Goal: Task Accomplishment & Management: Manage account settings

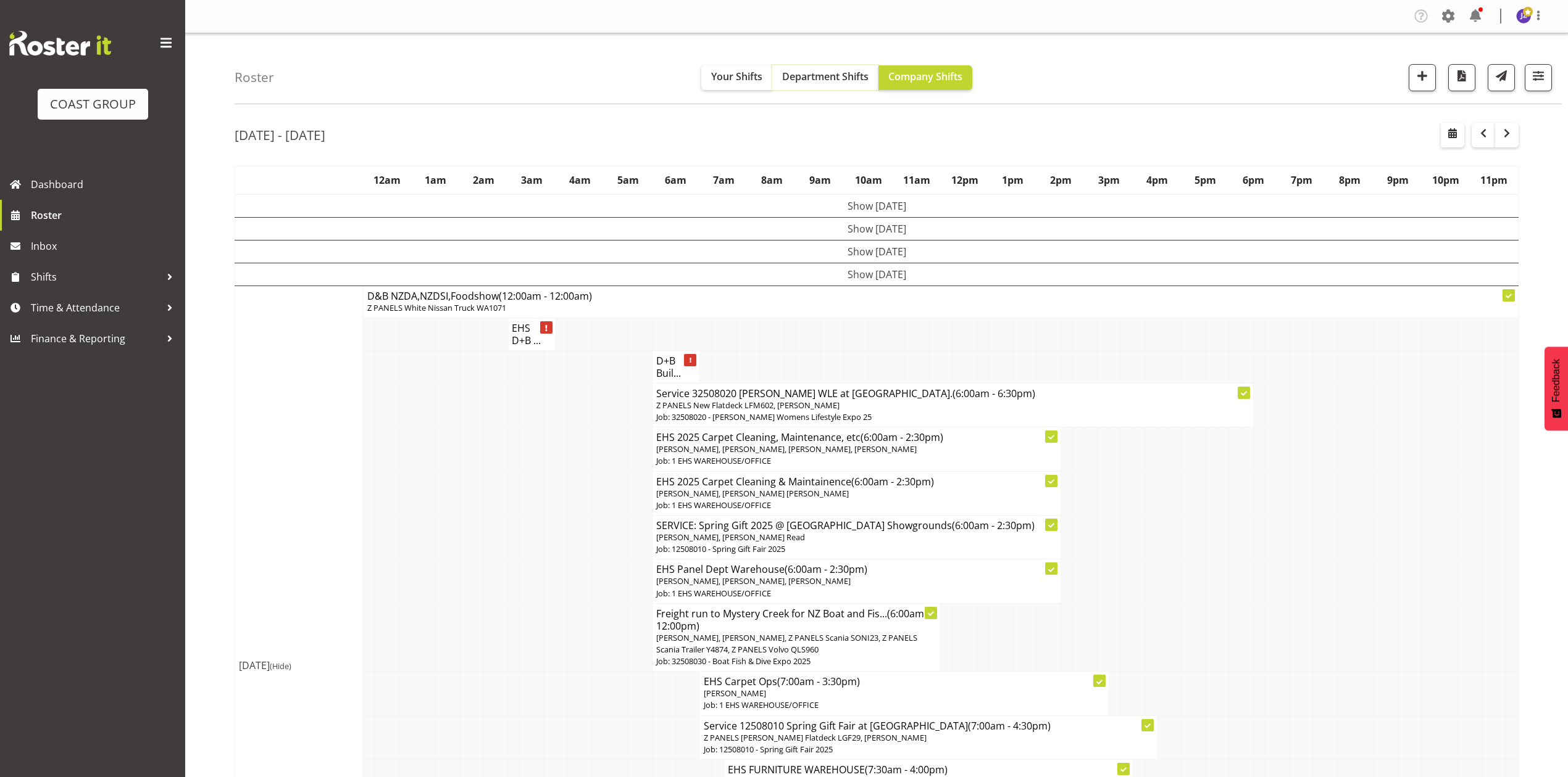
click at [837, 71] on span "Department Shifts" at bounding box center [825, 76] width 86 height 13
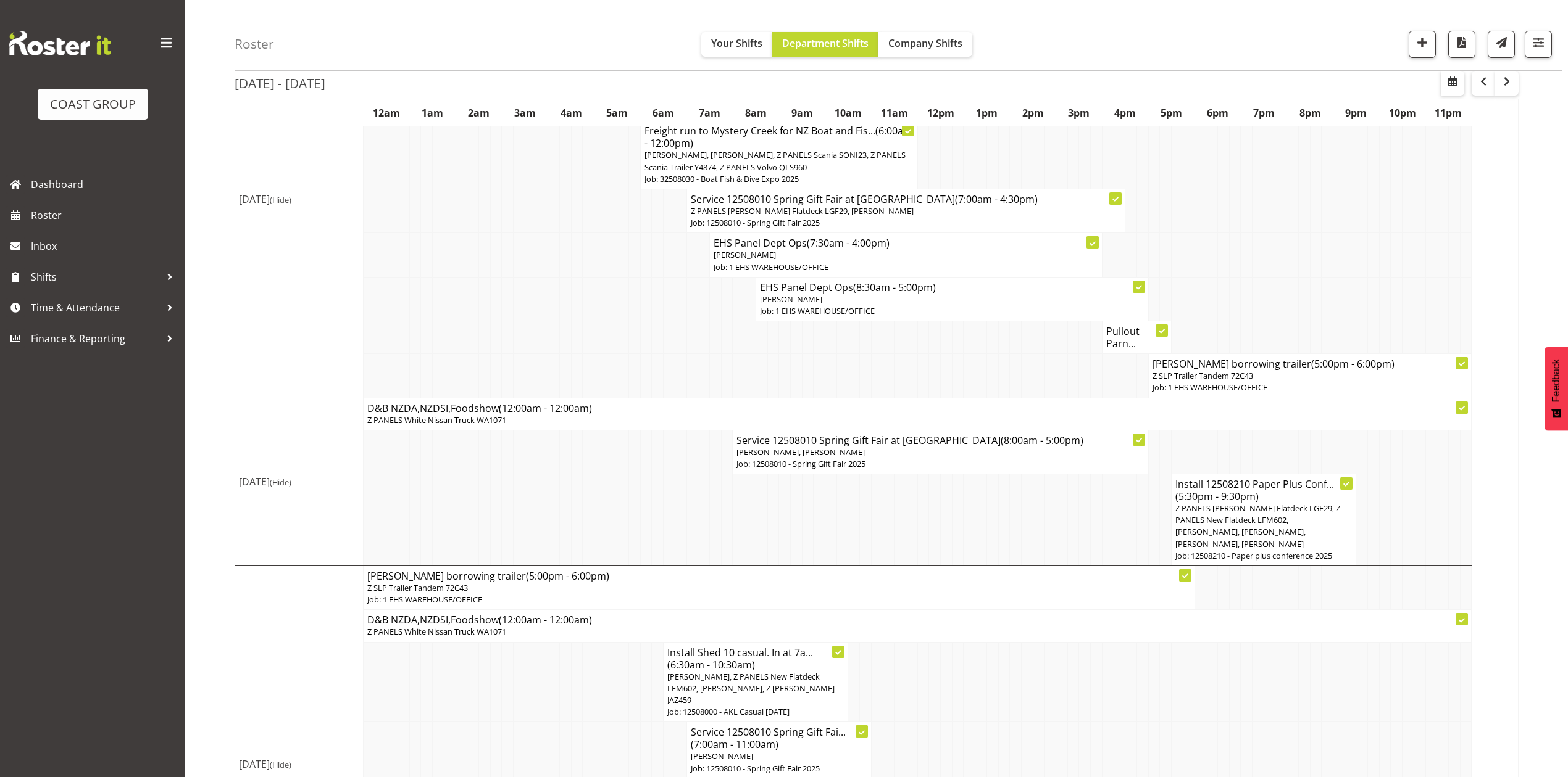
scroll to position [2431, 0]
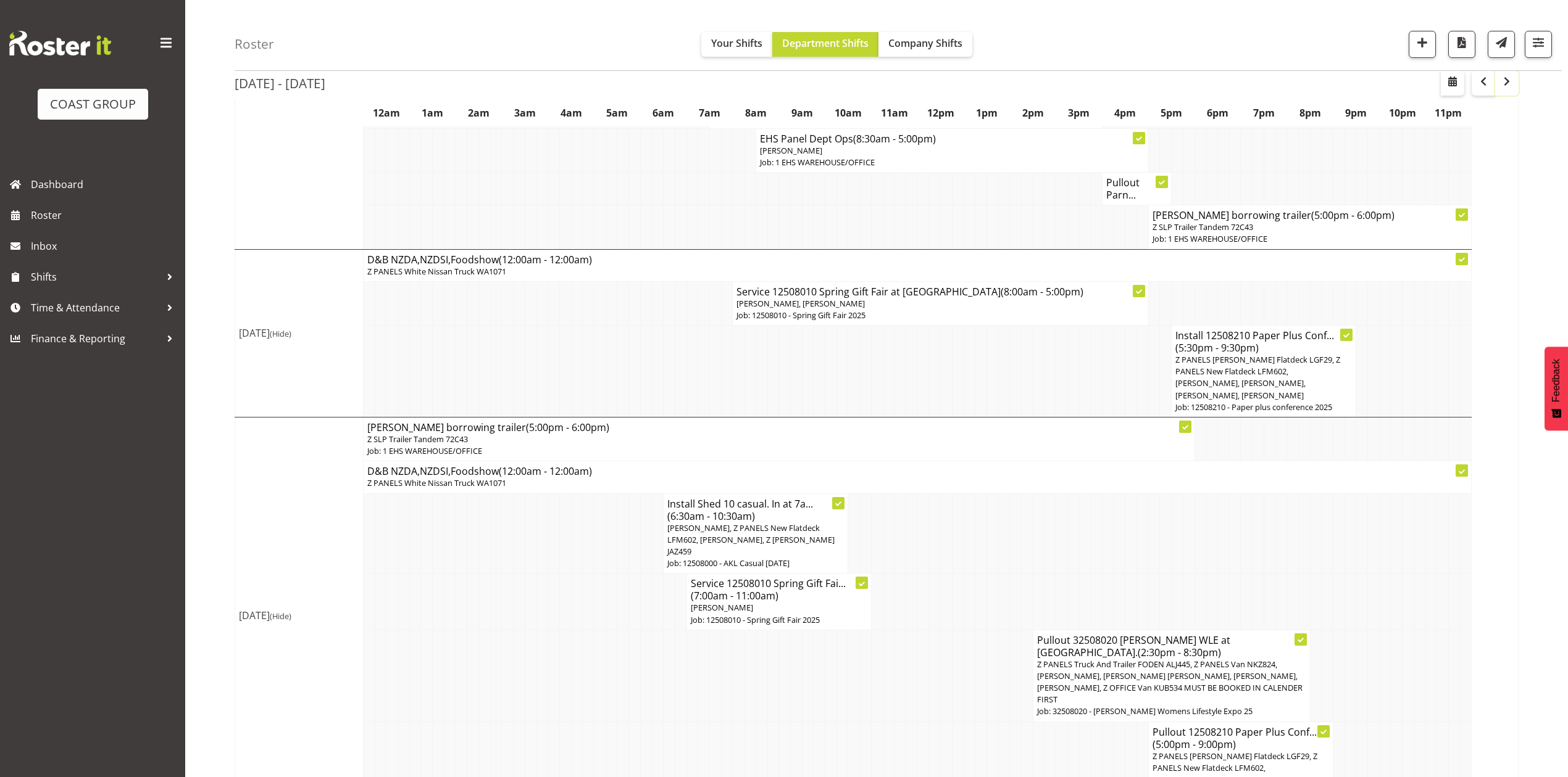
click at [1499, 79] on span "button" at bounding box center [1506, 82] width 15 height 15
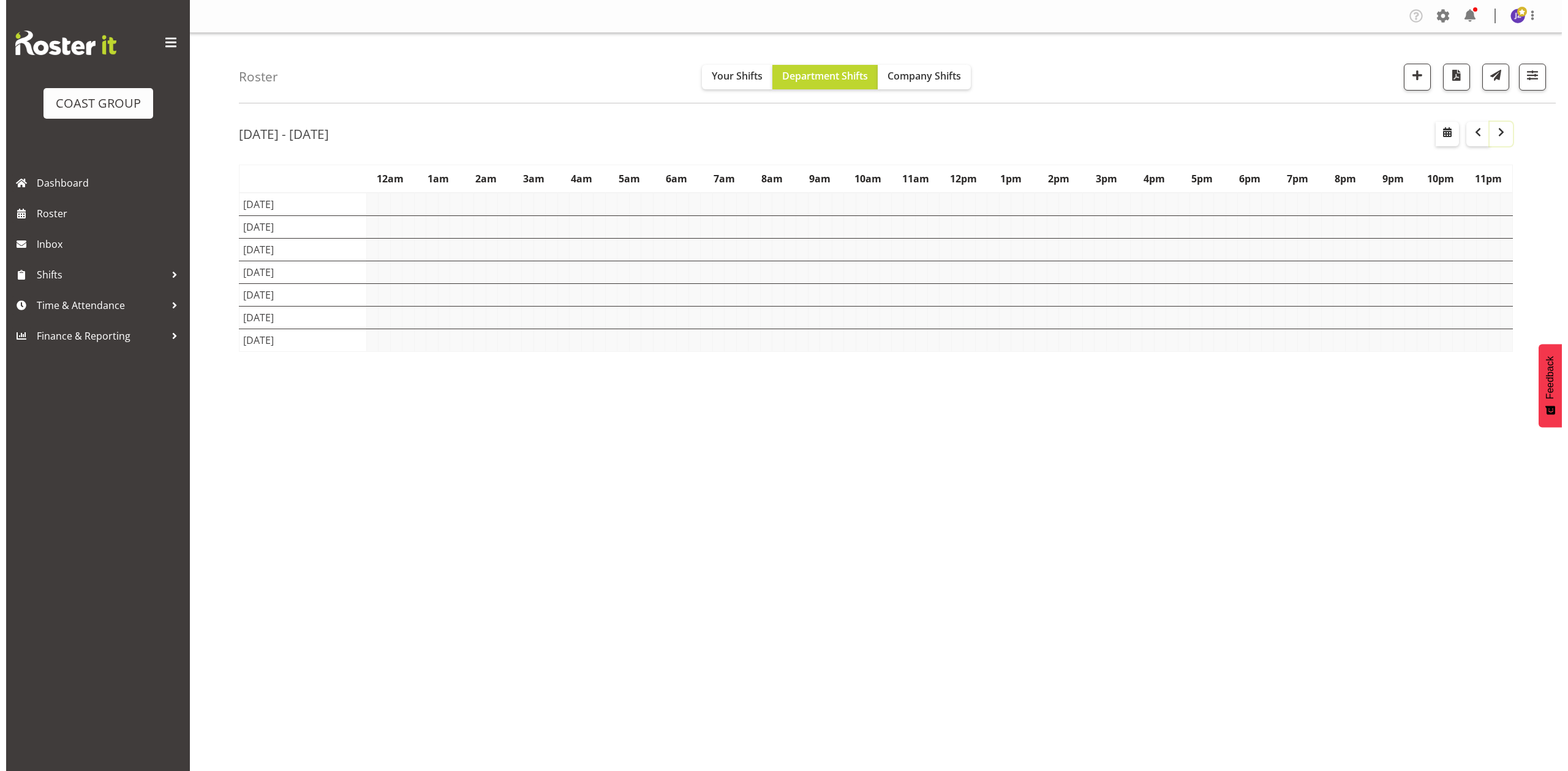
scroll to position [0, 0]
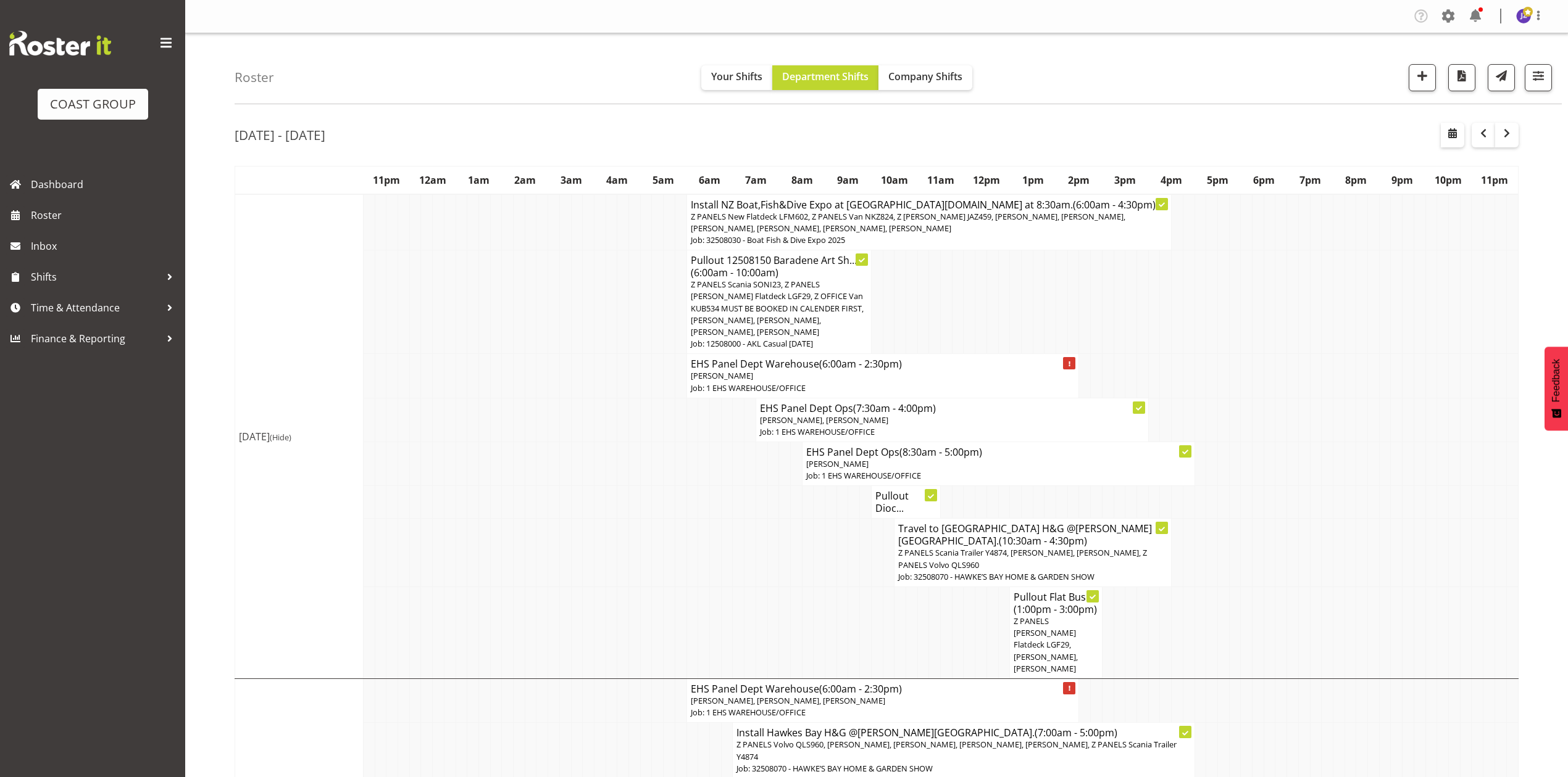
click at [1060, 221] on span "Z PANELS New Flatdeck LFM602, Z PANELS Van NKZ824, Z Martys Ute JAZ459, Abe Den…" at bounding box center [907, 222] width 434 height 23
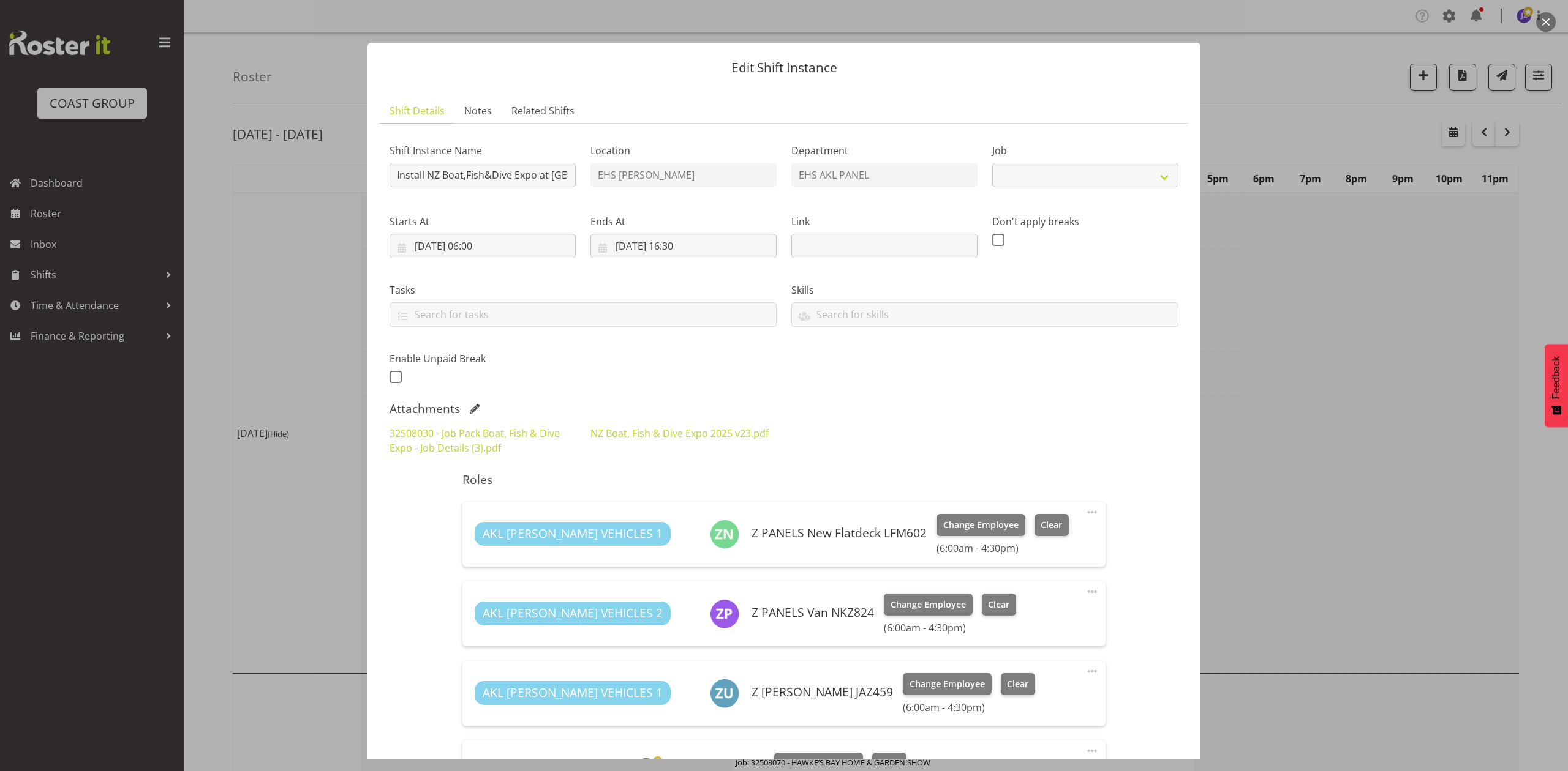
select select "9138"
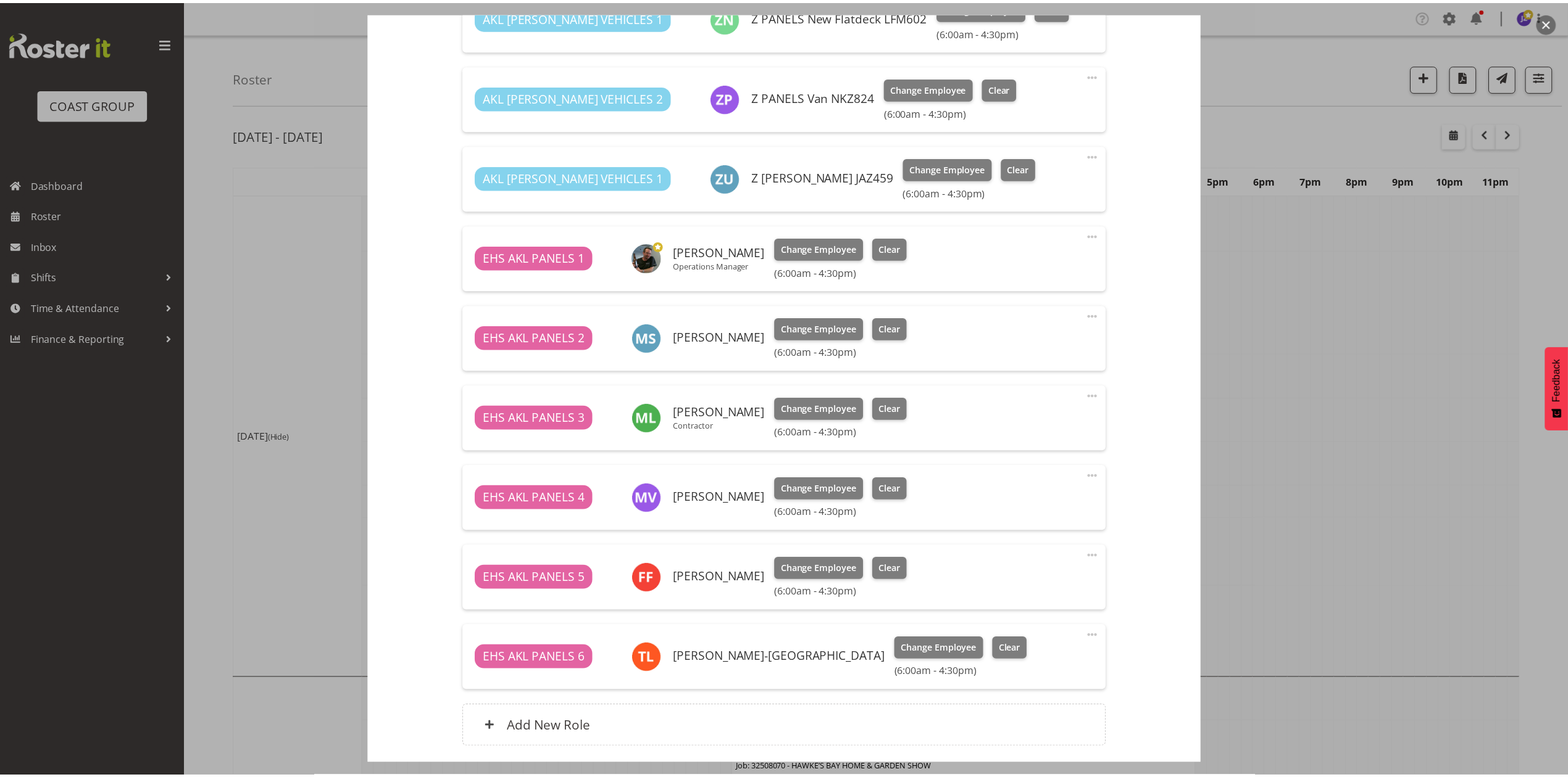
scroll to position [576, 0]
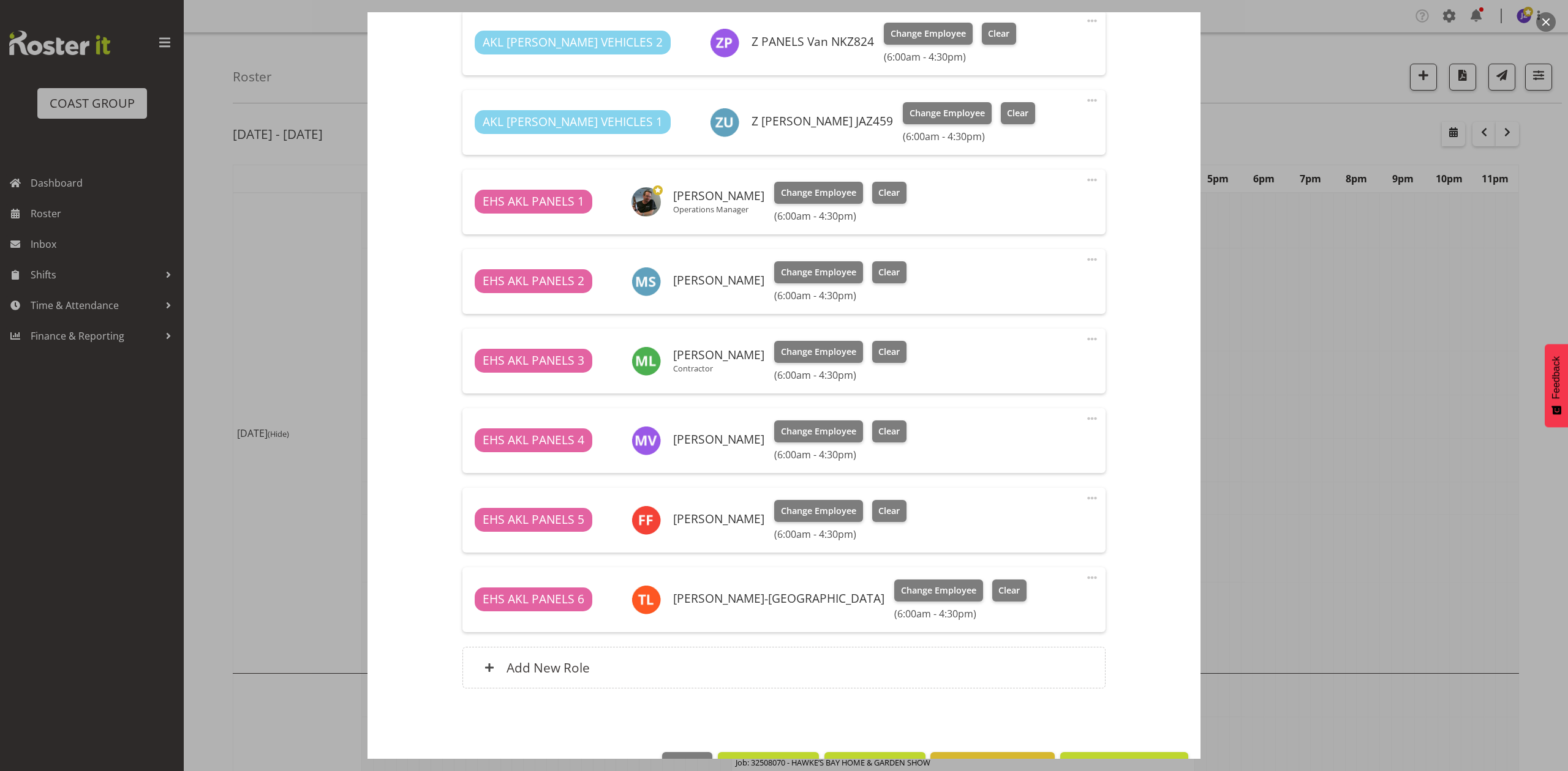
click at [1334, 473] on div at bounding box center [784, 385] width 1568 height 771
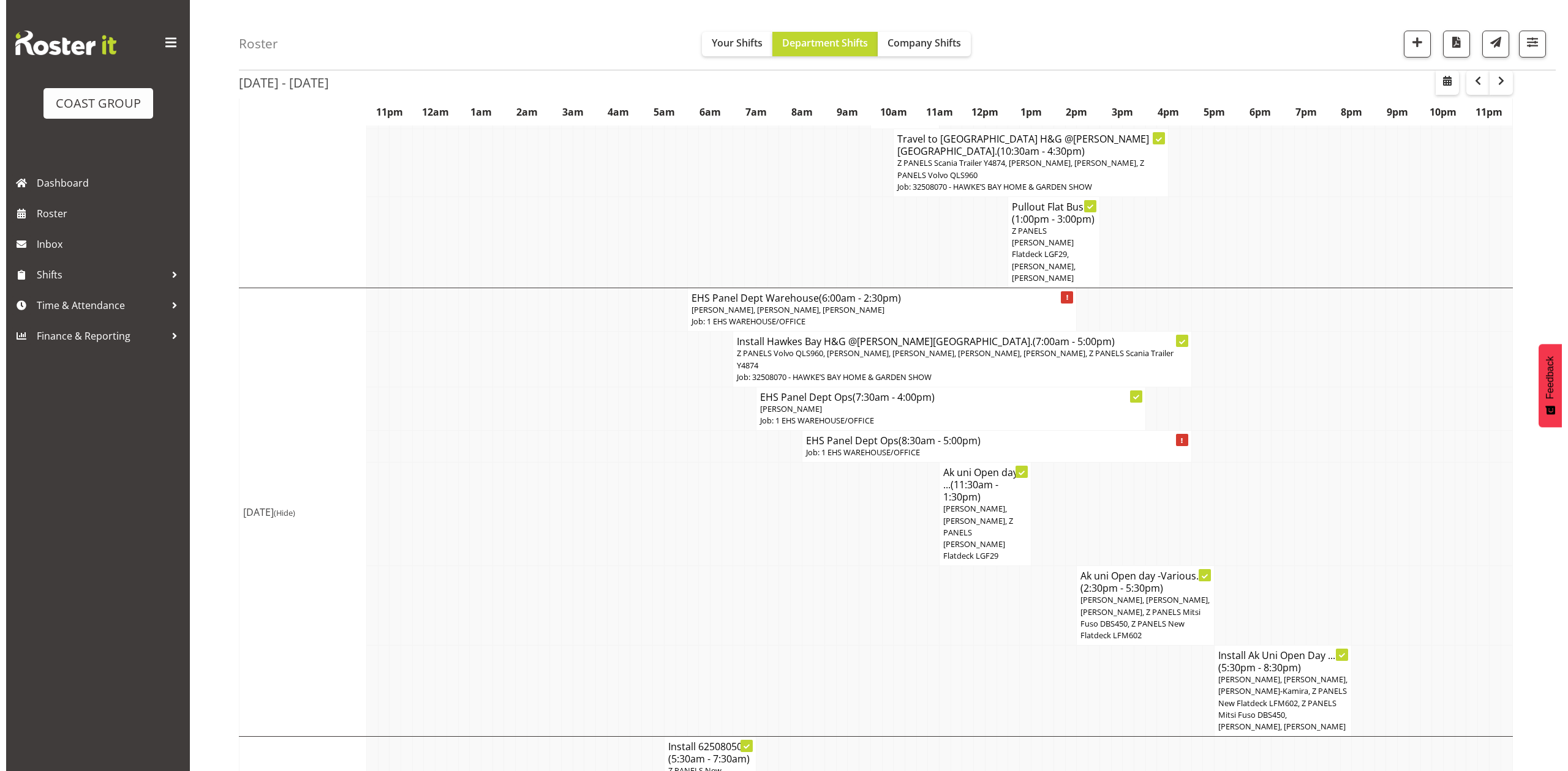
scroll to position [408, 0]
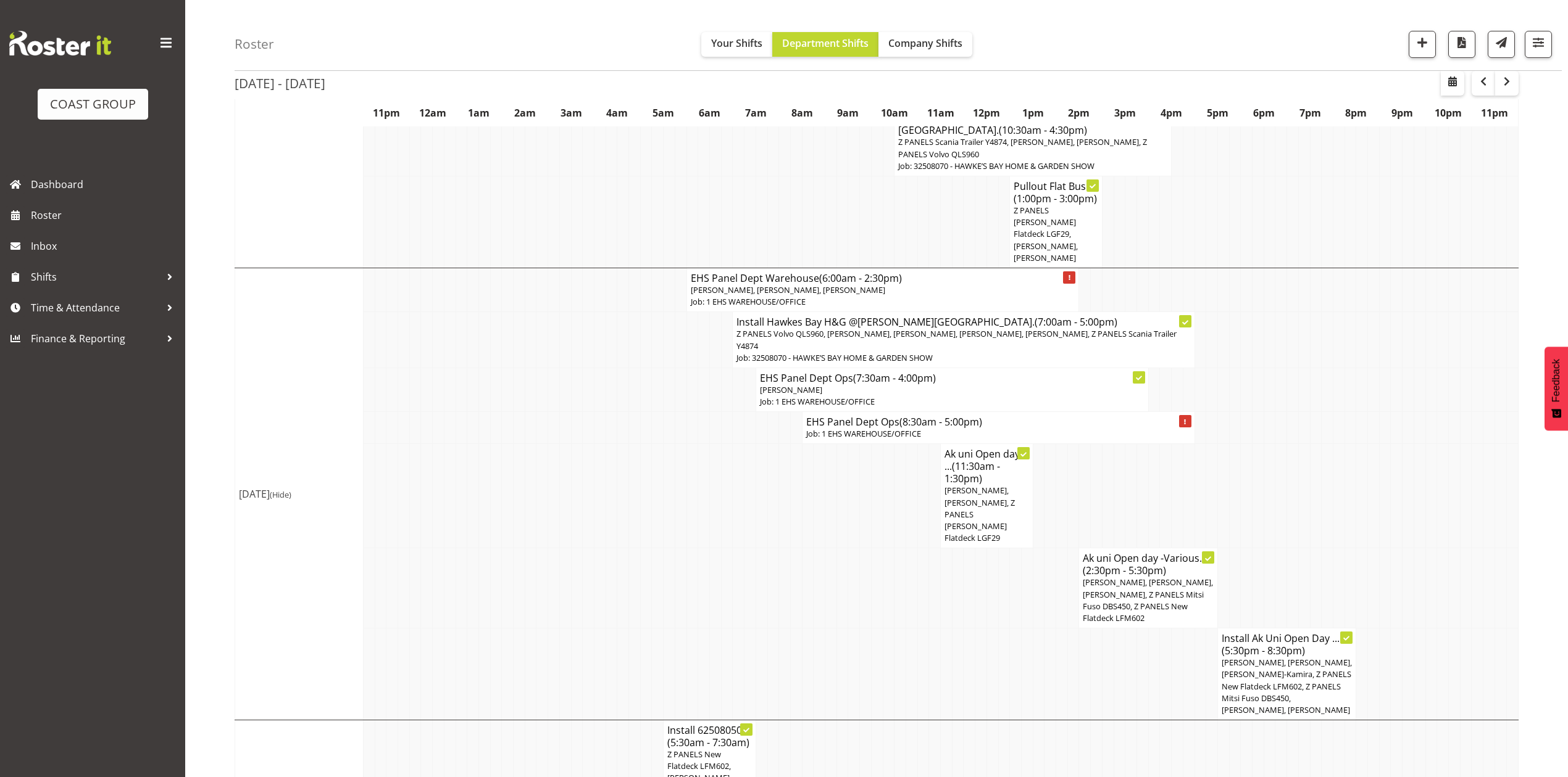
click at [723, 412] on td at bounding box center [727, 427] width 12 height 32
click at [751, 328] on span "Z PANELS Volvo QLS960, Jonathan Elder, Hemi Tomlinson, Abe Denton, Matthieu Ven…" at bounding box center [956, 339] width 440 height 23
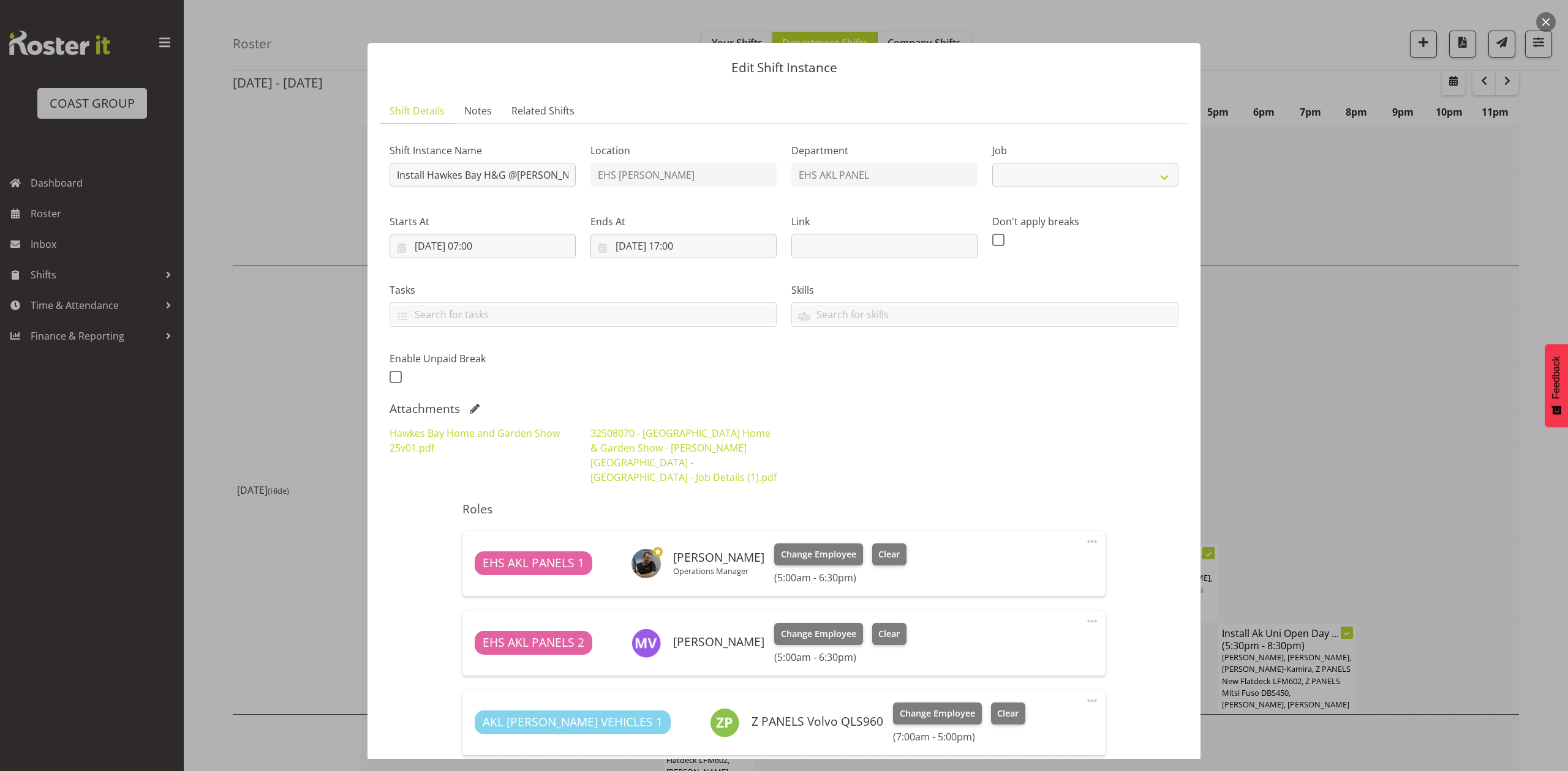
select select "9236"
click at [1039, 437] on div "Hawkes Bay Home and Garden Show 25v01.pdf 32508070 - Hawkes Bay Home & Garden S…" at bounding box center [784, 456] width 804 height 74
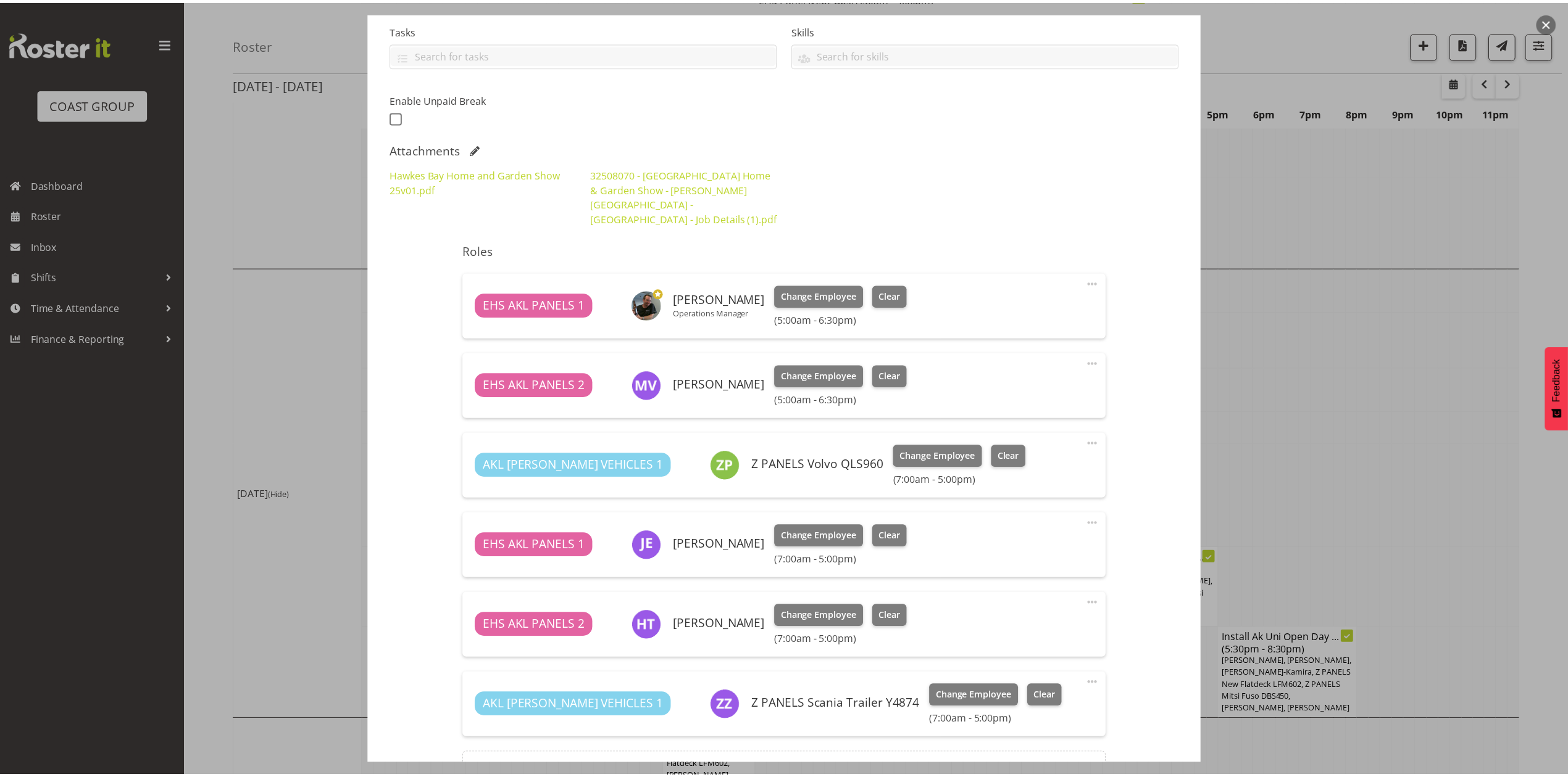
scroll to position [329, 0]
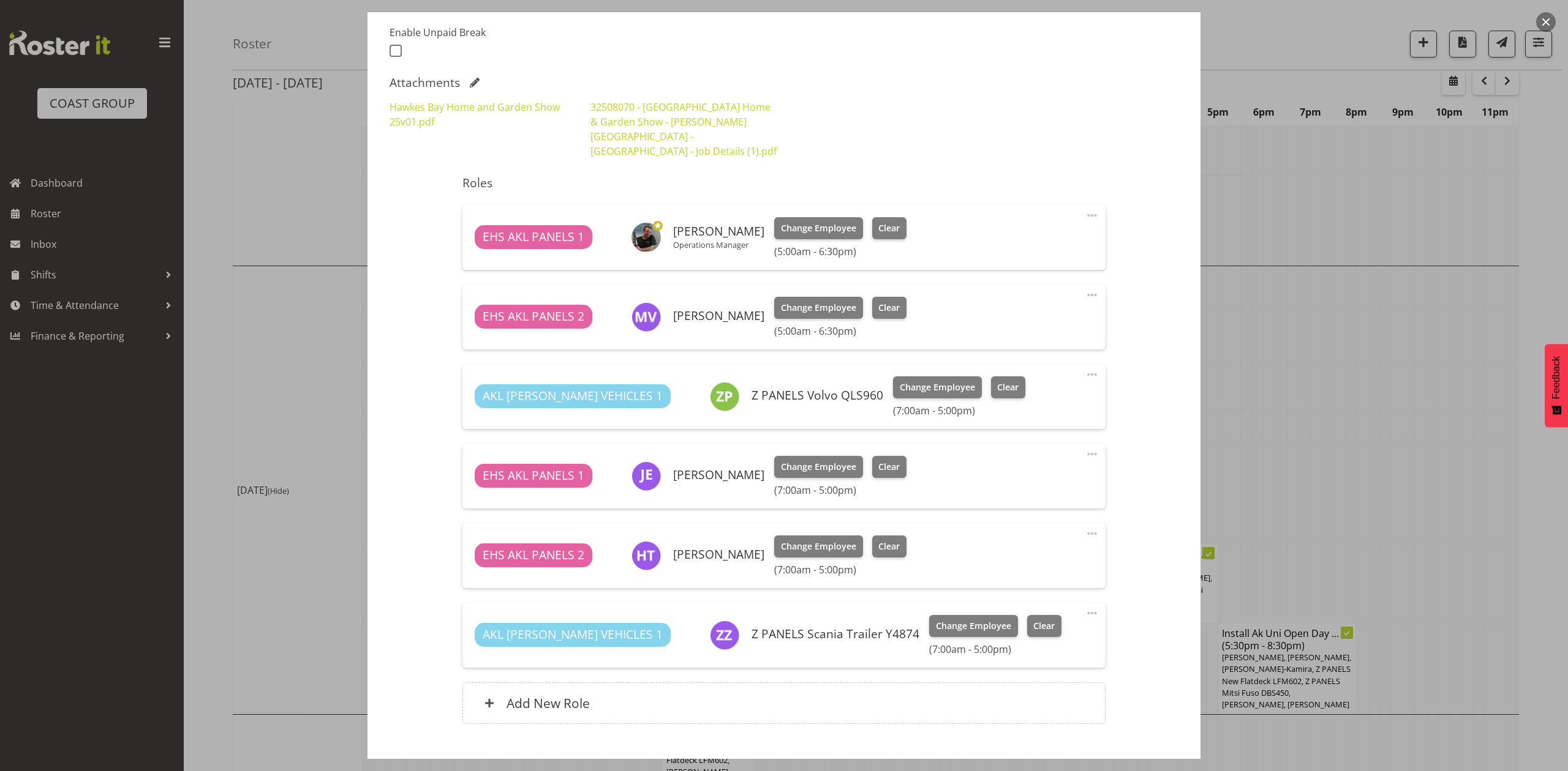
click at [1281, 432] on div at bounding box center [784, 385] width 1568 height 771
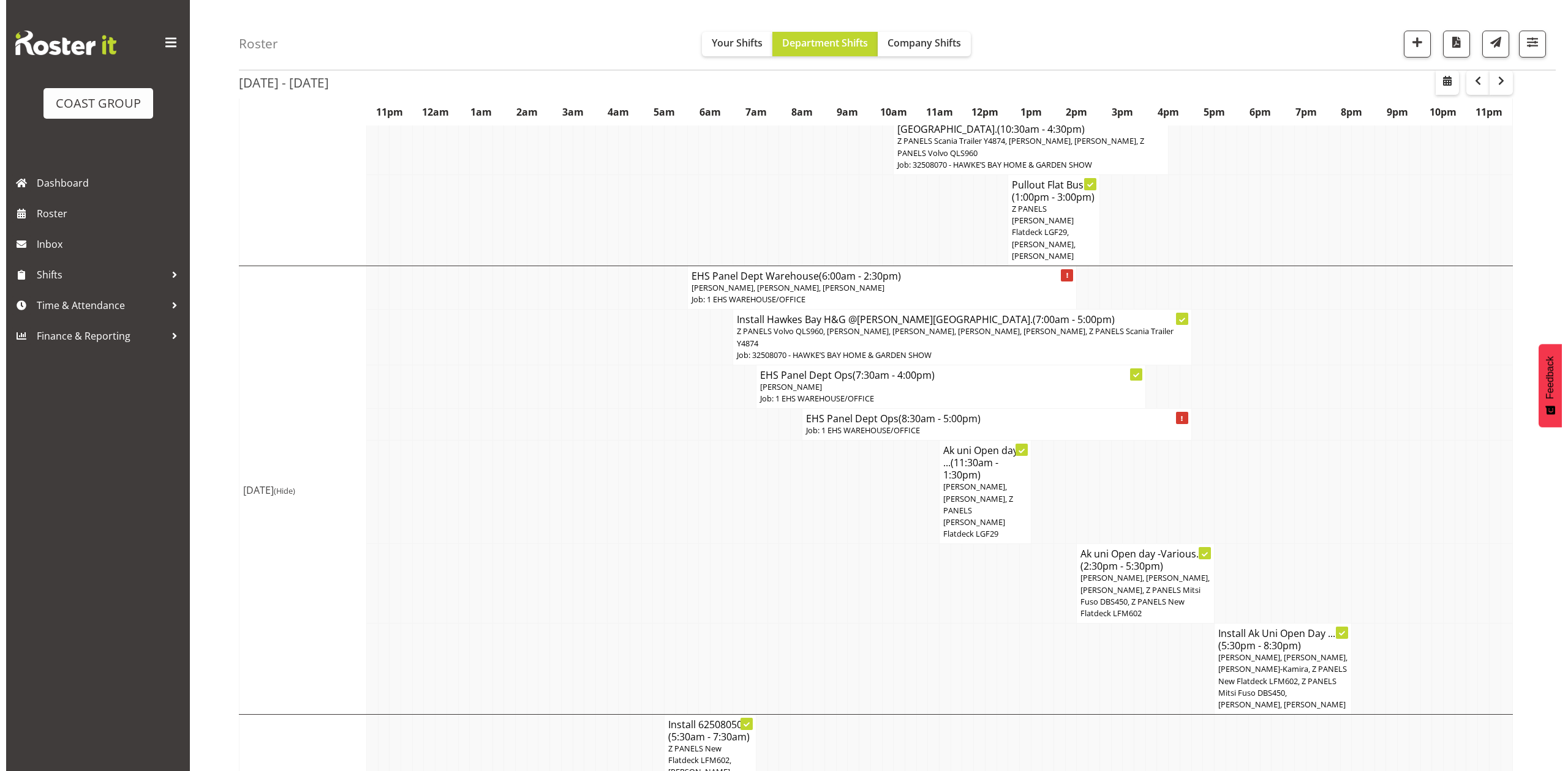
scroll to position [490, 0]
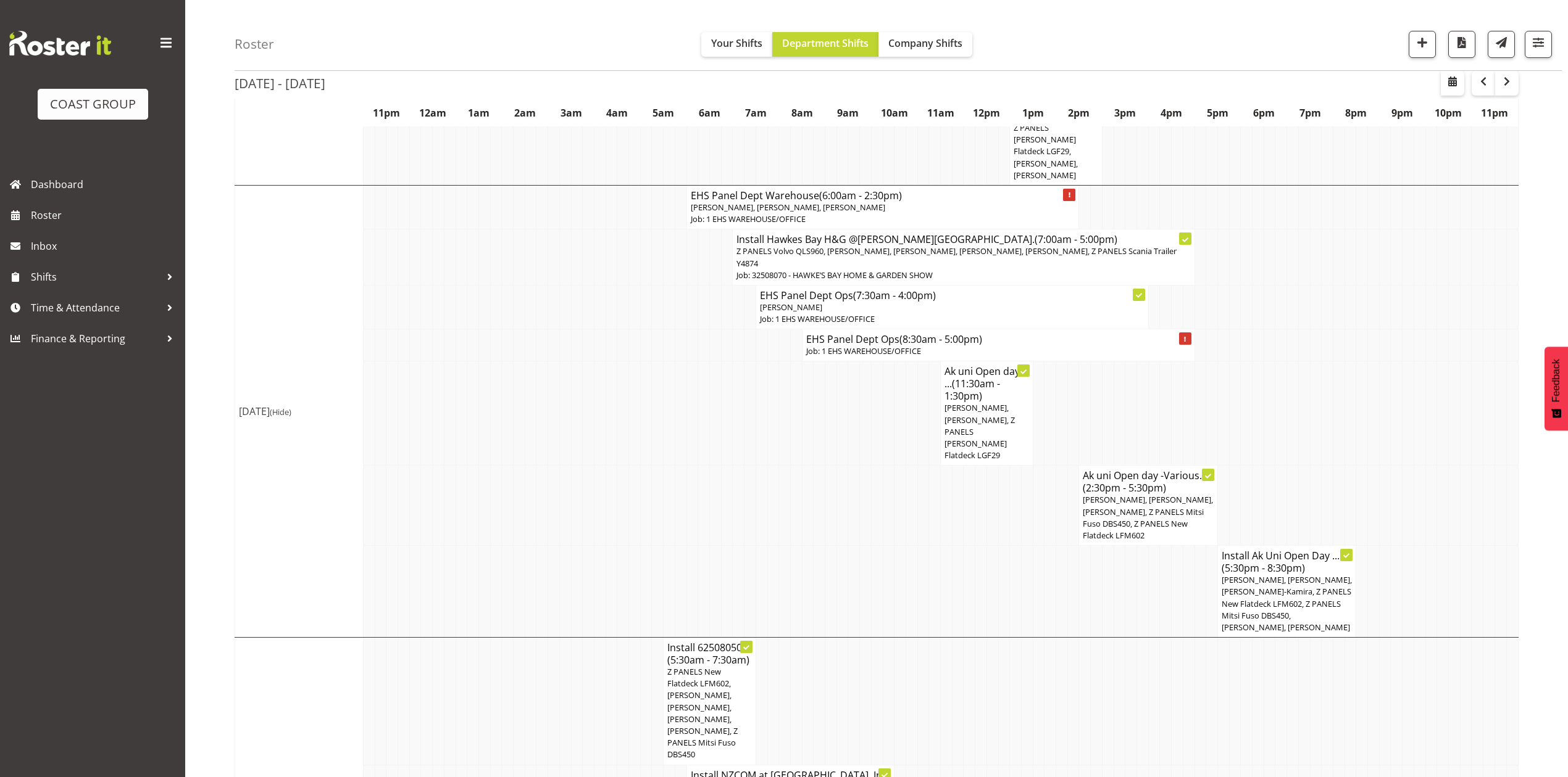
click at [1162, 494] on span "Freddieric Fiel, Jeremy Zhu, Takaria Leleimua-Kamira, Z PANELS Mitsi Fuso DBS45…" at bounding box center [1147, 517] width 130 height 47
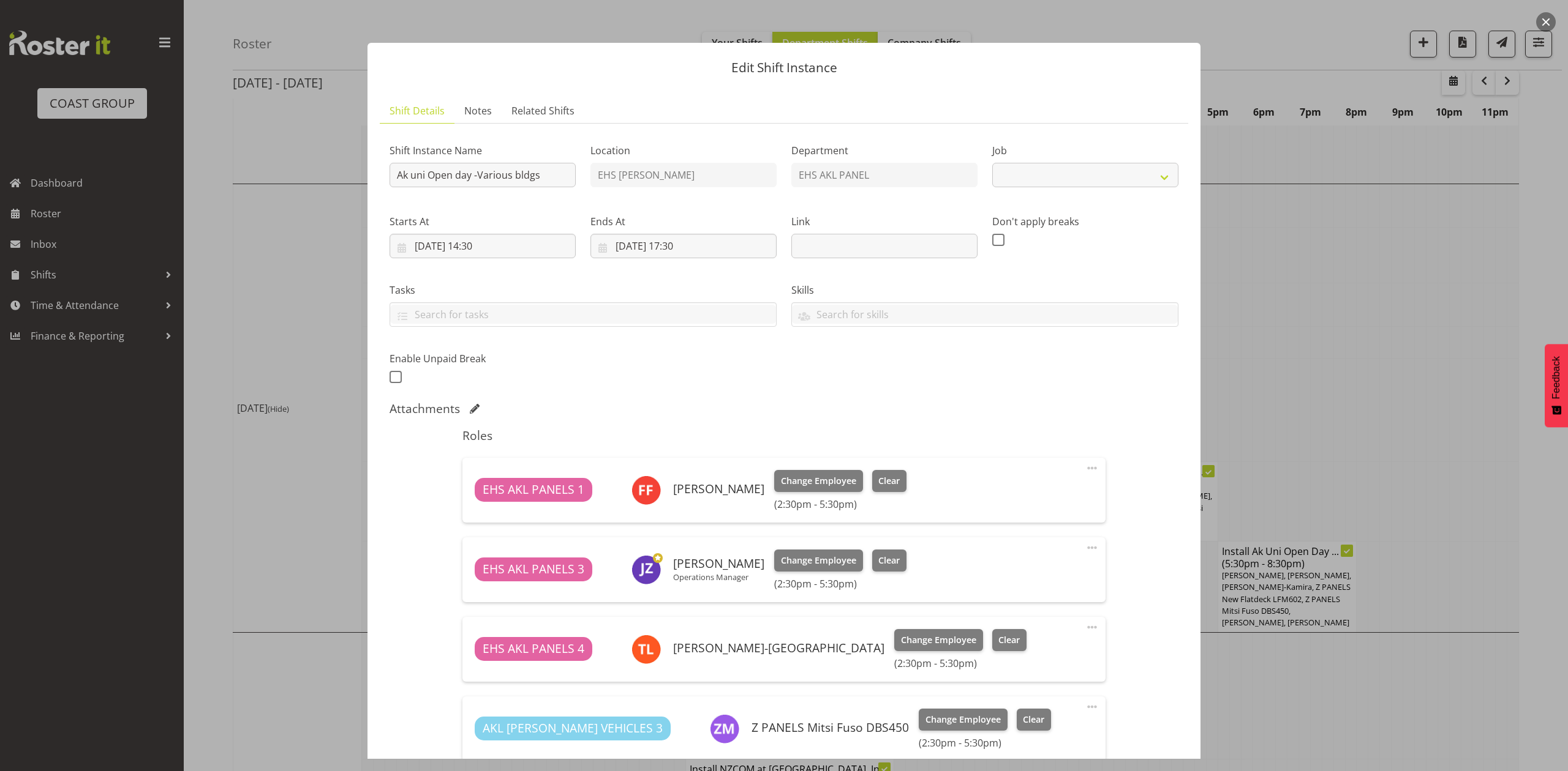
select select "9993"
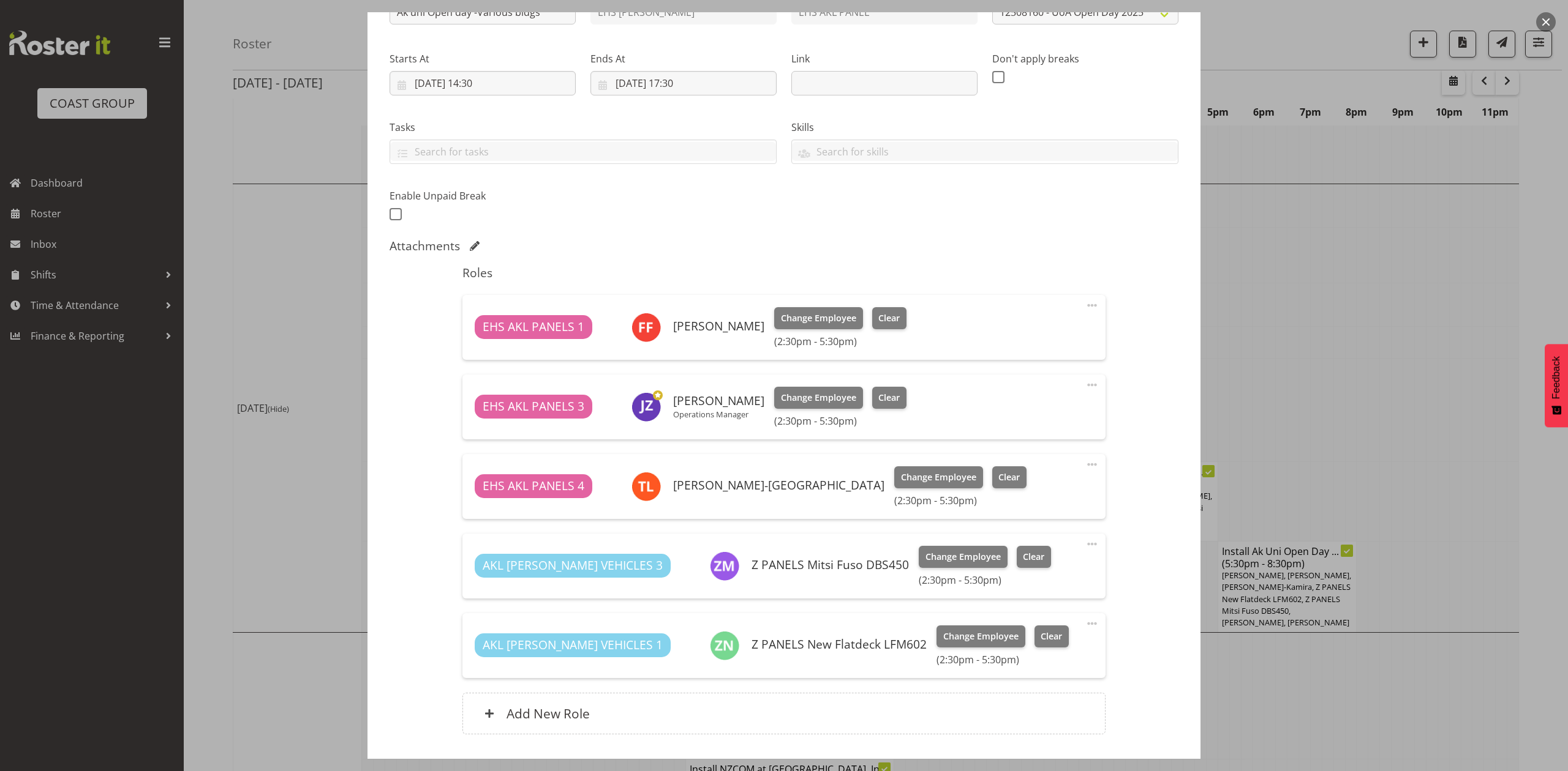
scroll to position [0, 0]
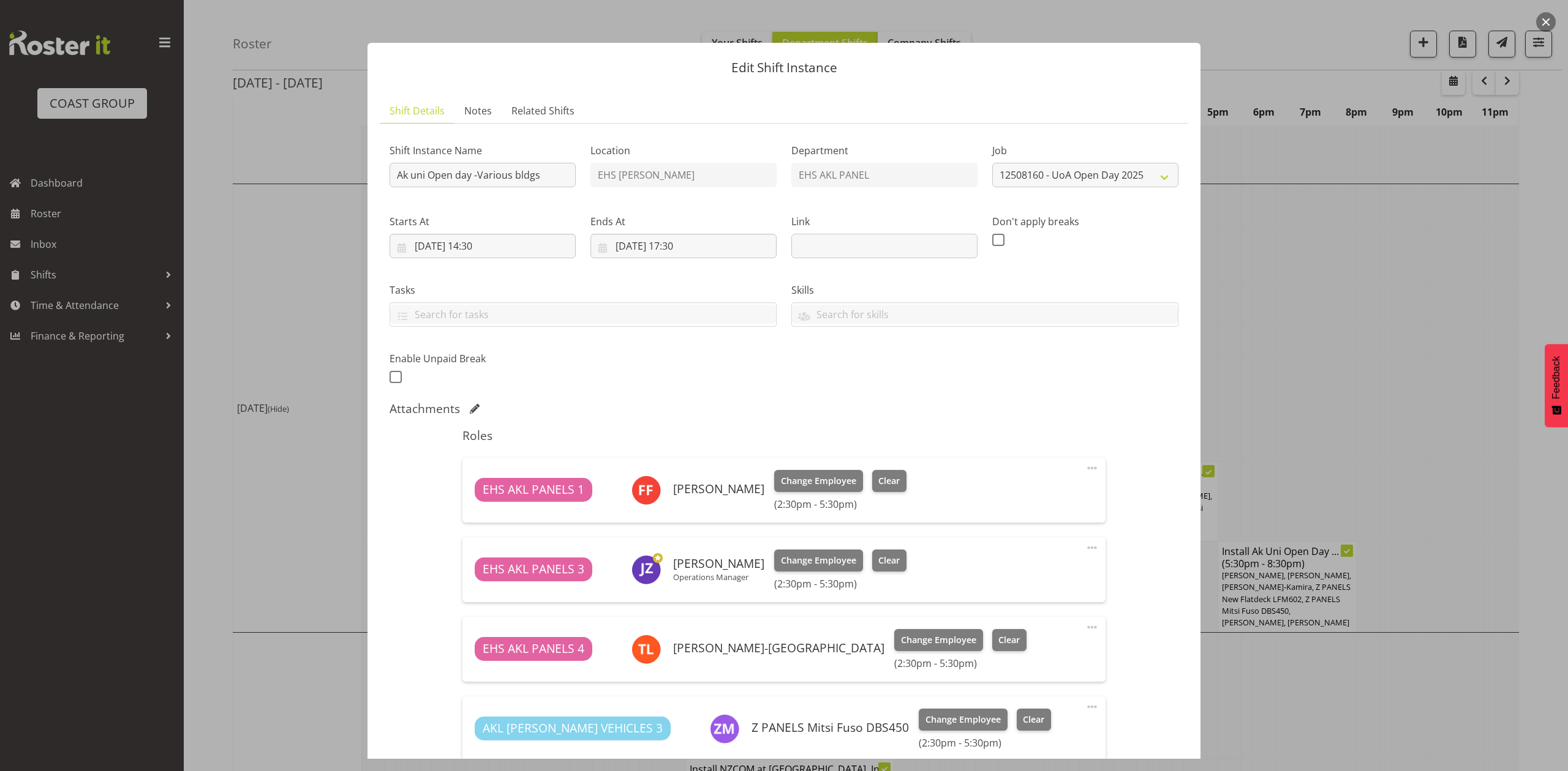
click at [1402, 314] on div at bounding box center [784, 385] width 1568 height 771
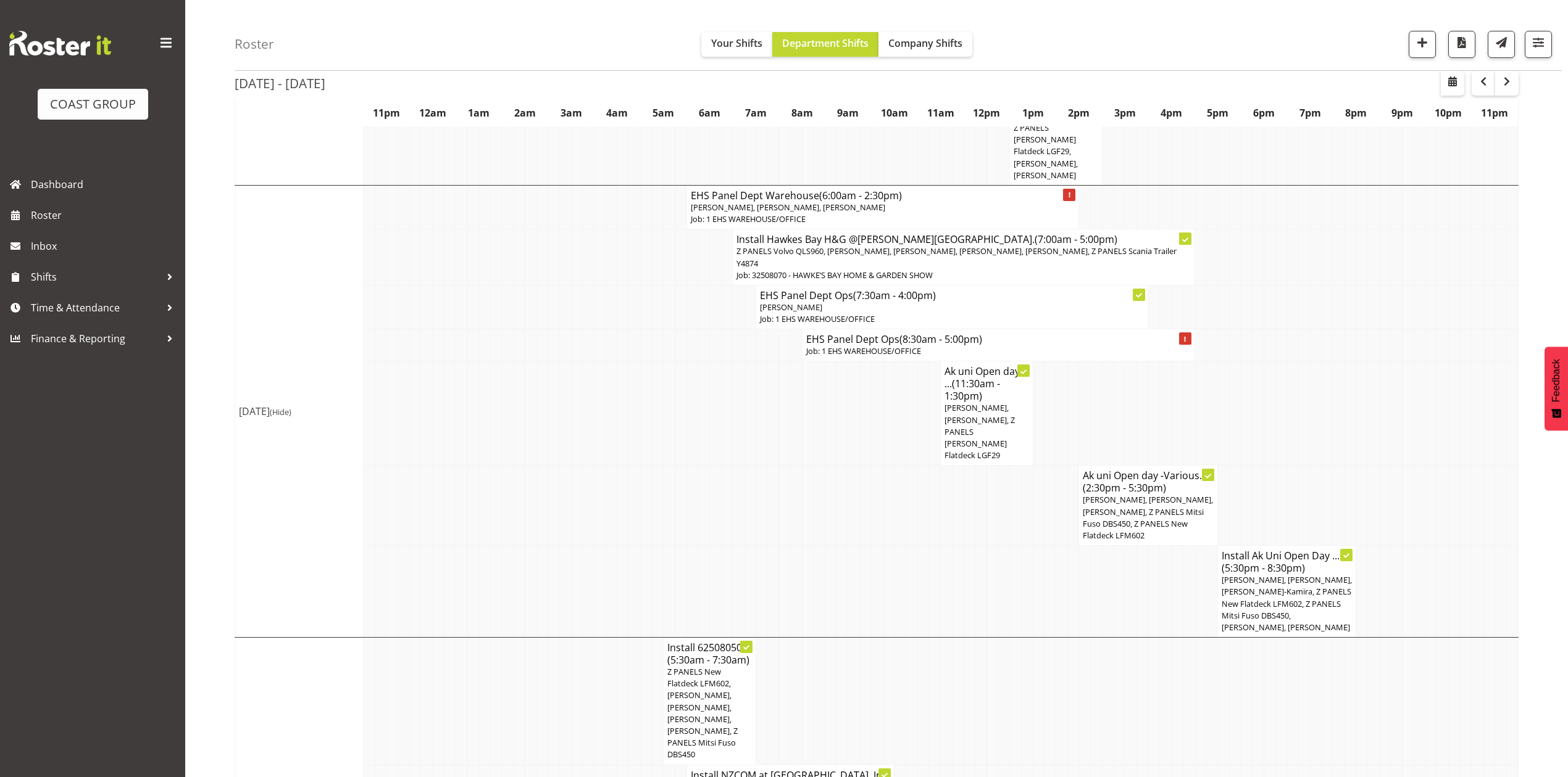
click at [999, 490] on td at bounding box center [1004, 506] width 12 height 80
drag, startPoint x: 783, startPoint y: 371, endPoint x: 763, endPoint y: 371, distance: 20.0
click at [783, 371] on td at bounding box center [785, 413] width 12 height 104
click at [1455, 79] on span "button" at bounding box center [1452, 82] width 15 height 15
select select "7"
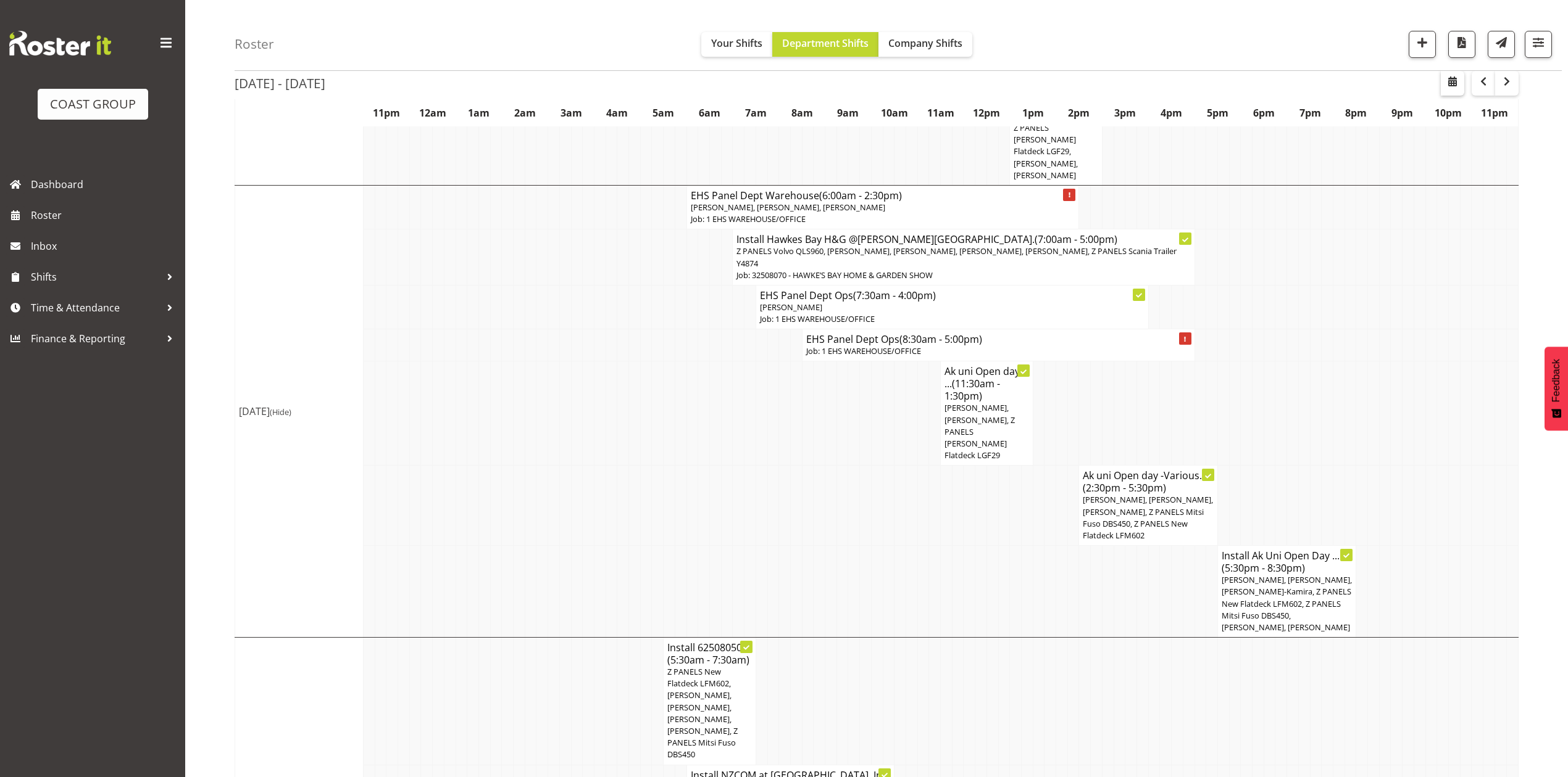
select select "2025"
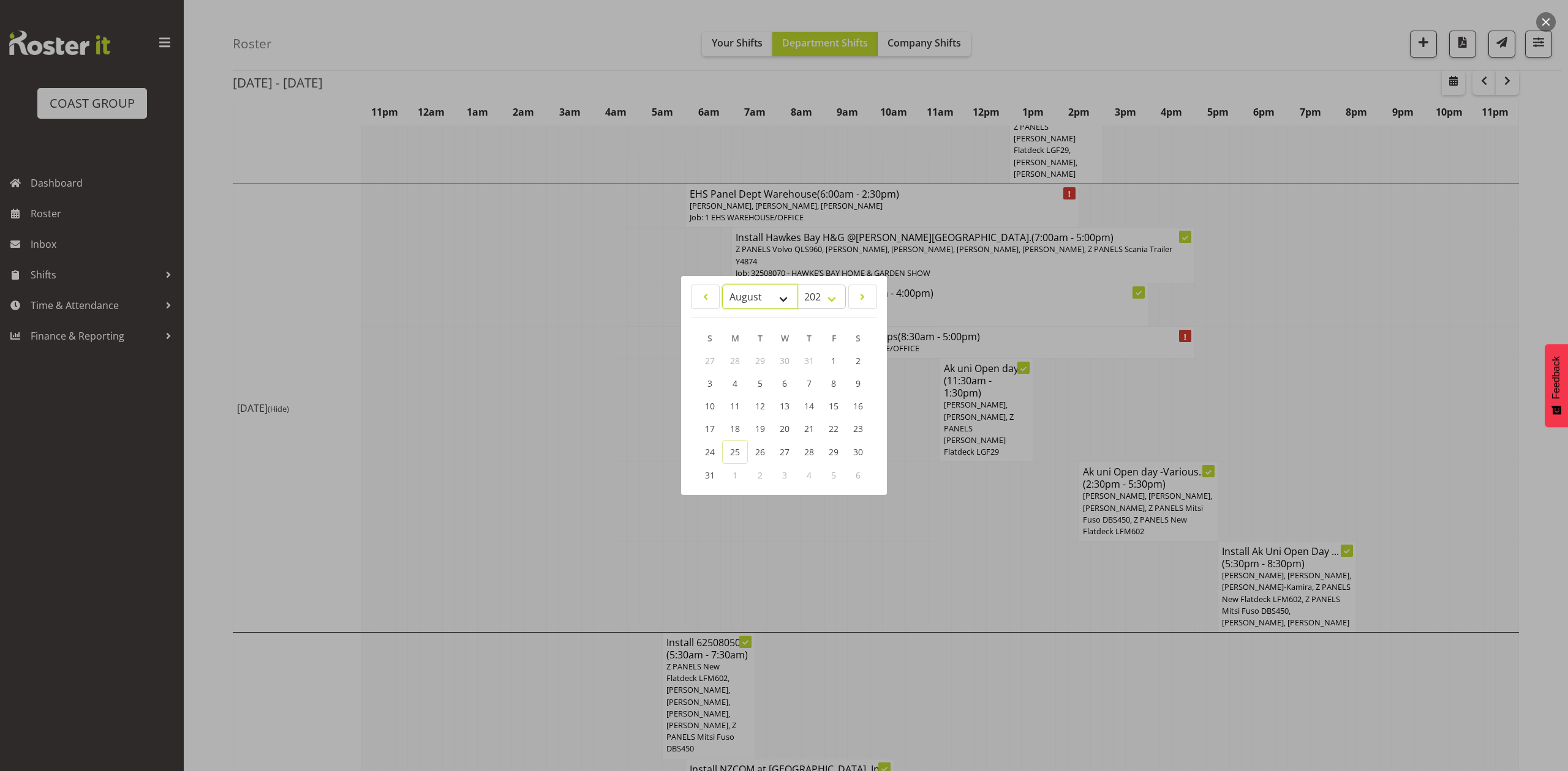
click at [758, 289] on select "January February March April May June July August September October November De…" at bounding box center [760, 297] width 75 height 24
select select "8"
click at [722, 285] on select "January February March April May June July August September October November De…" at bounding box center [760, 297] width 75 height 24
click at [749, 365] on link "2" at bounding box center [759, 362] width 24 height 23
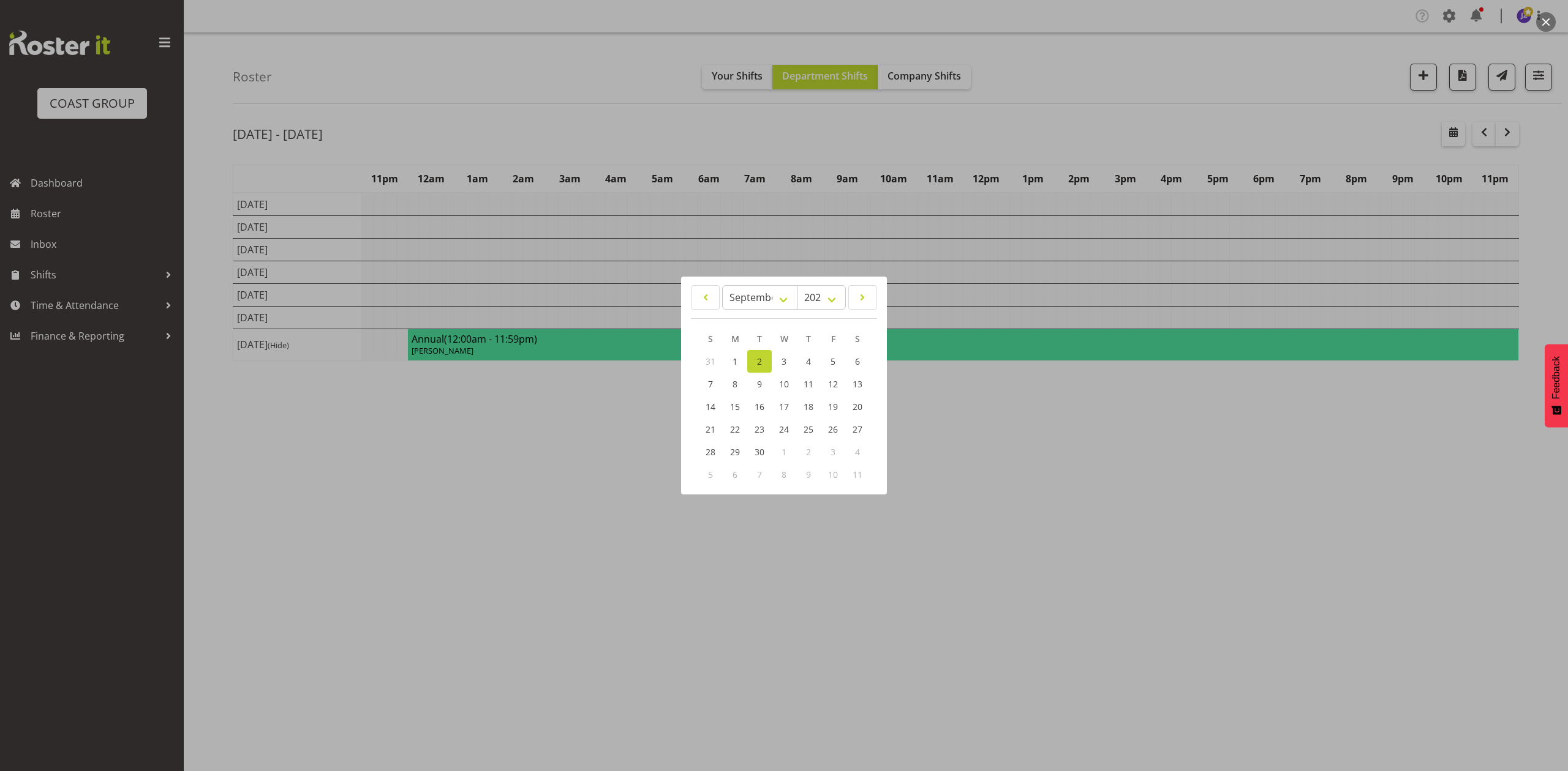
click at [1149, 98] on div at bounding box center [784, 385] width 1568 height 771
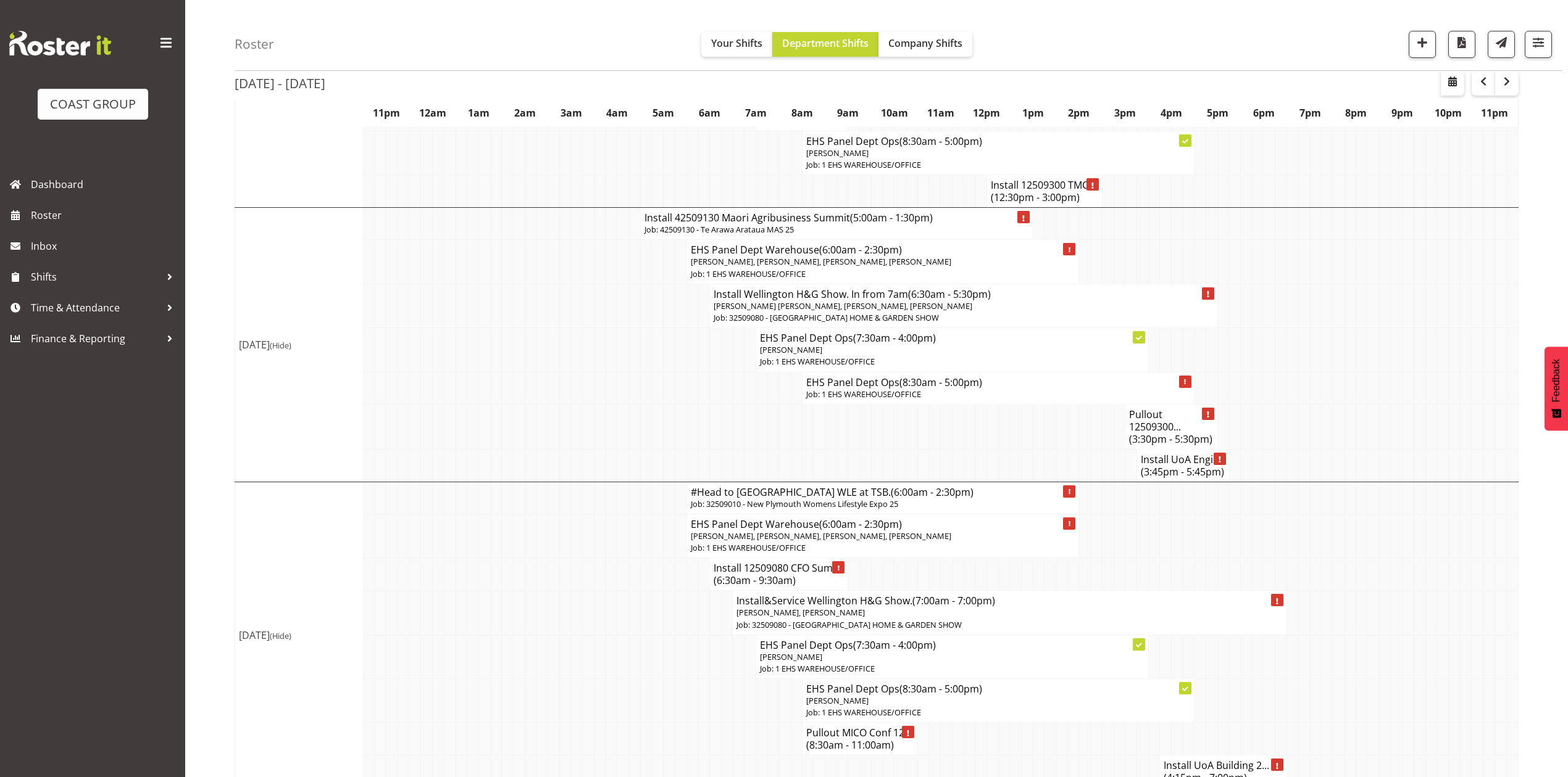
scroll to position [411, 0]
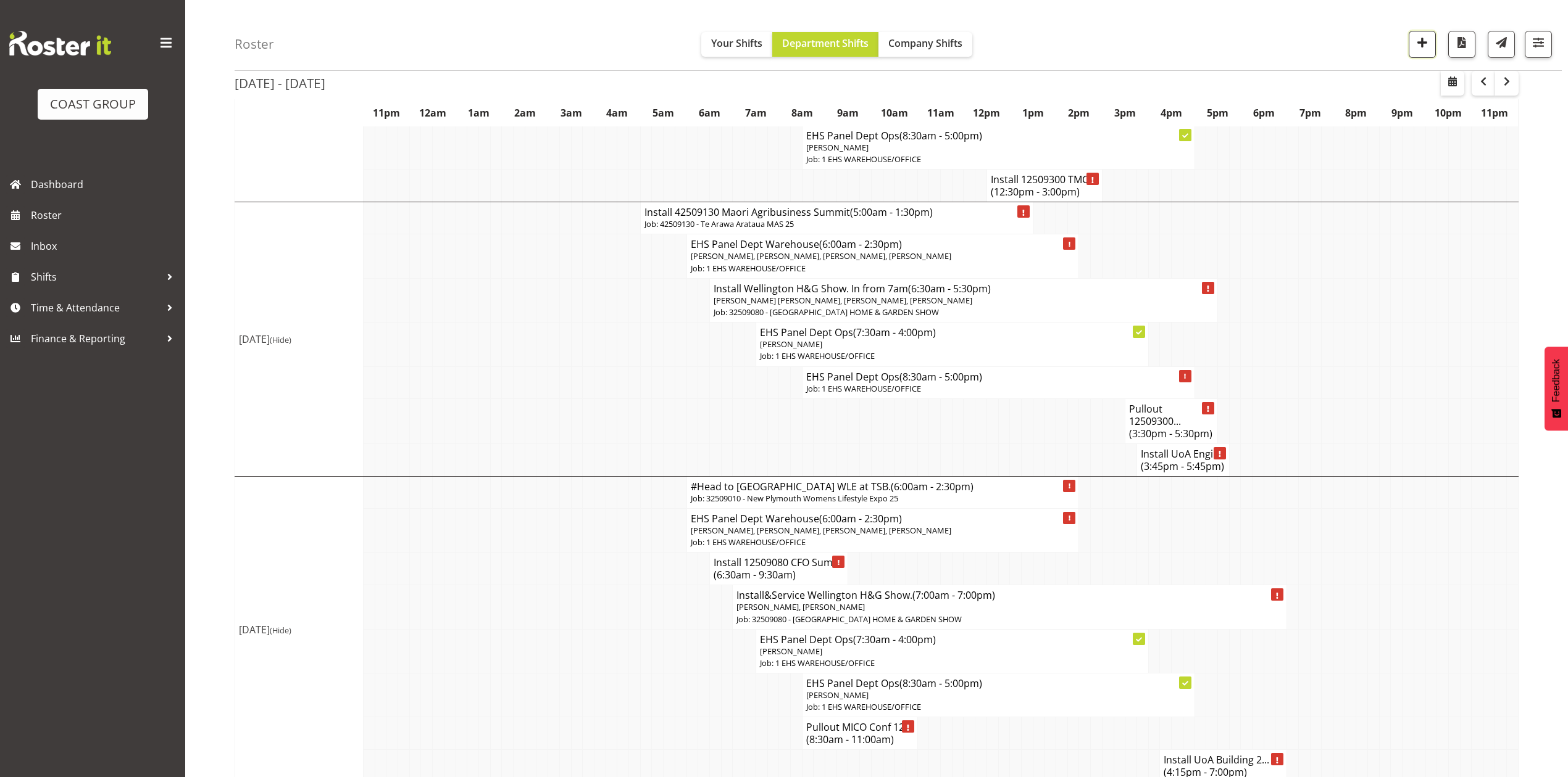
click at [1427, 42] on span "button" at bounding box center [1422, 43] width 16 height 16
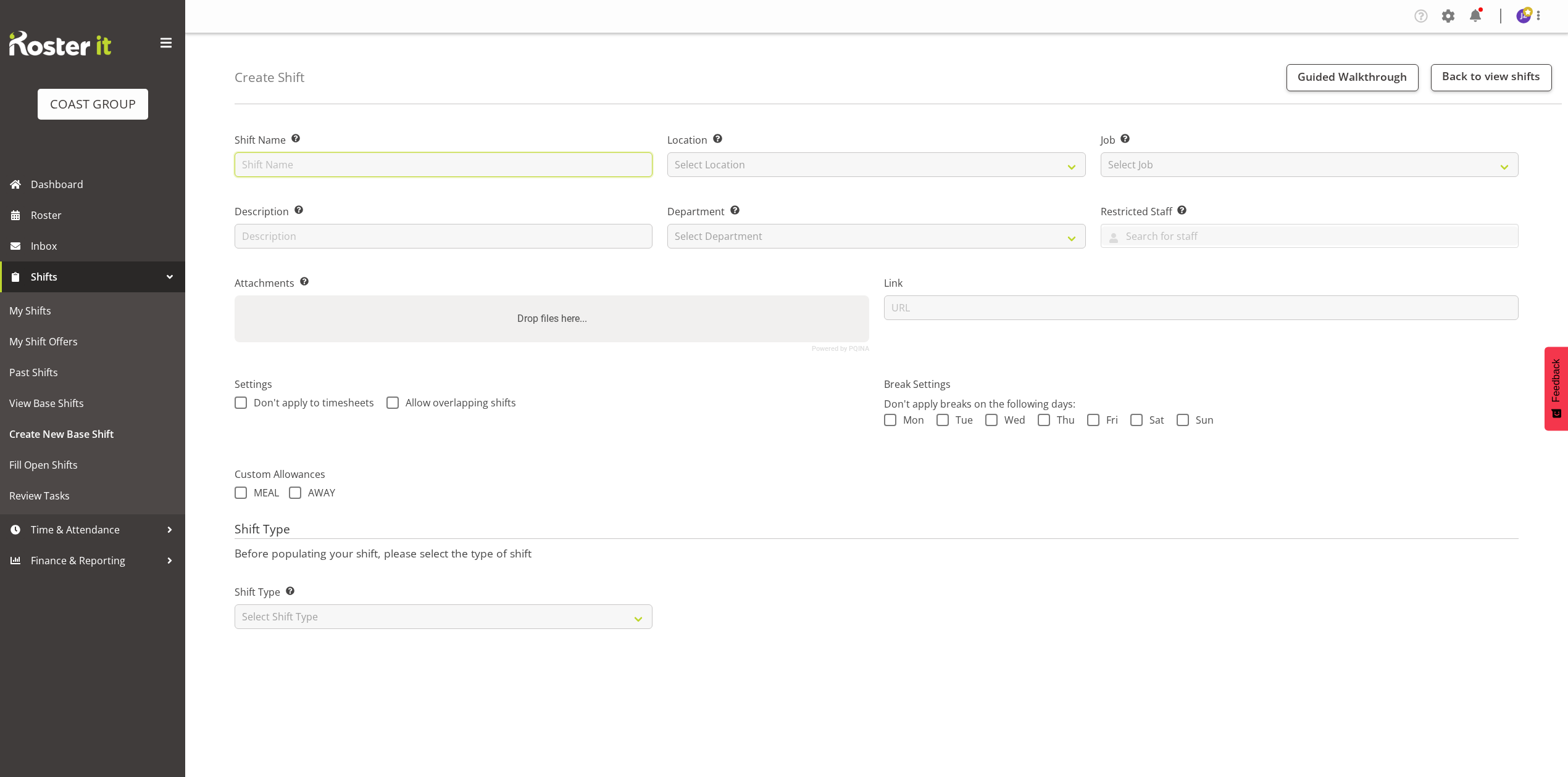
click at [452, 165] on input "text" at bounding box center [443, 164] width 418 height 24
type input "Photographers at Eden Park."
click at [1322, 153] on select "Select Job Create new job 1 Carlton Events 1 Carlton Hamilton 1 Carlton Welling…" at bounding box center [1309, 164] width 418 height 24
select select "10553"
click at [1100, 152] on select "Select Job Create new job 1 Carlton Events 1 Carlton Hamilton 1 Carlton Welling…" at bounding box center [1309, 164] width 418 height 24
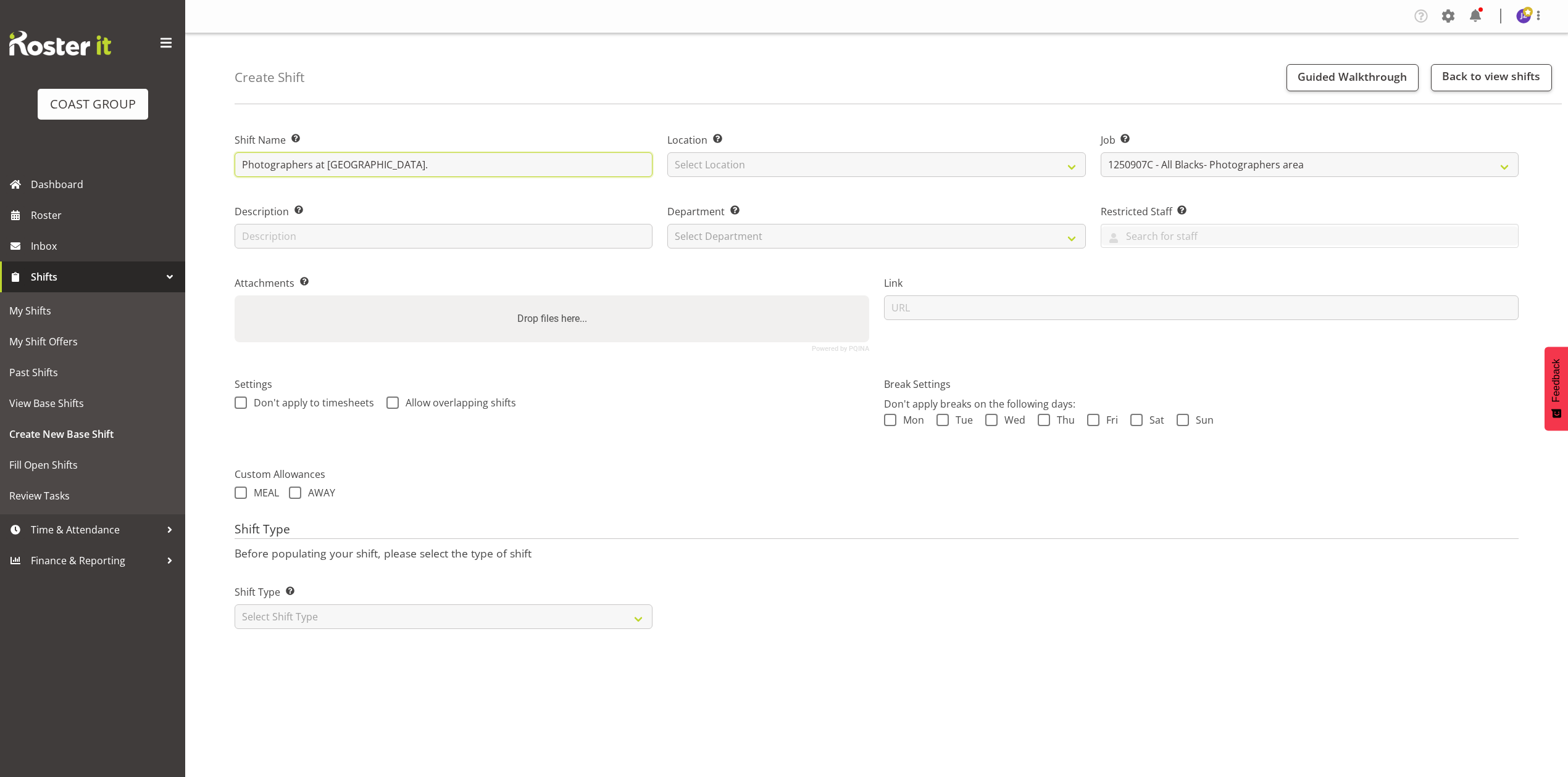
click at [244, 161] on input "Photographers at Eden Park." at bounding box center [443, 164] width 418 height 24
click at [237, 163] on input "1250907c Photographers at Eden Park." at bounding box center [443, 164] width 418 height 24
type input "1250907c Photographers at Eden Park."
click at [378, 302] on div "Drop files here..." at bounding box center [552, 318] width 635 height 47
click at [235, 295] on input "Drop files here..." at bounding box center [552, 297] width 635 height 4
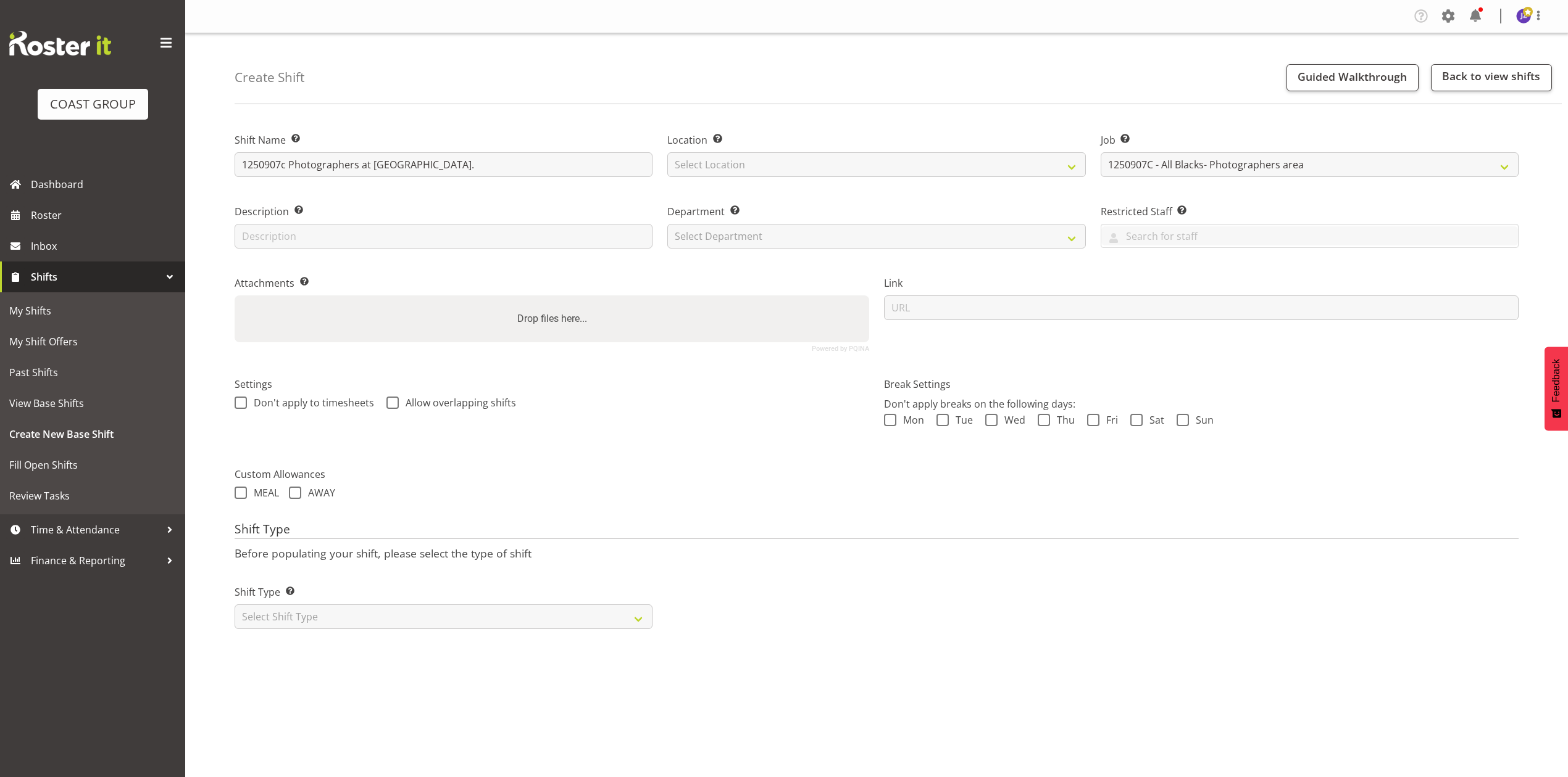
click at [428, 326] on div "Drop files here..." at bounding box center [552, 318] width 635 height 47
click at [235, 295] on input "Drop files here..." at bounding box center [552, 297] width 635 height 4
type input "C:\fakepath\Allblack Photographers 25v06.pdf"
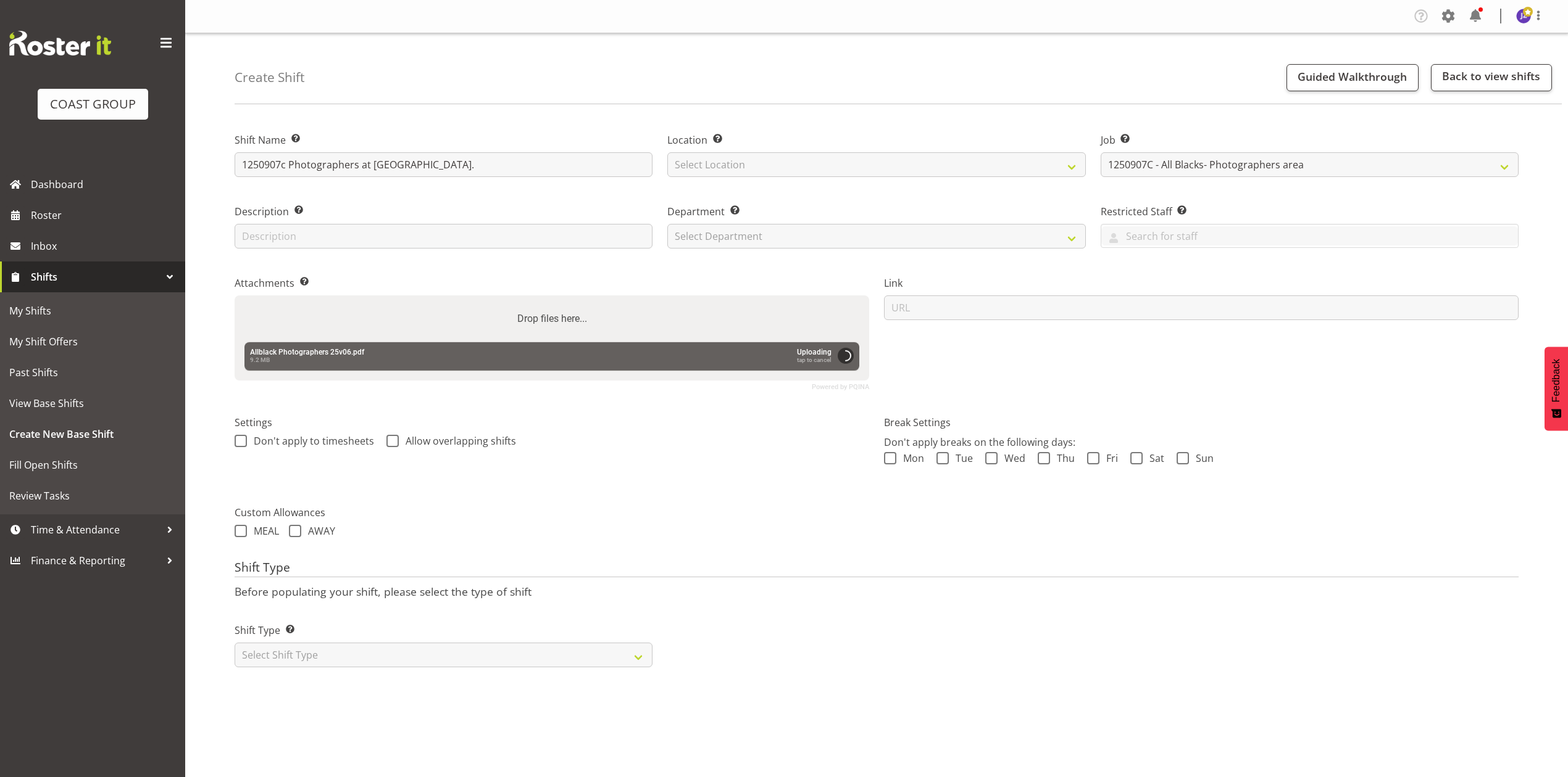
click at [336, 317] on div "Drop files here..." at bounding box center [552, 318] width 635 height 47
click at [235, 295] on input "Drop files here..." at bounding box center [552, 297] width 635 height 4
type input "C:\fakepath\Photographers _ Ab's v SA_25 - Job Details.pdf"
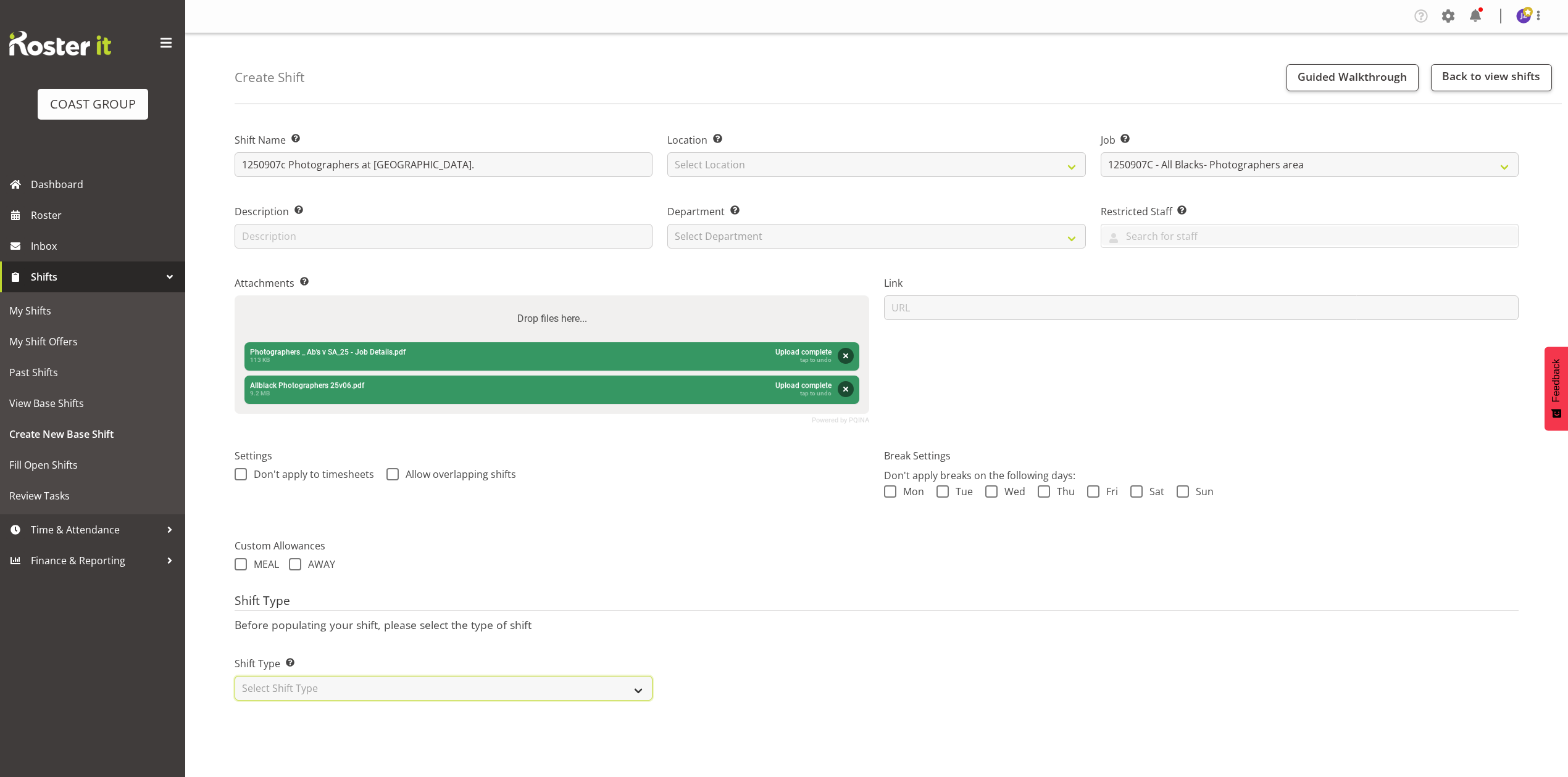
click at [455, 684] on select "Select Shift Type One Off Shift Recurring Shift Rotating Shift" at bounding box center [443, 688] width 418 height 24
select select "recurring"
click at [235, 678] on select "Select Shift Type One Off Shift Recurring Shift Rotating Shift" at bounding box center [443, 688] width 418 height 24
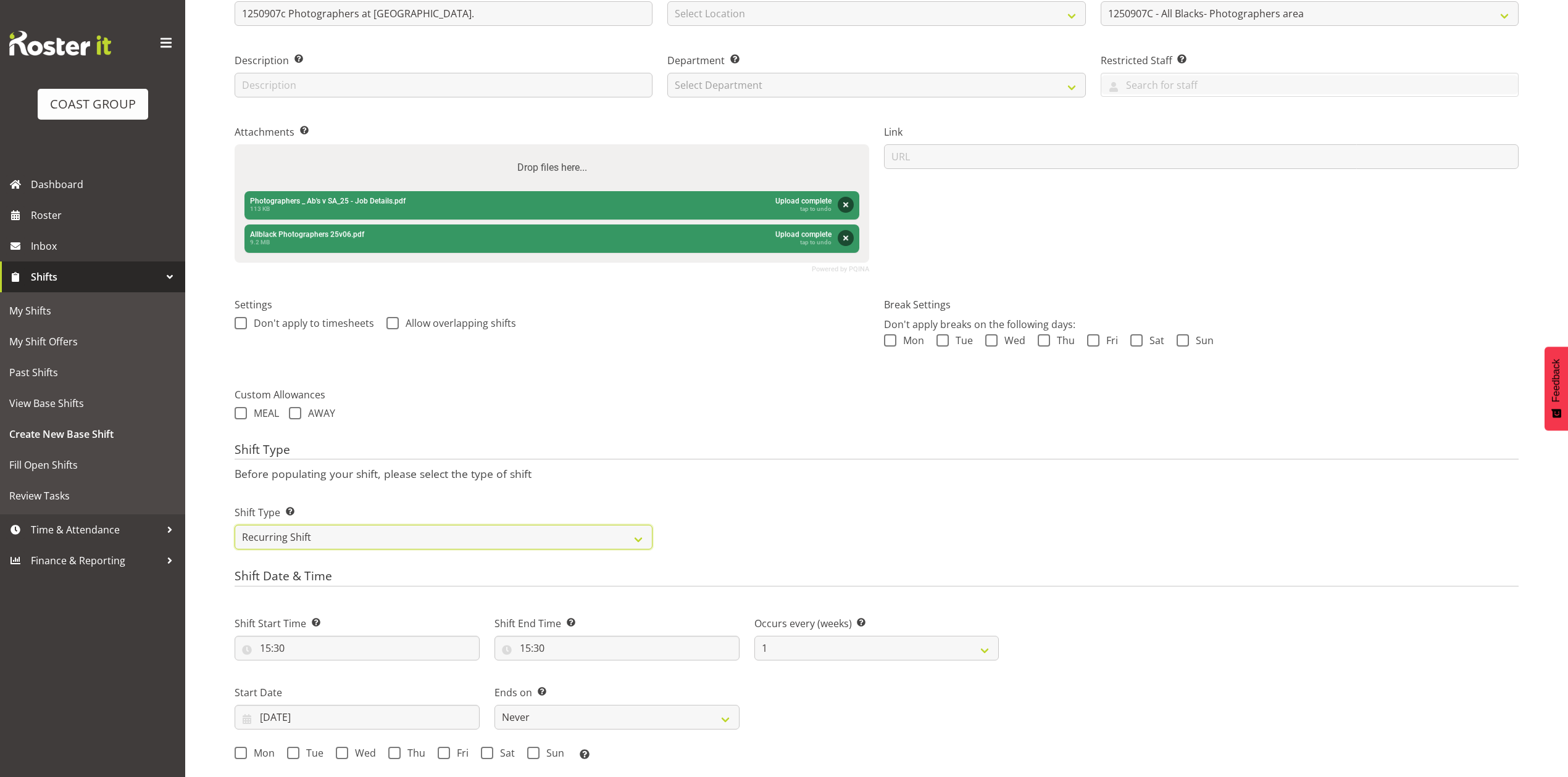
scroll to position [164, 0]
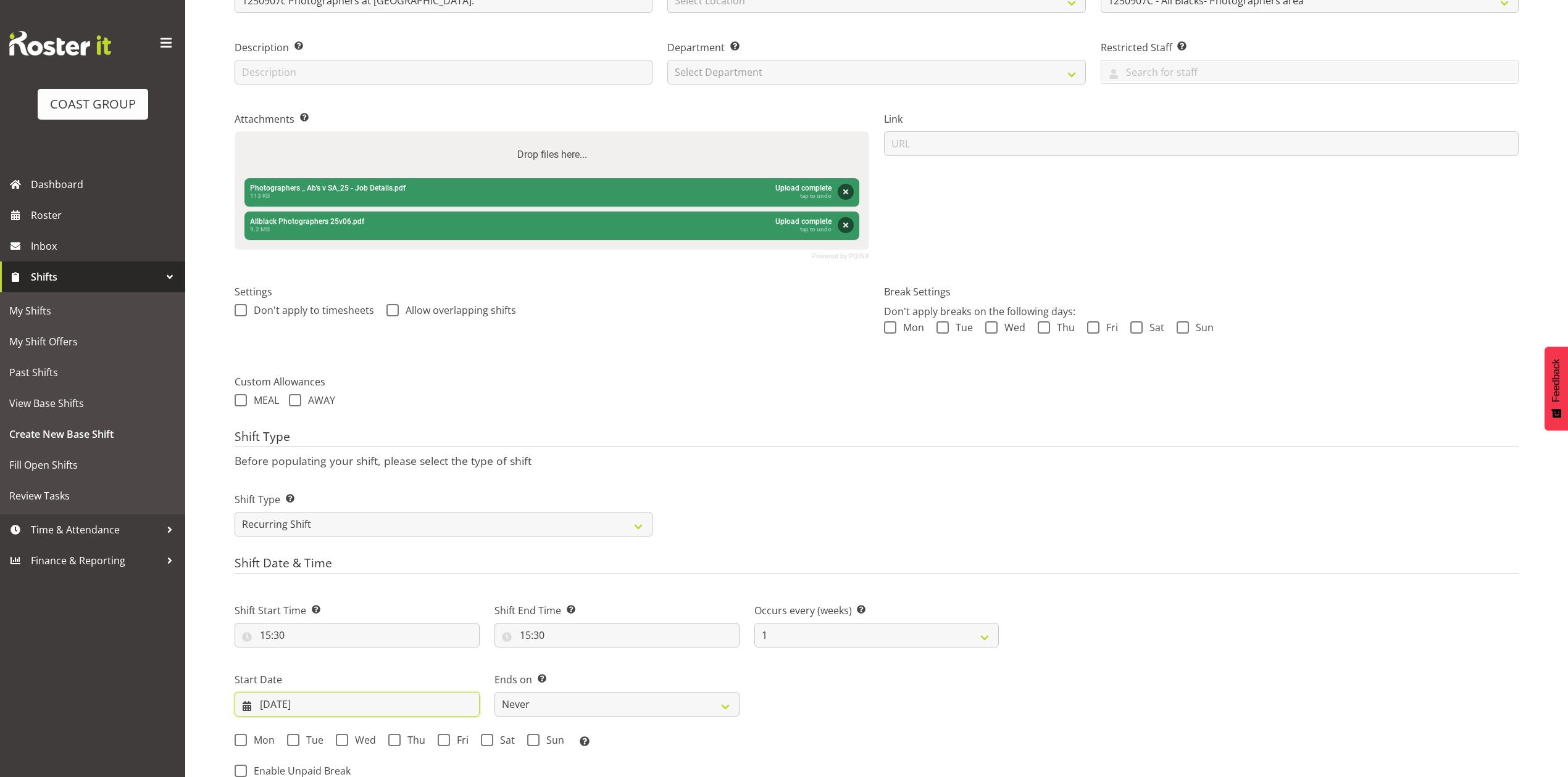
click at [290, 709] on input "25/08/2025" at bounding box center [357, 704] width 245 height 24
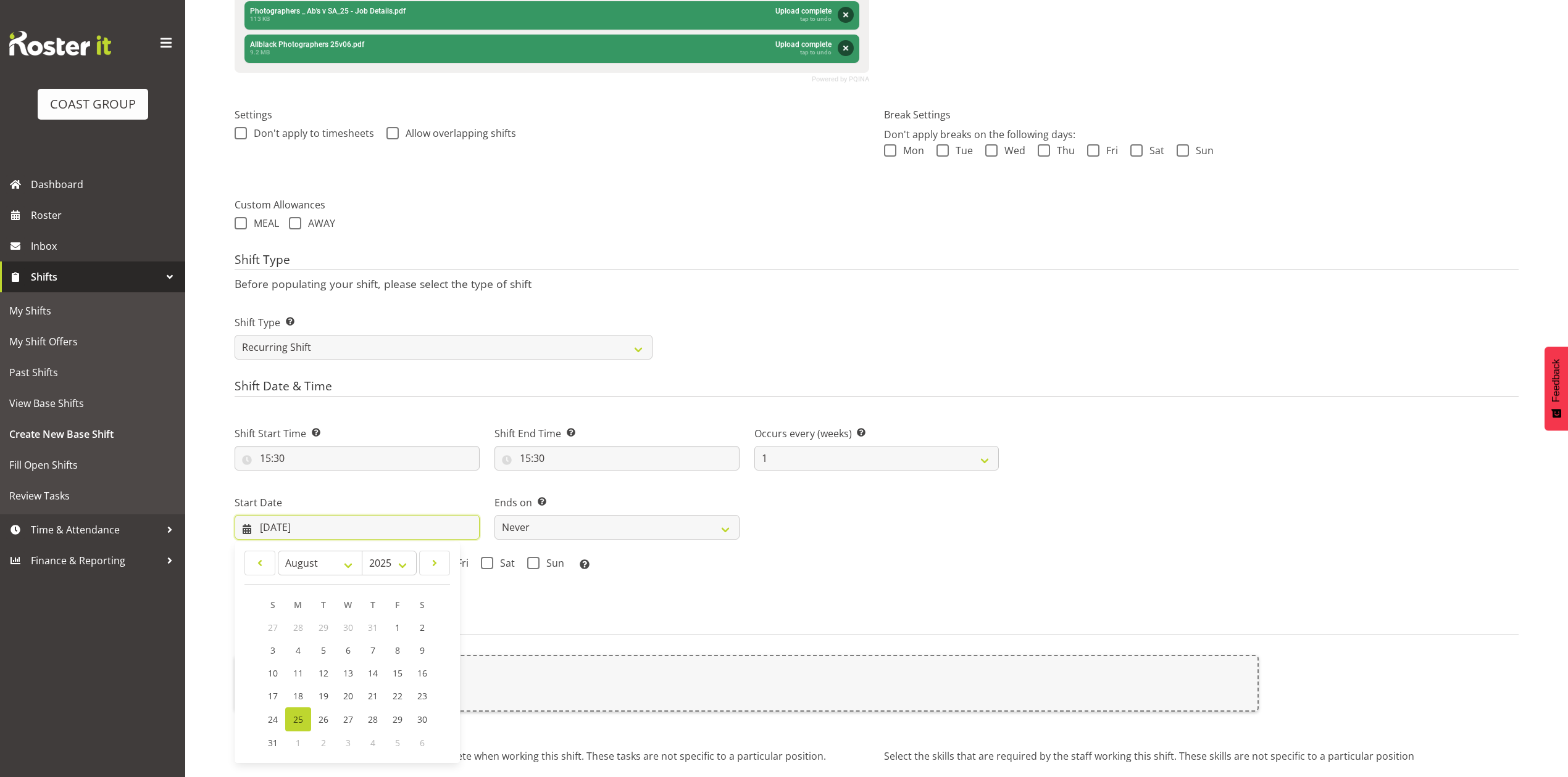
scroll to position [466, 0]
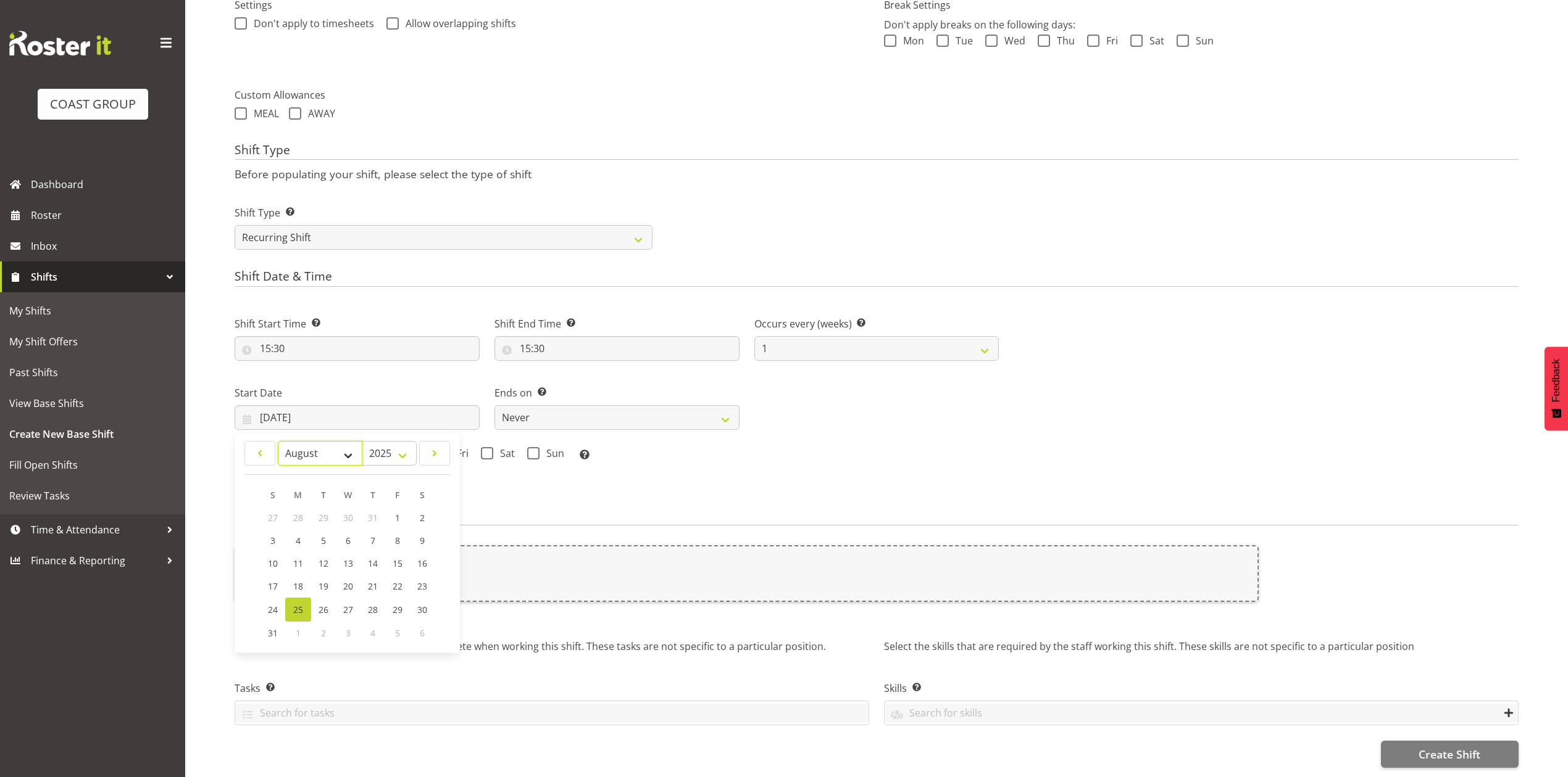
click at [307, 441] on select "January February March April May June July August September October November De…" at bounding box center [320, 453] width 85 height 24
select select "8"
click at [278, 441] on select "January February March April May June July August September October November De…" at bounding box center [320, 453] width 85 height 24
click at [316, 507] on link "2" at bounding box center [322, 518] width 24 height 23
type input "02/09/2025"
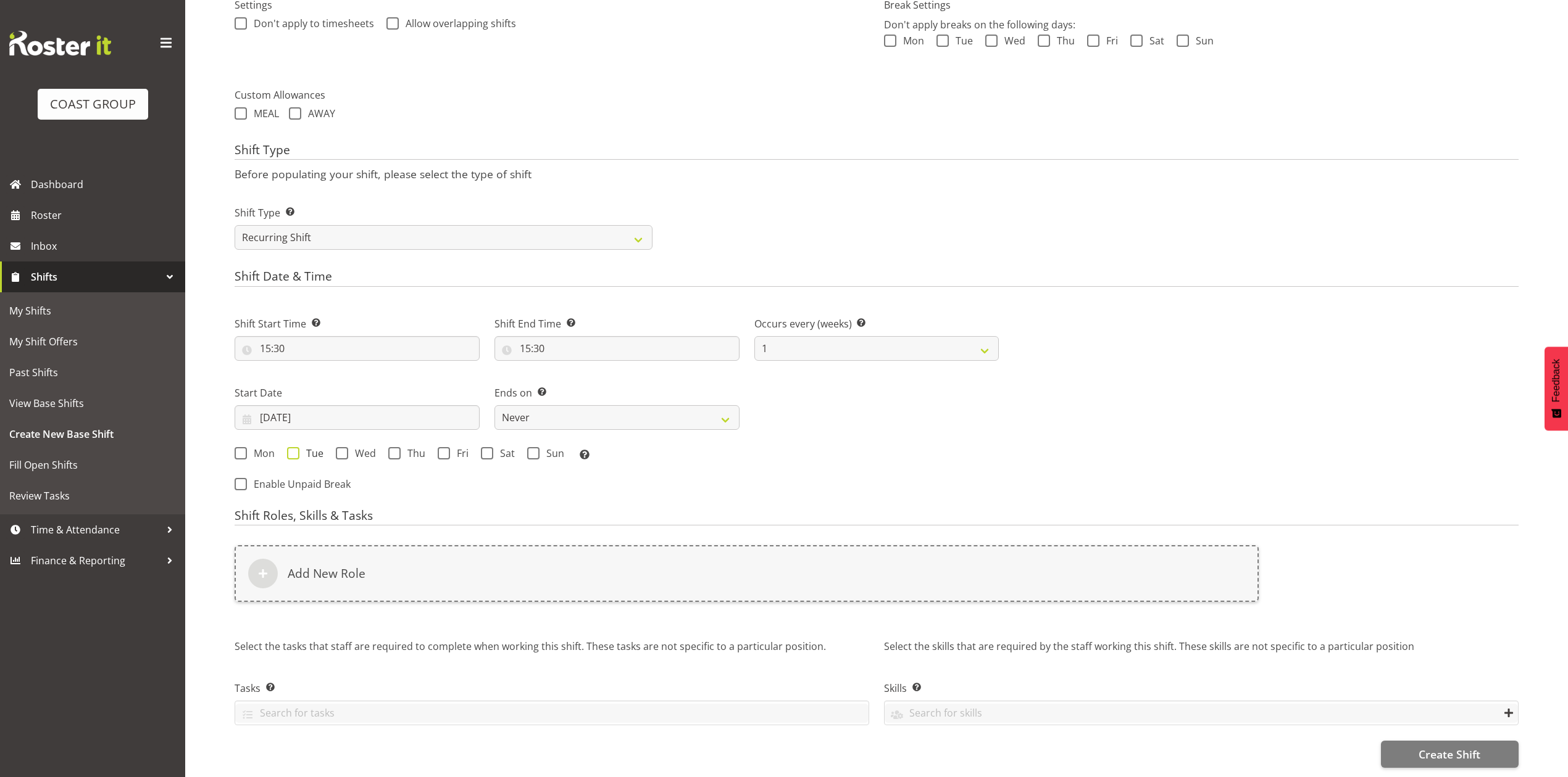
click at [290, 447] on span at bounding box center [293, 453] width 13 height 13
click at [290, 449] on input "Tue" at bounding box center [291, 453] width 8 height 8
checkbox input "true"
click at [595, 405] on select "Never On Date" at bounding box center [617, 417] width 245 height 24
select select "date"
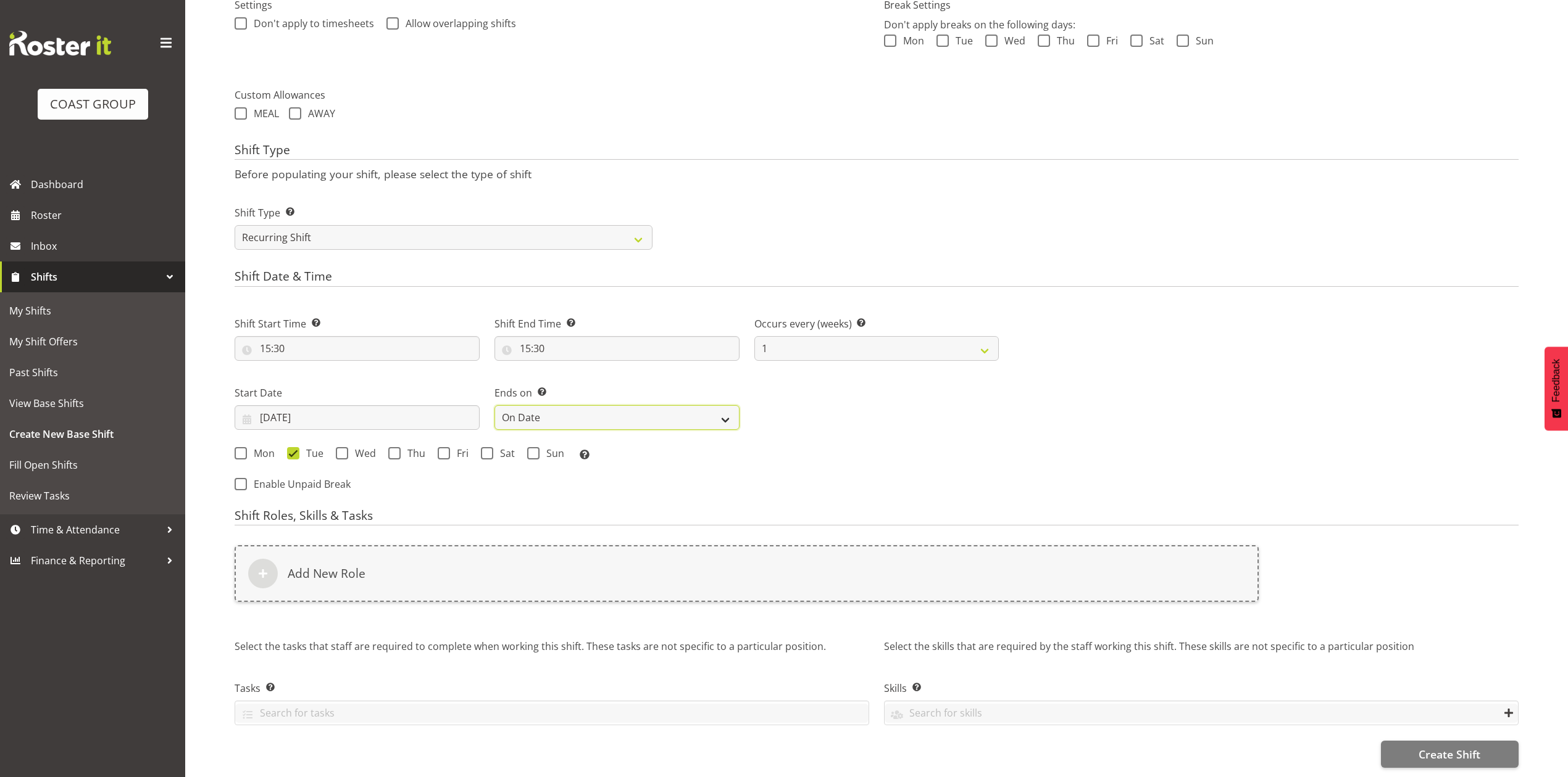
click at [494, 405] on select "Never On Date" at bounding box center [617, 417] width 245 height 24
select select "7"
select select "2025"
drag, startPoint x: 829, startPoint y: 399, endPoint x: 840, endPoint y: 424, distance: 27.3
click at [830, 405] on input "[DATE]" at bounding box center [877, 417] width 245 height 24
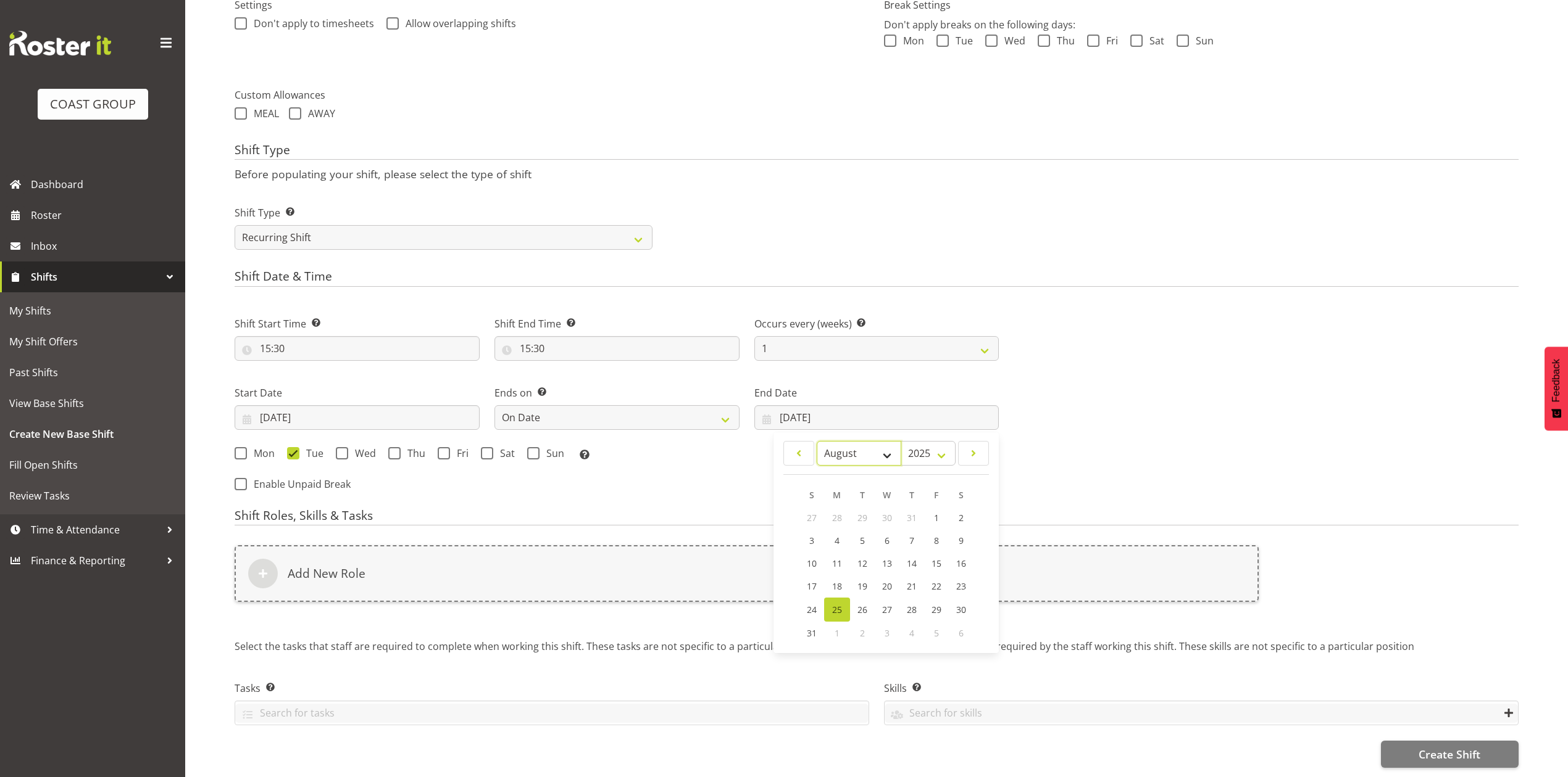
drag, startPoint x: 847, startPoint y: 437, endPoint x: 848, endPoint y: 447, distance: 10.0
click at [847, 441] on select "January February March April May June July August September October November De…" at bounding box center [859, 453] width 85 height 24
select select "8"
click at [817, 441] on select "January February March April May June July August September October November De…" at bounding box center [859, 453] width 85 height 24
click at [814, 529] on link "7" at bounding box center [811, 540] width 24 height 23
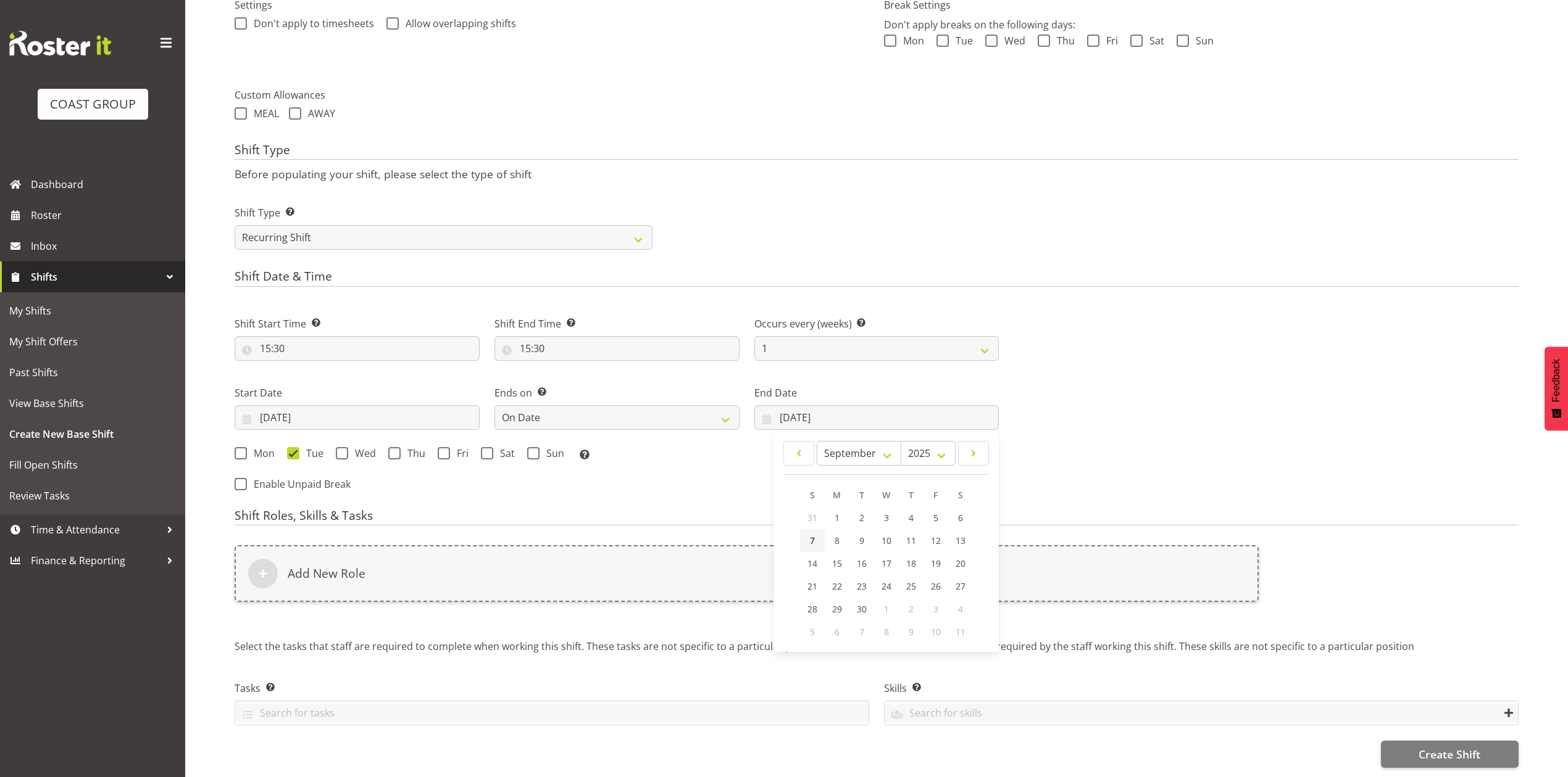
type input "07/09/2025"
click at [536, 447] on span at bounding box center [533, 453] width 13 height 13
click at [535, 449] on input "Sun" at bounding box center [531, 453] width 8 height 8
checkbox input "true"
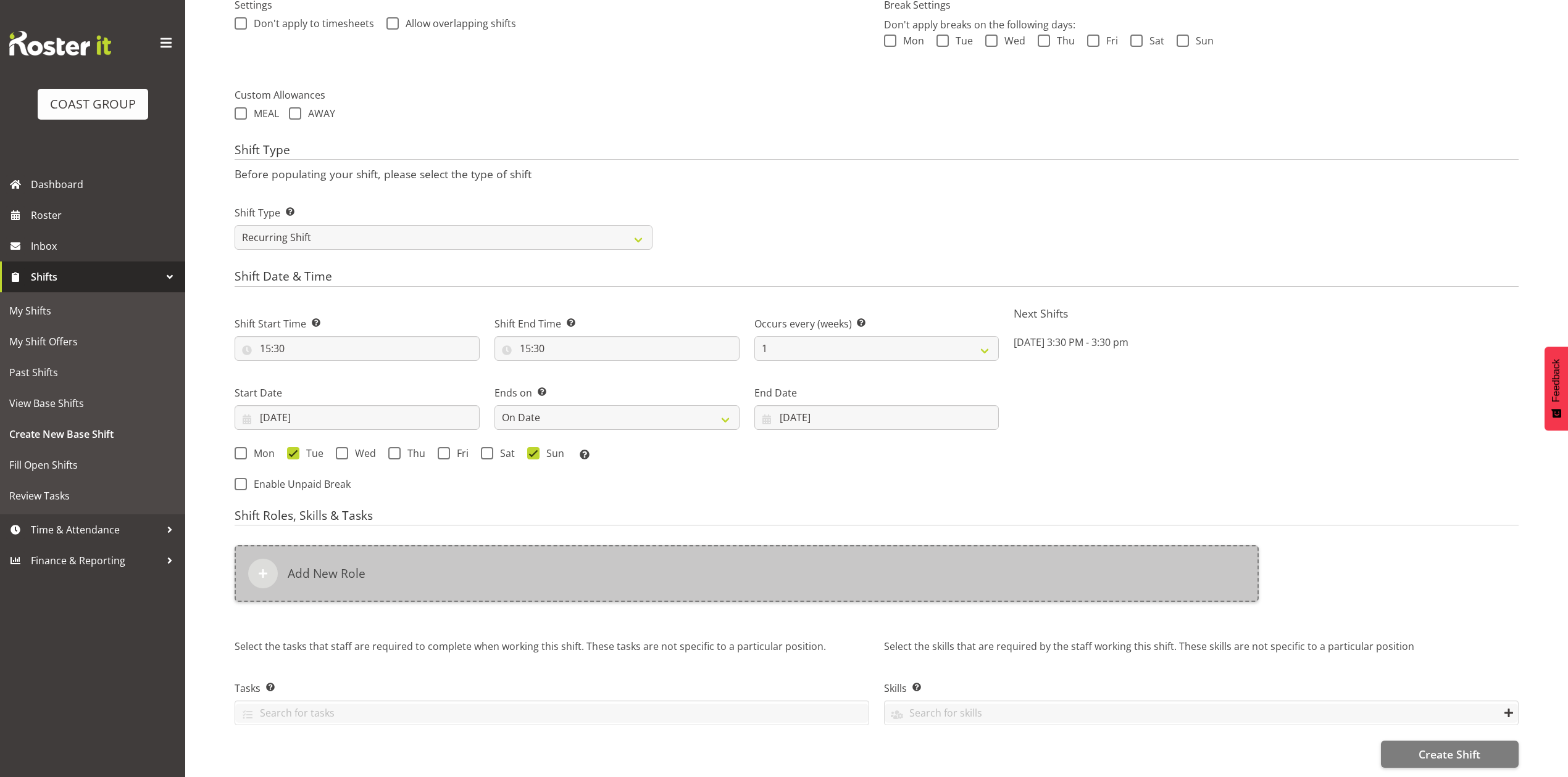
click at [537, 568] on div "Add New Role" at bounding box center [746, 574] width 1024 height 56
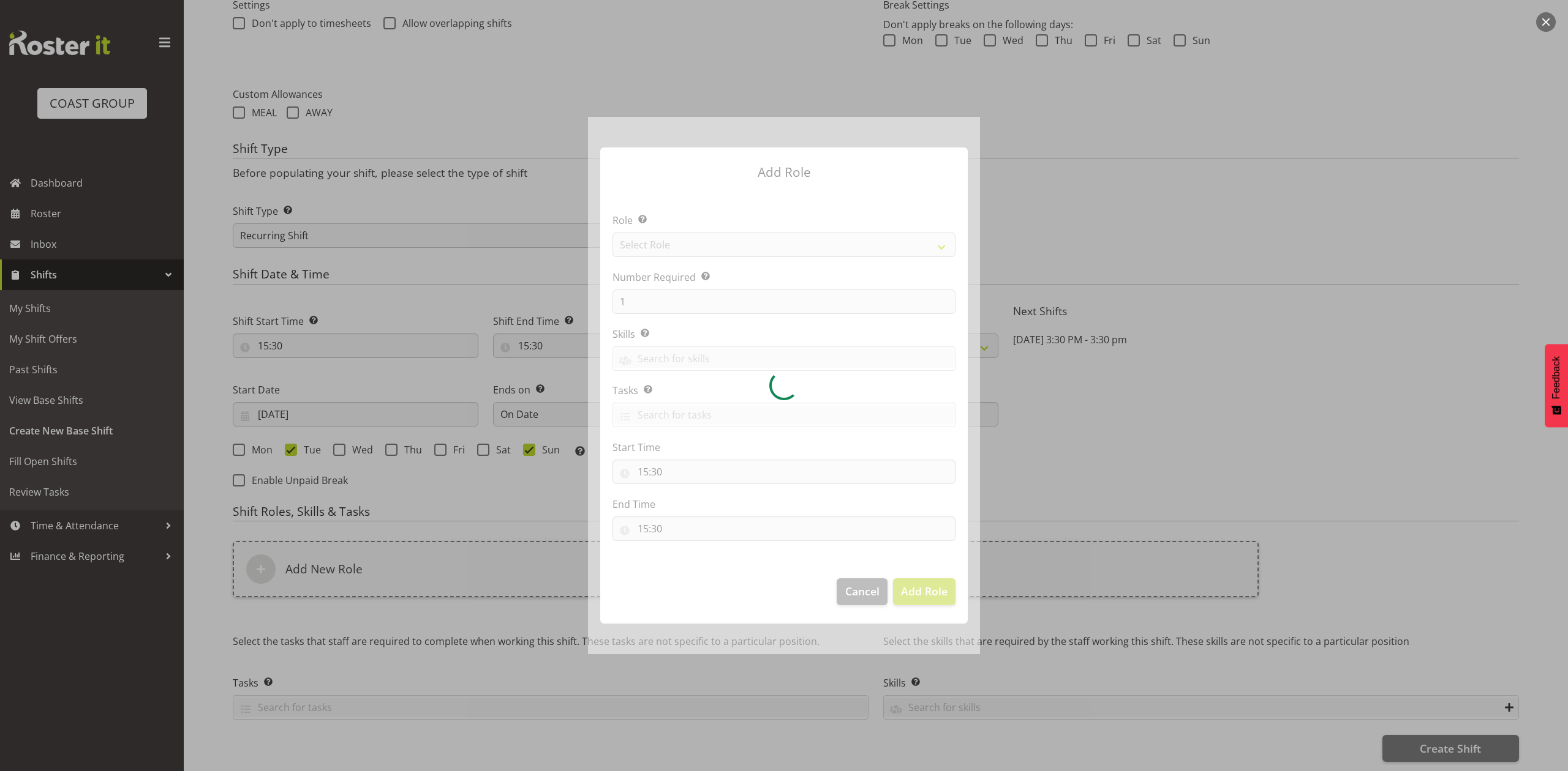
click at [699, 231] on div at bounding box center [784, 385] width 392 height 537
click at [699, 236] on div at bounding box center [784, 385] width 392 height 537
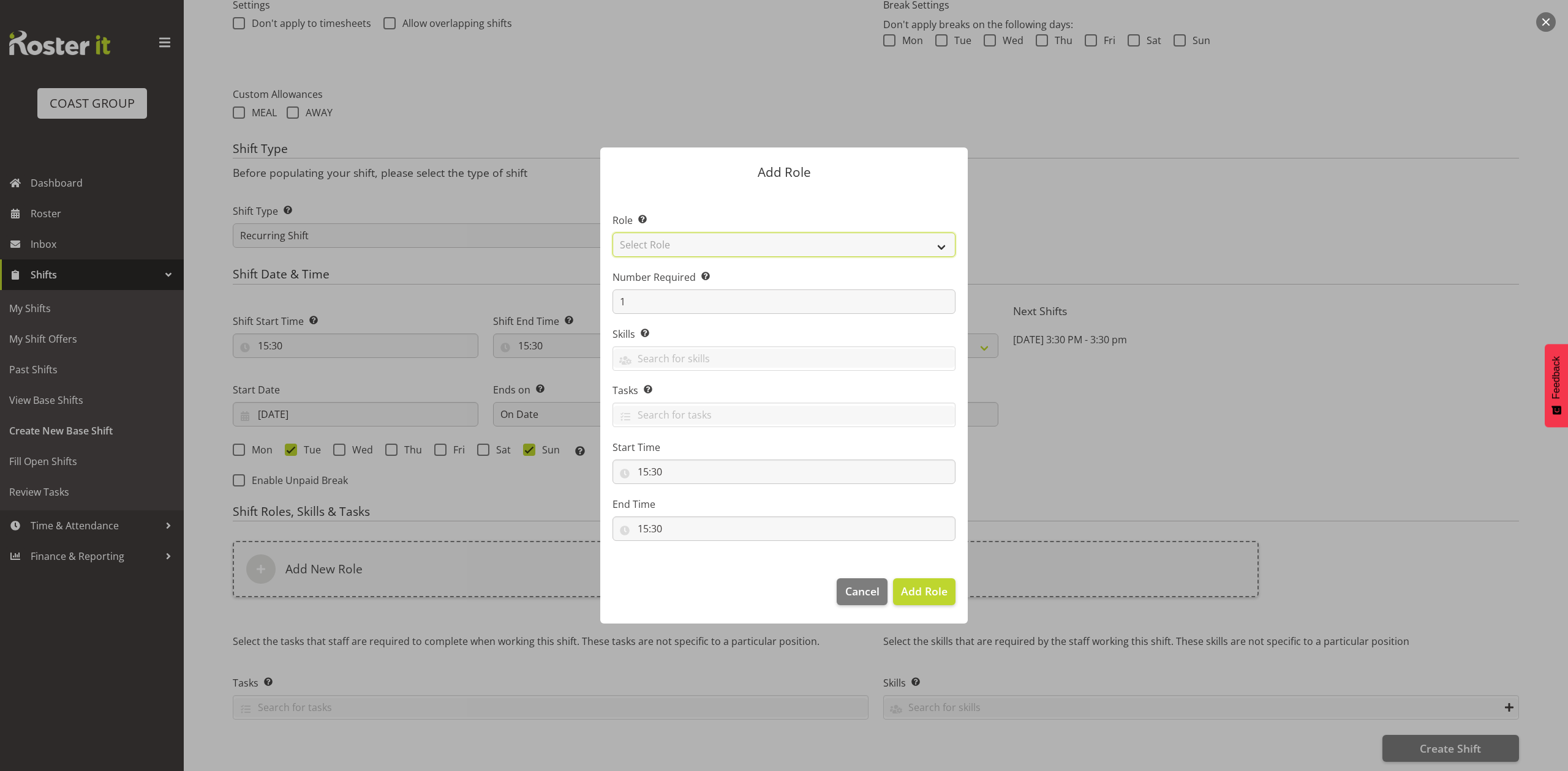
click at [699, 236] on select "Select Role ACCOUNT MANAGER ACCOUNT MANAGER DW ACCOUNTS AKL DIANNA VEHICLES AKL…" at bounding box center [784, 244] width 343 height 24
select select "81"
click at [612, 233] on select "Select Role ACCOUNT MANAGER ACCOUNT MANAGER DW ACCOUNTS AKL DIANNA VEHICLES AKL…" at bounding box center [784, 244] width 343 height 24
click at [907, 579] on button "Add Role" at bounding box center [924, 592] width 63 height 27
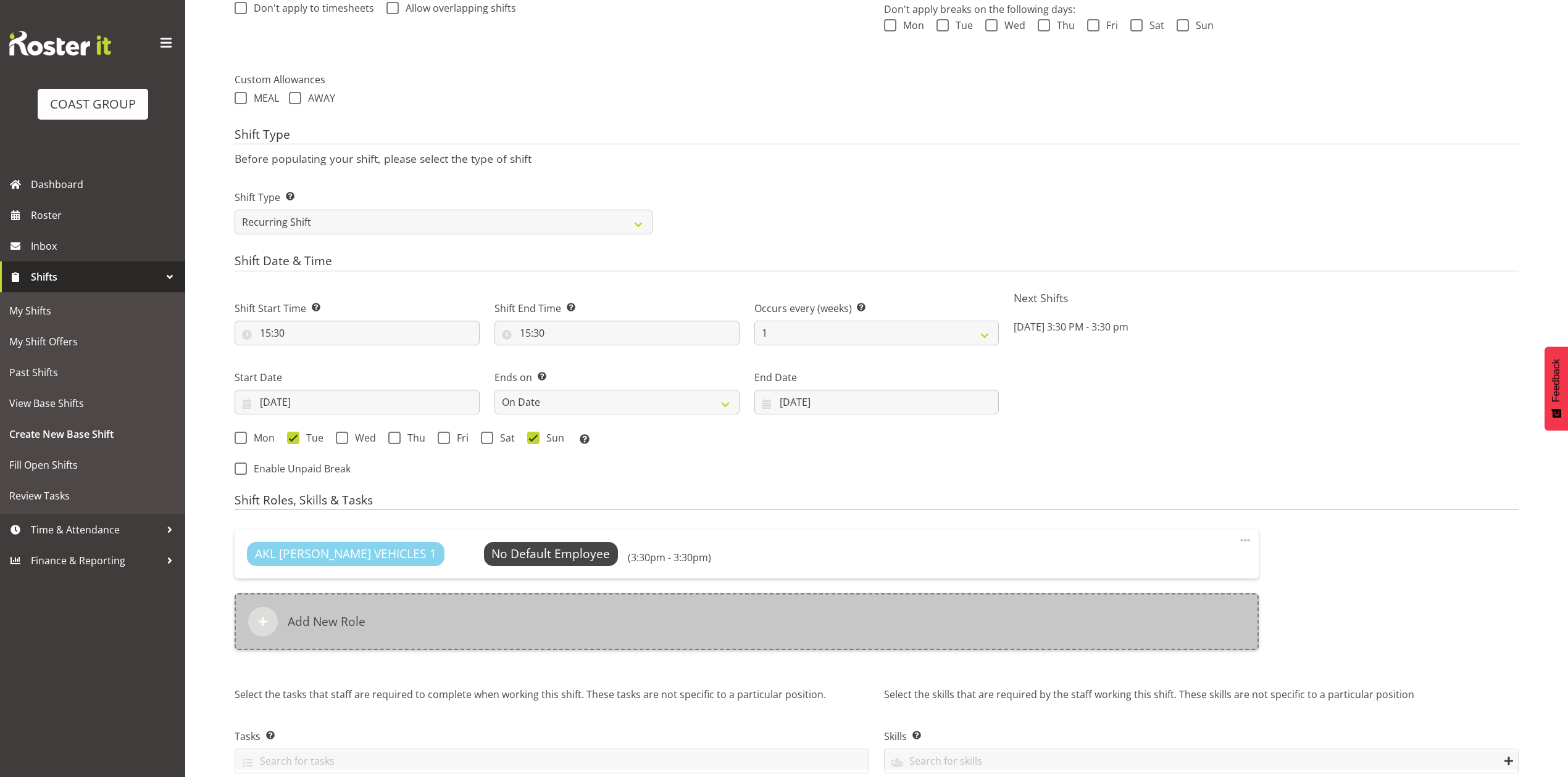
click at [616, 649] on div "Add New Role" at bounding box center [746, 622] width 1024 height 56
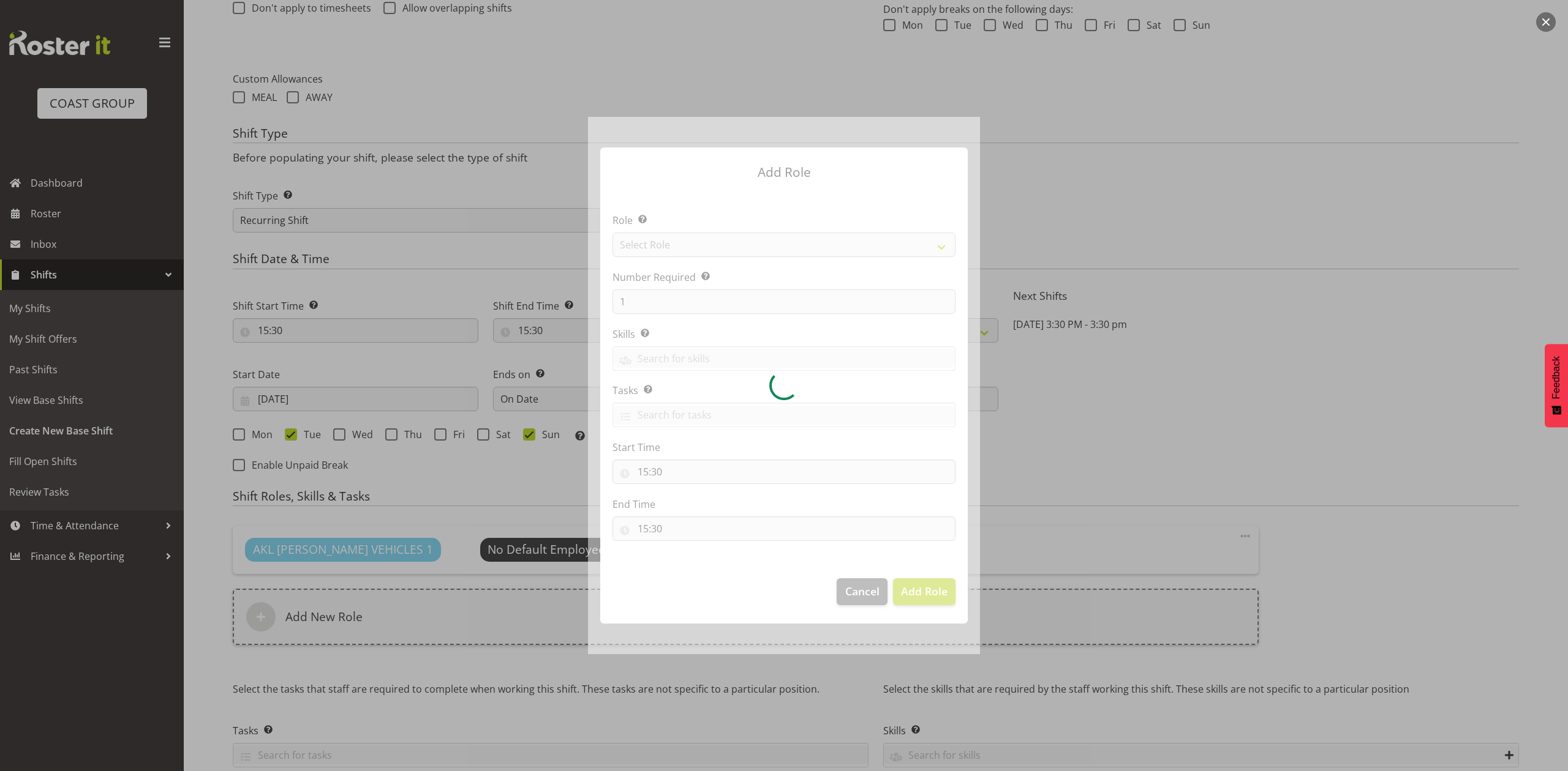
click at [699, 243] on div at bounding box center [784, 385] width 392 height 537
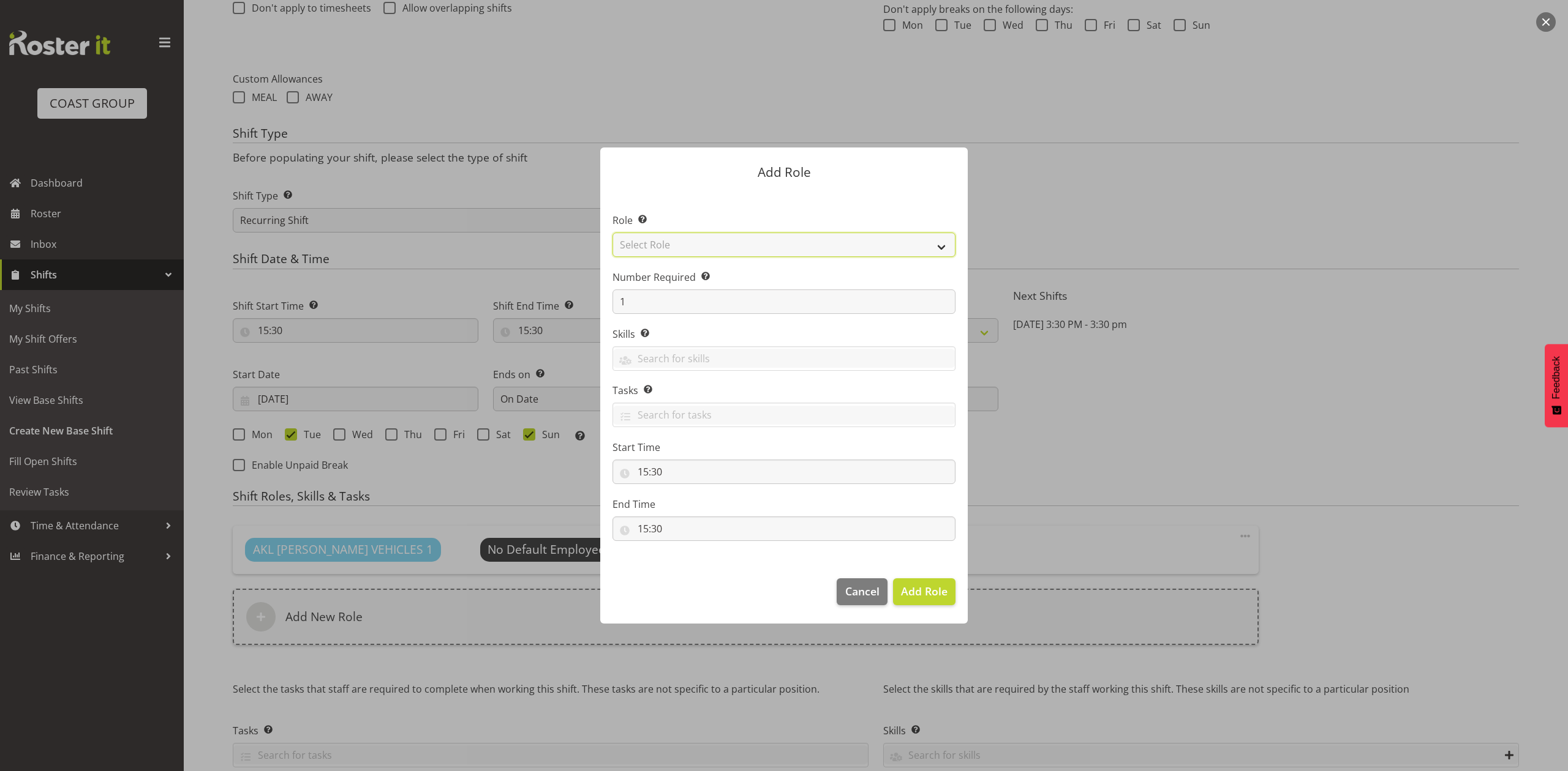
click at [699, 243] on select "Select Role ACCOUNT MANAGER ACCOUNT MANAGER DW ACCOUNTS AKL DIANNA VEHICLES AKL…" at bounding box center [784, 244] width 343 height 24
select select "188"
click at [612, 233] on select "Select Role ACCOUNT MANAGER ACCOUNT MANAGER DW ACCOUNTS AKL DIANNA VEHICLES AKL…" at bounding box center [784, 244] width 343 height 24
click at [653, 295] on input "1" at bounding box center [784, 301] width 343 height 24
type input "2"
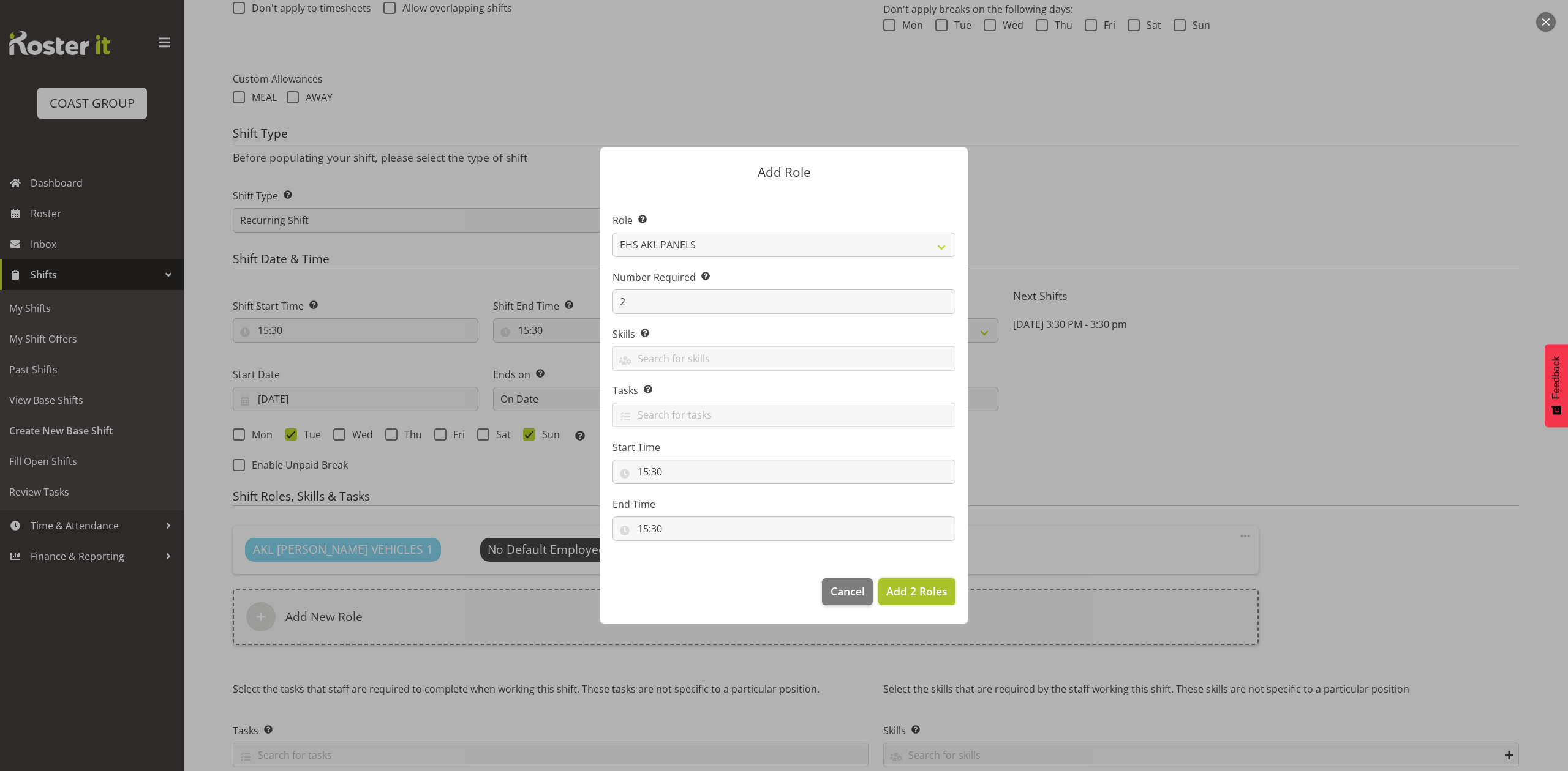
click at [909, 579] on button "Add 2 Roles" at bounding box center [917, 592] width 77 height 27
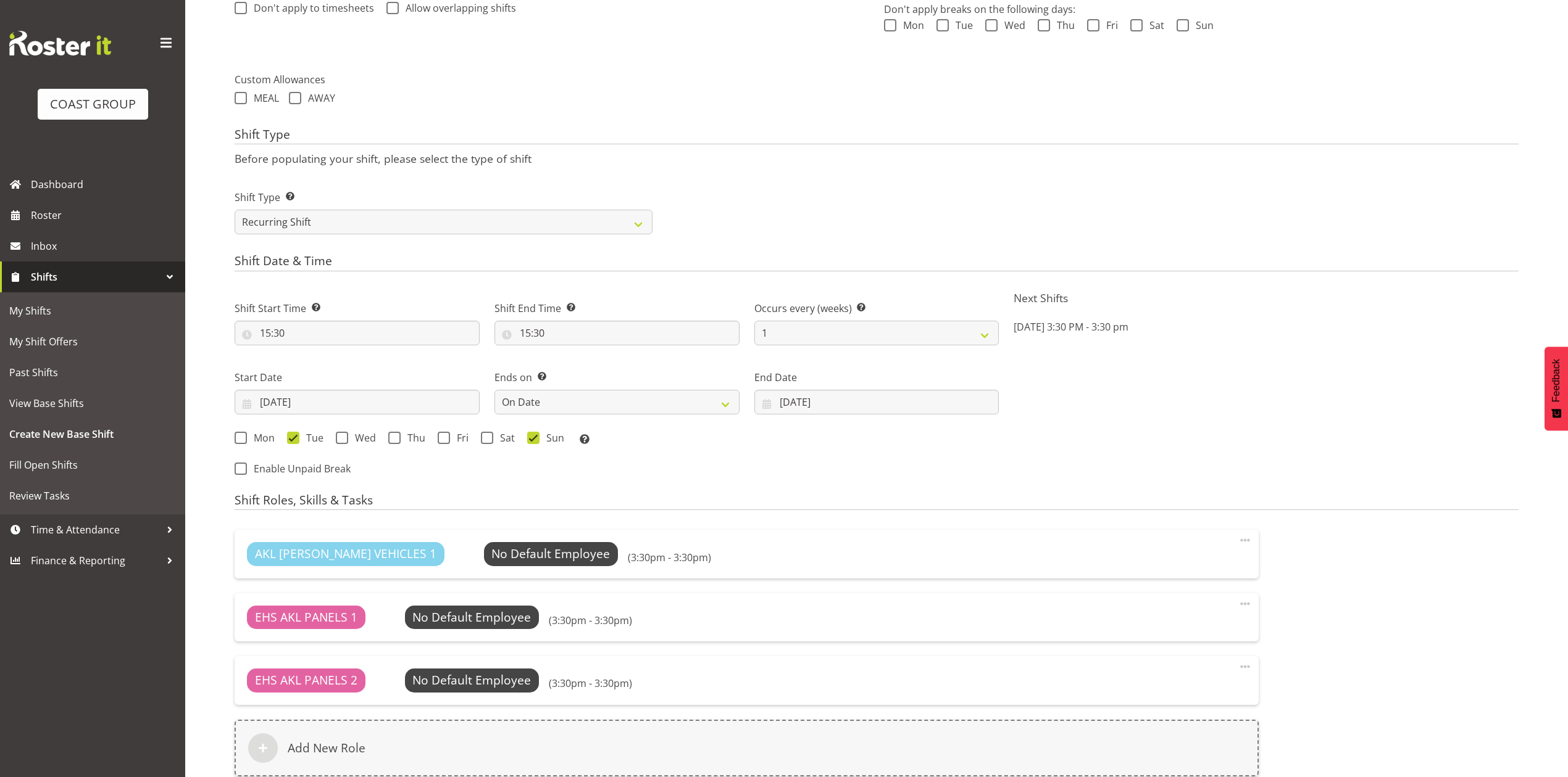
click at [916, 586] on div "AKL RYMER VEHICLES 1 No Default Employee Select Employee (3:30pm - 3:30pm) Edit…" at bounding box center [746, 653] width 1024 height 246
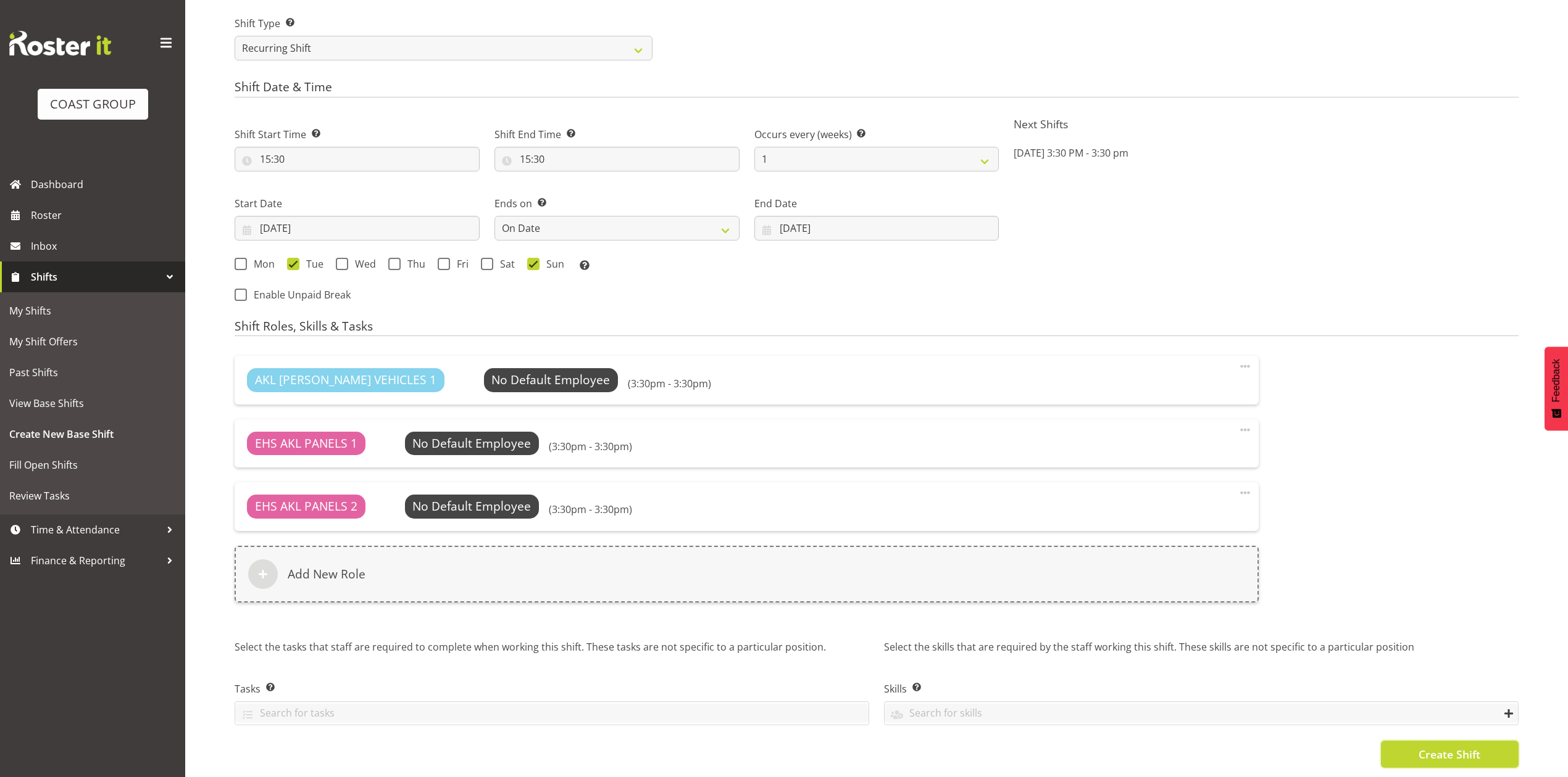
click at [1398, 741] on button "Create Shift" at bounding box center [1449, 754] width 137 height 27
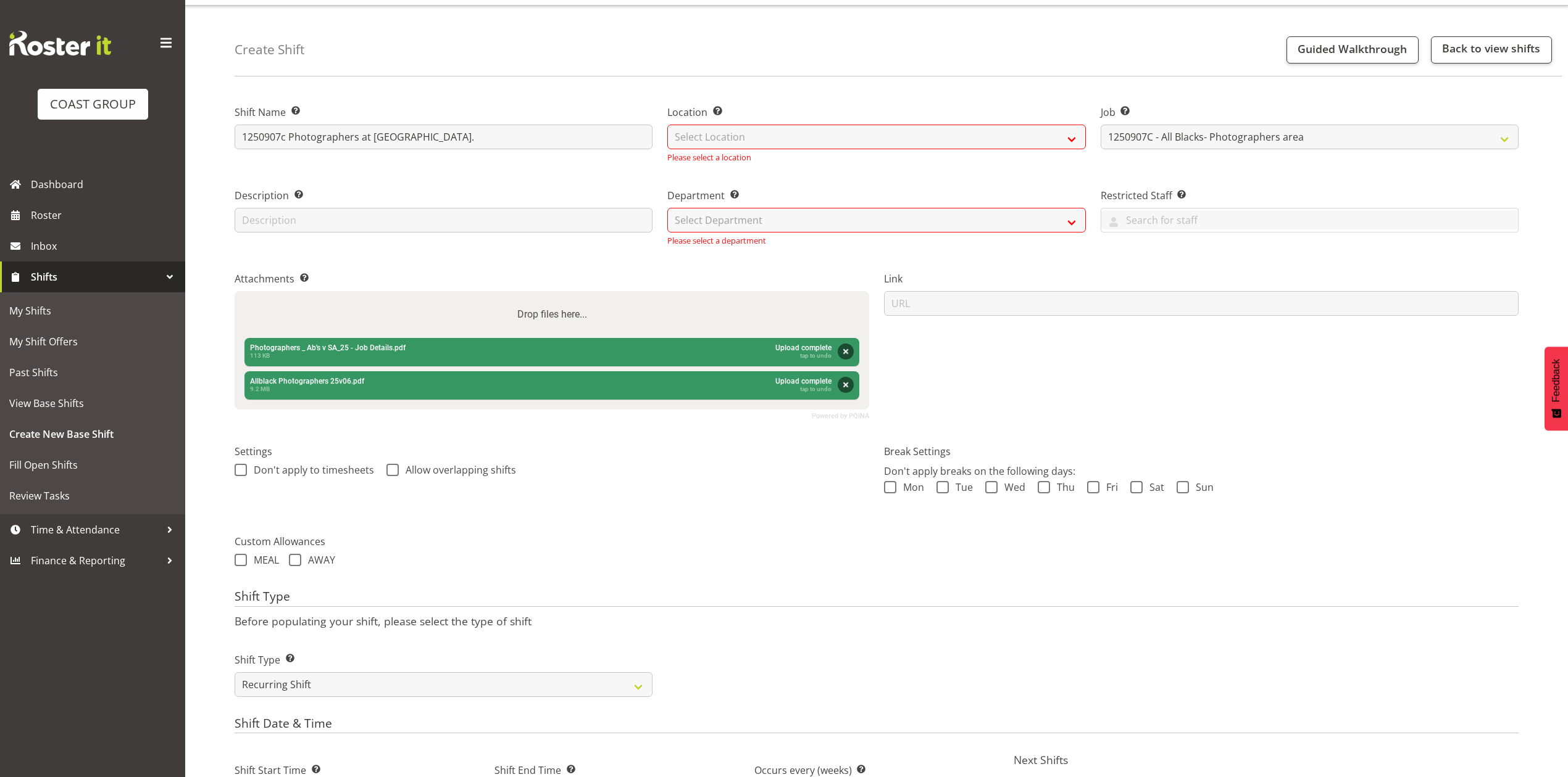
scroll to position [21, 0]
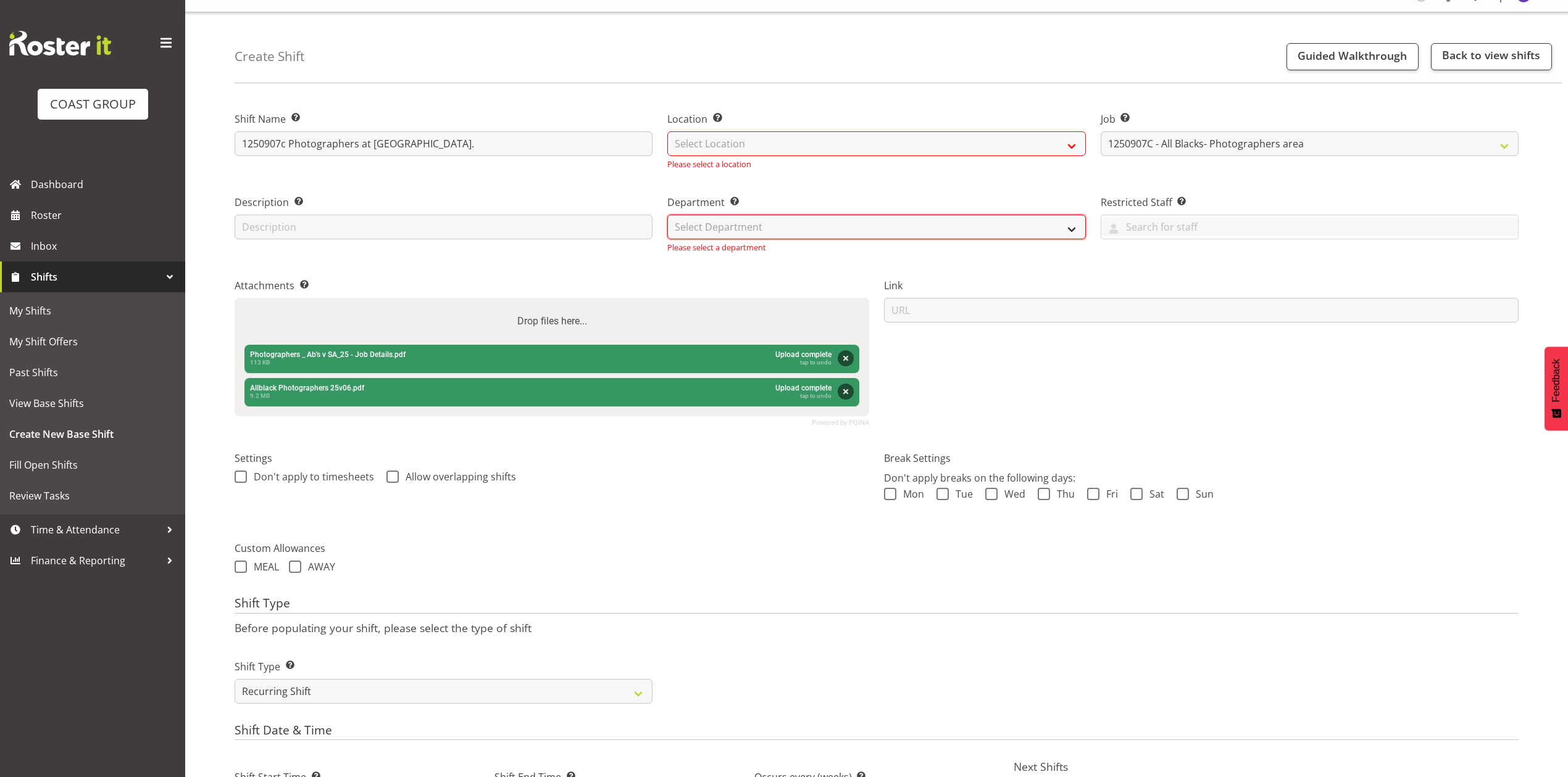
drag, startPoint x: 803, startPoint y: 229, endPoint x: 800, endPoint y: 237, distance: 8.5
click at [803, 229] on select "Select Department EHS AKL PANEL EHS AKL PANEL" at bounding box center [876, 226] width 418 height 24
select select "39"
click at [667, 214] on select "Select Department EHS AKL PANEL EHS AKL PANEL" at bounding box center [876, 226] width 418 height 24
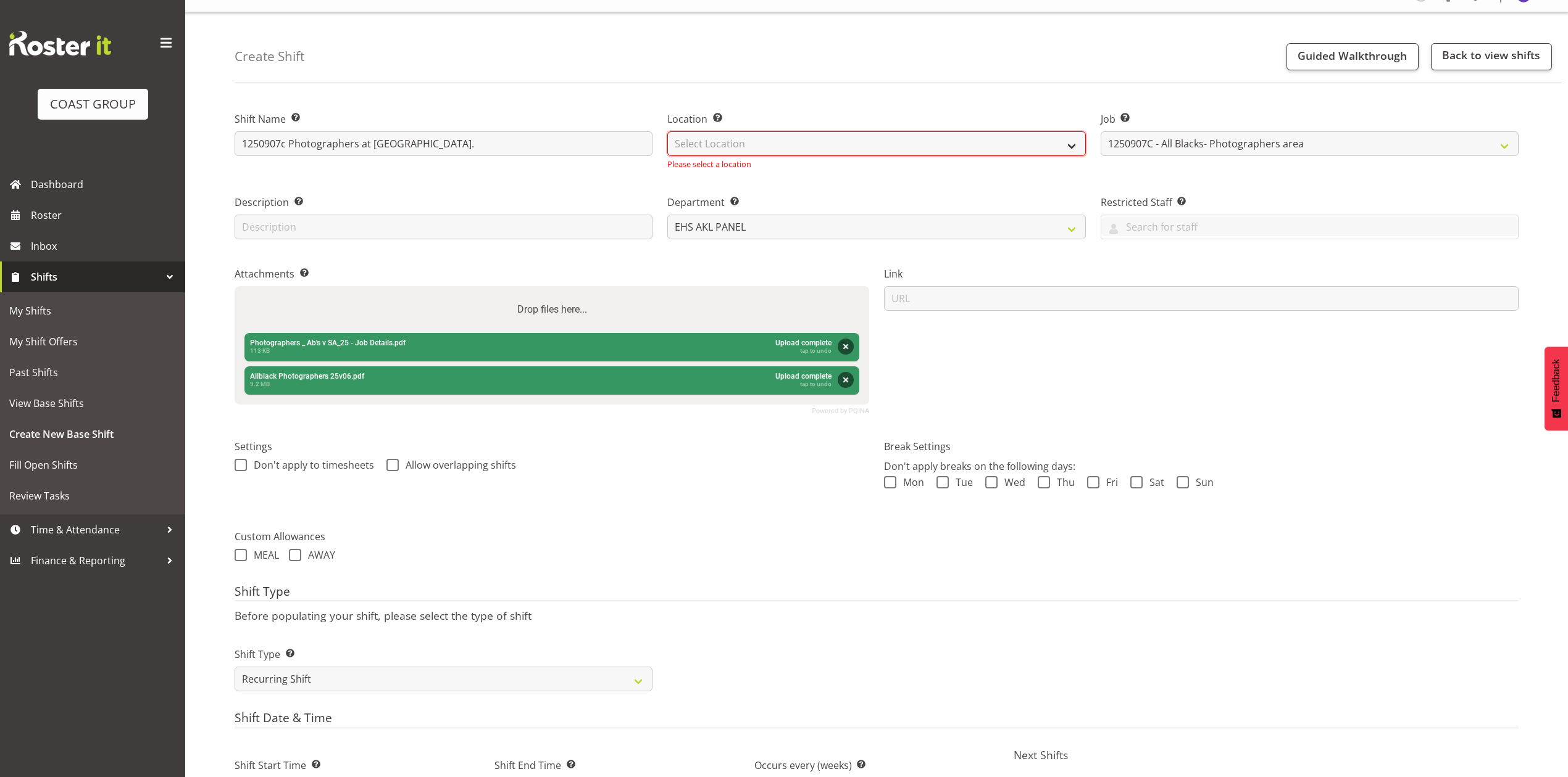
click at [783, 148] on select "Select Location EHS RYMER" at bounding box center [876, 143] width 418 height 24
select select "35"
click at [667, 131] on select "Select Location EHS RYMER" at bounding box center [876, 143] width 418 height 24
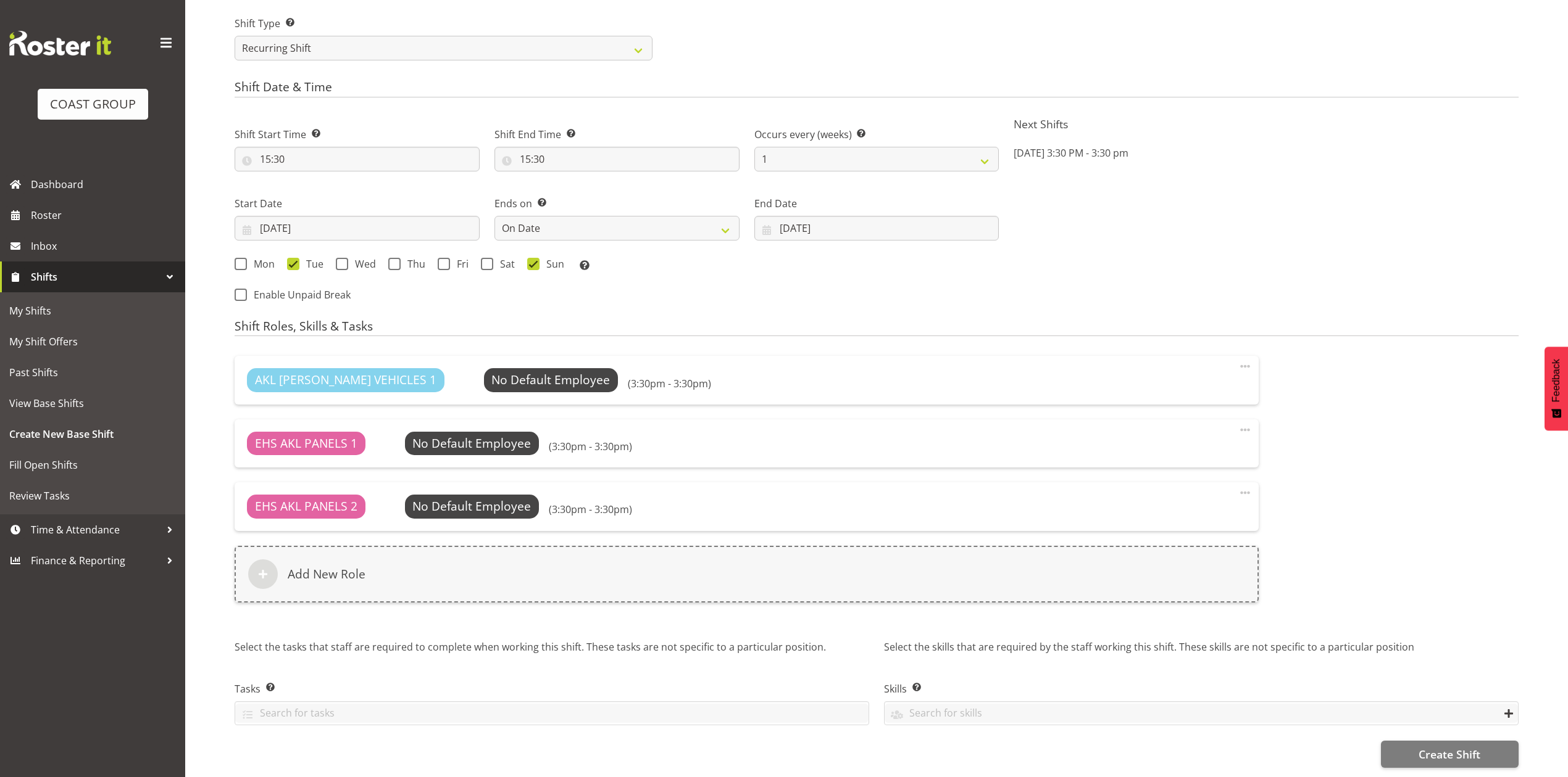
scroll to position [655, 0]
click at [1440, 747] on span "Create Shift" at bounding box center [1448, 755] width 62 height 16
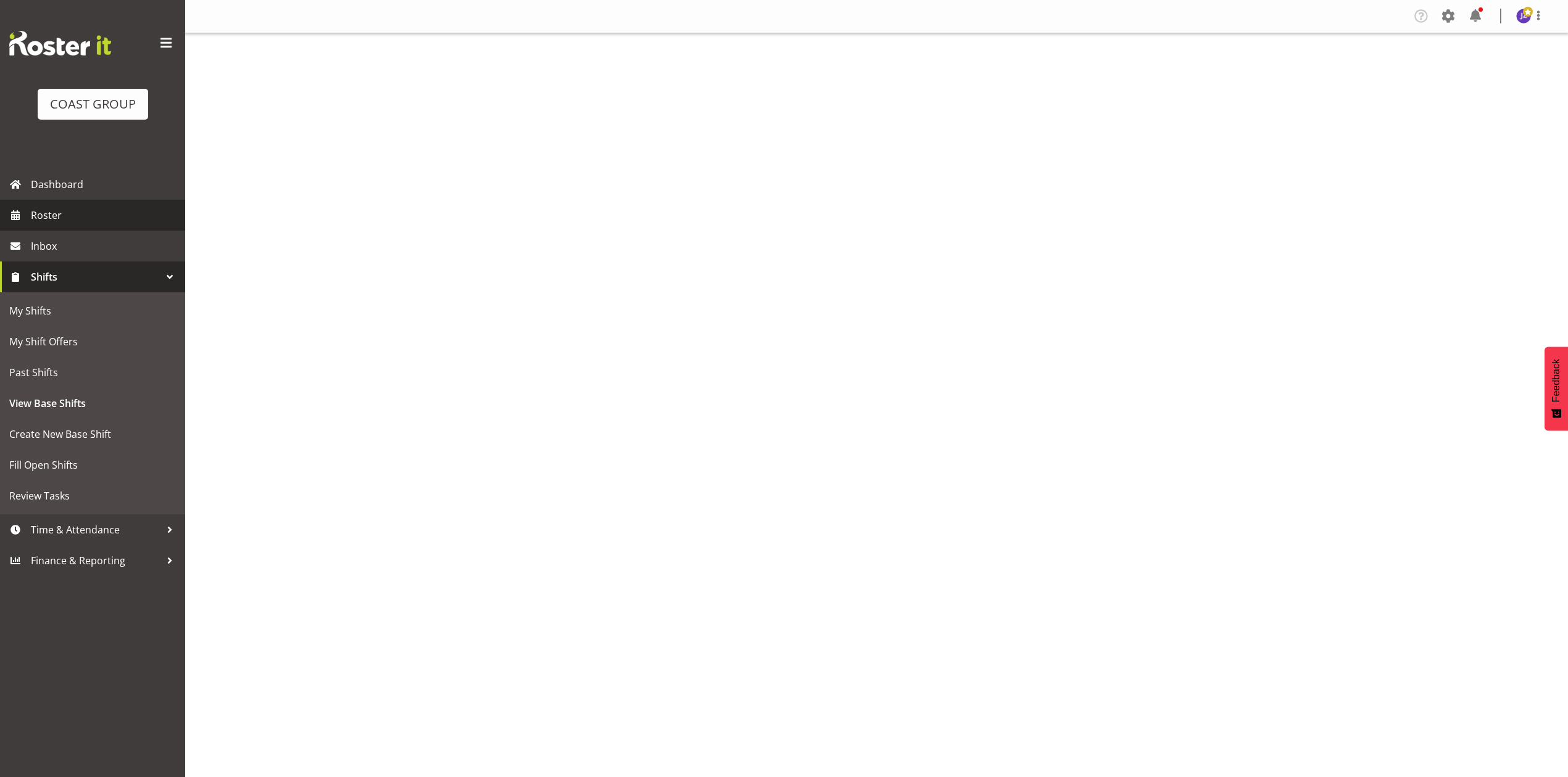
click at [130, 220] on span "Roster" at bounding box center [105, 215] width 148 height 19
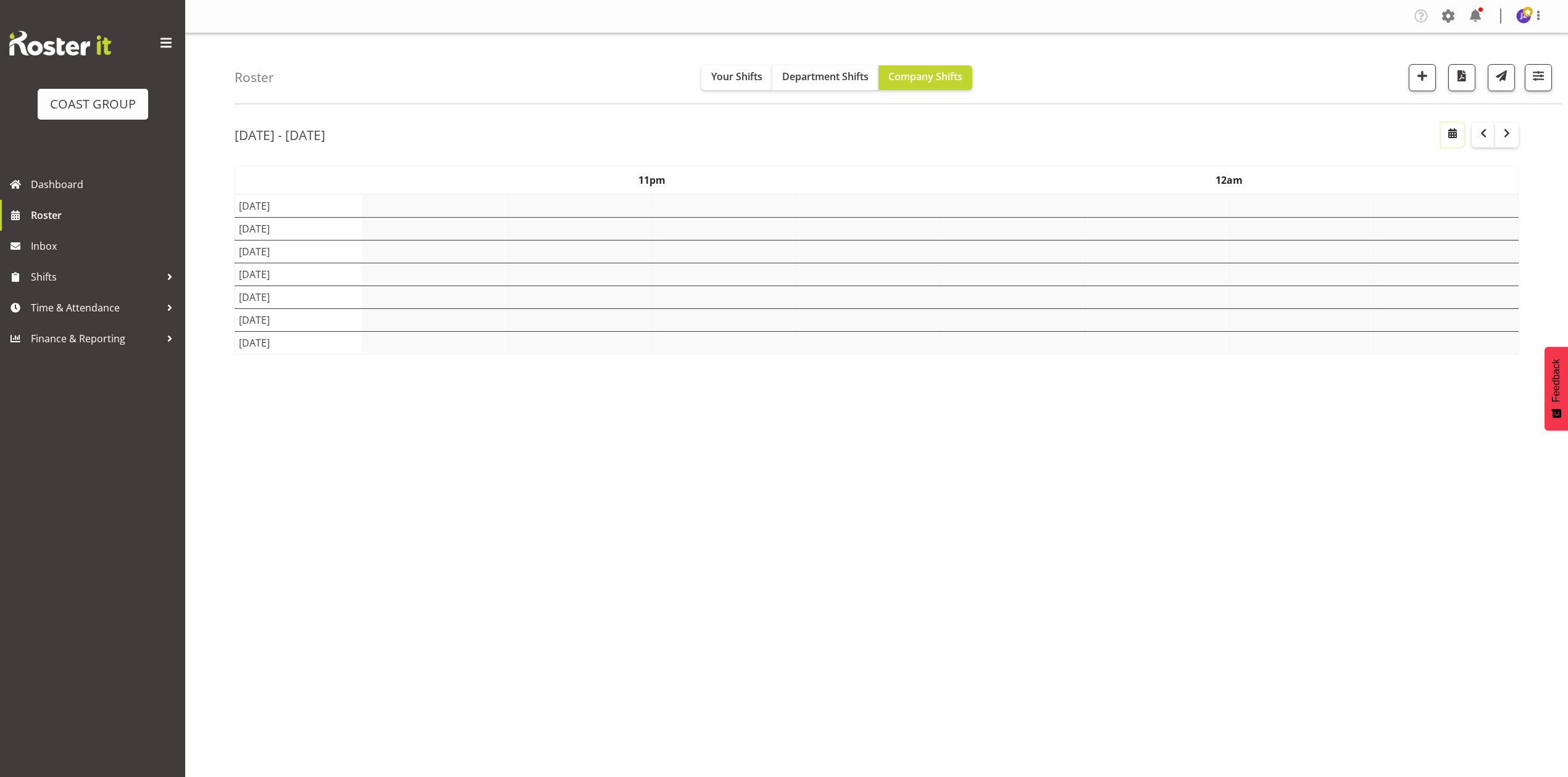
click at [1460, 130] on button "button" at bounding box center [1452, 134] width 24 height 24
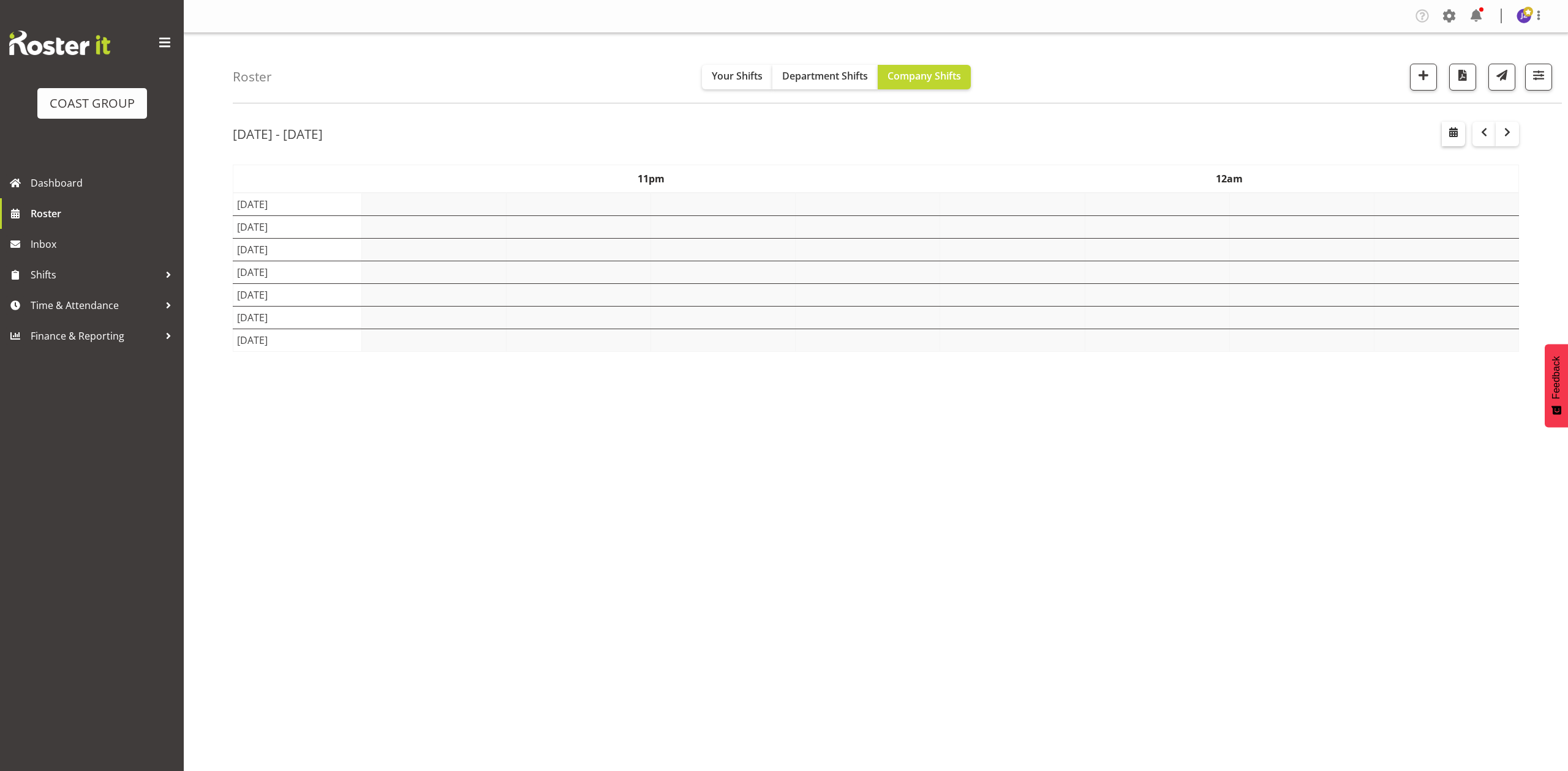
select select "7"
select select "2025"
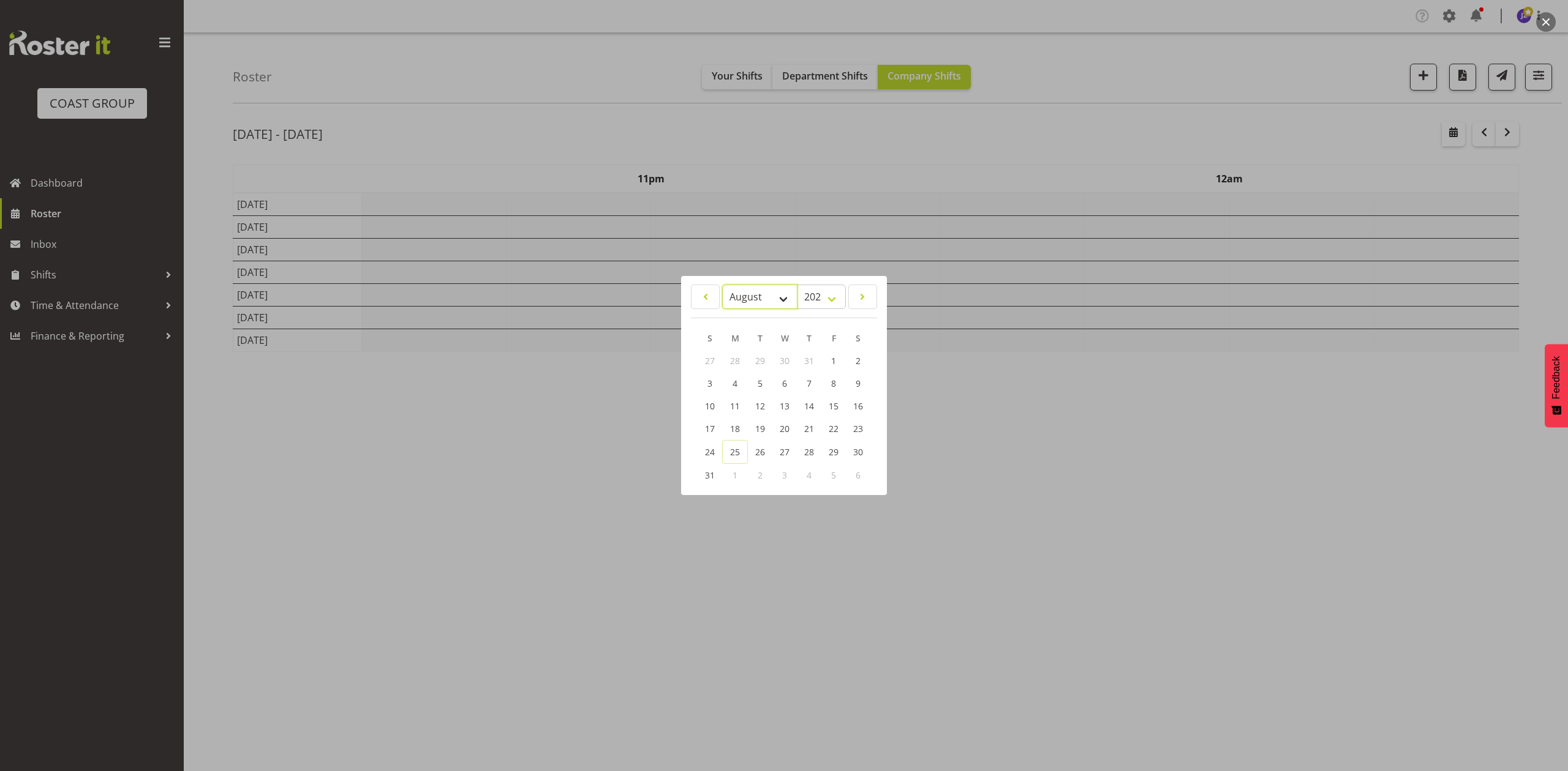
click at [767, 289] on select "January February March April May June July August September October November De…" at bounding box center [760, 297] width 75 height 24
select select "8"
click at [722, 285] on select "January February March April May June July August September October November De…" at bounding box center [760, 297] width 75 height 24
click at [758, 358] on span "2" at bounding box center [760, 362] width 5 height 12
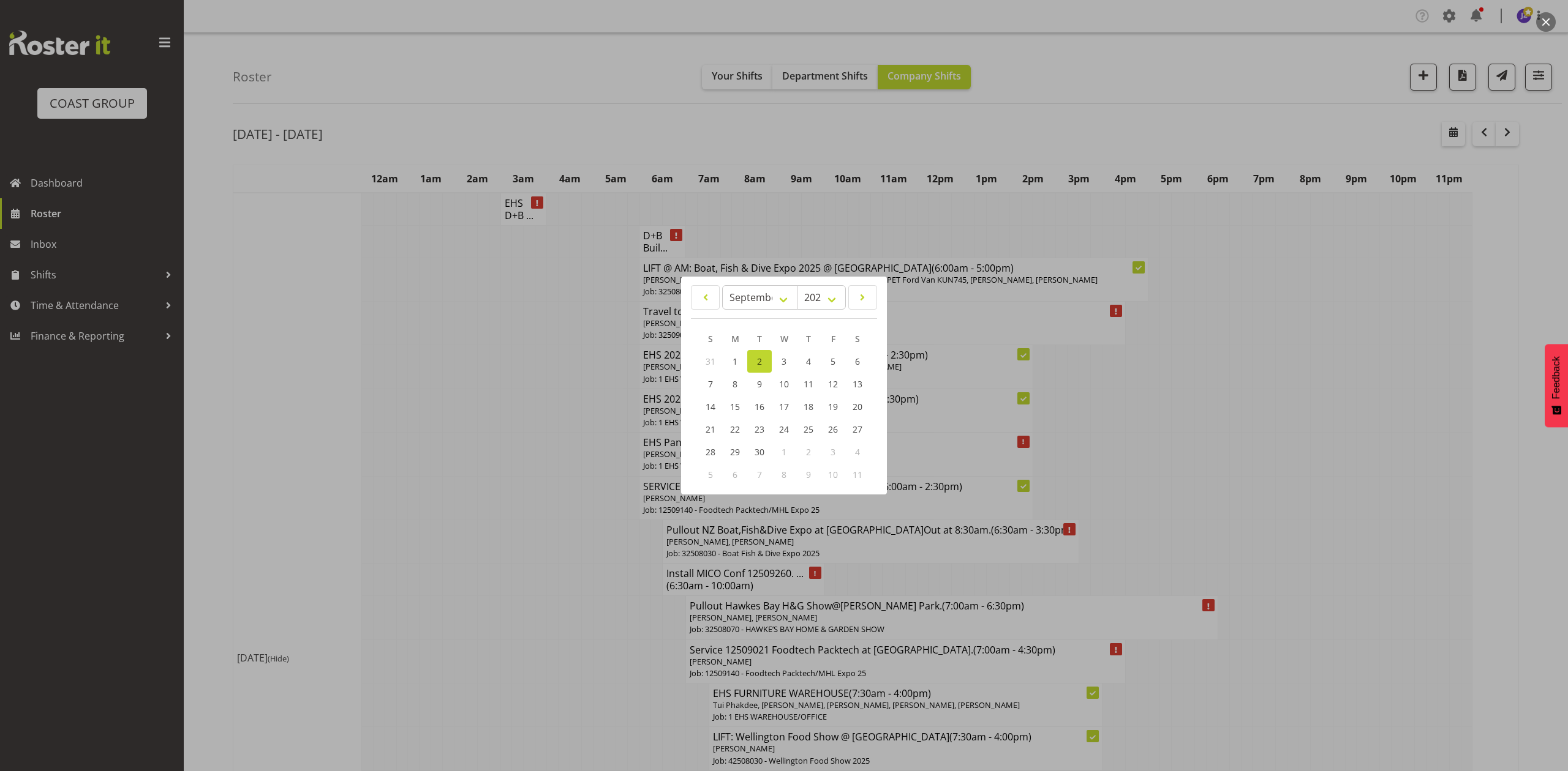
click at [1331, 319] on div at bounding box center [784, 385] width 1568 height 771
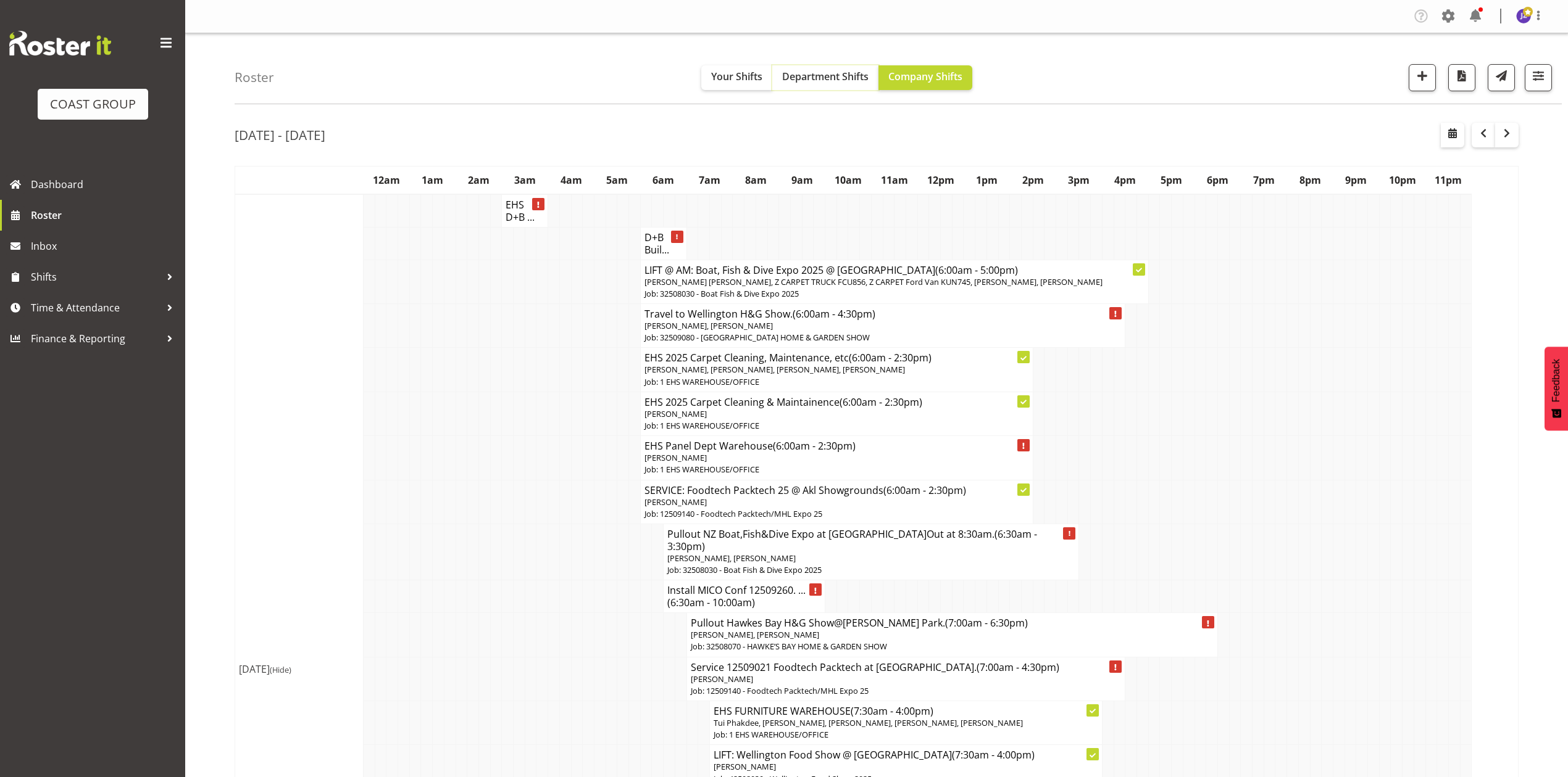
click at [791, 67] on button "Department Shifts" at bounding box center [825, 77] width 106 height 24
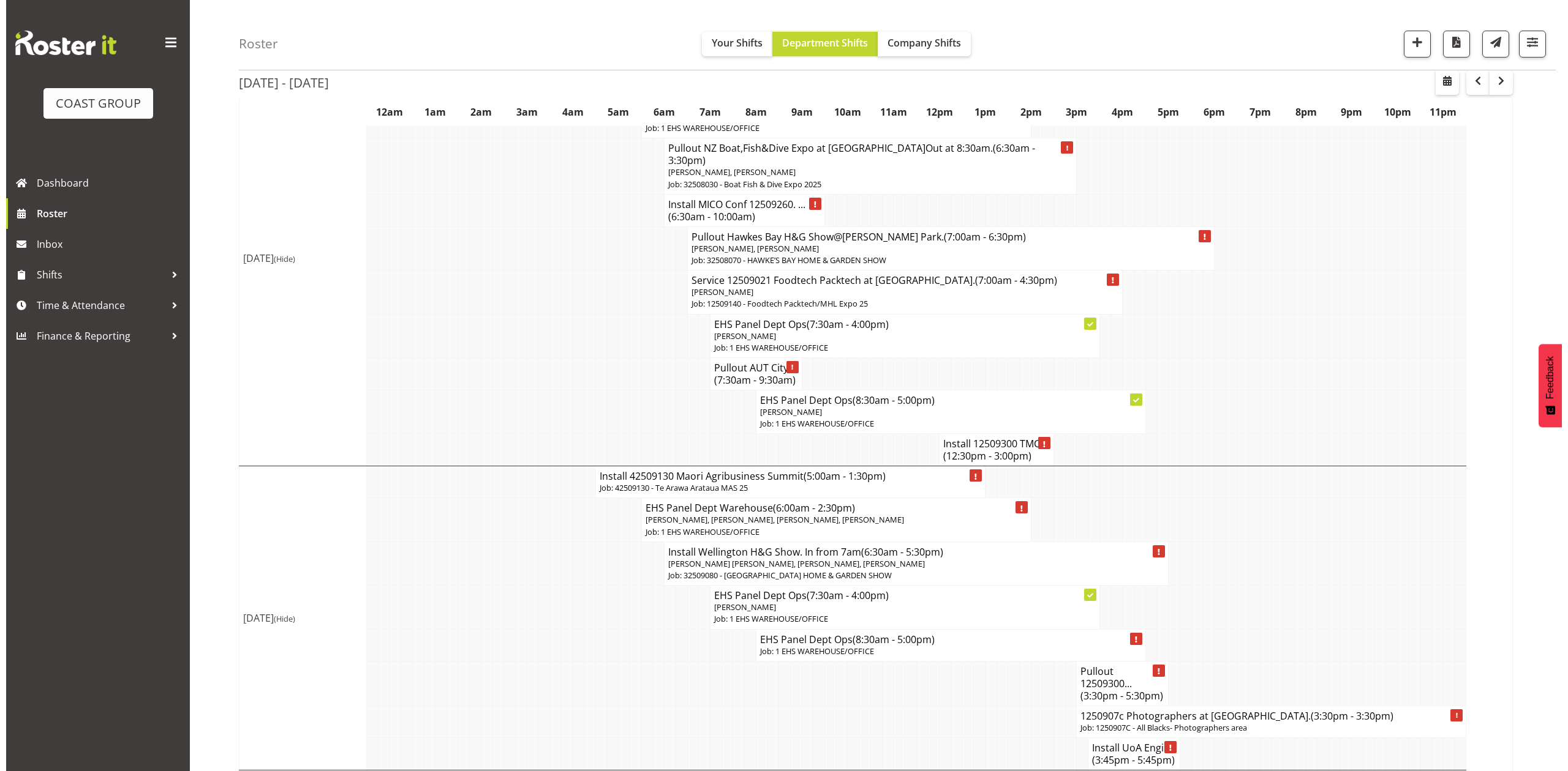
scroll to position [163, 0]
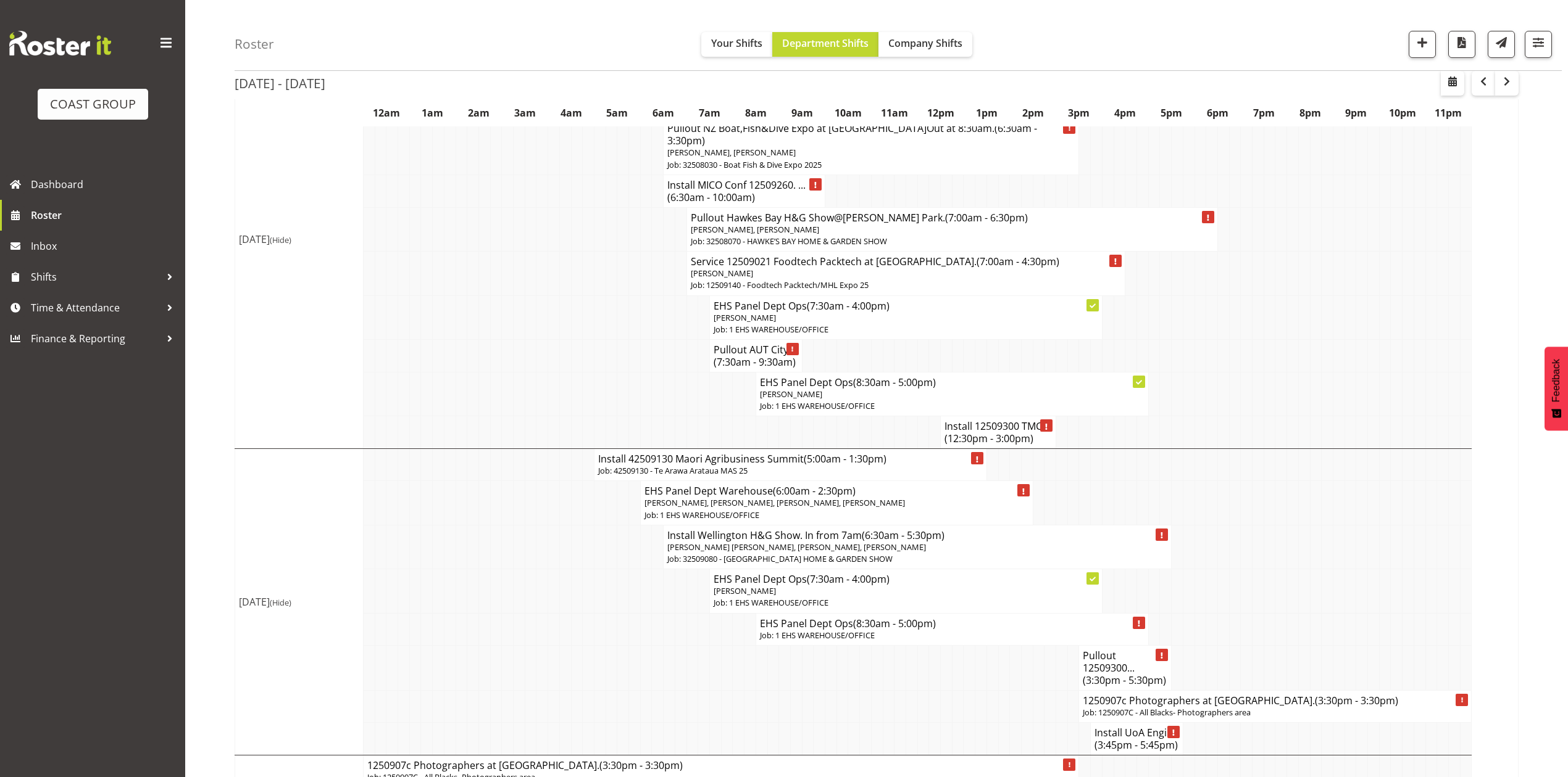
click at [1215, 696] on h4 "1250907c Photographers at Eden Park. (3:30pm - 3:30pm)" at bounding box center [1275, 701] width 385 height 13
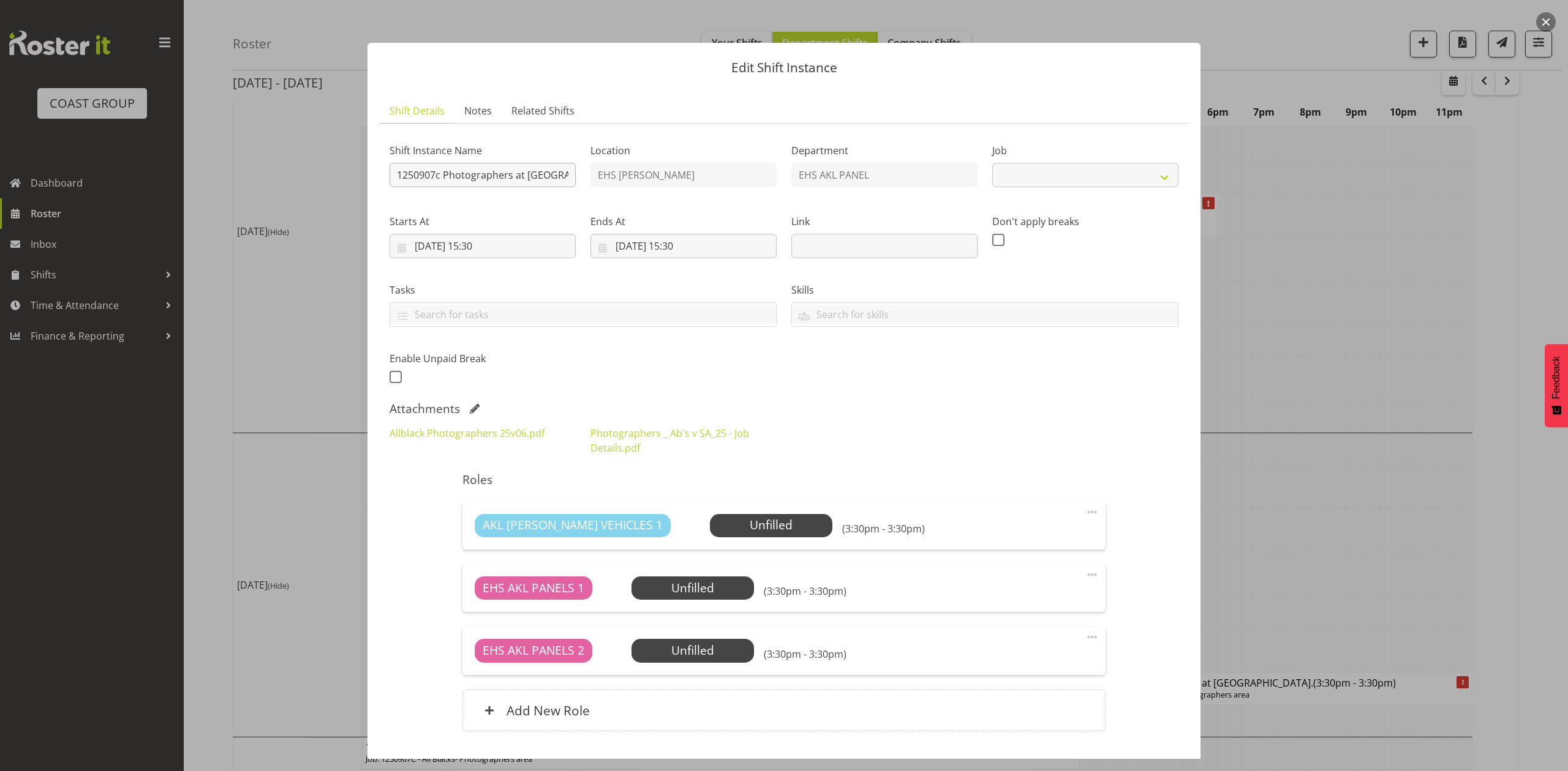
select select "10553"
click at [396, 168] on input "1250907c Photographers at Eden Park." at bounding box center [483, 175] width 186 height 24
click at [394, 172] on input "Install 1250907c Photographers at Eden Park." at bounding box center [483, 175] width 186 height 24
type input "#Install 1250907c Photographers at Eden Park."
click at [635, 240] on input "03/09/2025, 15:30" at bounding box center [683, 246] width 186 height 24
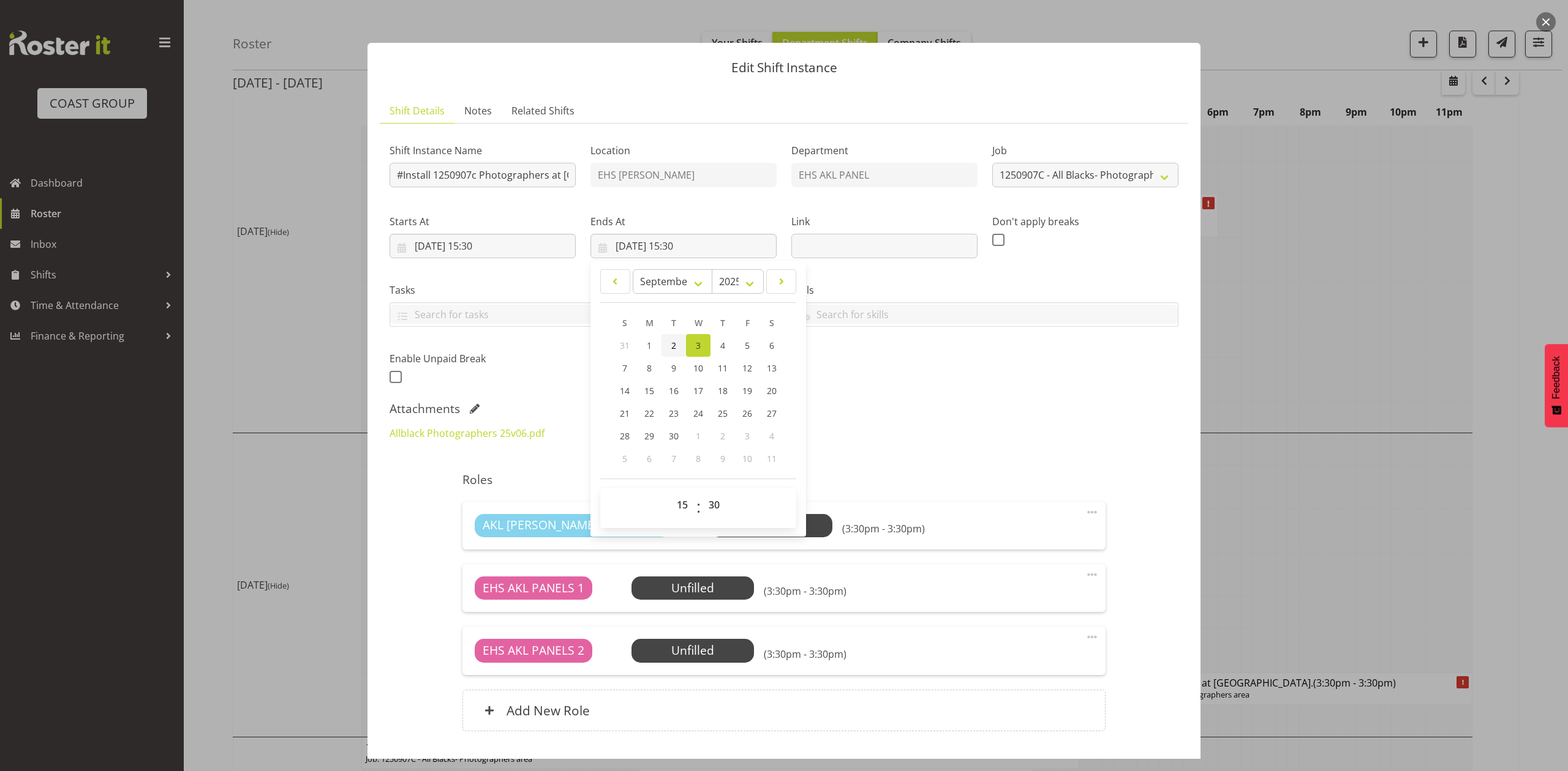
click at [671, 348] on span "2" at bounding box center [673, 345] width 5 height 12
type input "02/09/2025, 15:30"
click at [507, 244] on input "02/09/2025, 15:30" at bounding box center [483, 246] width 186 height 24
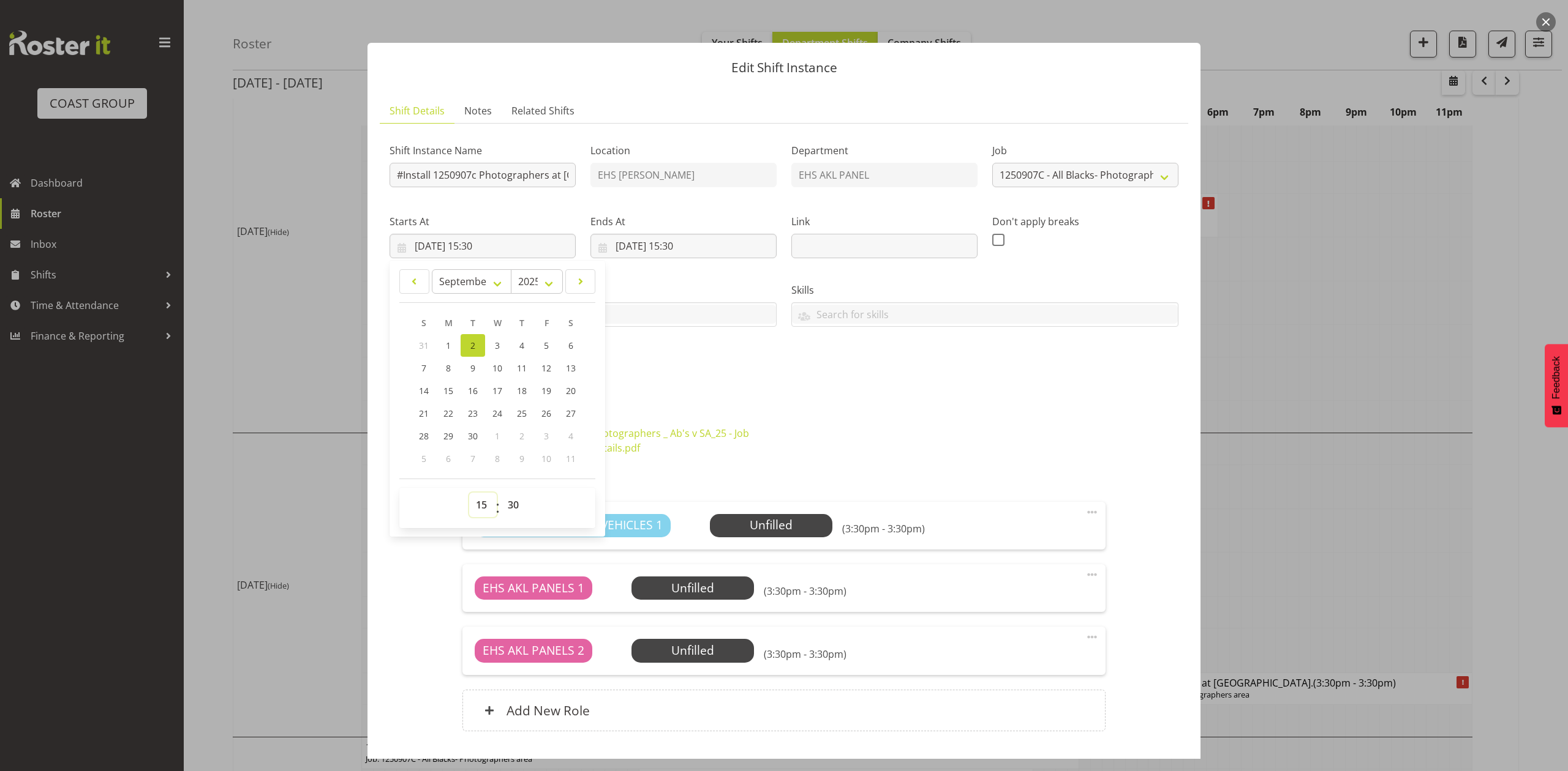
click at [473, 505] on select "00 01 02 03 04 05 06 07 08 09 10 11 12 13 14 15 16 17 18 19 20 21 22 23" at bounding box center [483, 504] width 27 height 24
select select "6"
click at [469, 493] on select "00 01 02 03 04 05 06 07 08 09 10 11 12 13 14 15 16 17 18 19 20 21 22 23" at bounding box center [483, 504] width 27 height 24
type input "02/09/2025, 06:30"
drag, startPoint x: 514, startPoint y: 507, endPoint x: 515, endPoint y: 497, distance: 10.0
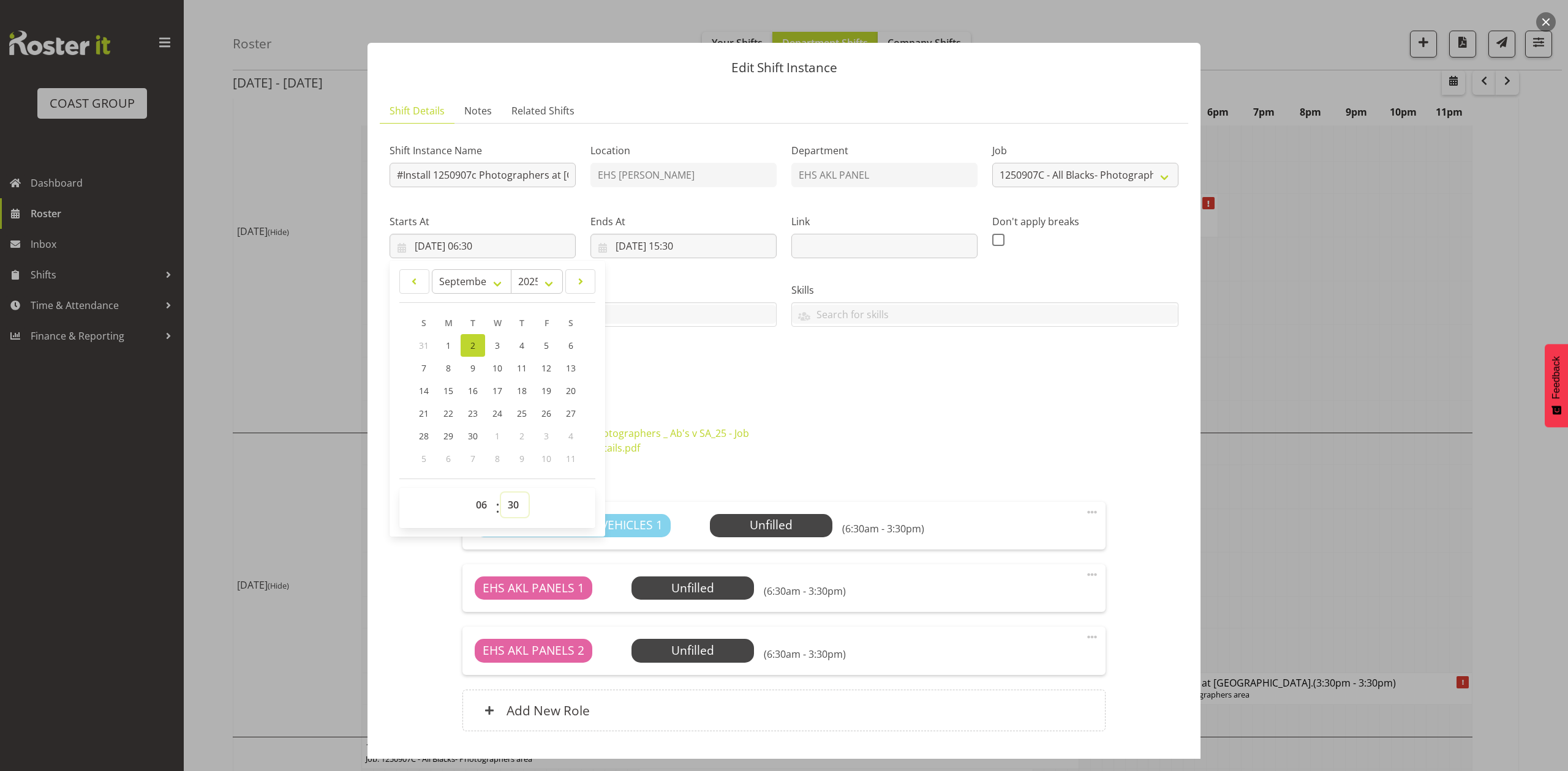
click at [514, 507] on select "00 01 02 03 04 05 06 07 08 09 10 11 12 13 14 15 16 17 18 19 20 21 22 23 24 25 2…" at bounding box center [514, 504] width 27 height 24
select select "0"
click at [501, 493] on select "00 01 02 03 04 05 06 07 08 09 10 11 12 13 14 15 16 17 18 19 20 21 22 23 24 25 2…" at bounding box center [514, 504] width 27 height 24
type input "02/09/2025, 06:00"
click at [682, 244] on input "02/09/2025, 15:30" at bounding box center [683, 246] width 186 height 24
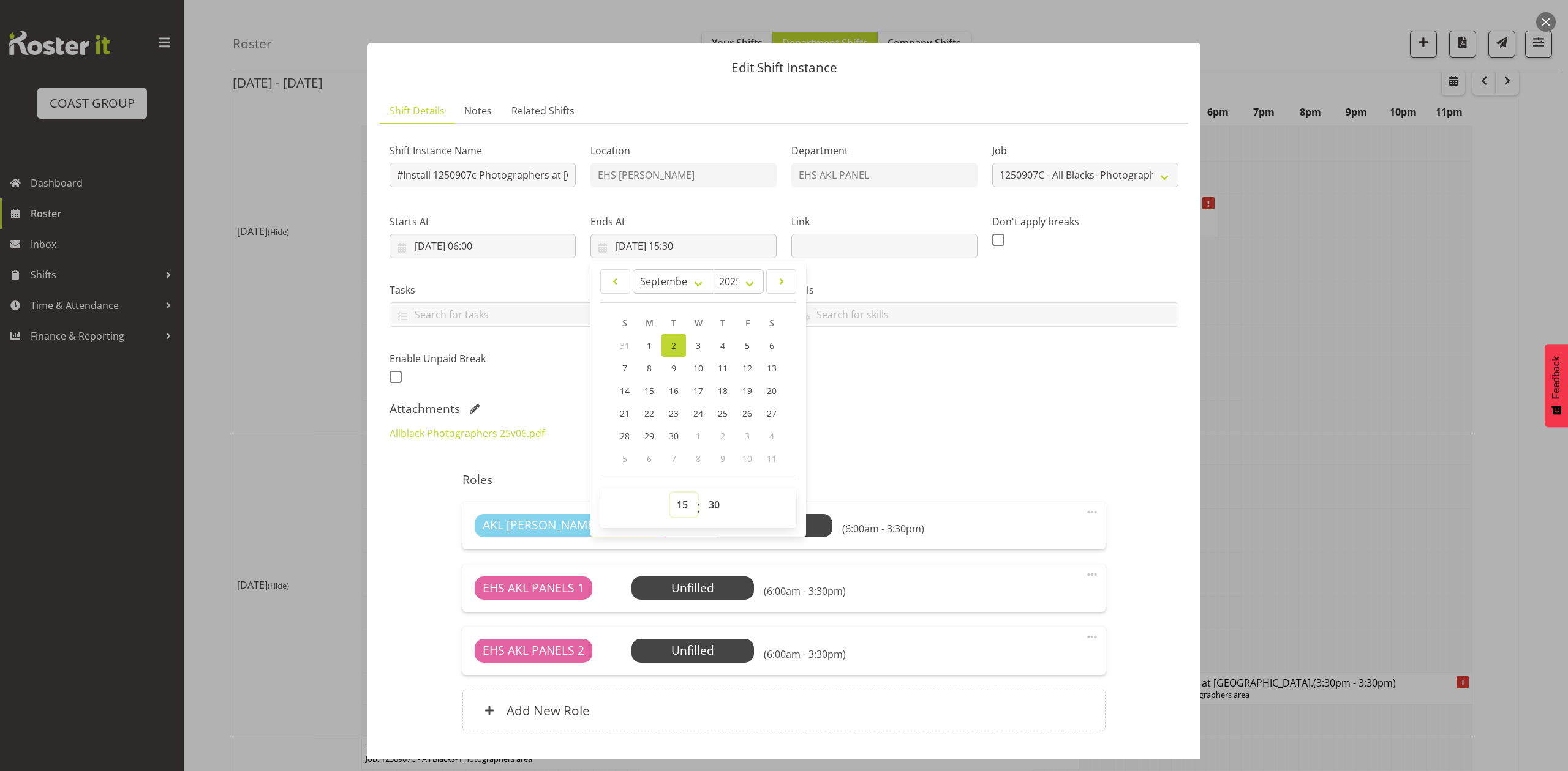
click at [677, 496] on select "00 01 02 03 04 05 06 07 08 09 10 11 12 13 14 15 16 17 18 19 20 21 22 23" at bounding box center [683, 504] width 27 height 24
select select "14"
click at [670, 493] on select "00 01 02 03 04 05 06 07 08 09 10 11 12 13 14 15 16 17 18 19 20 21 22 23" at bounding box center [683, 504] width 27 height 24
type input "02/09/2025, 14:30"
click at [969, 455] on div "Allblack Photographers 25v06.pdf Photographers _ Ab's v SA_25 - Job Details.pdf" at bounding box center [784, 441] width 804 height 44
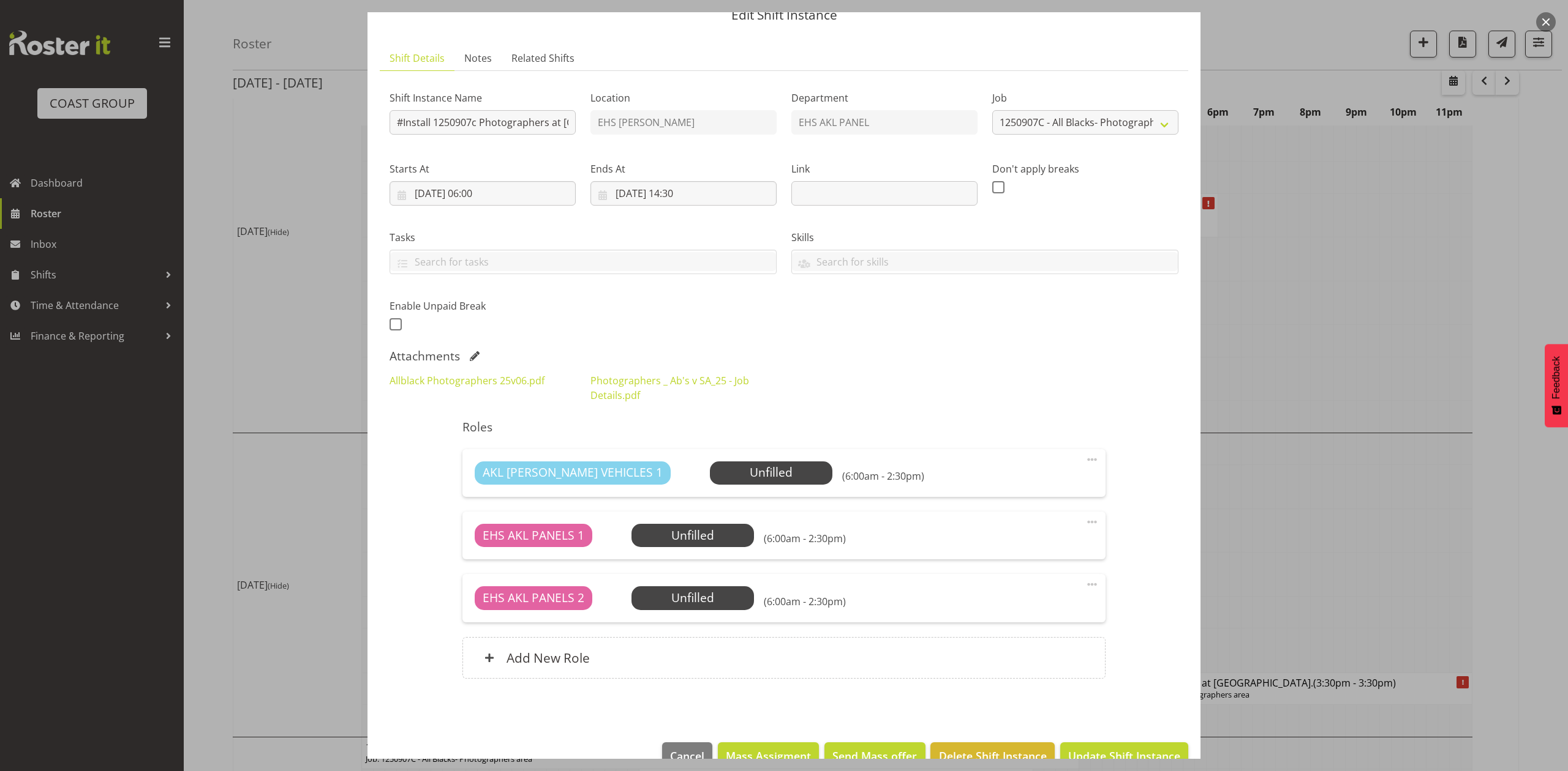
scroll to position [83, 0]
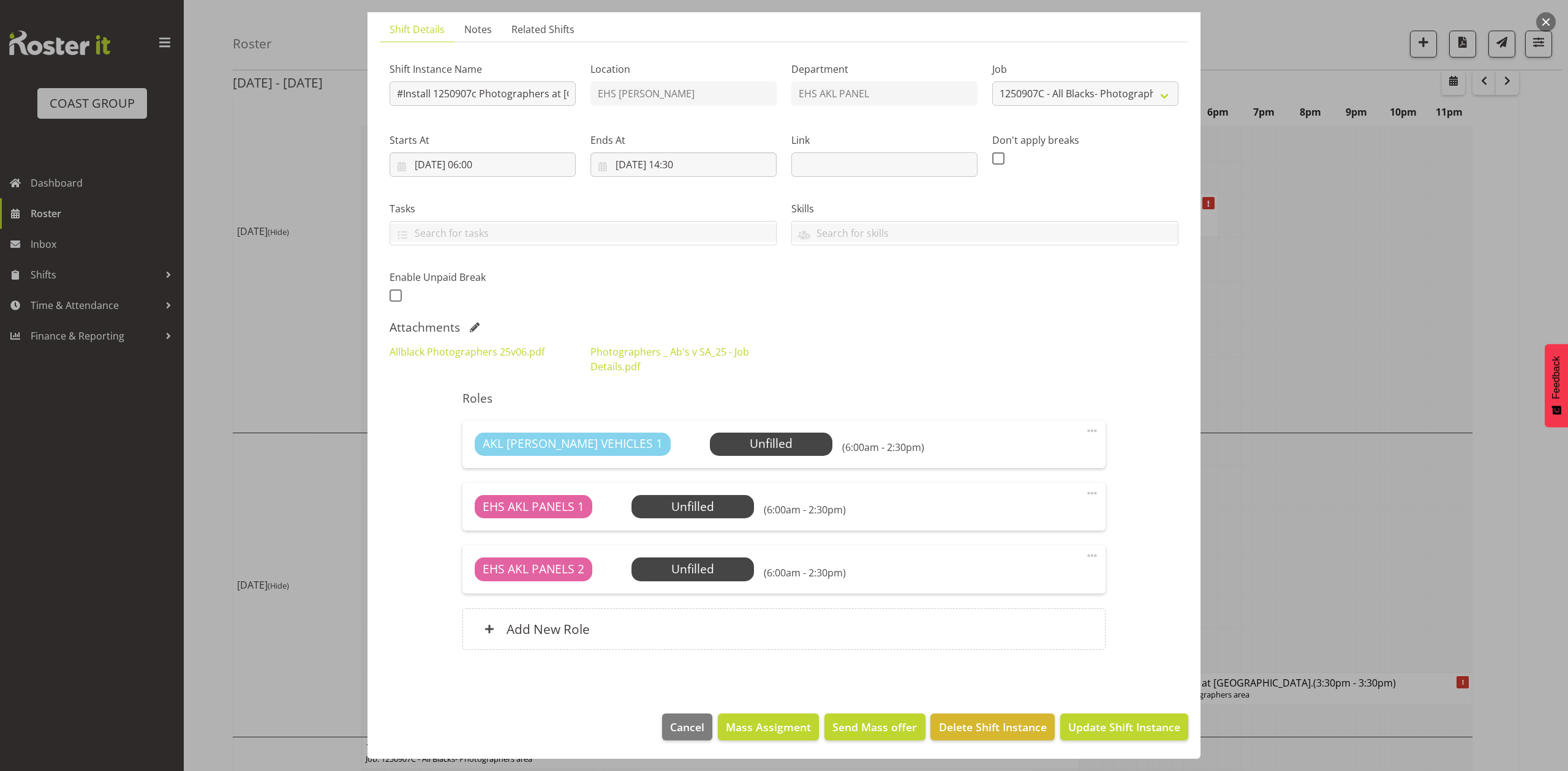
click at [1111, 705] on footer "Cancel Mass Assigment Send Mass offer Delete Shift Instance Update Shift Instan…" at bounding box center [784, 730] width 833 height 57
click at [1116, 726] on span "Update Shift Instance" at bounding box center [1124, 728] width 112 height 16
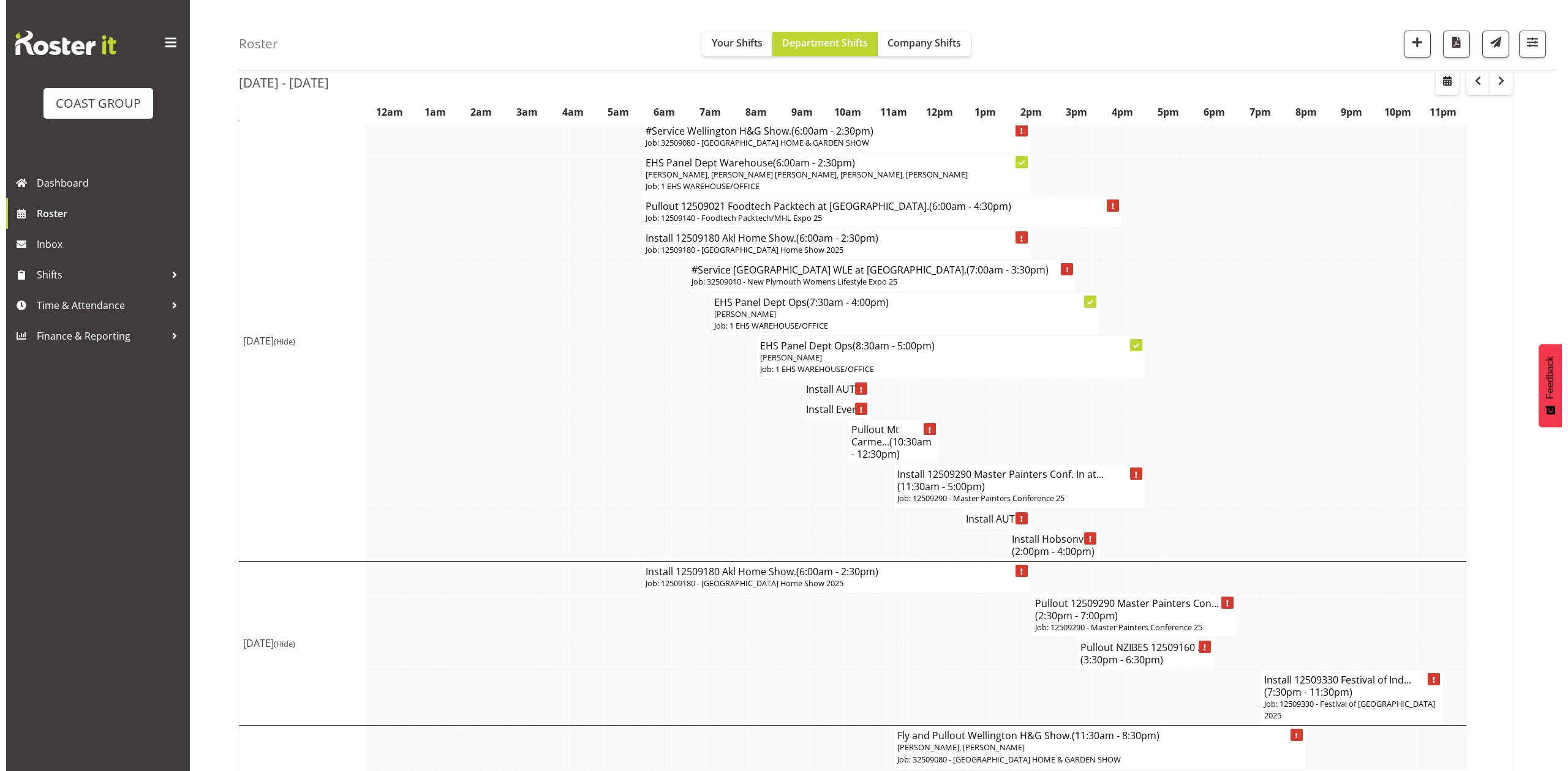
scroll to position [1661, 0]
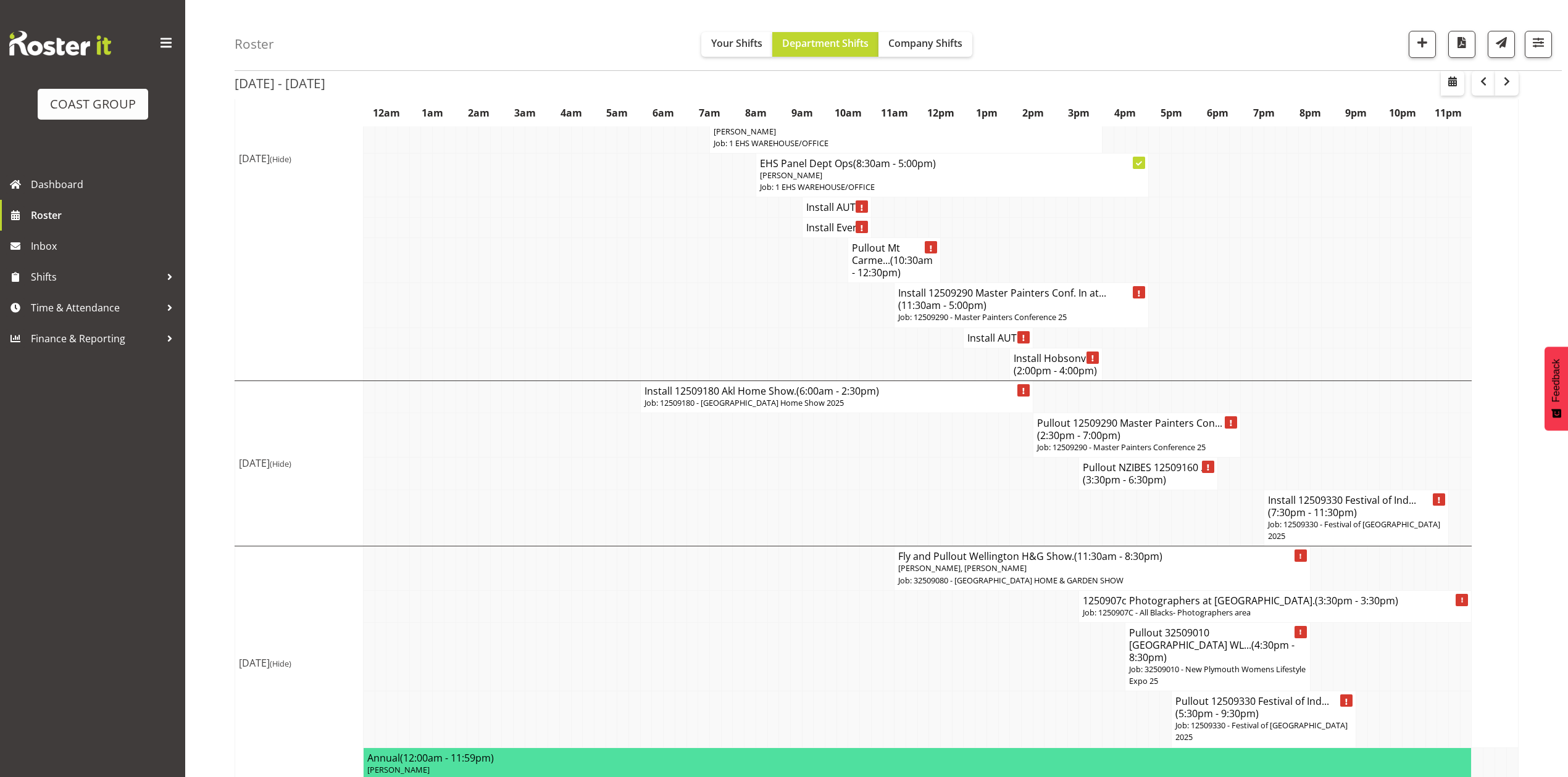
click at [1141, 607] on h4 "1250907c Photographers at Eden Park. (3:30pm - 3:30pm)" at bounding box center [1275, 600] width 385 height 13
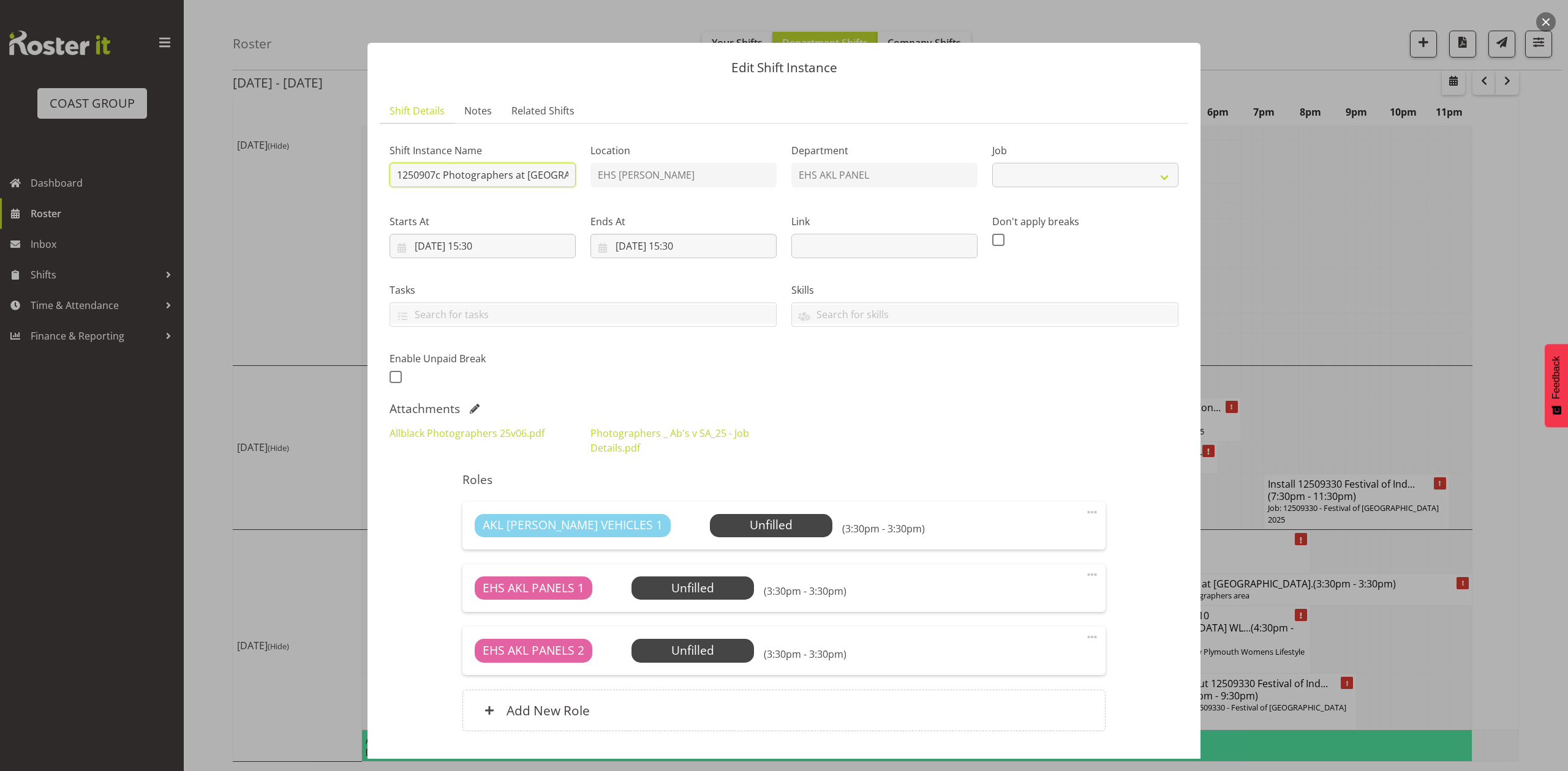
click at [391, 176] on input "1250907c Photographers at Eden Park." at bounding box center [483, 175] width 186 height 24
select select "10553"
click at [540, 179] on input "Pullout 1250907c Photographers at Eden Park." at bounding box center [483, 175] width 186 height 24
type input "Pullout 1250907c Photographers at Eden Park.Out at 8am."
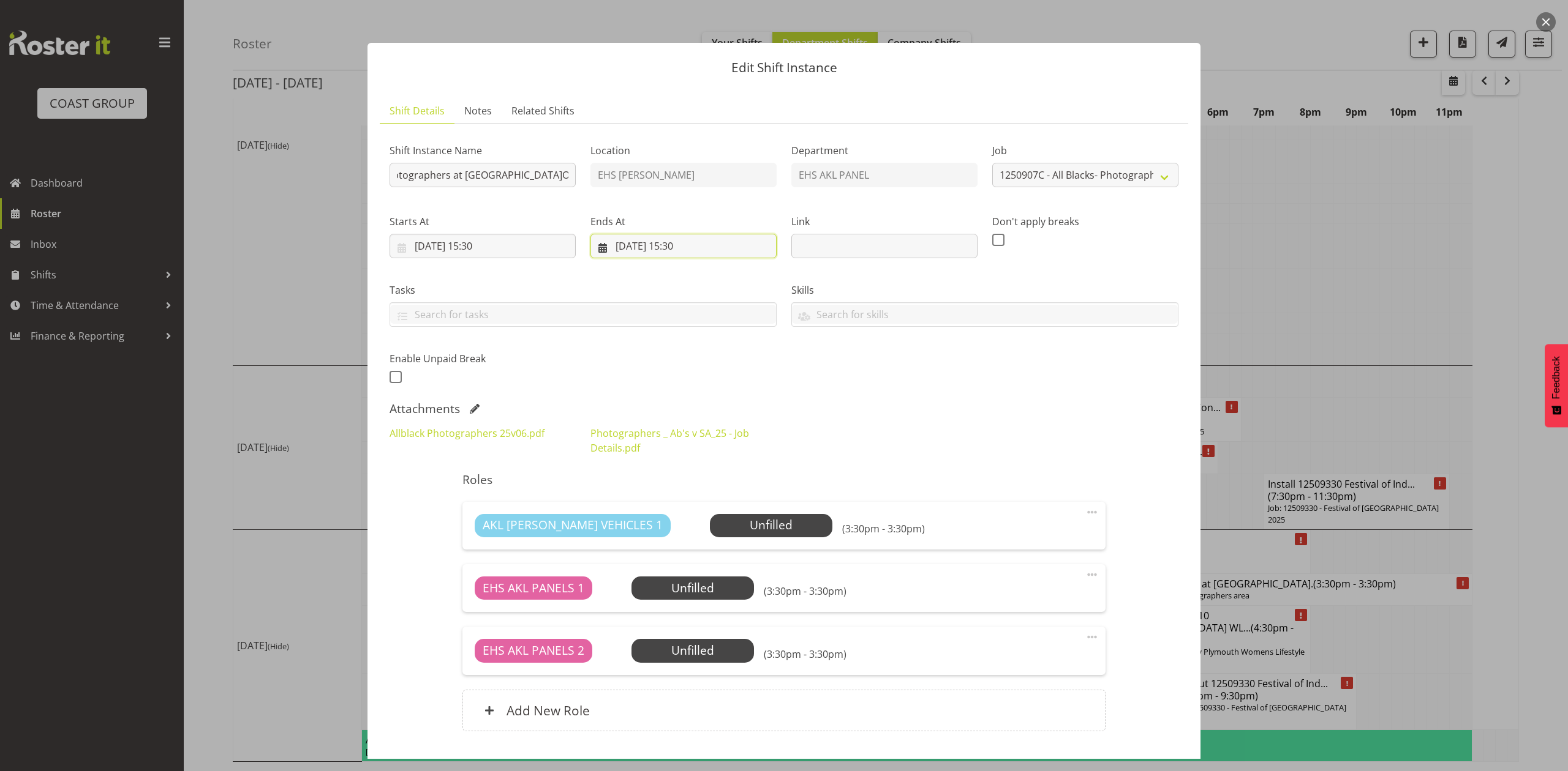
click at [626, 238] on input "08/09/2025, 15:30" at bounding box center [683, 246] width 186 height 24
click at [628, 362] on link "7" at bounding box center [624, 368] width 24 height 23
type input "07/09/2025, 15:30"
click at [473, 253] on input "07/09/2025, 15:30" at bounding box center [483, 246] width 186 height 24
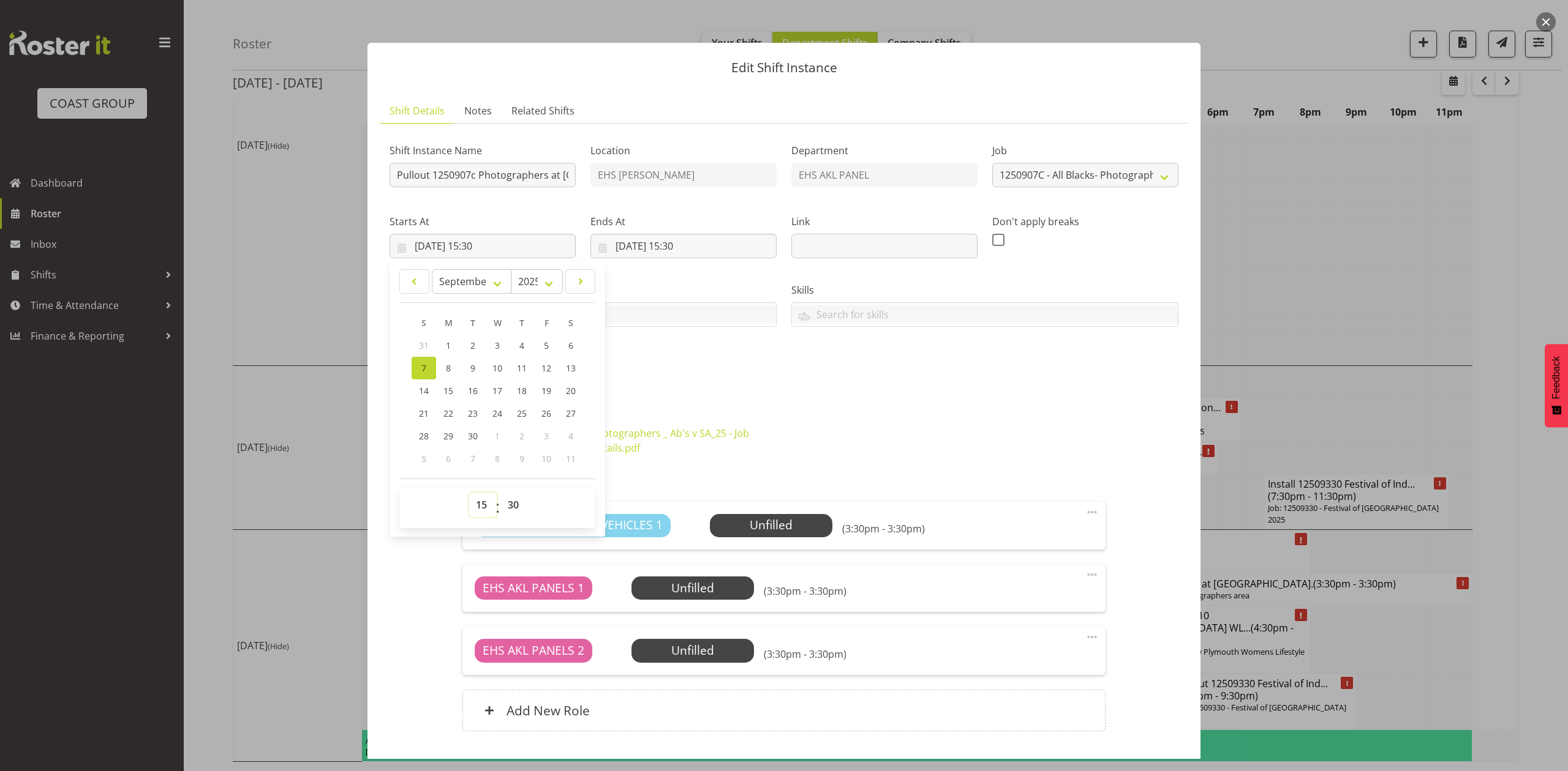
drag, startPoint x: 480, startPoint y: 503, endPoint x: 480, endPoint y: 495, distance: 8.0
click at [480, 503] on select "00 01 02 03 04 05 06 07 08 09 10 11 12 13 14 15 16 17 18 19 20 21 22 23" at bounding box center [483, 504] width 27 height 24
select select "7"
click at [469, 493] on select "00 01 02 03 04 05 06 07 08 09 10 11 12 13 14 15 16 17 18 19 20 21 22 23" at bounding box center [483, 504] width 27 height 24
type input "07/09/2025, 07:30"
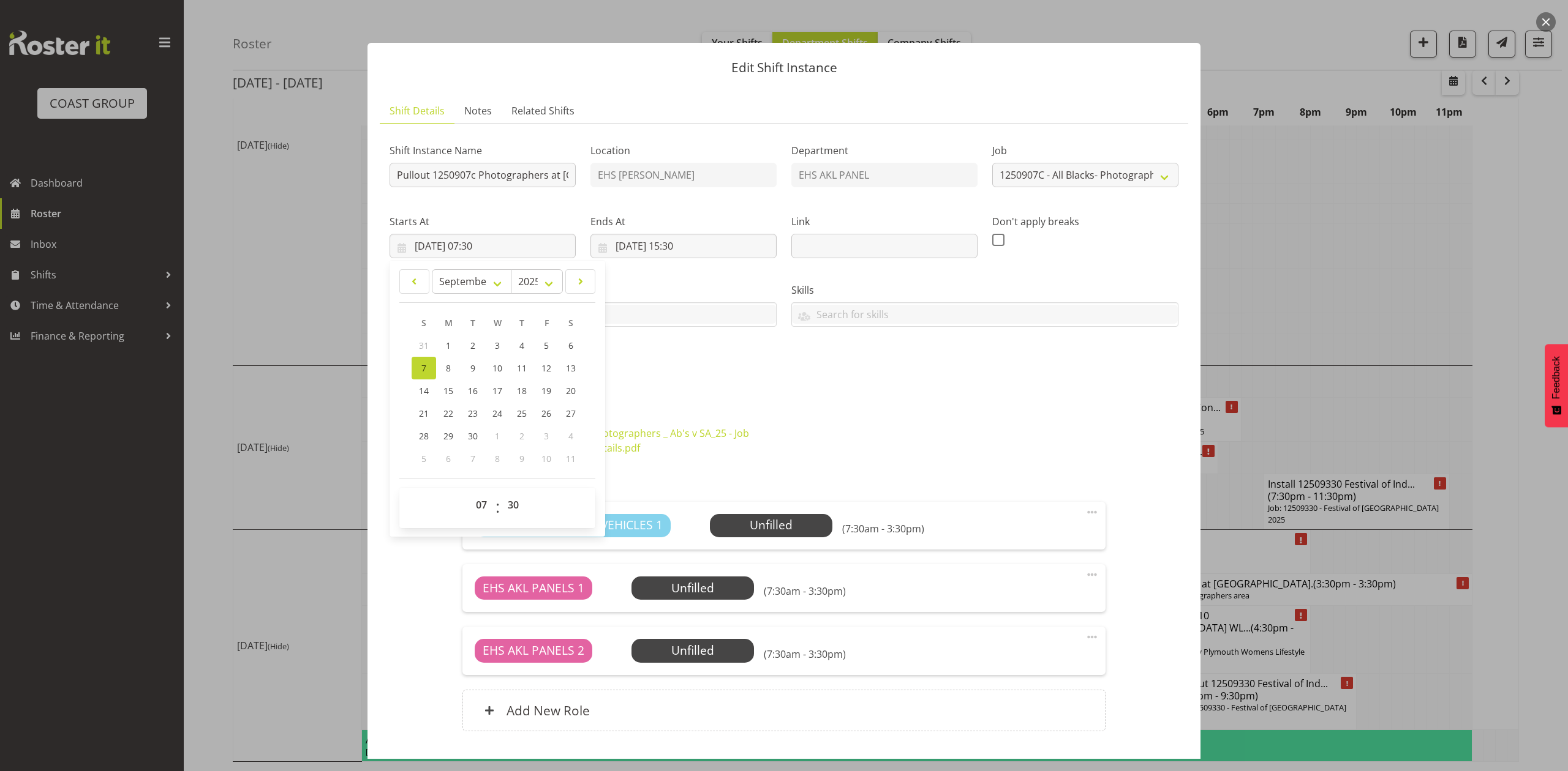
click at [638, 339] on div "Shift Instance Name Pullout 1250907c Photographers at Eden Park.Out at 8am. Loc…" at bounding box center [784, 260] width 804 height 268
click at [682, 238] on input "07/09/2025, 15:30" at bounding box center [683, 246] width 186 height 24
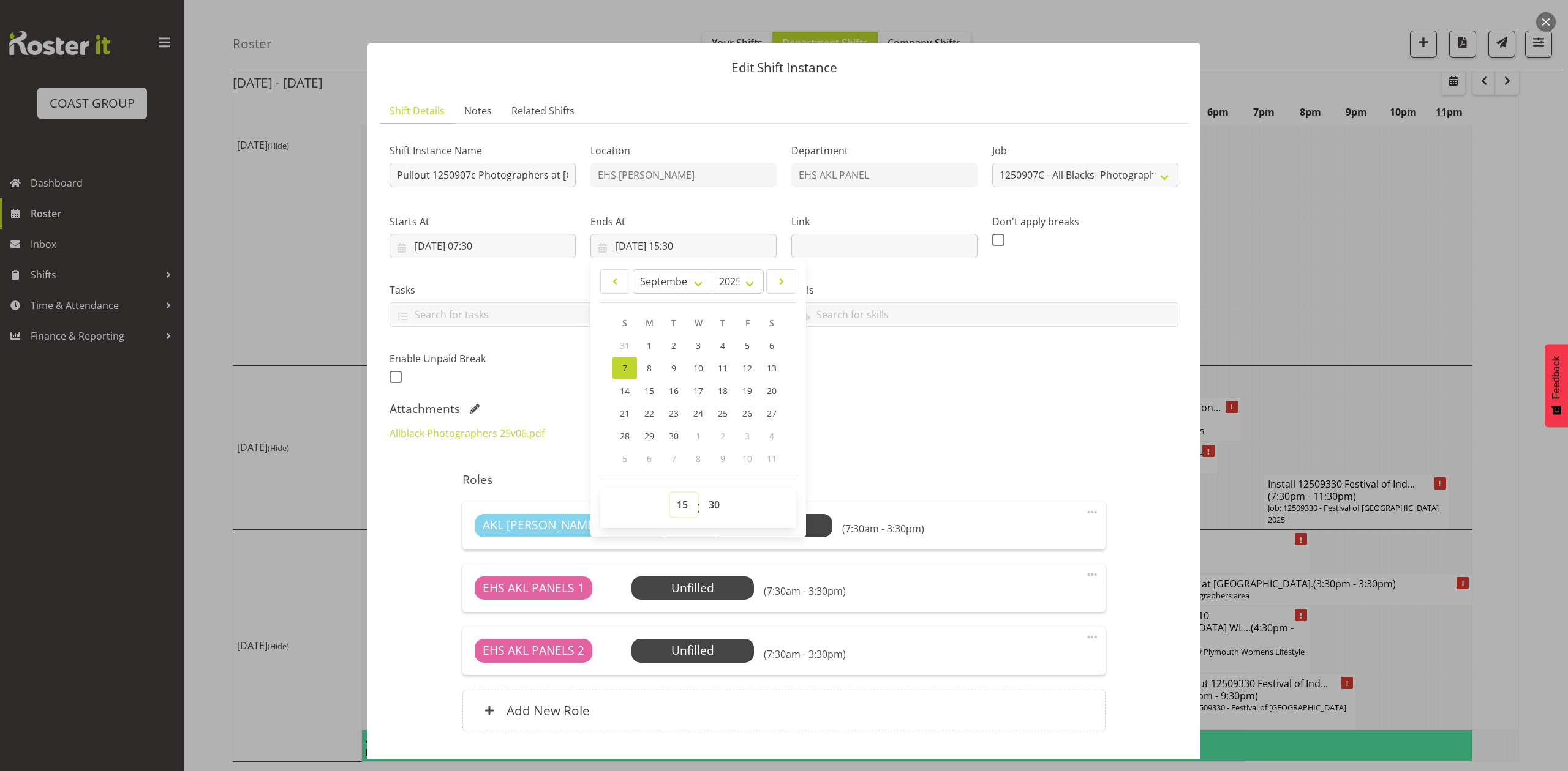
click at [680, 504] on select "00 01 02 03 04 05 06 07 08 09 10 11 12 13 14 15 16 17 18 19 20 21 22 23" at bounding box center [683, 504] width 27 height 24
select select "11"
click at [670, 493] on select "00 01 02 03 04 05 06 07 08 09 10 11 12 13 14 15 16 17 18 19 20 21 22 23" at bounding box center [683, 504] width 27 height 24
type input "07/09/2025, 11:30"
click at [985, 448] on div "Allblack Photographers 25v06.pdf Photographers _ Ab's v SA_25 - Job Details.pdf" at bounding box center [784, 441] width 804 height 44
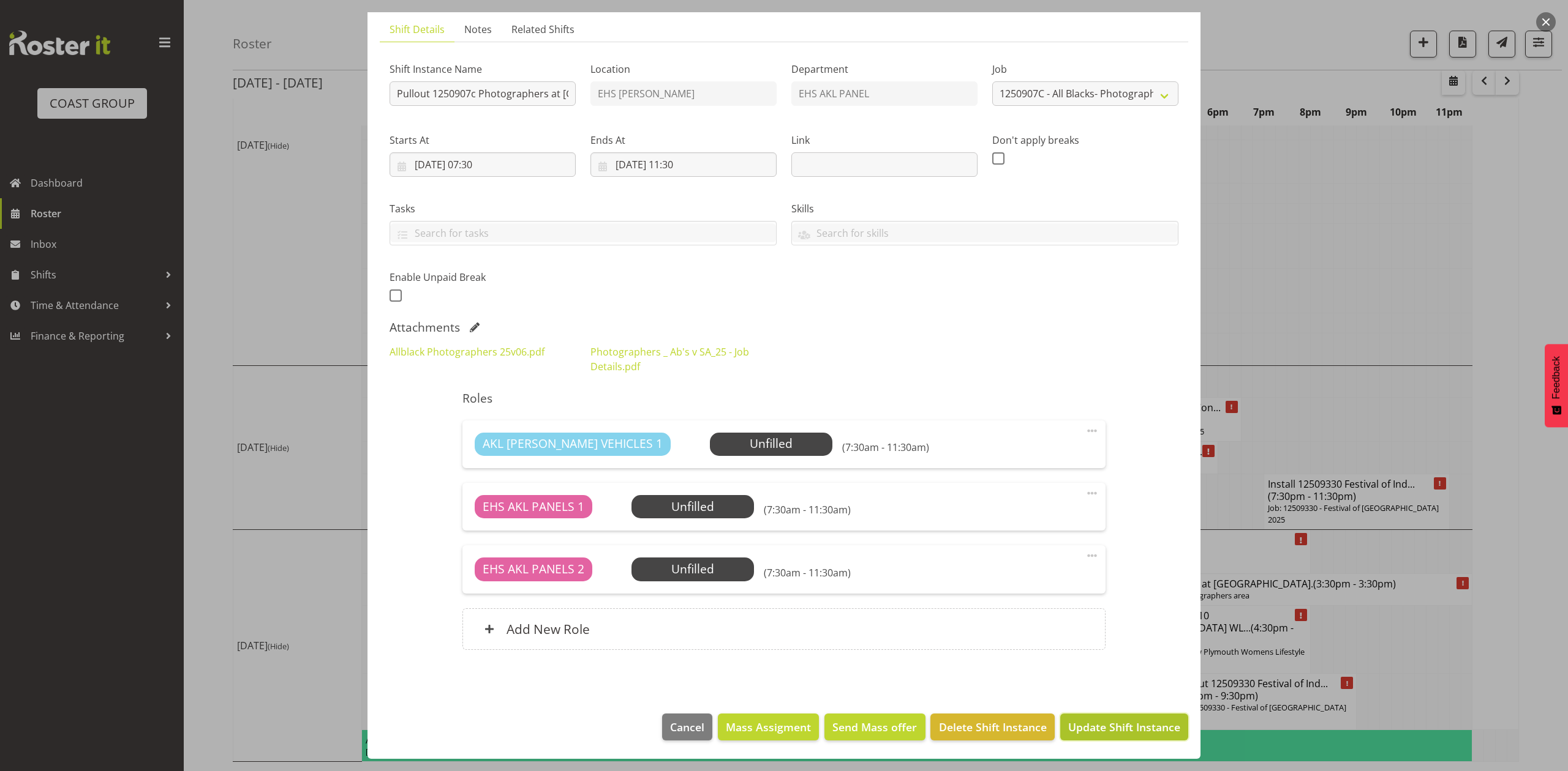
click at [1122, 720] on span "Update Shift Instance" at bounding box center [1124, 728] width 112 height 16
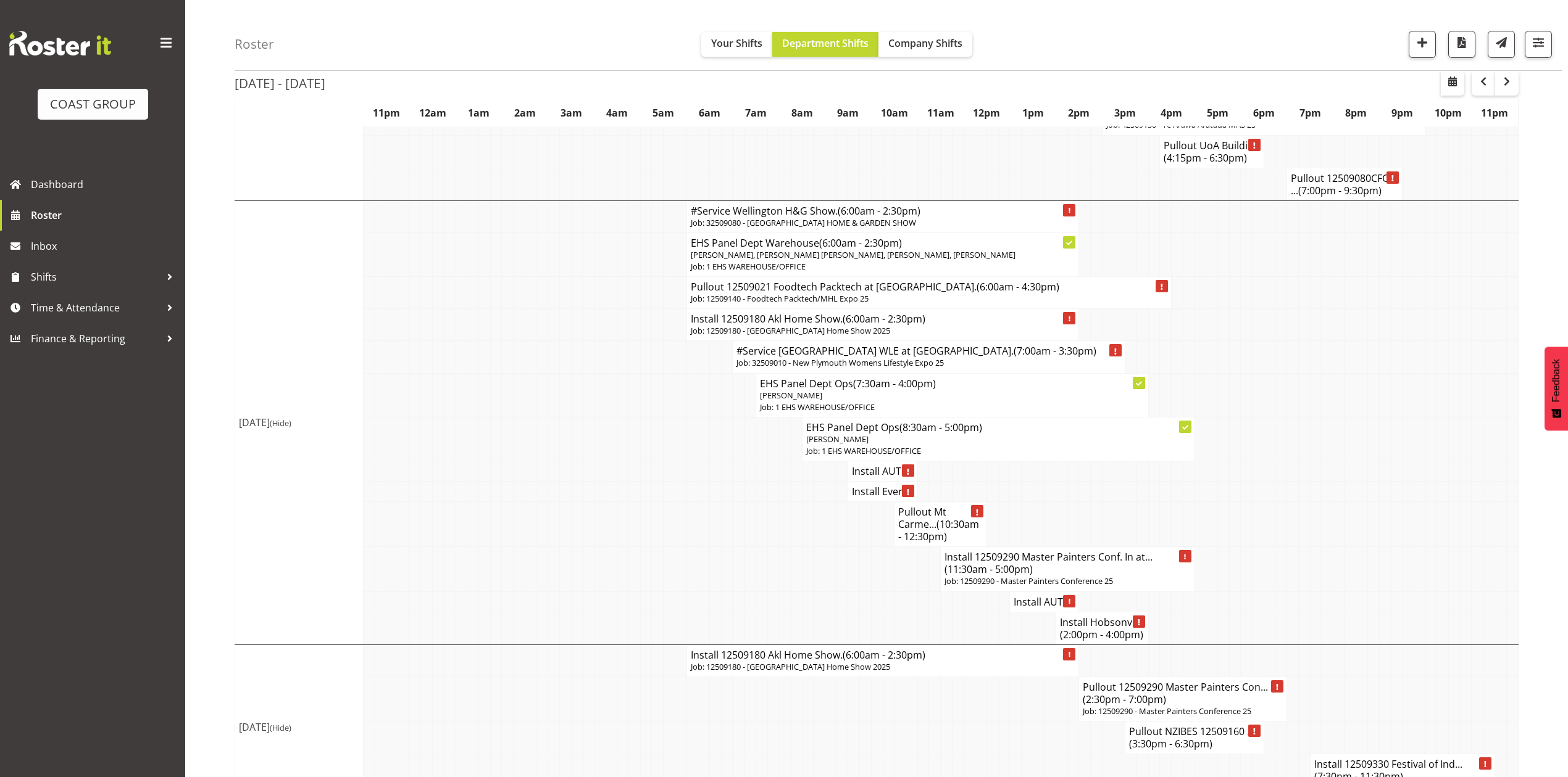
scroll to position [1685, 0]
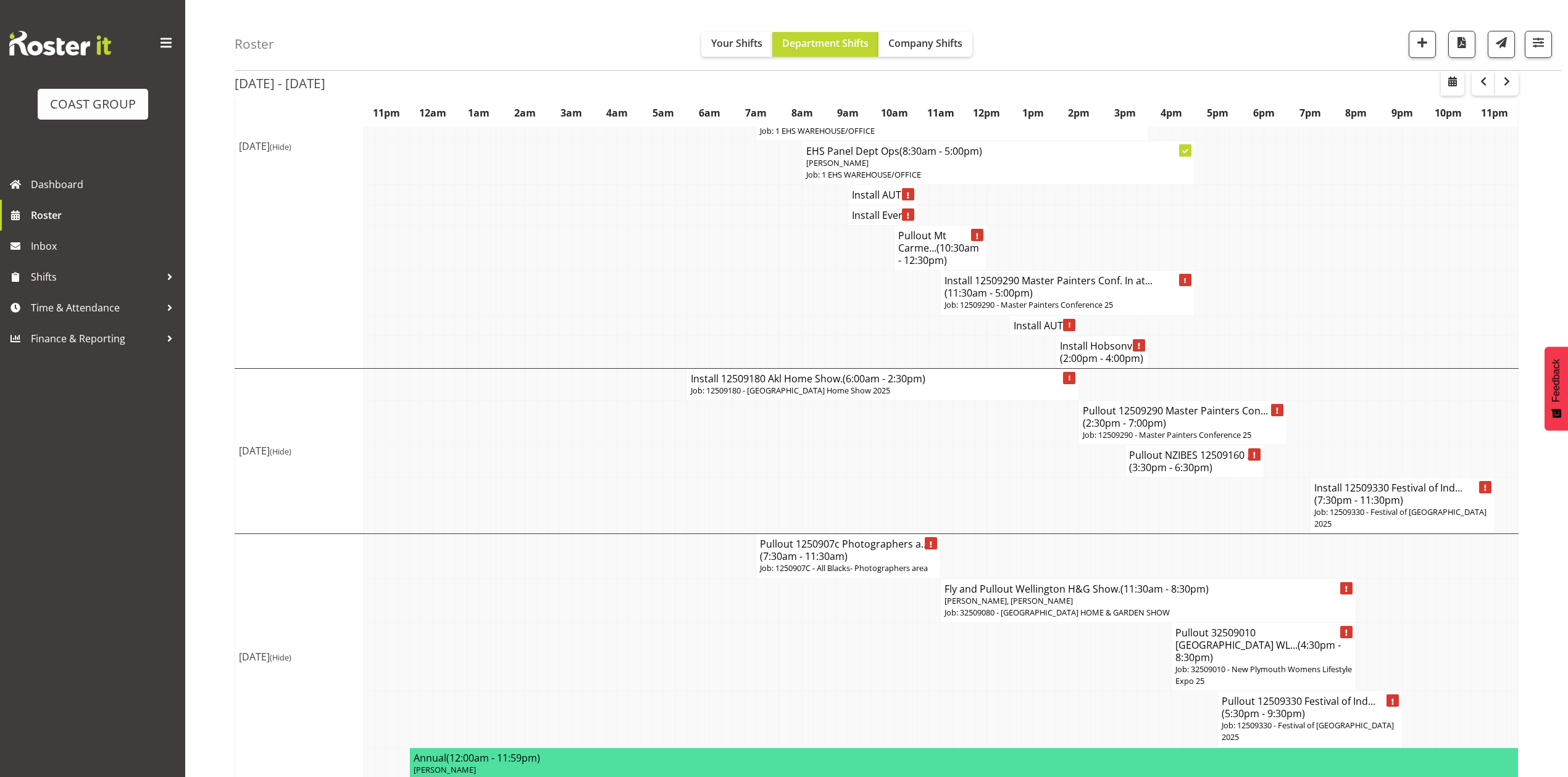
click at [803, 563] on span "(7:30am - 11:30am)" at bounding box center [803, 557] width 88 height 13
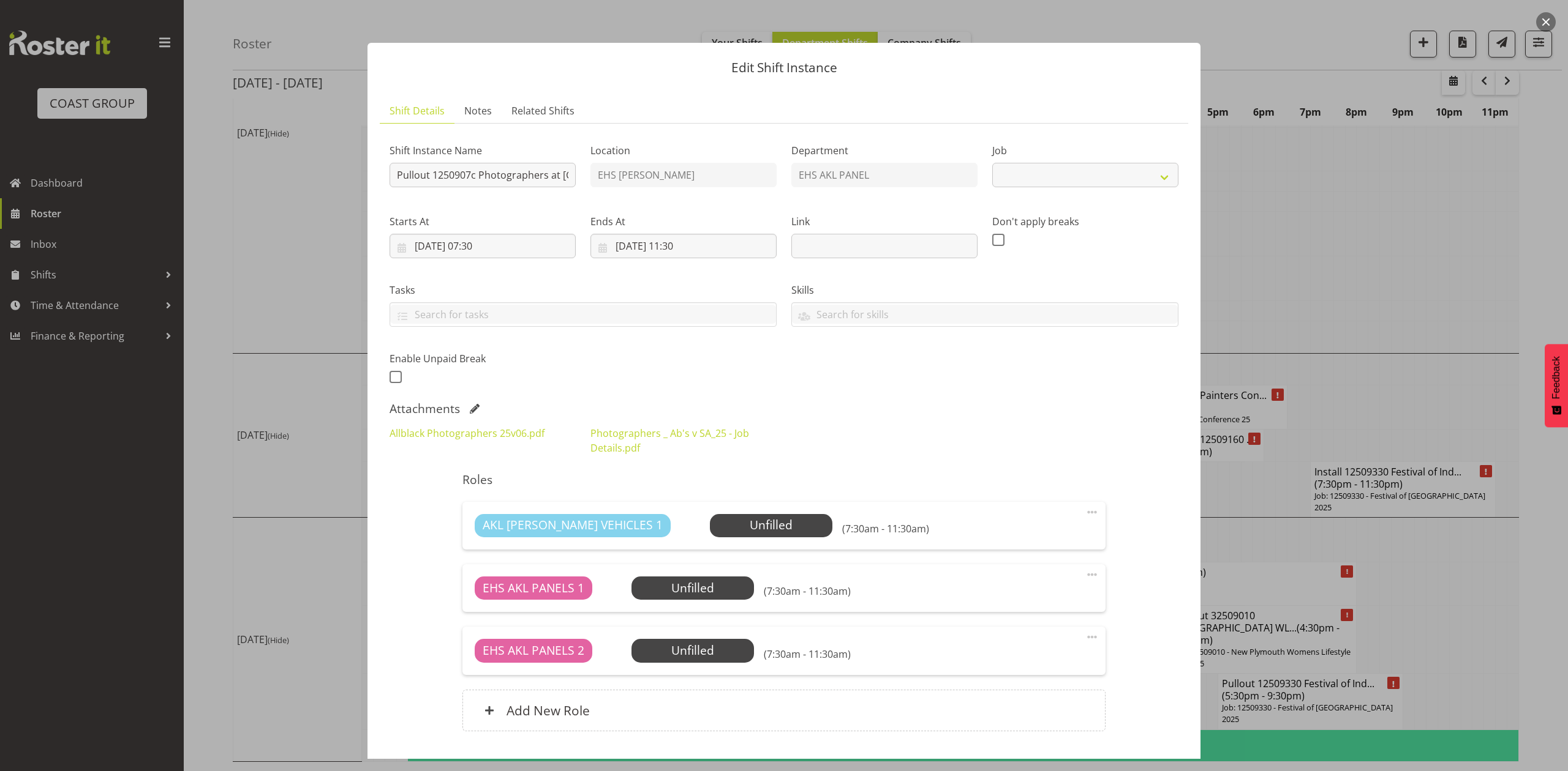
select select "10553"
click at [1311, 286] on div at bounding box center [784, 385] width 1568 height 771
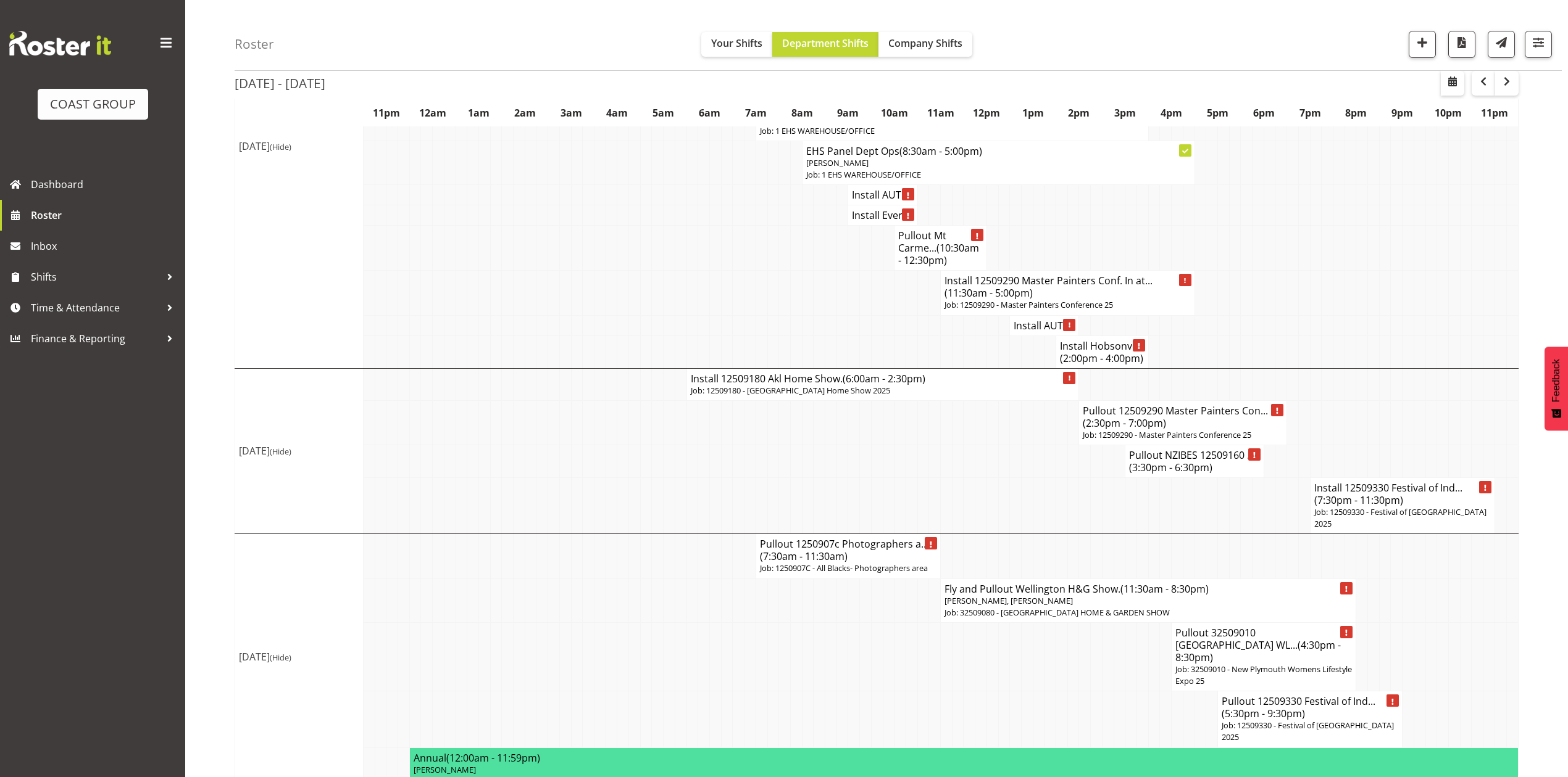
click at [1282, 258] on td at bounding box center [1281, 248] width 12 height 45
click at [1385, 422] on td at bounding box center [1385, 423] width 12 height 45
click at [107, 301] on span "Time & Attendance" at bounding box center [96, 307] width 130 height 19
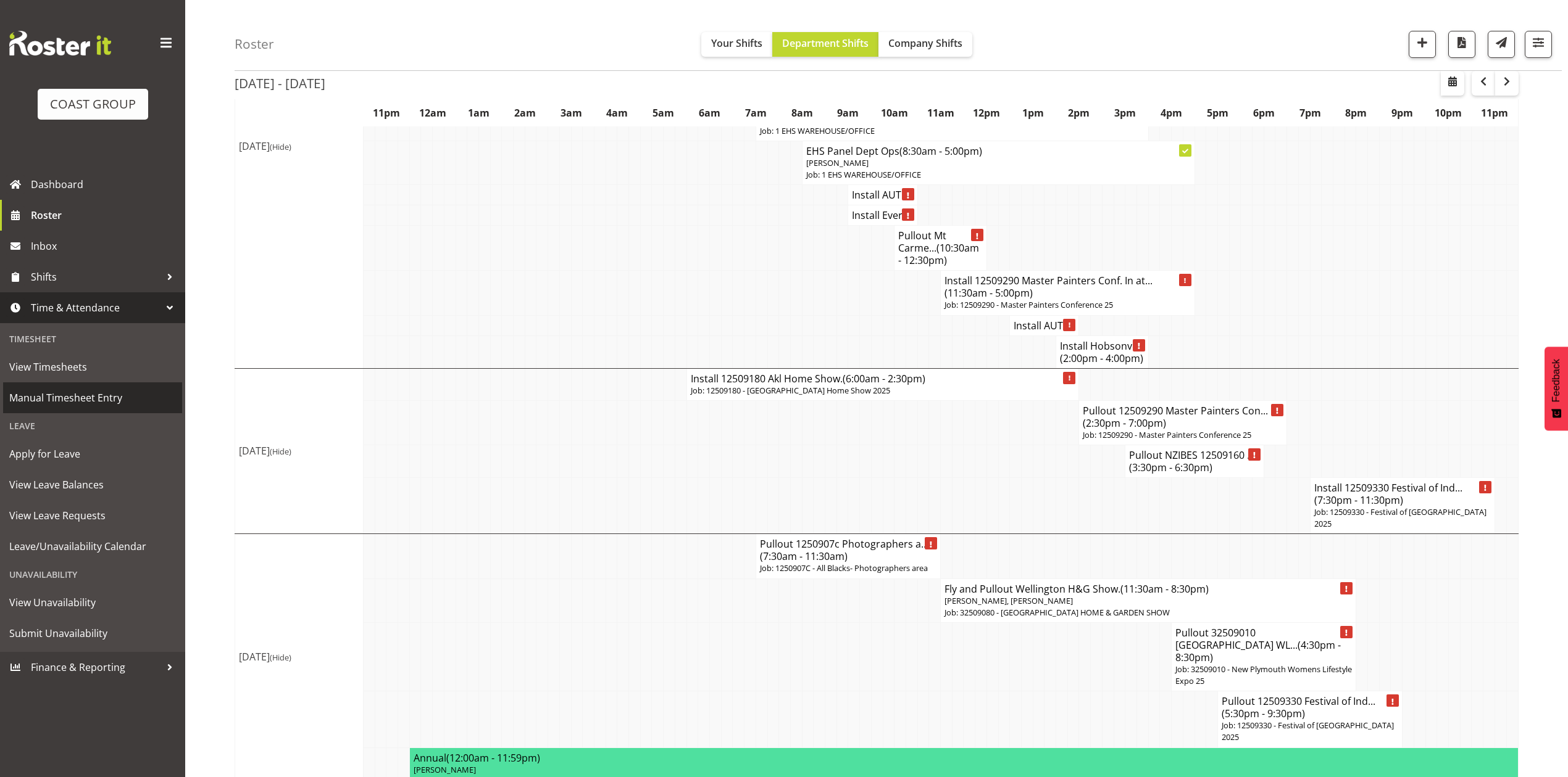
click at [78, 398] on span "Manual Timesheet Entry" at bounding box center [92, 398] width 166 height 19
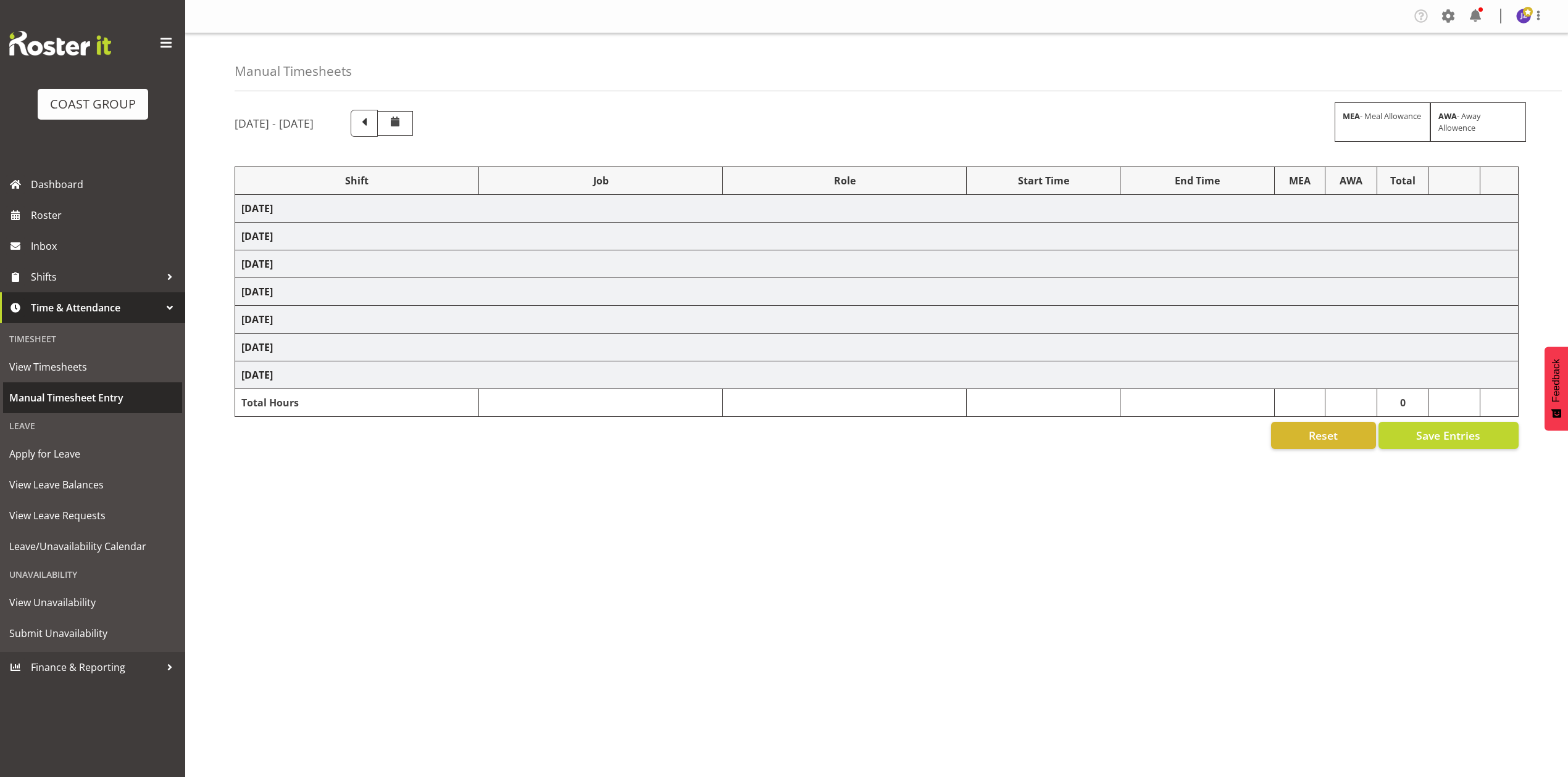
select select "78419"
select select "8514"
select select "68034"
select select "69"
select select "198"
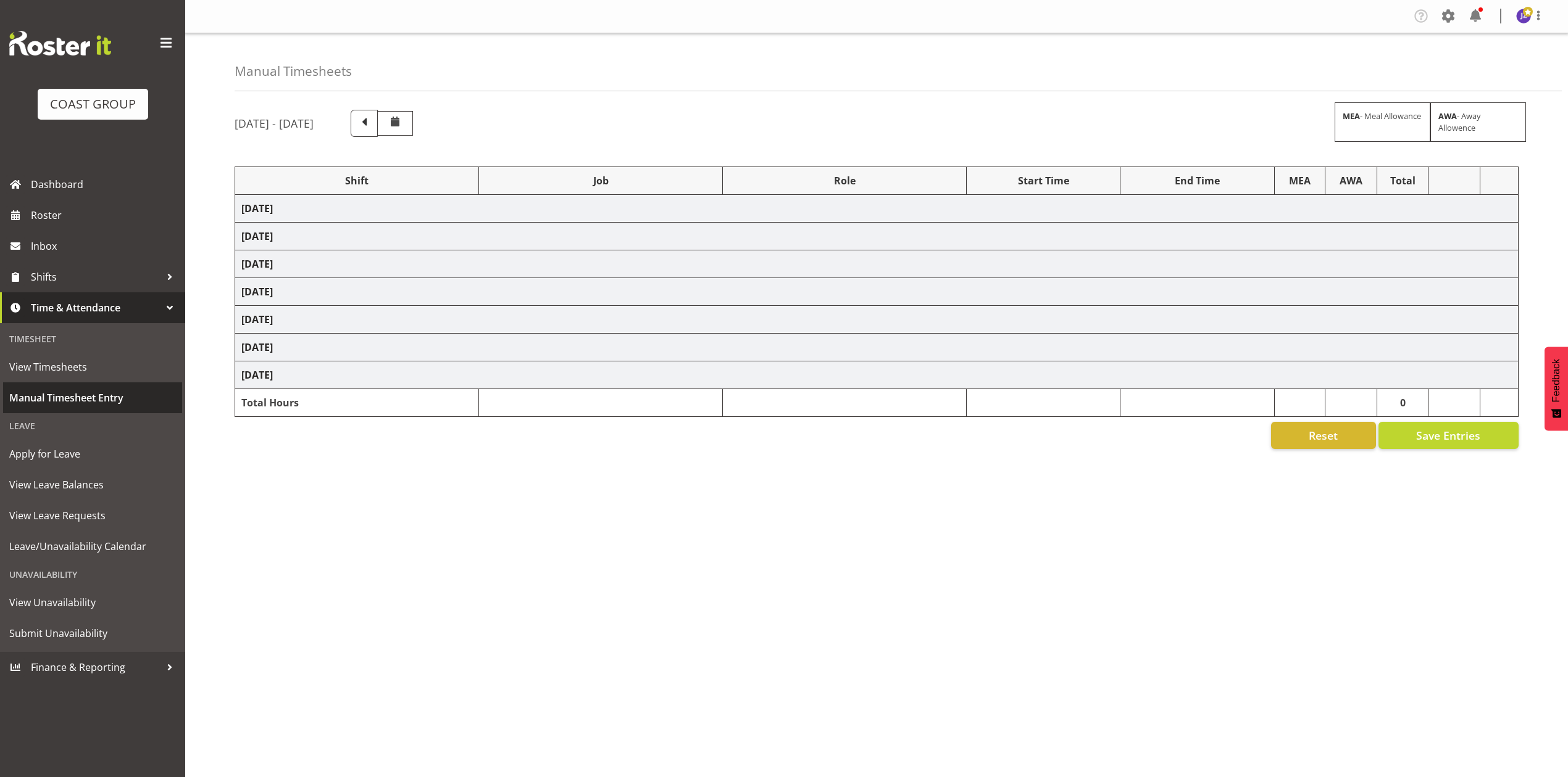
select select "79460"
select select "8652"
select select "76903"
select select "8652"
select select "68034"
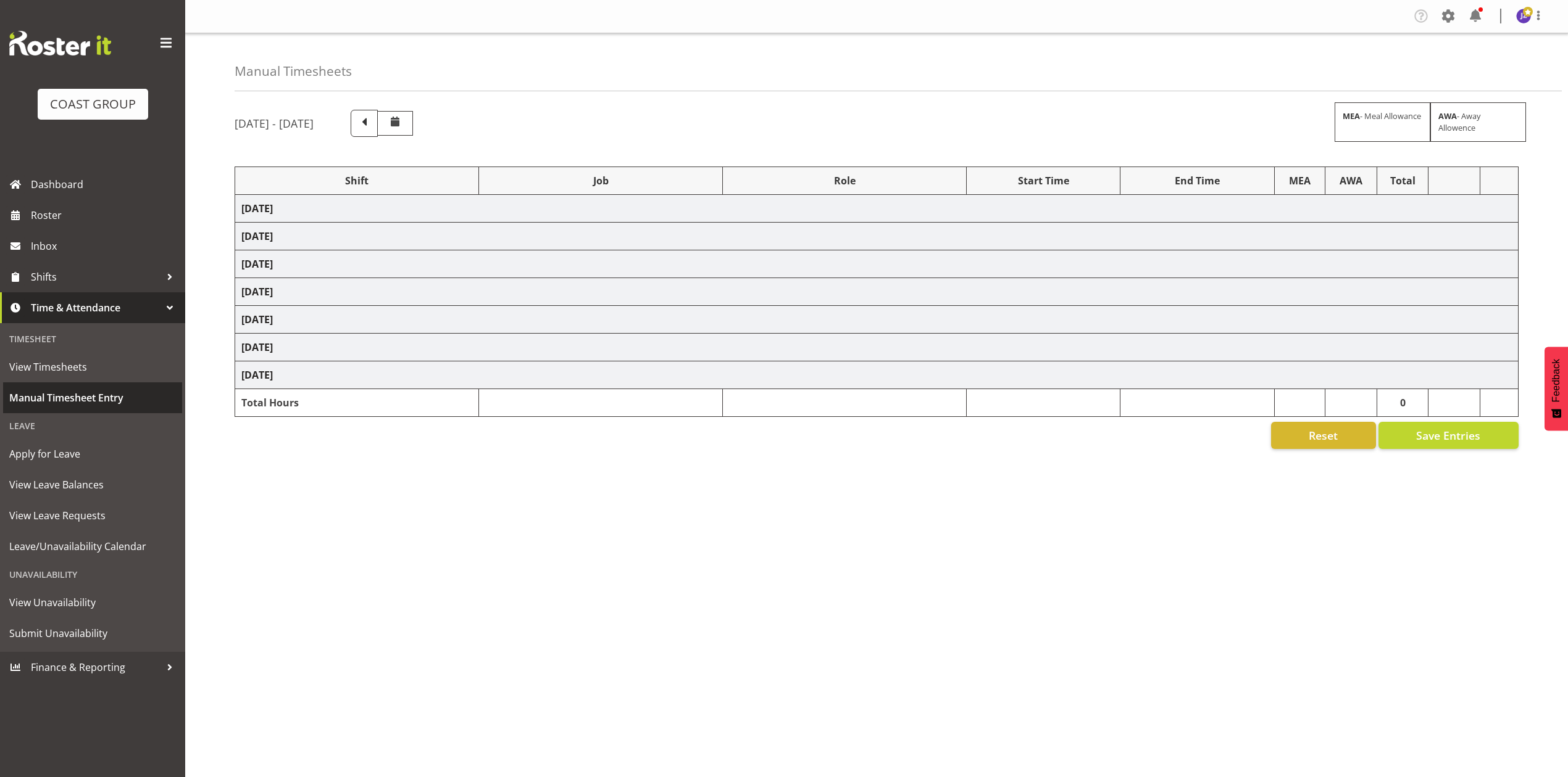
select select "69"
select select "198"
select select "79557"
select select "8652"
select select "68034"
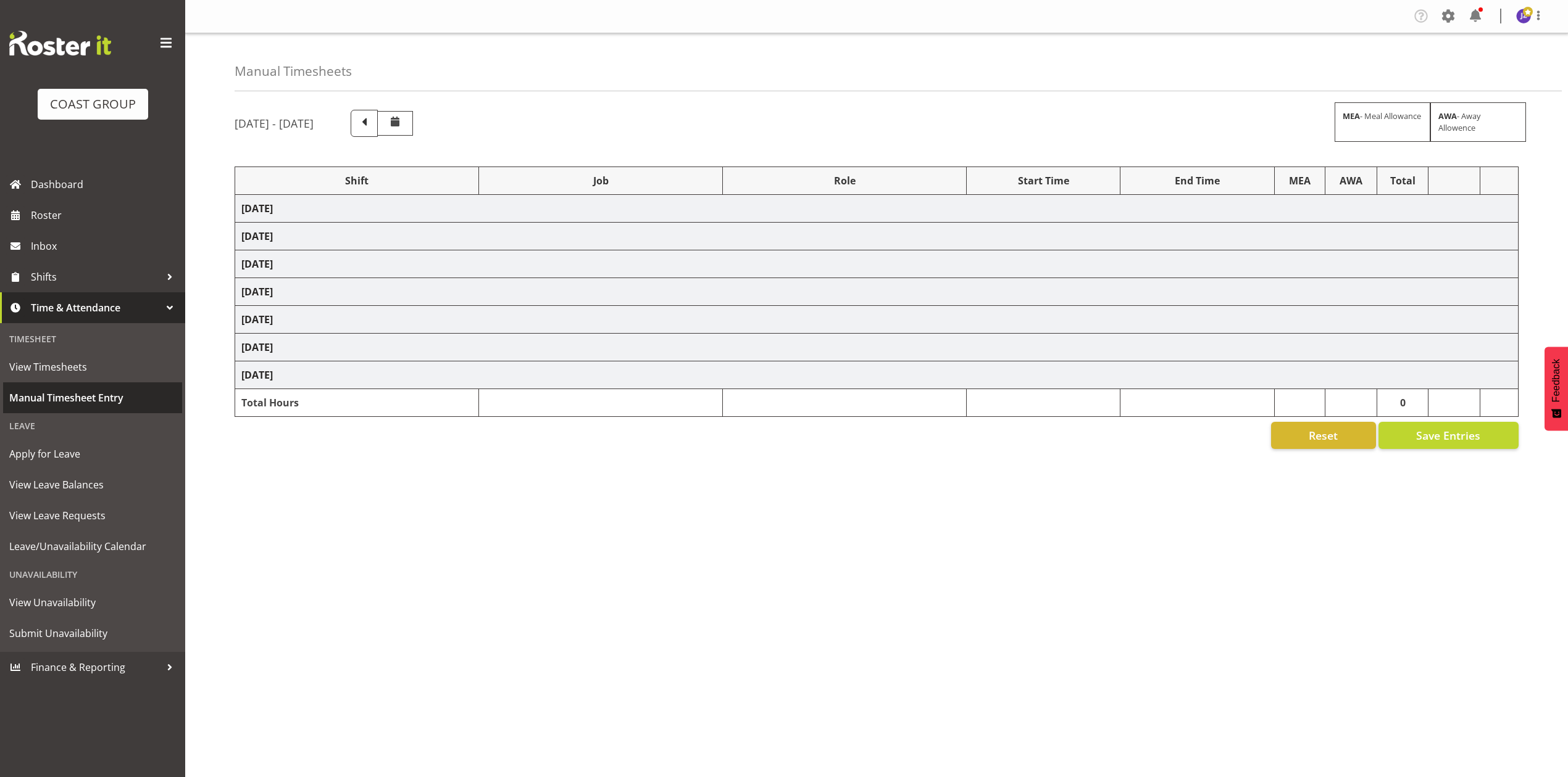
select select "69"
select select "198"
select select "79460"
select select "8652"
select select "78045"
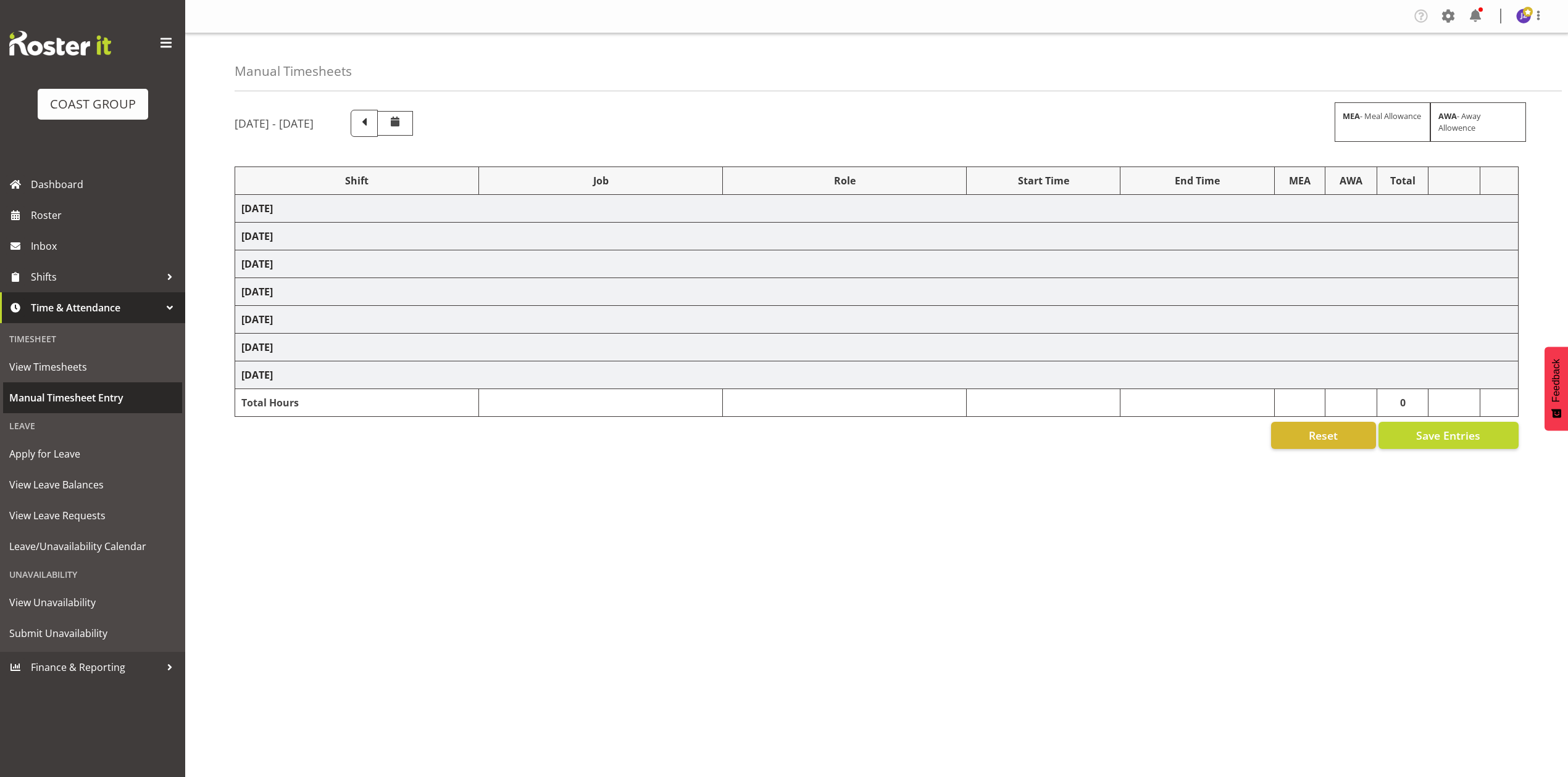
select select "10243"
select select "78045"
select select "10243"
select select "80320"
select select "8652"
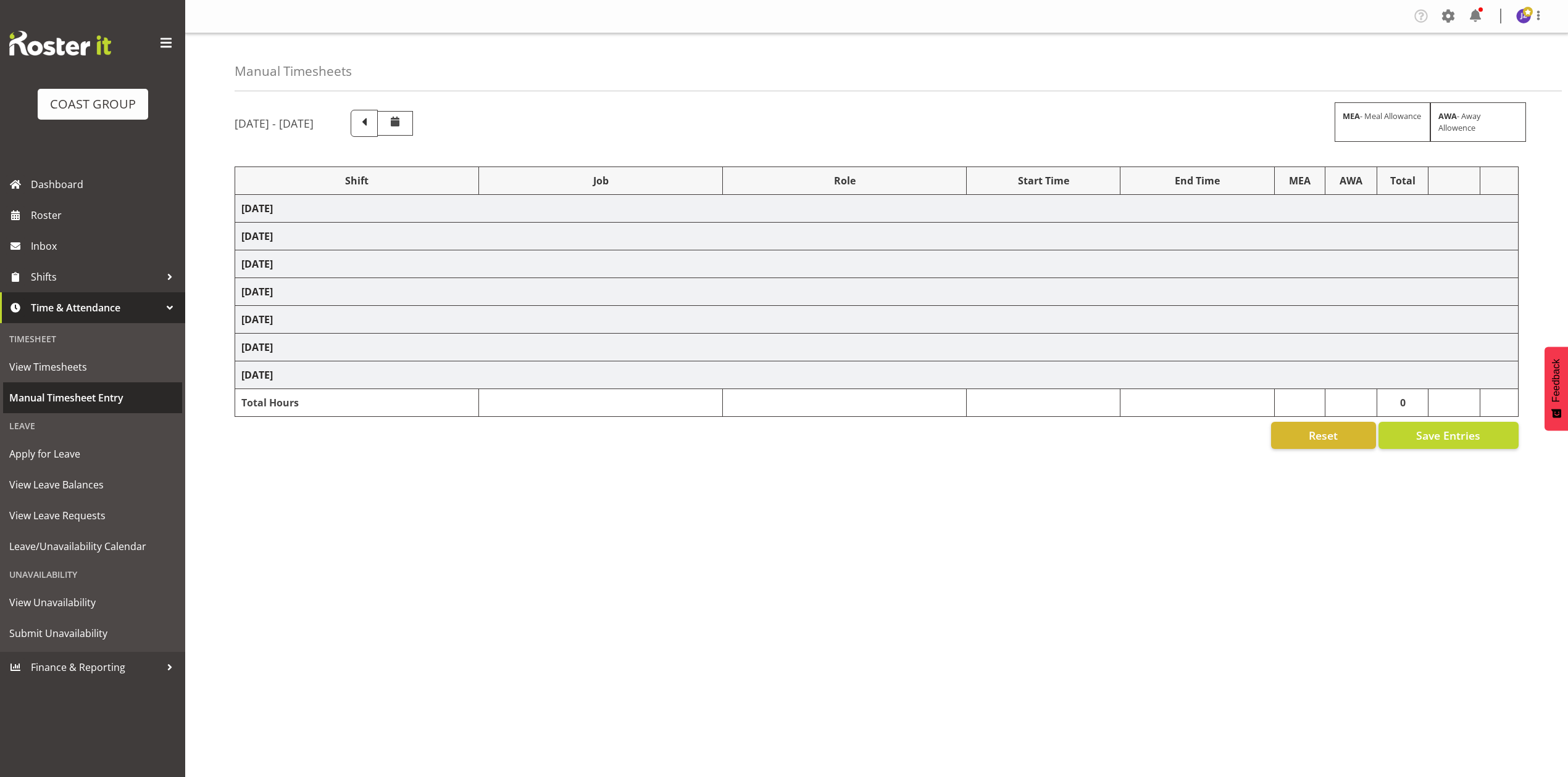
select select "77487"
select select "8652"
select select "73878"
select select "8652"
select select "68034"
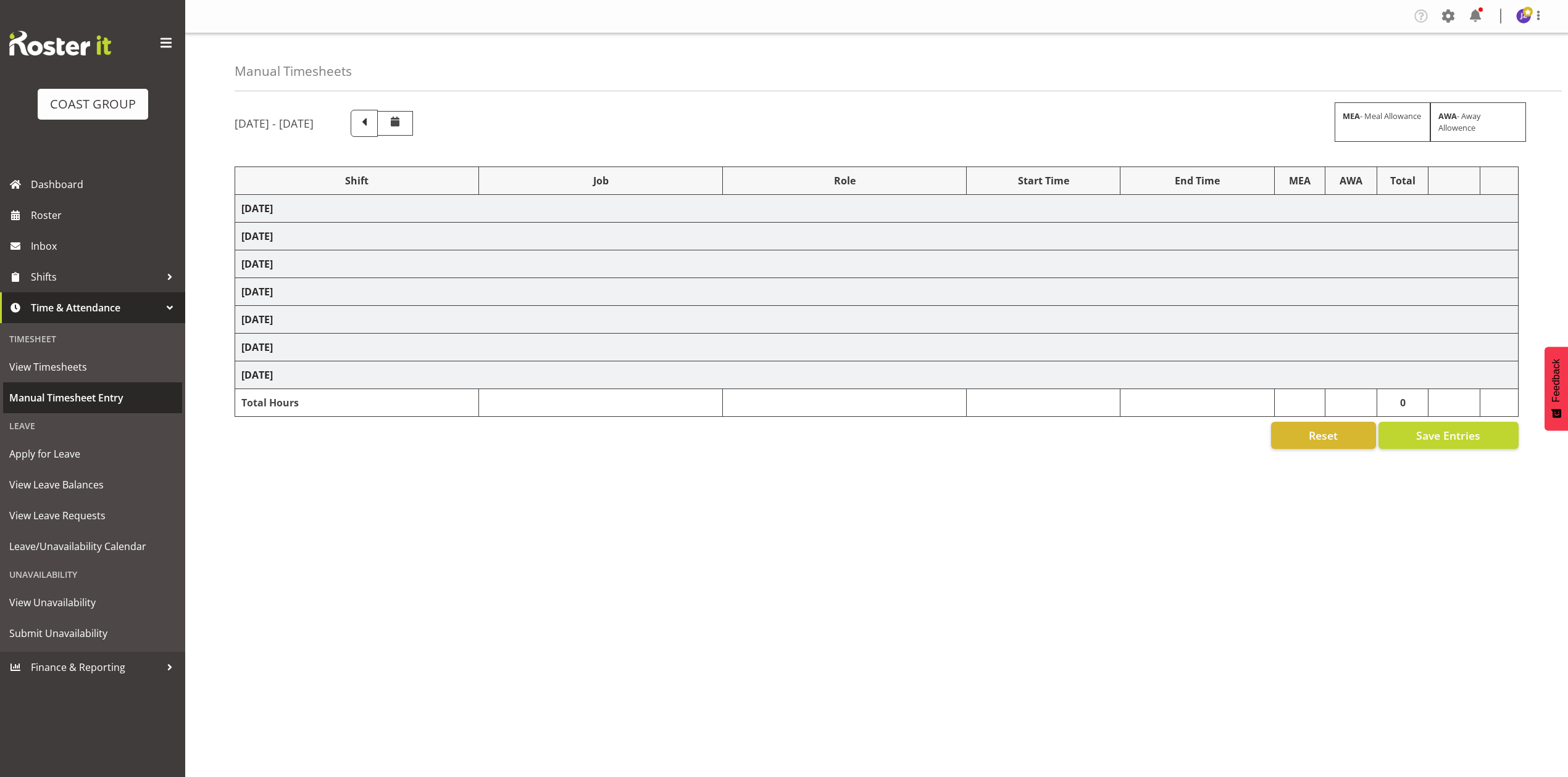
select select "69"
select select "198"
select select "68034"
select select "69"
select select "198"
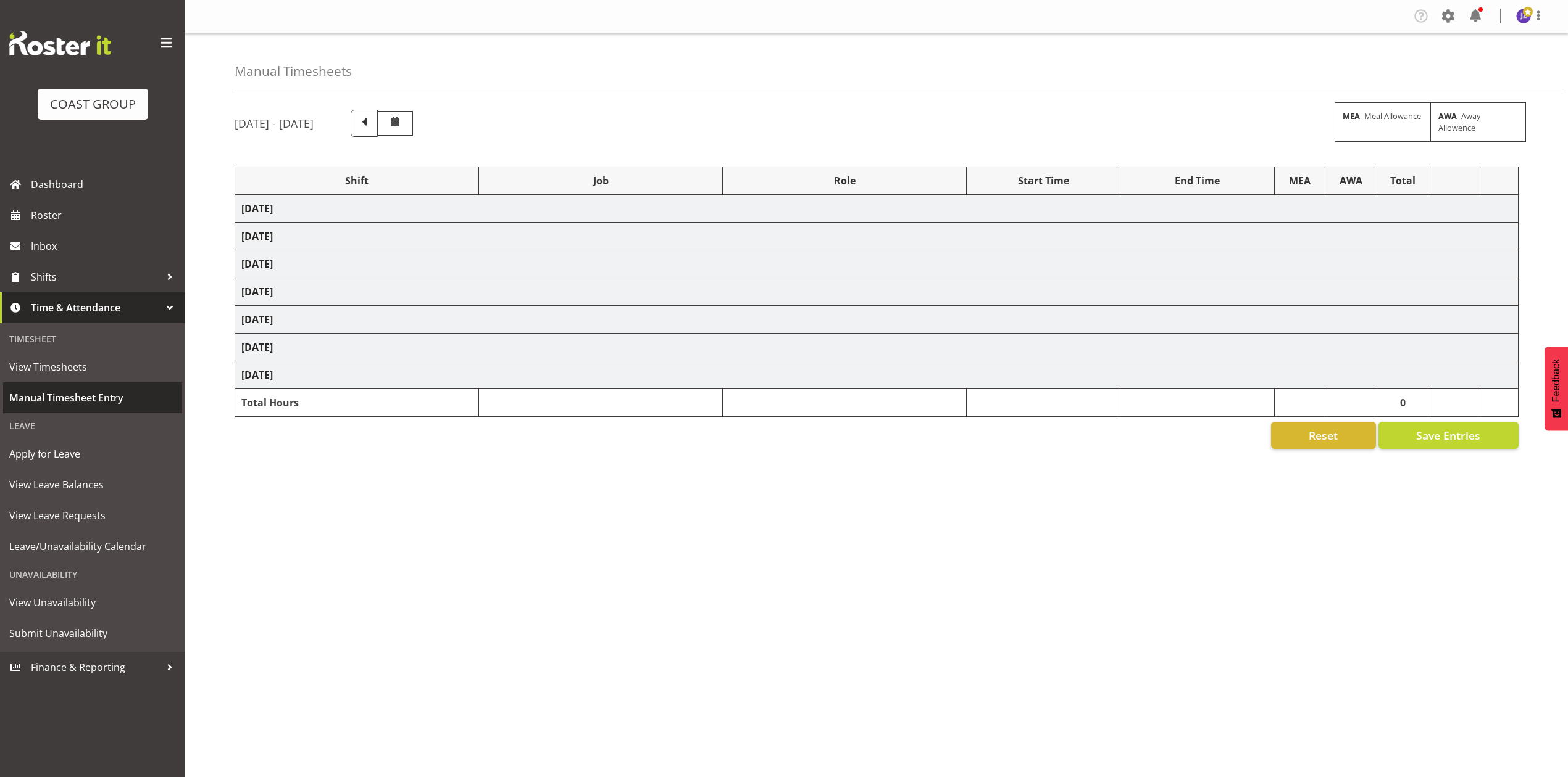
select select "68034"
select select "69"
select select "198"
select select "80775"
select select "9993"
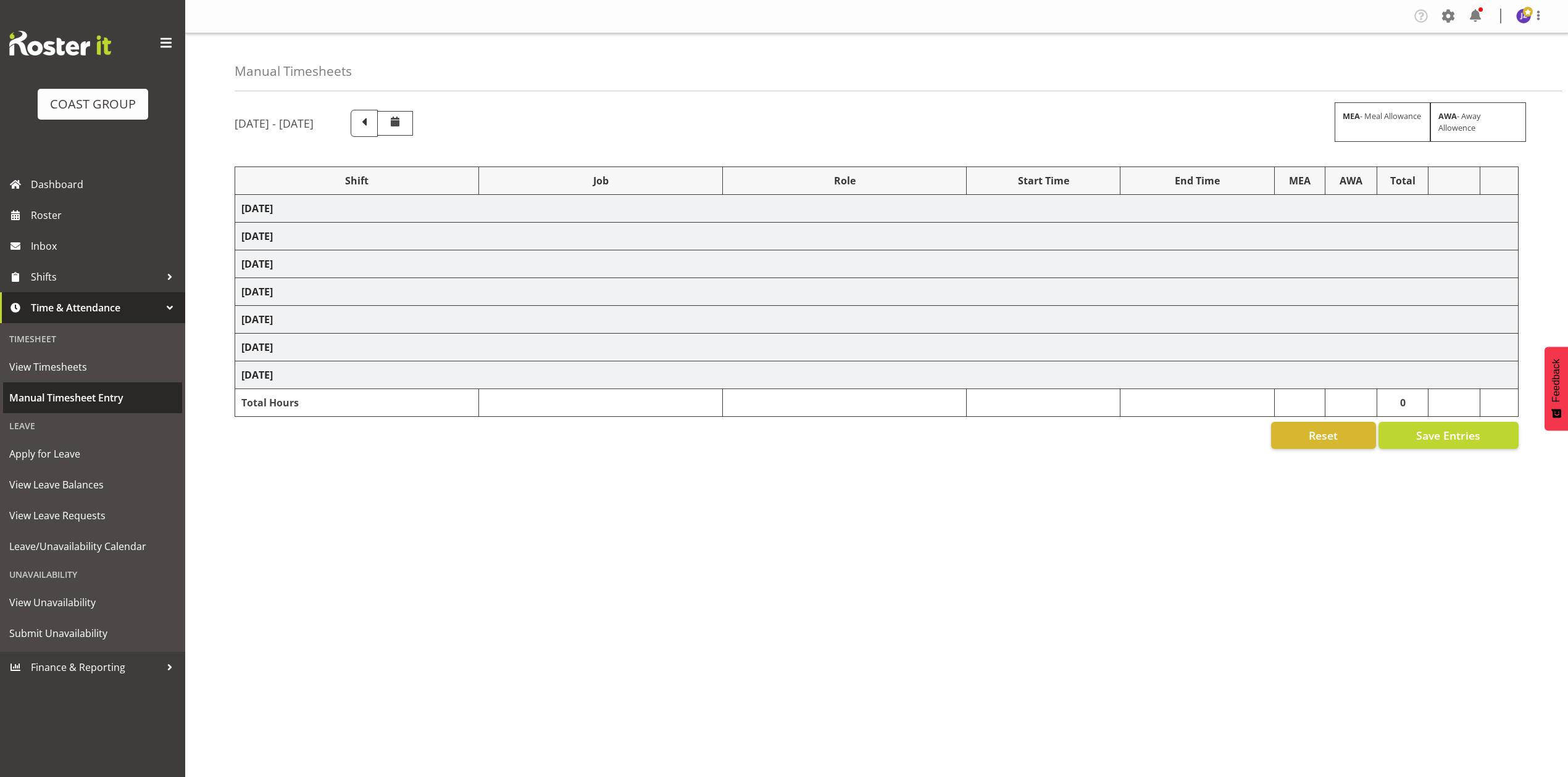
select select "80775"
select select "9993"
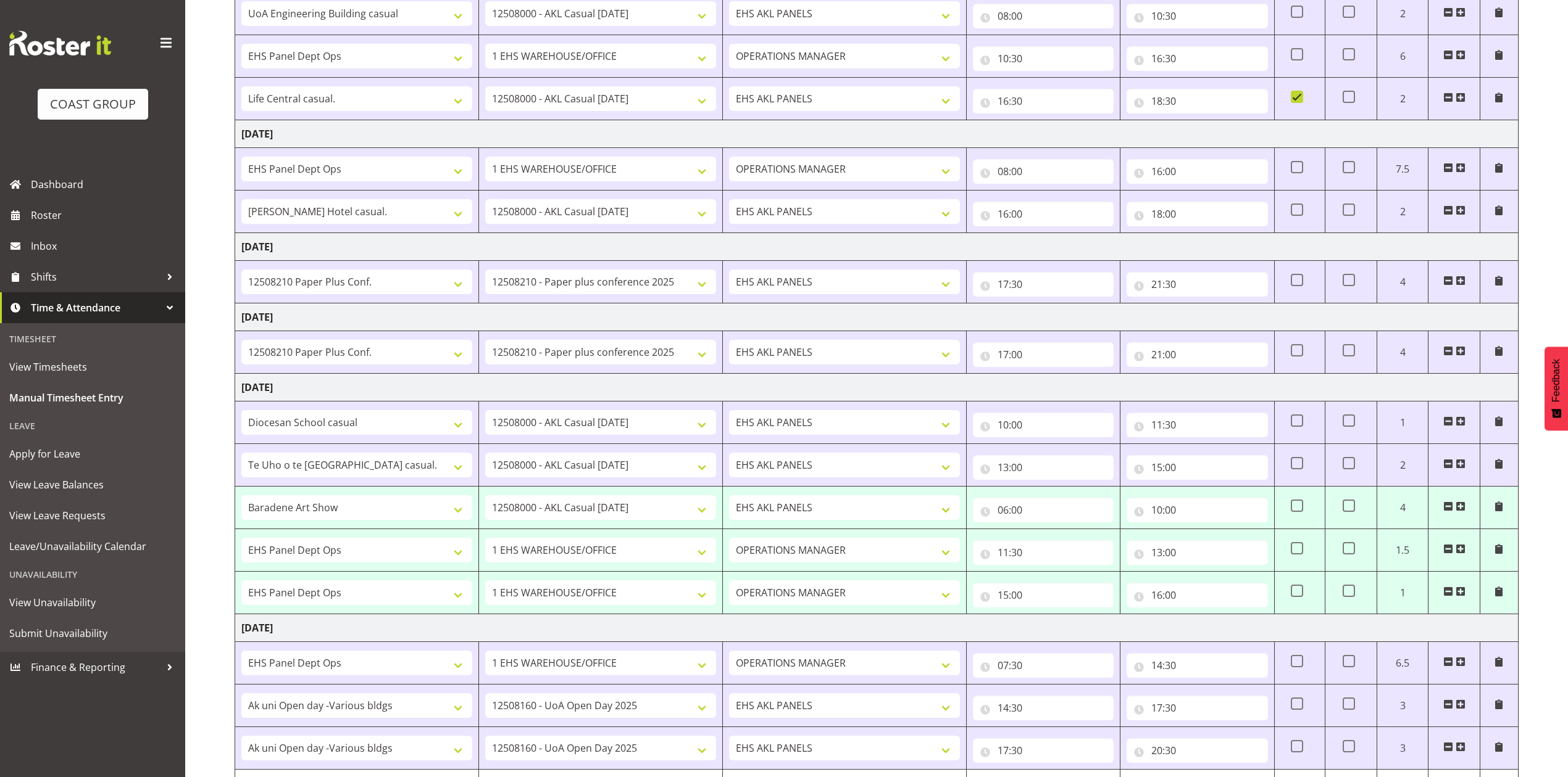
scroll to position [466, 0]
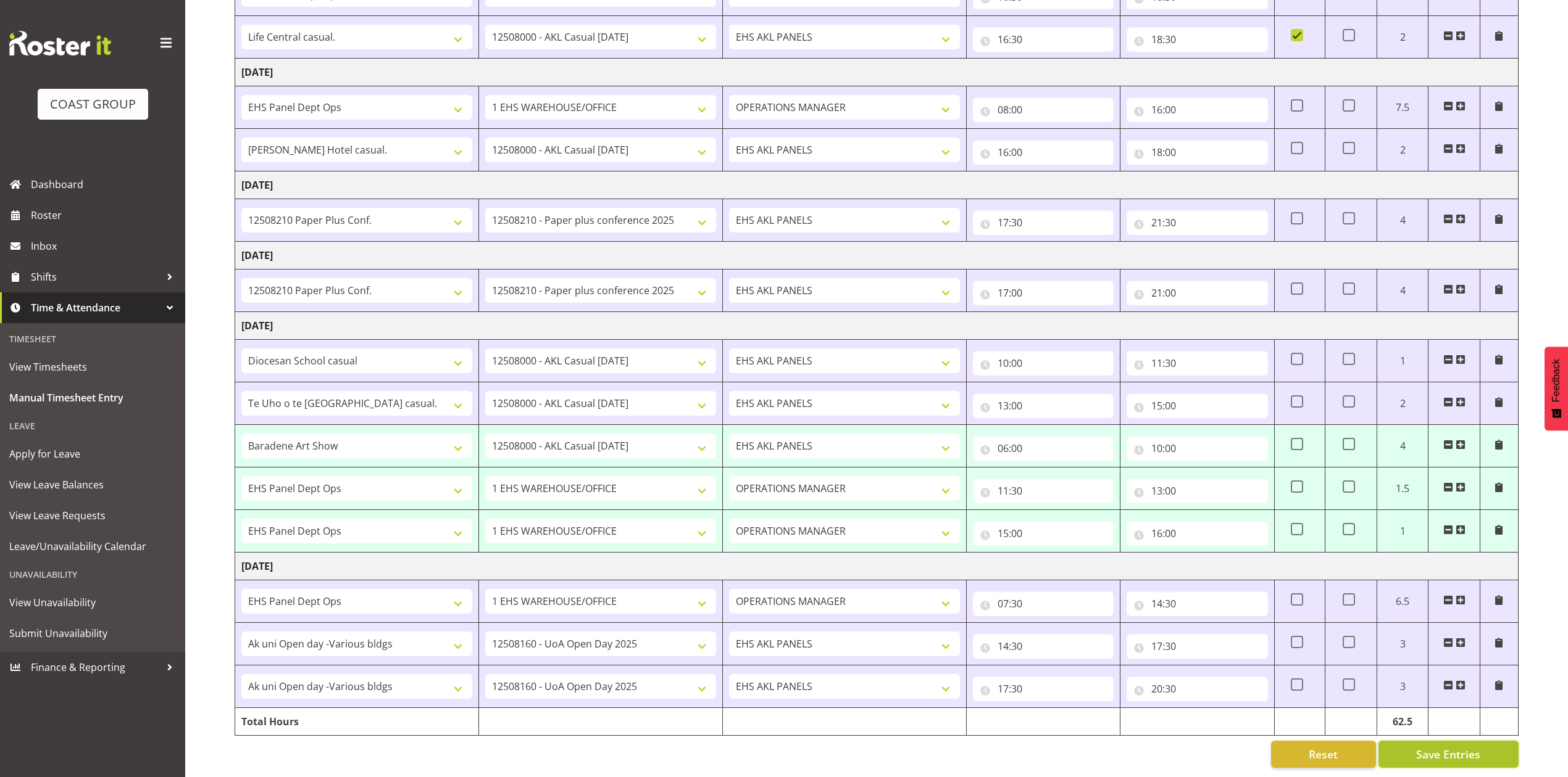
click at [1471, 747] on span "Save Entries" at bounding box center [1448, 755] width 64 height 16
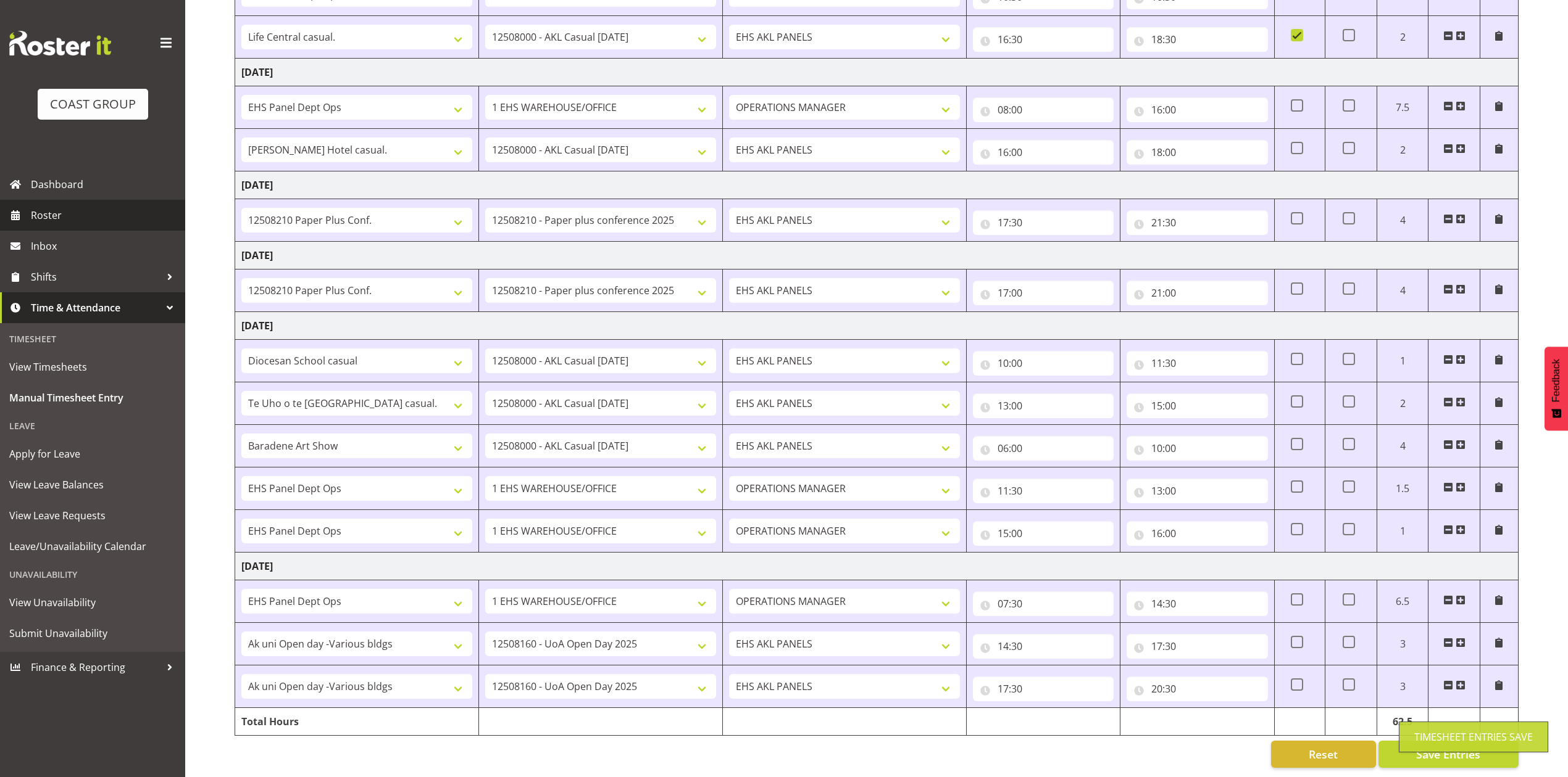
click at [53, 215] on span "Roster" at bounding box center [105, 215] width 148 height 19
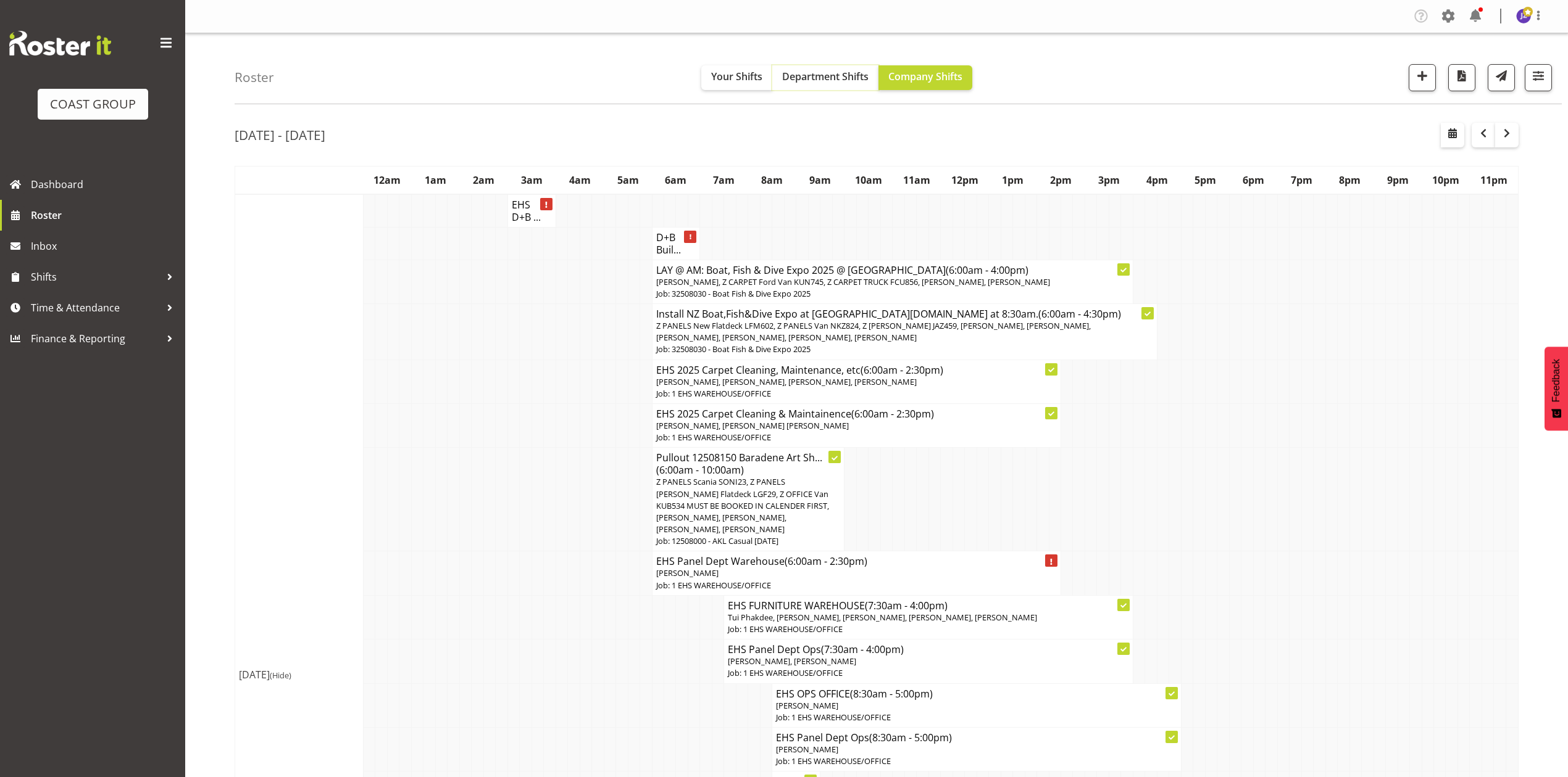
click at [817, 73] on span "Department Shifts" at bounding box center [825, 76] width 86 height 13
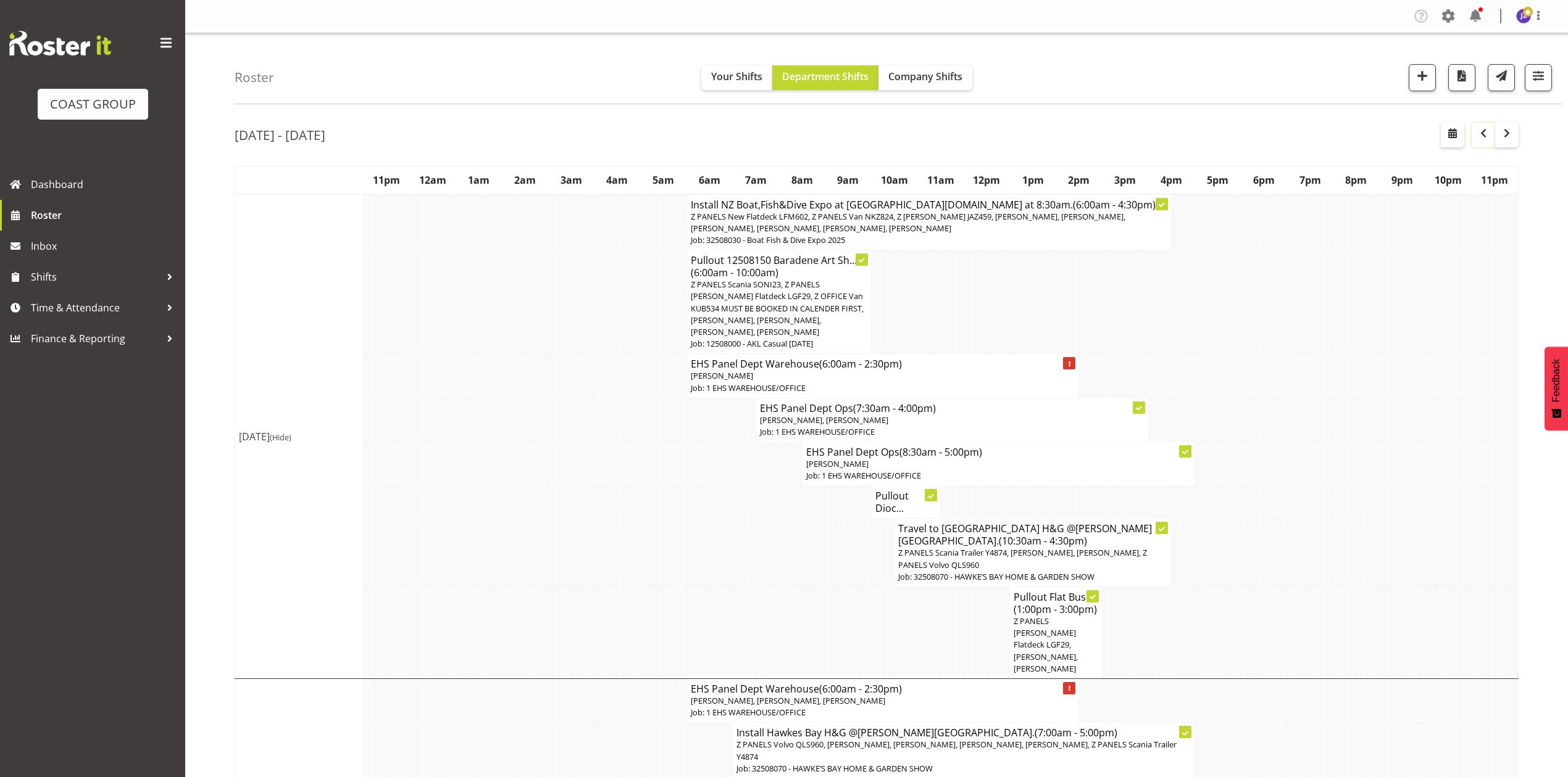
click at [1486, 137] on span "button" at bounding box center [1483, 134] width 15 height 15
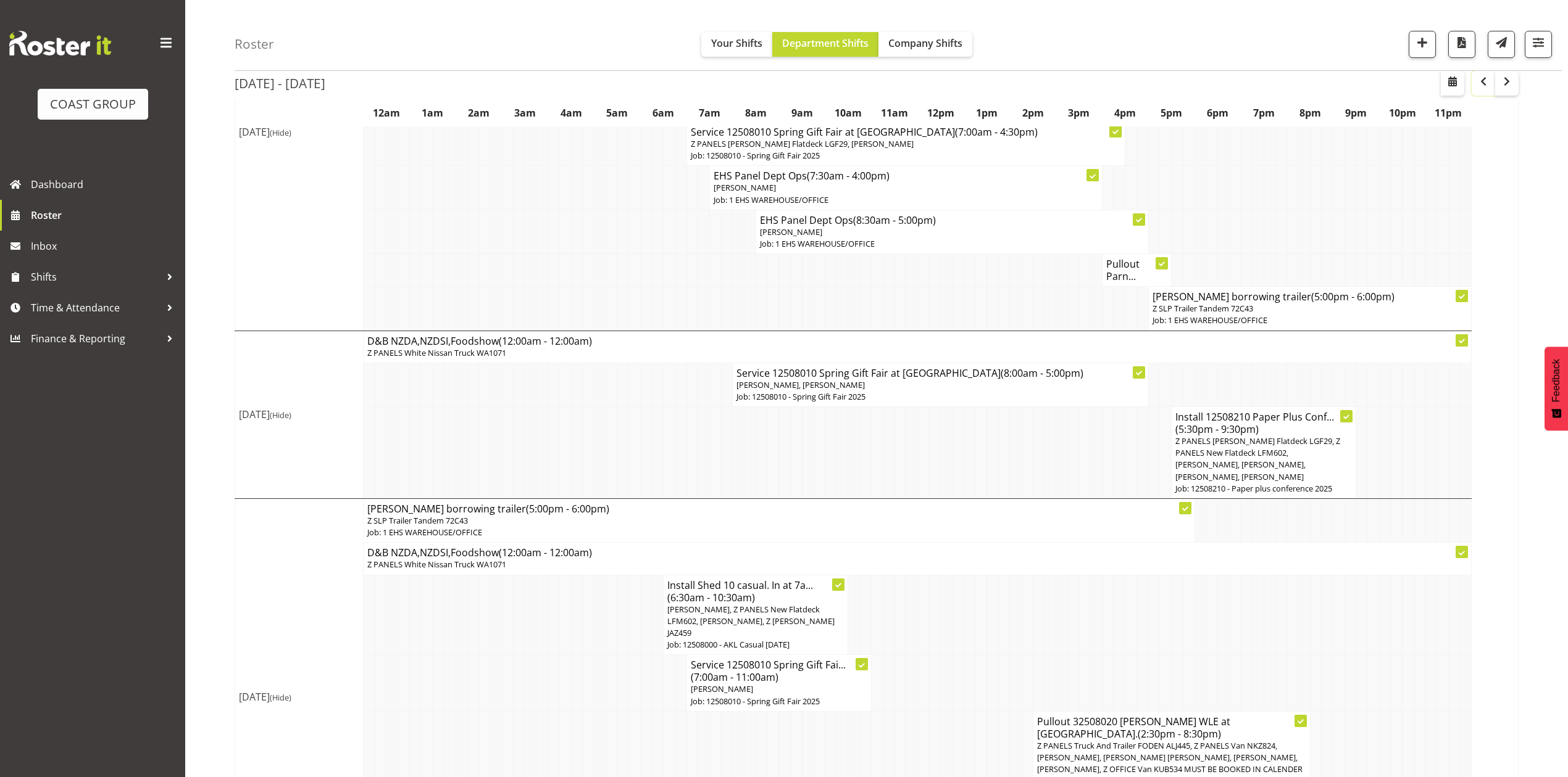
scroll to position [2431, 0]
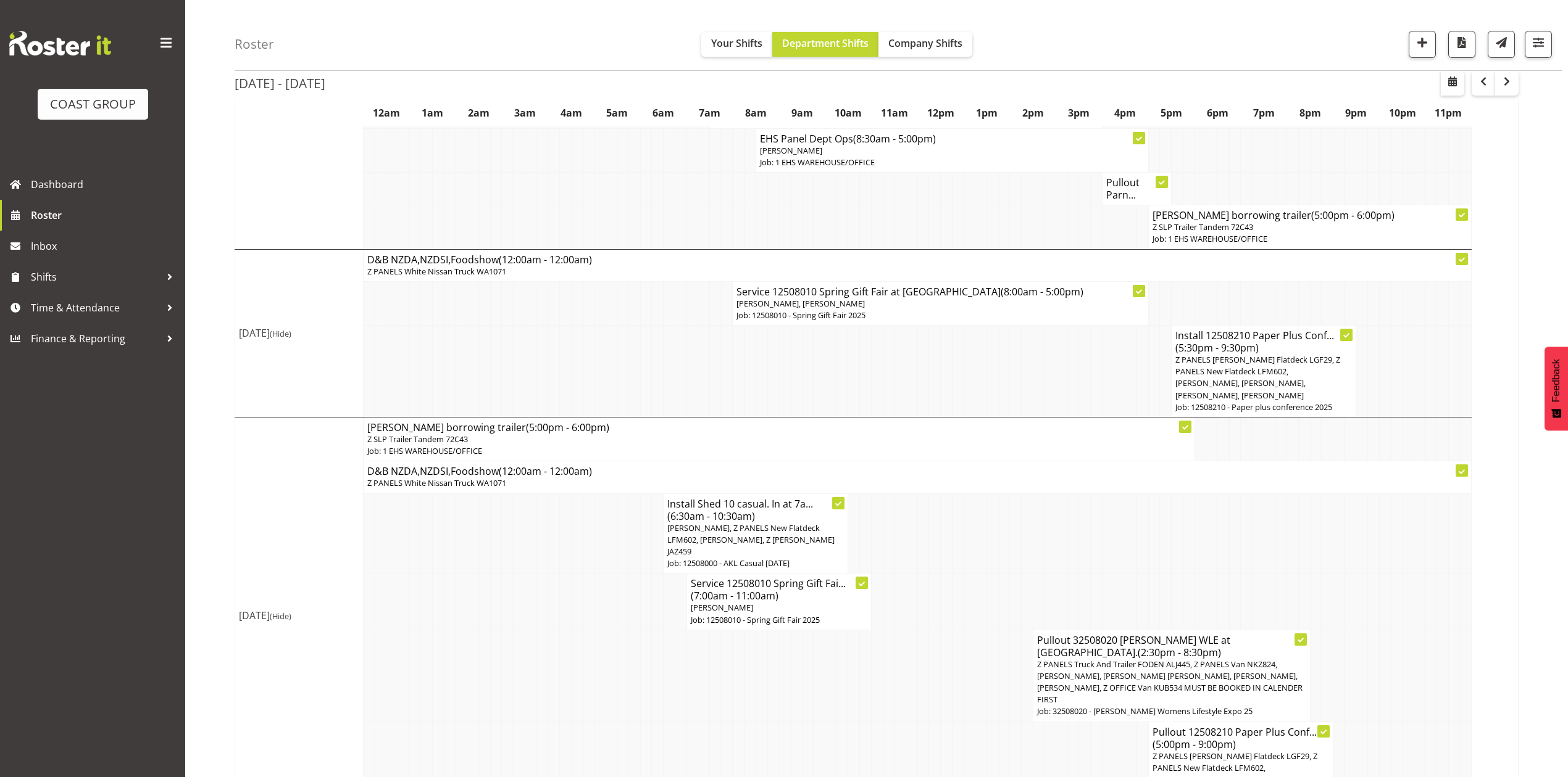
click at [1163, 751] on span "Z PANELS [PERSON_NAME] Flatdeck LGF29, Z PANELS New Flatdeck LFM602, [PERSON_NA…" at bounding box center [1235, 774] width 165 height 47
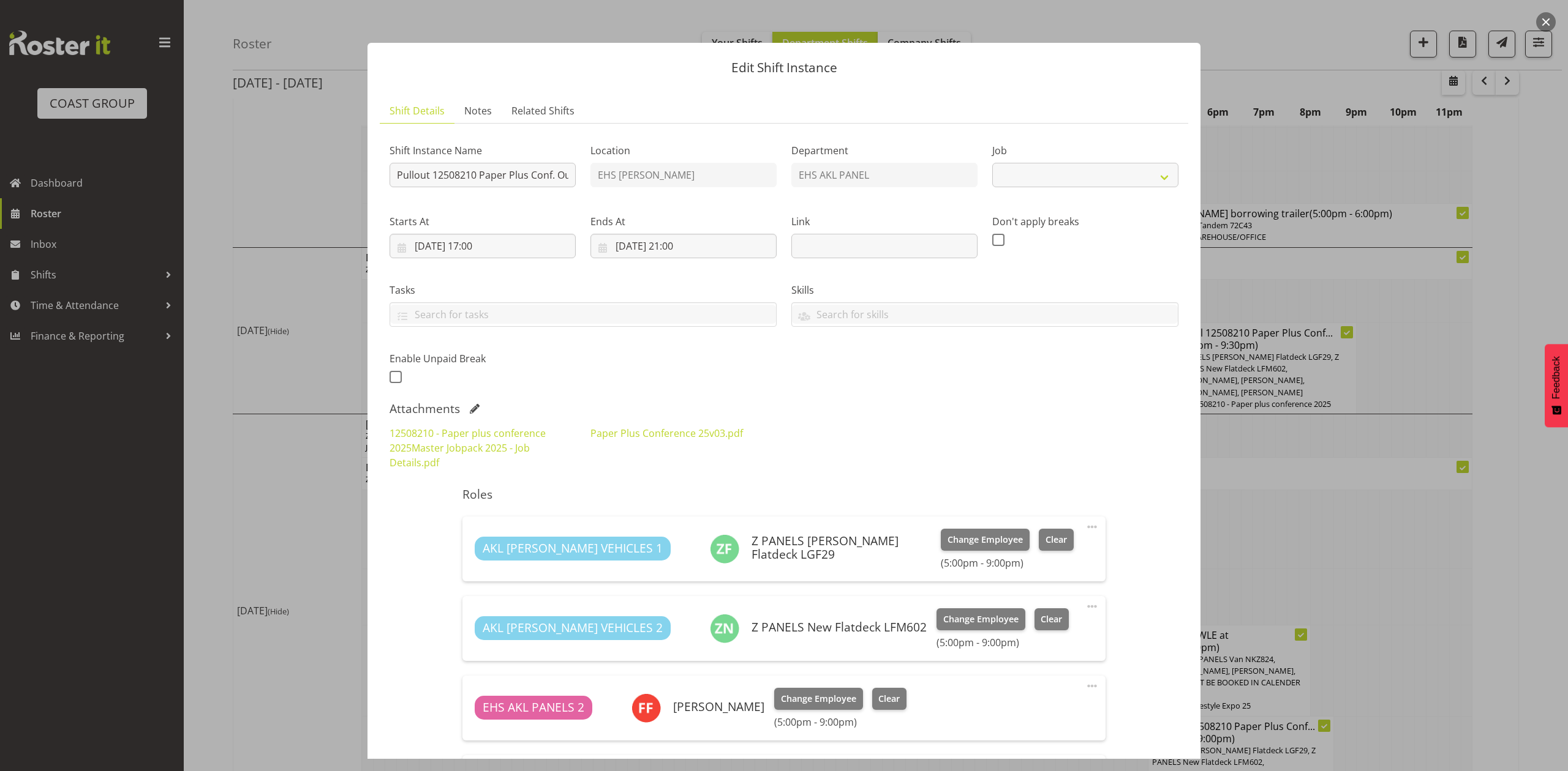
click at [1313, 555] on div at bounding box center [784, 385] width 1568 height 771
select select "10243"
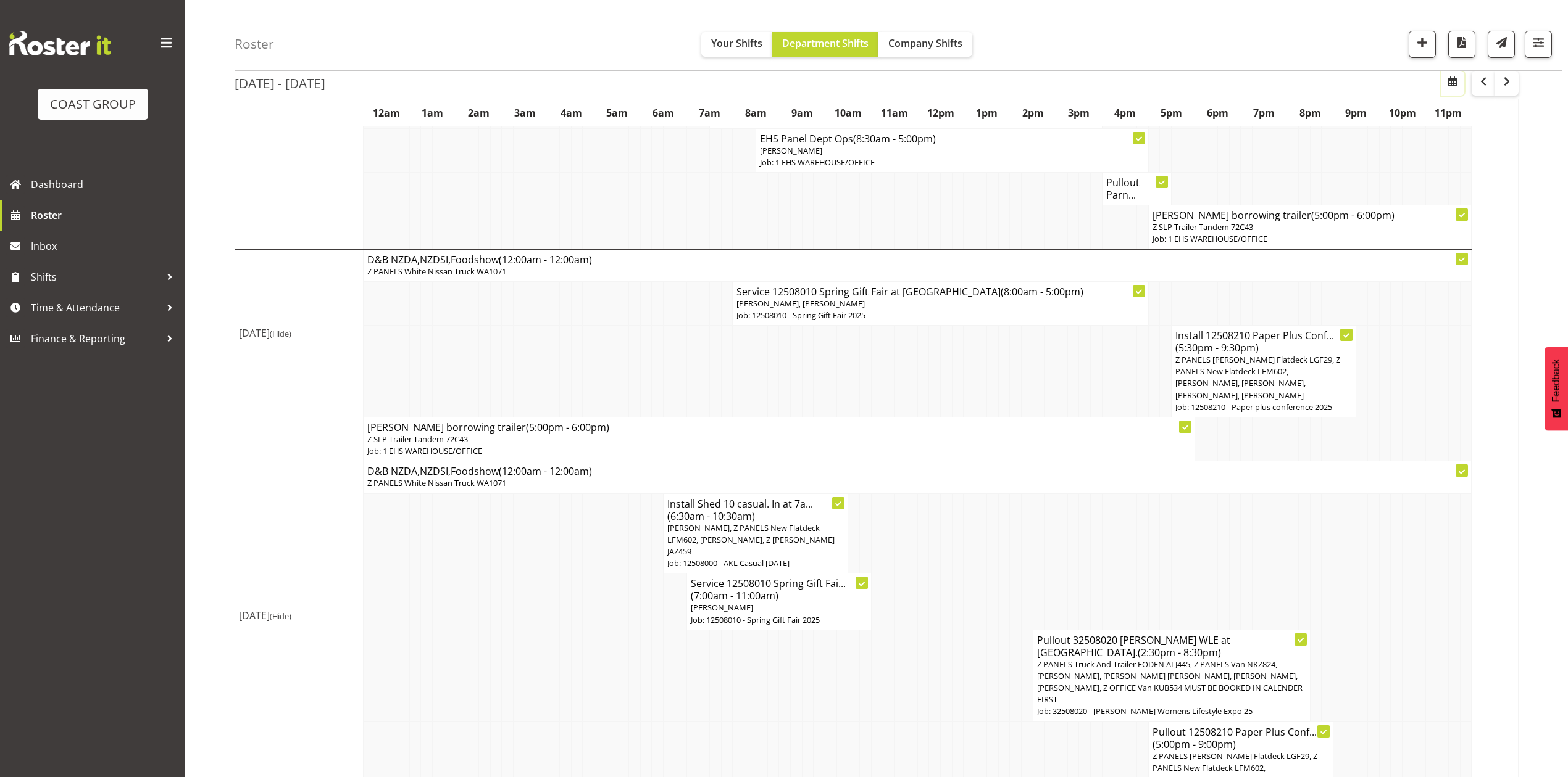
click at [1449, 85] on span "button" at bounding box center [1452, 82] width 15 height 15
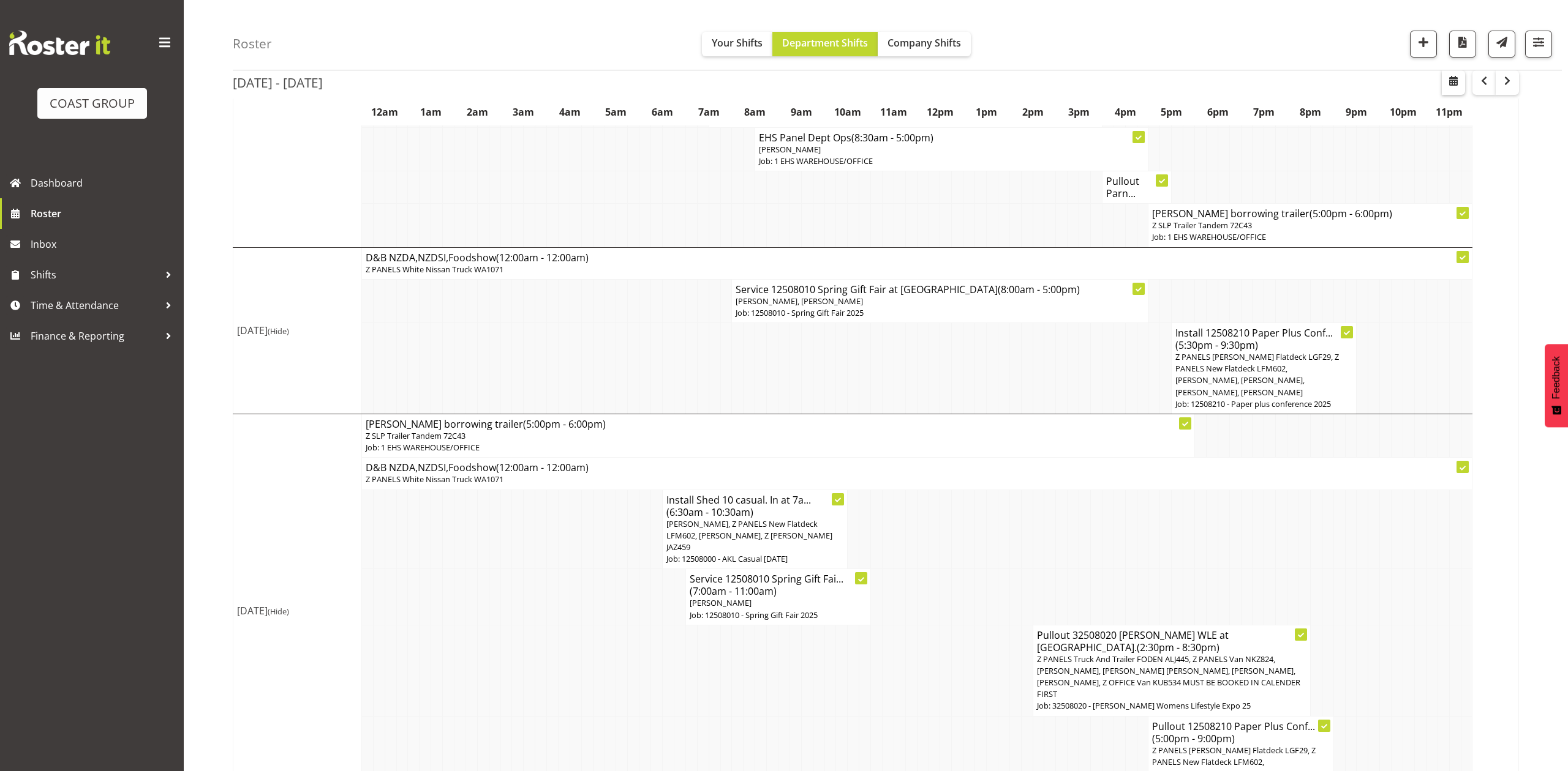
select select "7"
select select "2025"
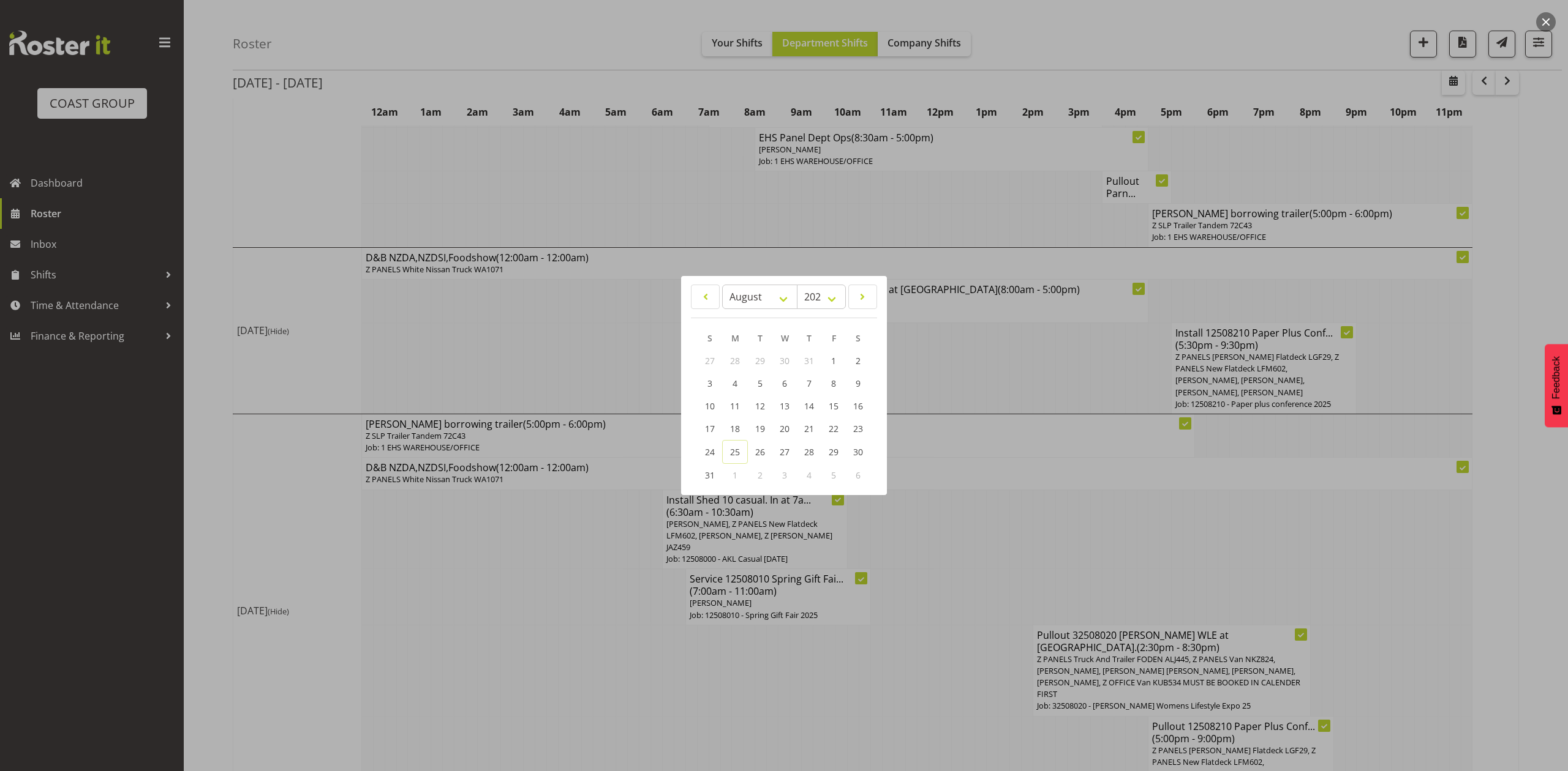
click at [1417, 37] on div at bounding box center [784, 385] width 1568 height 771
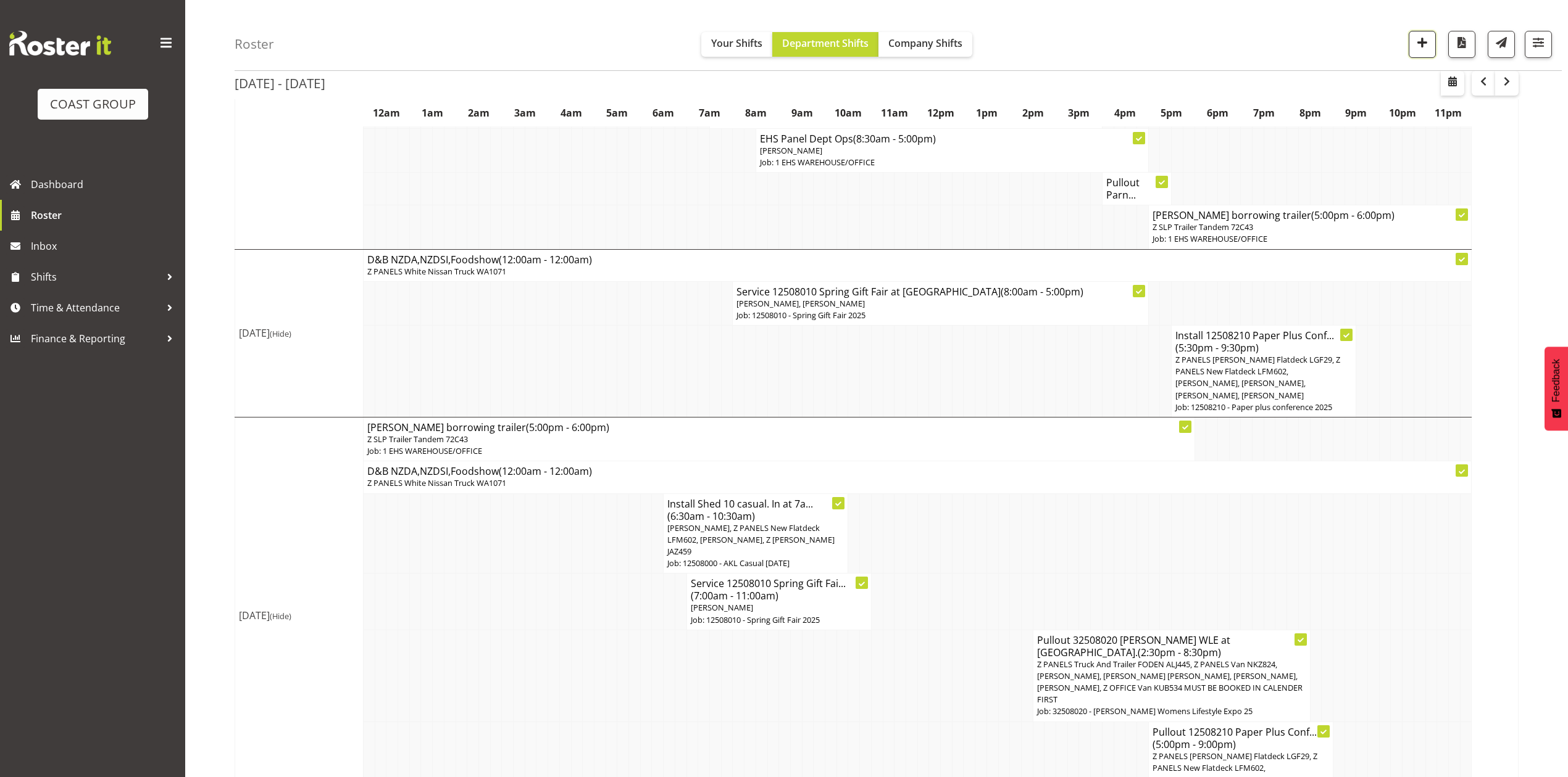
click at [1425, 40] on span "button" at bounding box center [1422, 43] width 16 height 16
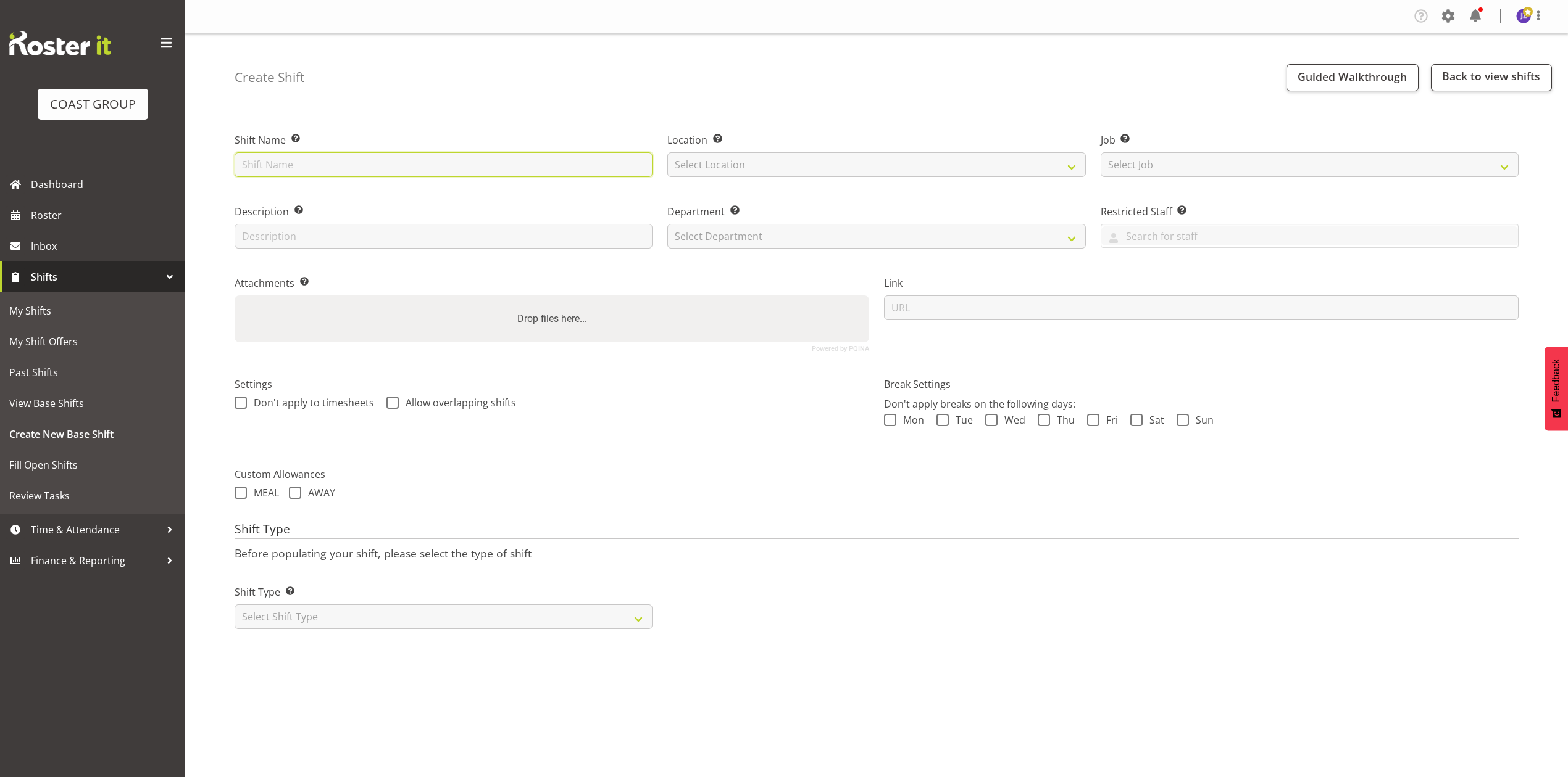
click at [362, 164] on input "text" at bounding box center [443, 164] width 418 height 24
type input "Paper Plus Conf Service"
click at [675, 166] on select "Select Location EHS RYMER" at bounding box center [876, 164] width 418 height 24
select select "35"
click at [667, 152] on select "Select Location EHS RYMER" at bounding box center [876, 164] width 418 height 24
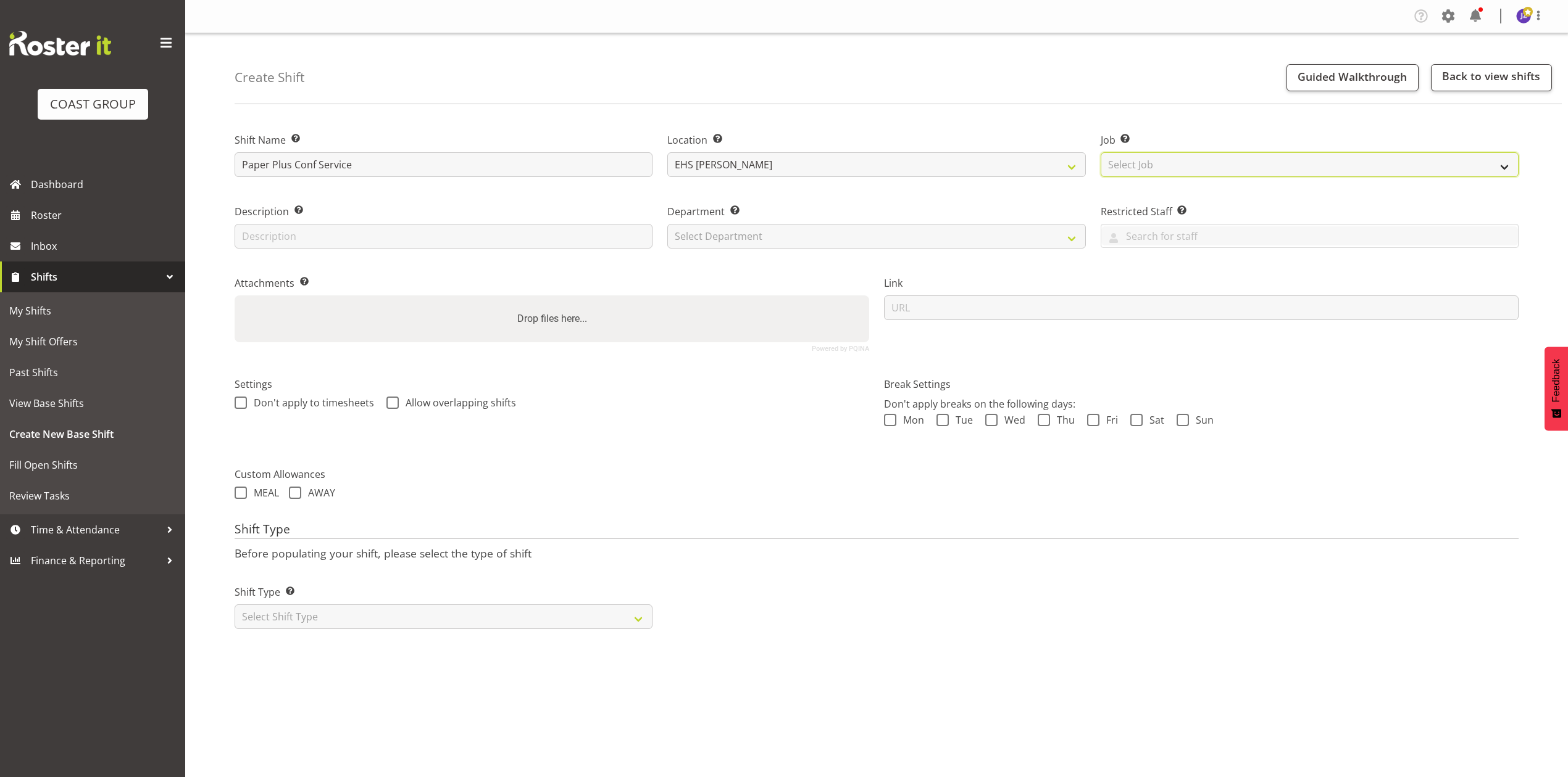
click at [1178, 157] on select "Select Job Create new job 1 Carlton Events 1 Carlton Hamilton 1 Carlton Welling…" at bounding box center [1309, 164] width 418 height 24
drag, startPoint x: 1151, startPoint y: 165, endPoint x: 1153, endPoint y: 171, distance: 6.3
click at [1151, 165] on select "Select Job Create new job 1 Carlton Events 1 Carlton Hamilton 1 Carlton Welling…" at bounding box center [1309, 164] width 418 height 24
select select "10243"
click at [1100, 152] on select "Select Job Create new job 1 Carlton Events 1 Carlton Hamilton 1 Carlton Welling…" at bounding box center [1309, 164] width 418 height 24
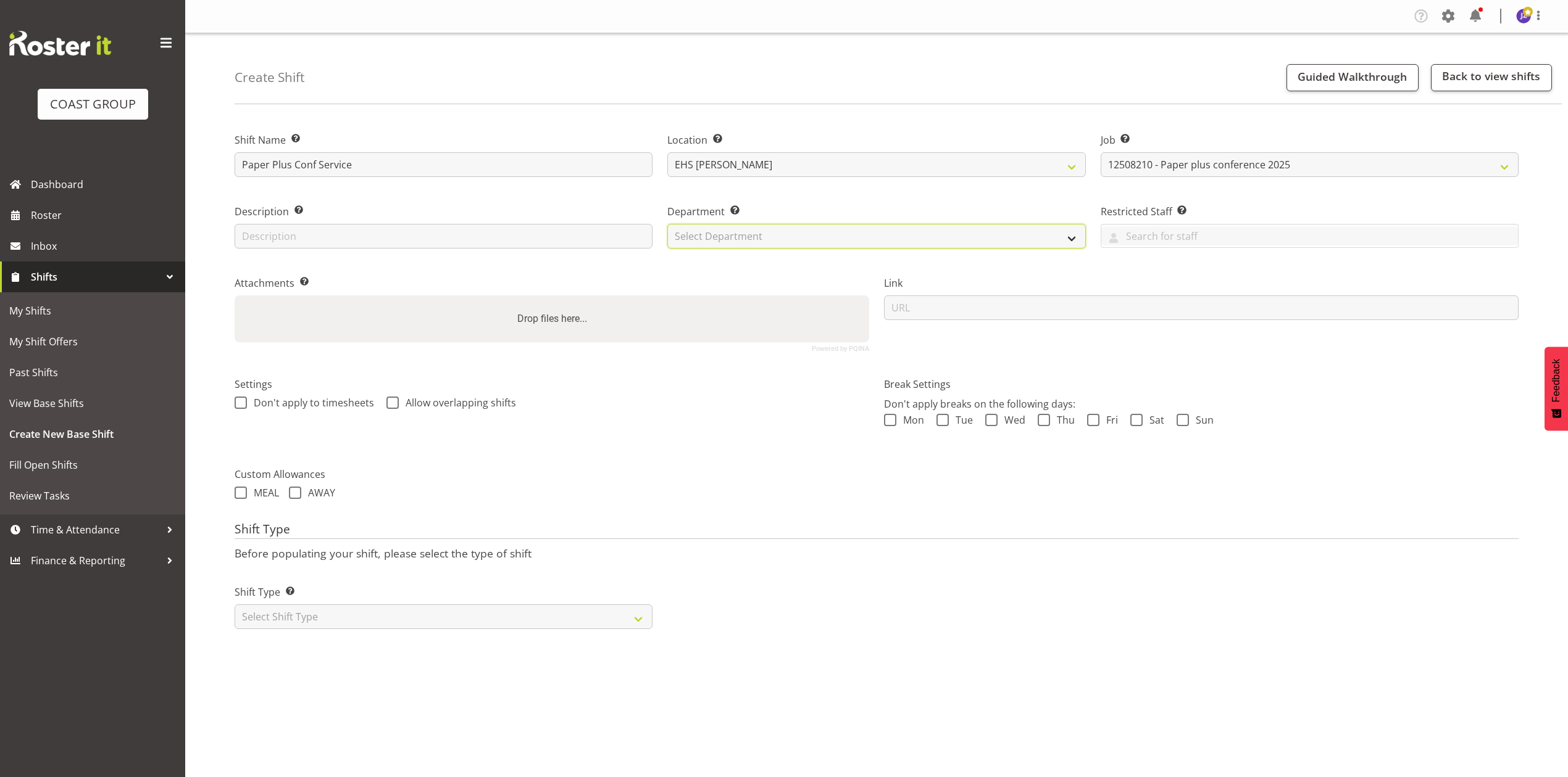
drag, startPoint x: 675, startPoint y: 240, endPoint x: 690, endPoint y: 247, distance: 16.6
click at [675, 240] on select "Select Department EHS AKL PANEL EHS AKL PANEL" at bounding box center [876, 236] width 418 height 24
select select "39"
click at [667, 224] on select "Select Department EHS AKL PANEL EHS AKL PANEL" at bounding box center [876, 236] width 418 height 24
click at [553, 324] on label "Drop files here..." at bounding box center [552, 318] width 79 height 24
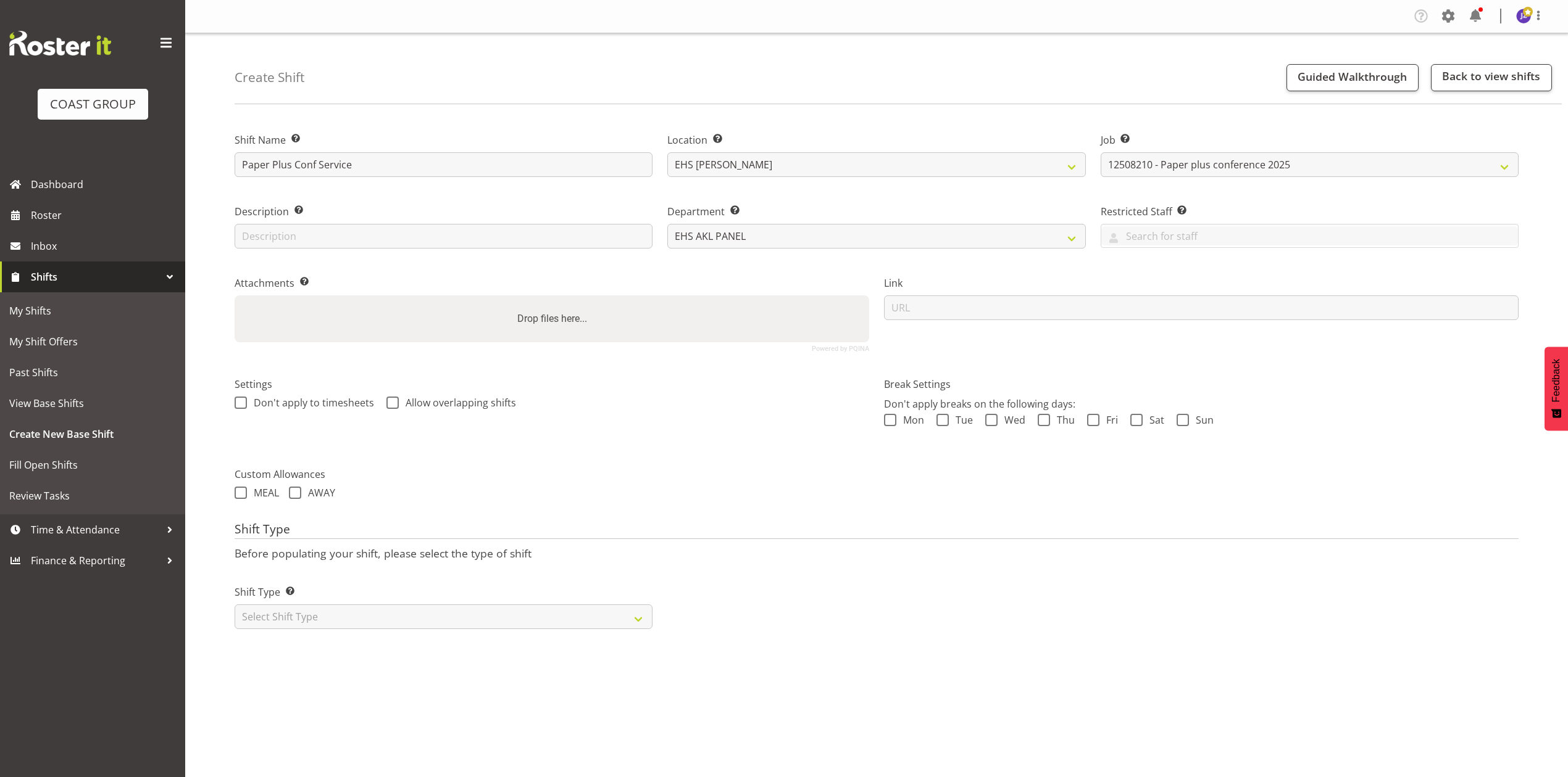
click at [553, 299] on input "Drop files here..." at bounding box center [552, 297] width 635 height 4
click at [622, 327] on div "Drop files here..." at bounding box center [552, 318] width 635 height 47
click at [235, 295] on input "Drop files here..." at bounding box center [552, 297] width 635 height 4
type input "C:\fakepath\Paper Plus Conference 25v04 (1).pdf"
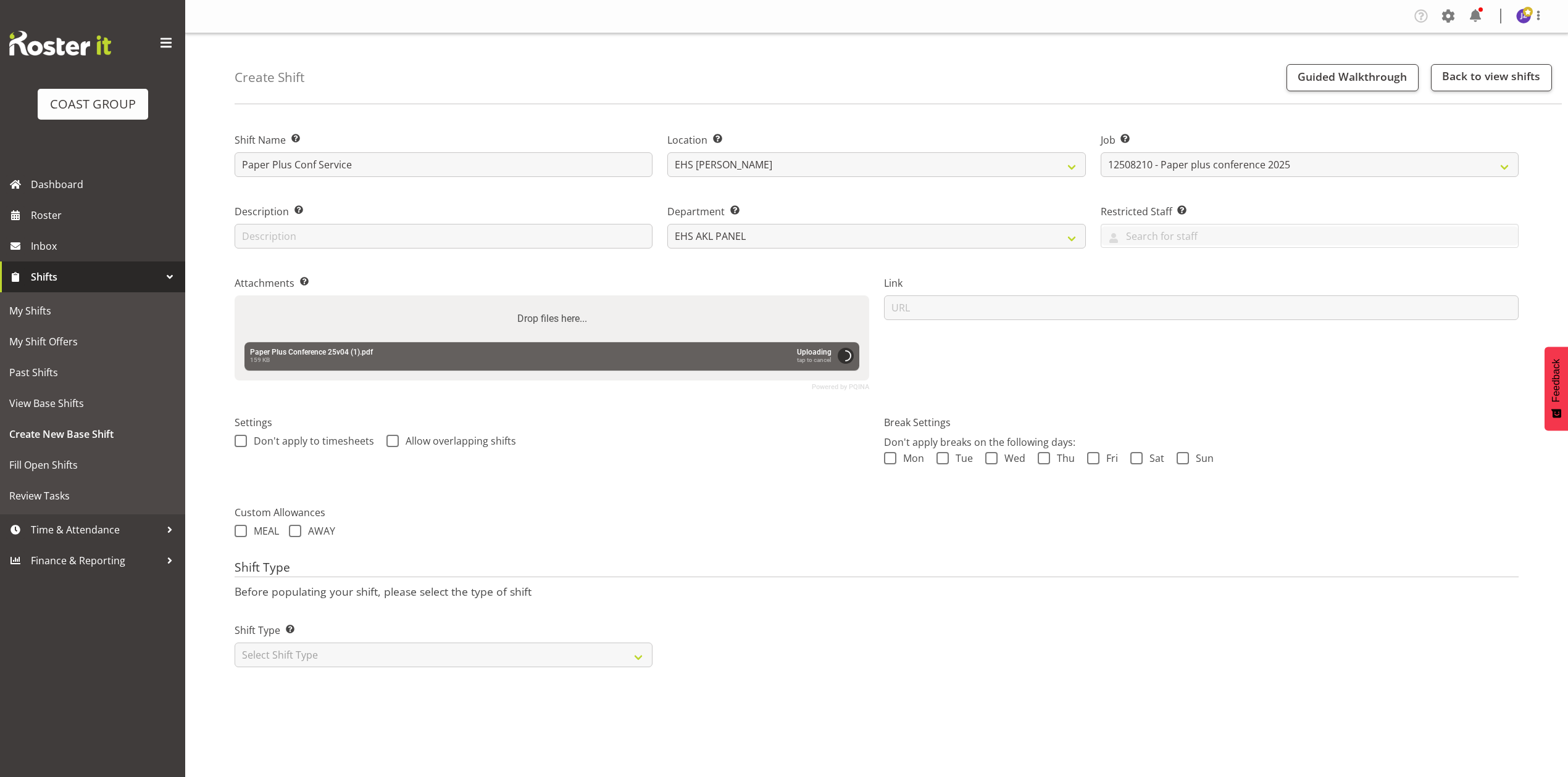
click at [507, 324] on div "Drop files here..." at bounding box center [552, 318] width 635 height 47
click at [235, 295] on input "Drop files here..." at bounding box center [552, 297] width 635 height 4
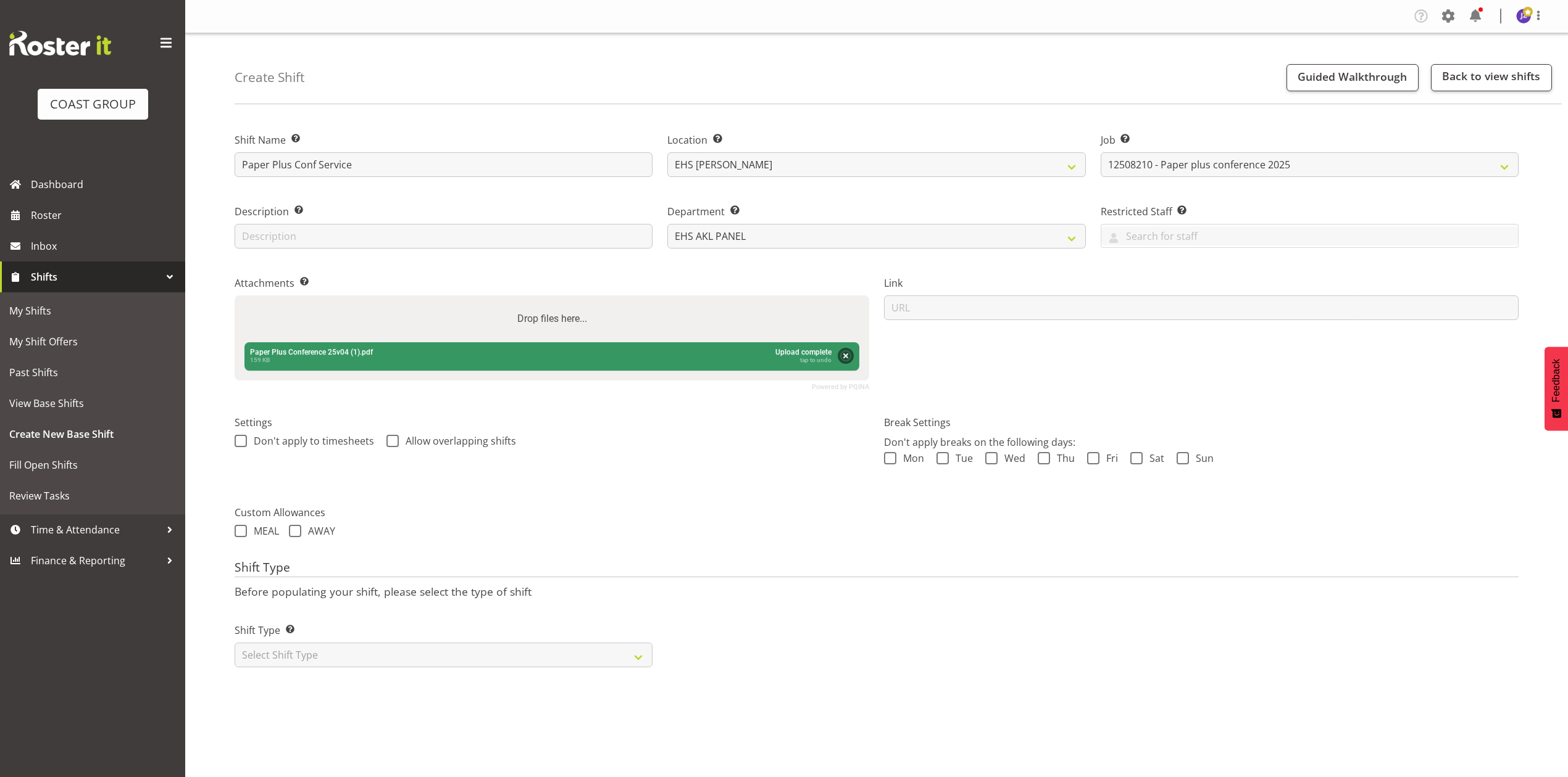
type input "C:\fakepath\12508210 - Paper plus conference 2025Master Jobpack 2025 - Job Deta…"
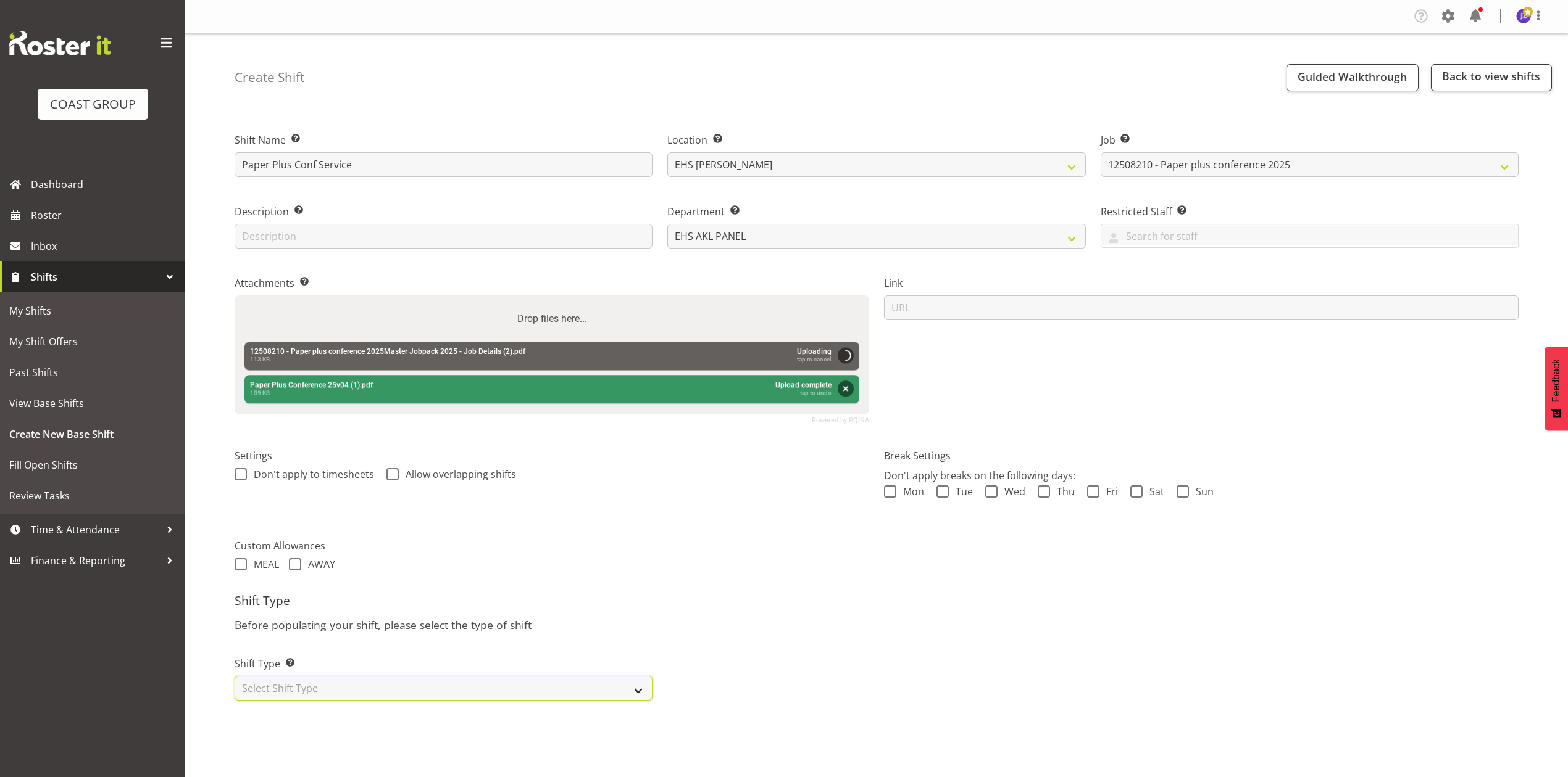
click at [385, 683] on select "Select Shift Type One Off Shift Recurring Shift Rotating Shift" at bounding box center [443, 688] width 418 height 24
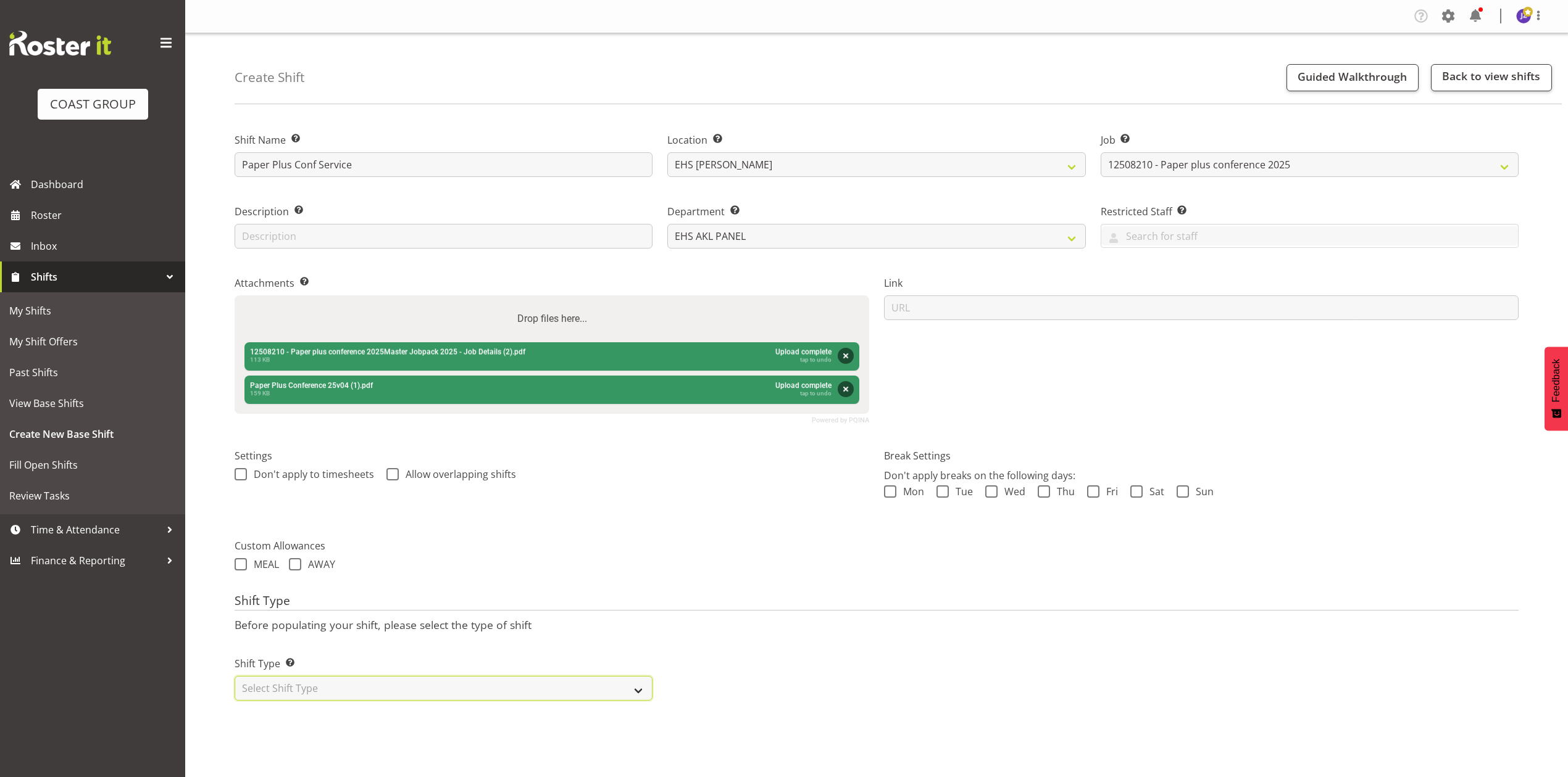
select select "one_off"
click at [235, 678] on select "Select Shift Type One Off Shift Recurring Shift Rotating Shift" at bounding box center [443, 688] width 418 height 24
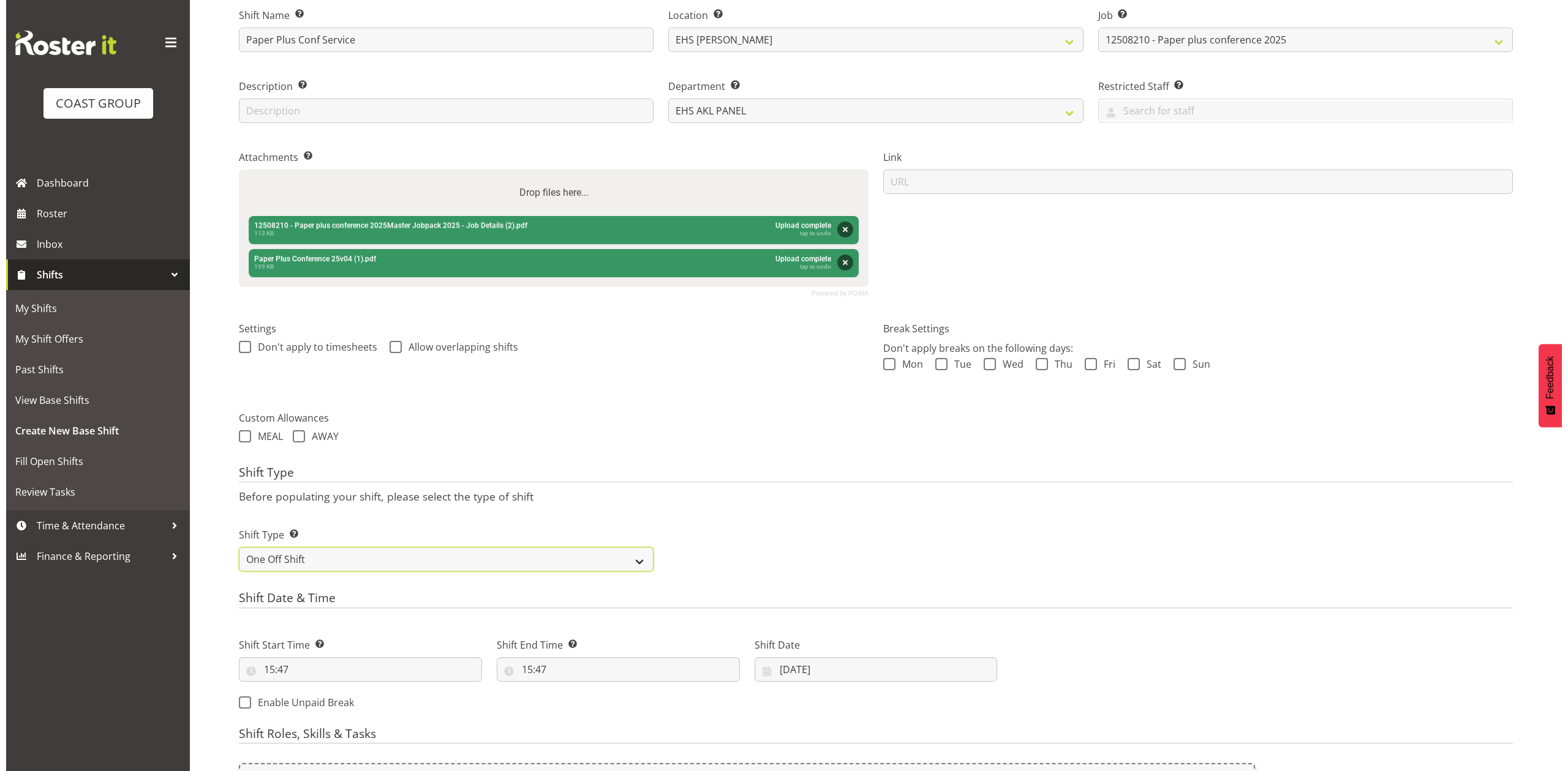
scroll to position [326, 0]
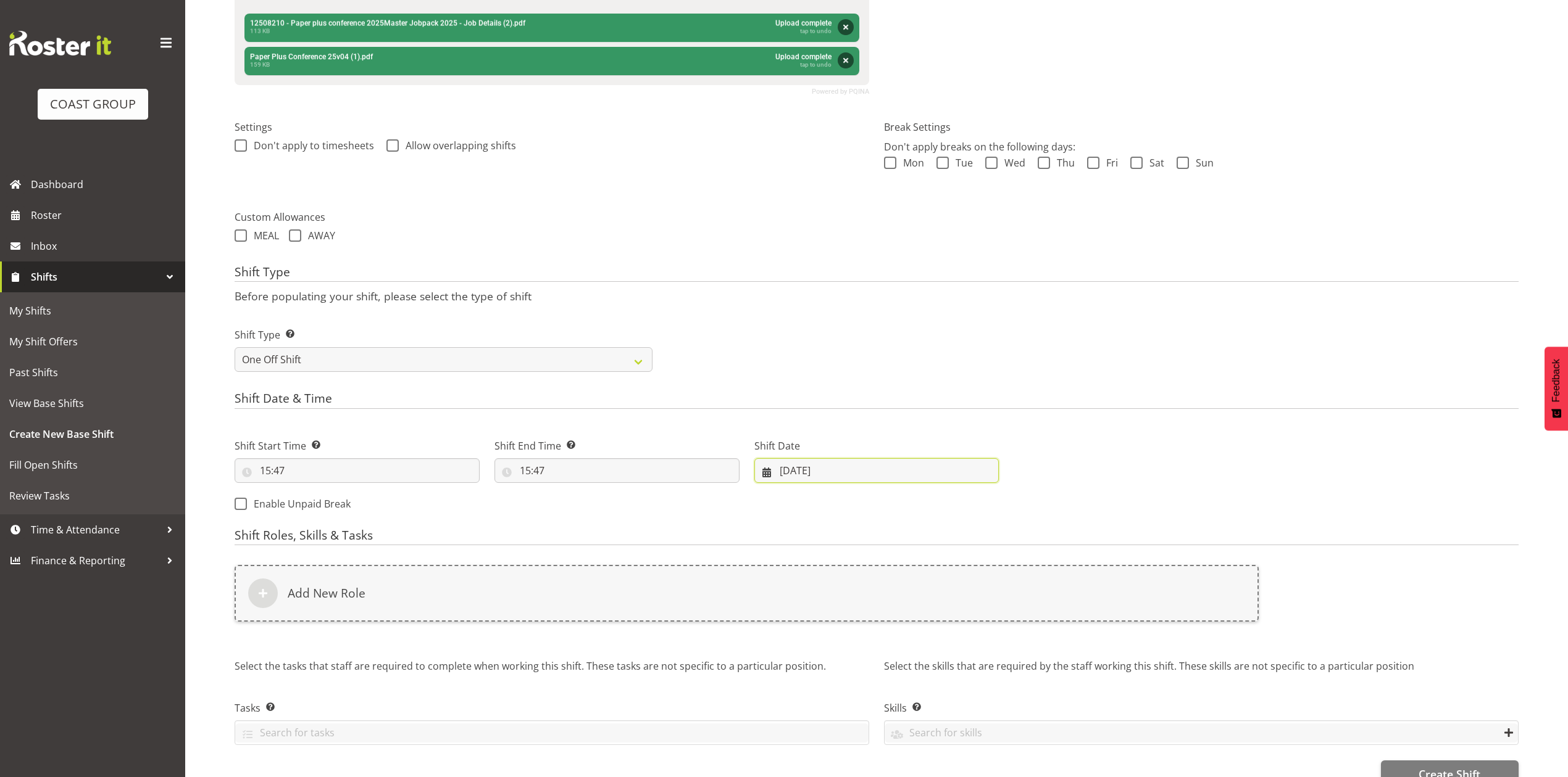
click at [783, 470] on input "25/08/2025" at bounding box center [877, 471] width 245 height 24
click at [795, 671] on link "24" at bounding box center [791, 663] width 24 height 24
type input "24/08/2025"
click at [272, 476] on input "15:47" at bounding box center [357, 471] width 245 height 24
click at [315, 504] on select "00 01 02 03 04 05 06 07 08 09 10 11 12 13 14 15 16 17 18 19 20 21 22 23" at bounding box center [318, 502] width 27 height 24
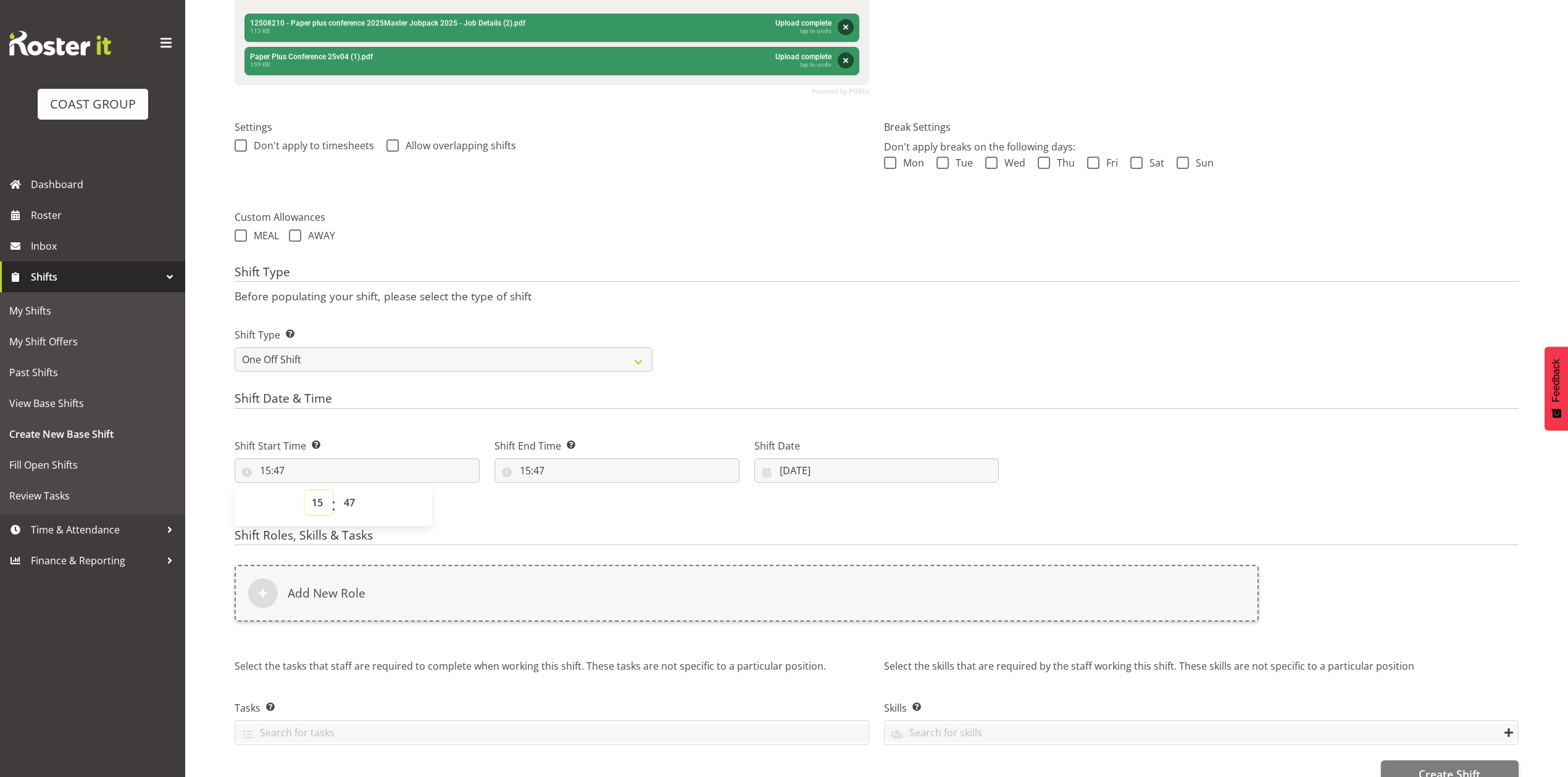
select select "8"
click at [305, 492] on select "00 01 02 03 04 05 06 07 08 09 10 11 12 13 14 15 16 17 18 19 20 21 22 23" at bounding box center [318, 502] width 27 height 24
type input "08:47"
click at [352, 499] on select "00 01 02 03 04 05 06 07 08 09 10 11 12 13 14 15 16 17 18 19 20 21 22 23 24 25 2…" at bounding box center [350, 502] width 27 height 24
select select "30"
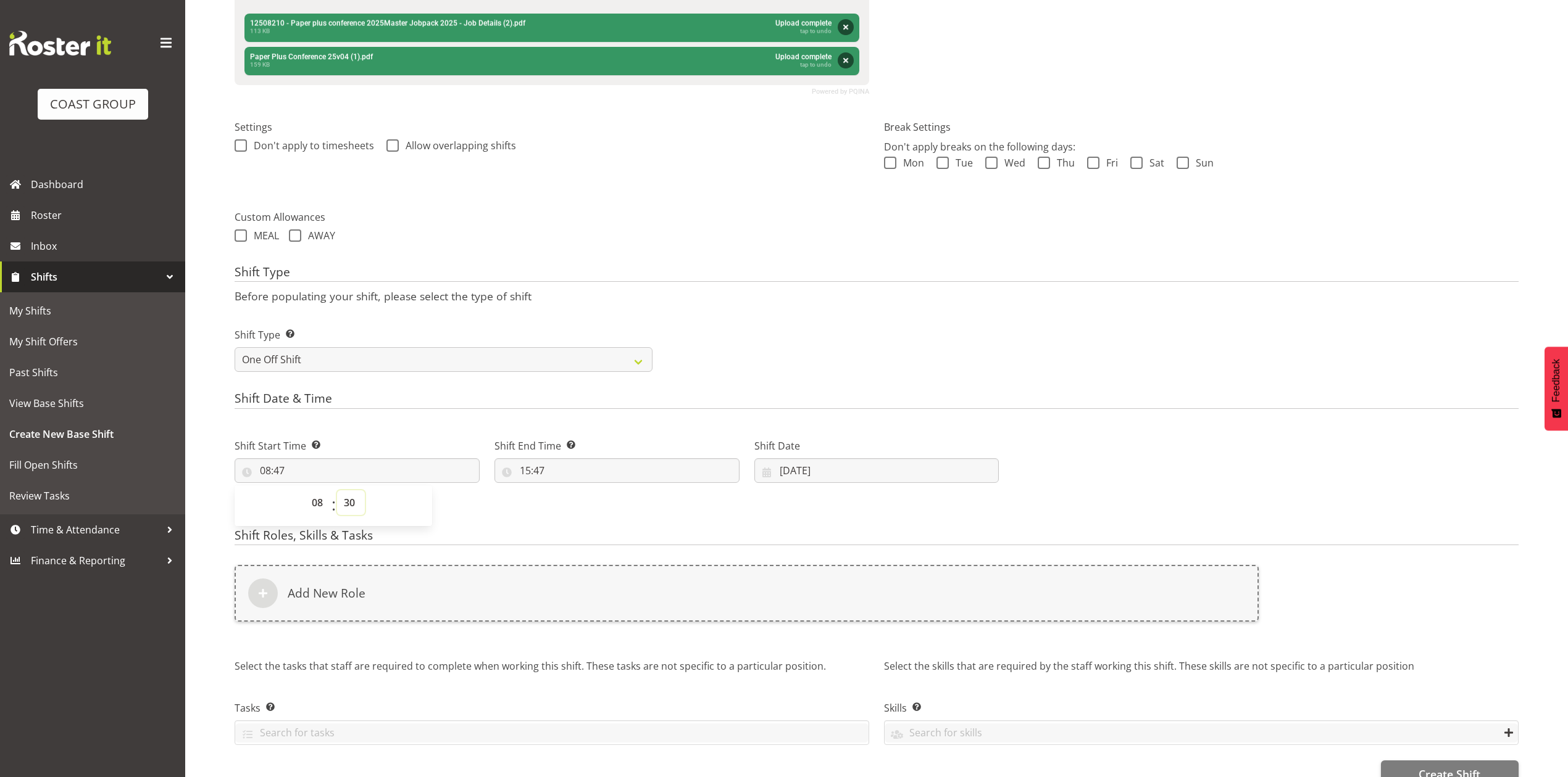
click at [337, 492] on select "00 01 02 03 04 05 06 07 08 09 10 11 12 13 14 15 16 17 18 19 20 21 22 23 24 25 2…" at bounding box center [350, 502] width 27 height 24
type input "08:30"
click at [533, 465] on input "15:47" at bounding box center [617, 471] width 245 height 24
click at [572, 499] on select "00 01 02 03 04 05 06 07 08 09 10 11 12 13 14 15 16 17 18 19 20 21 22 23" at bounding box center [578, 502] width 27 height 24
select select "10"
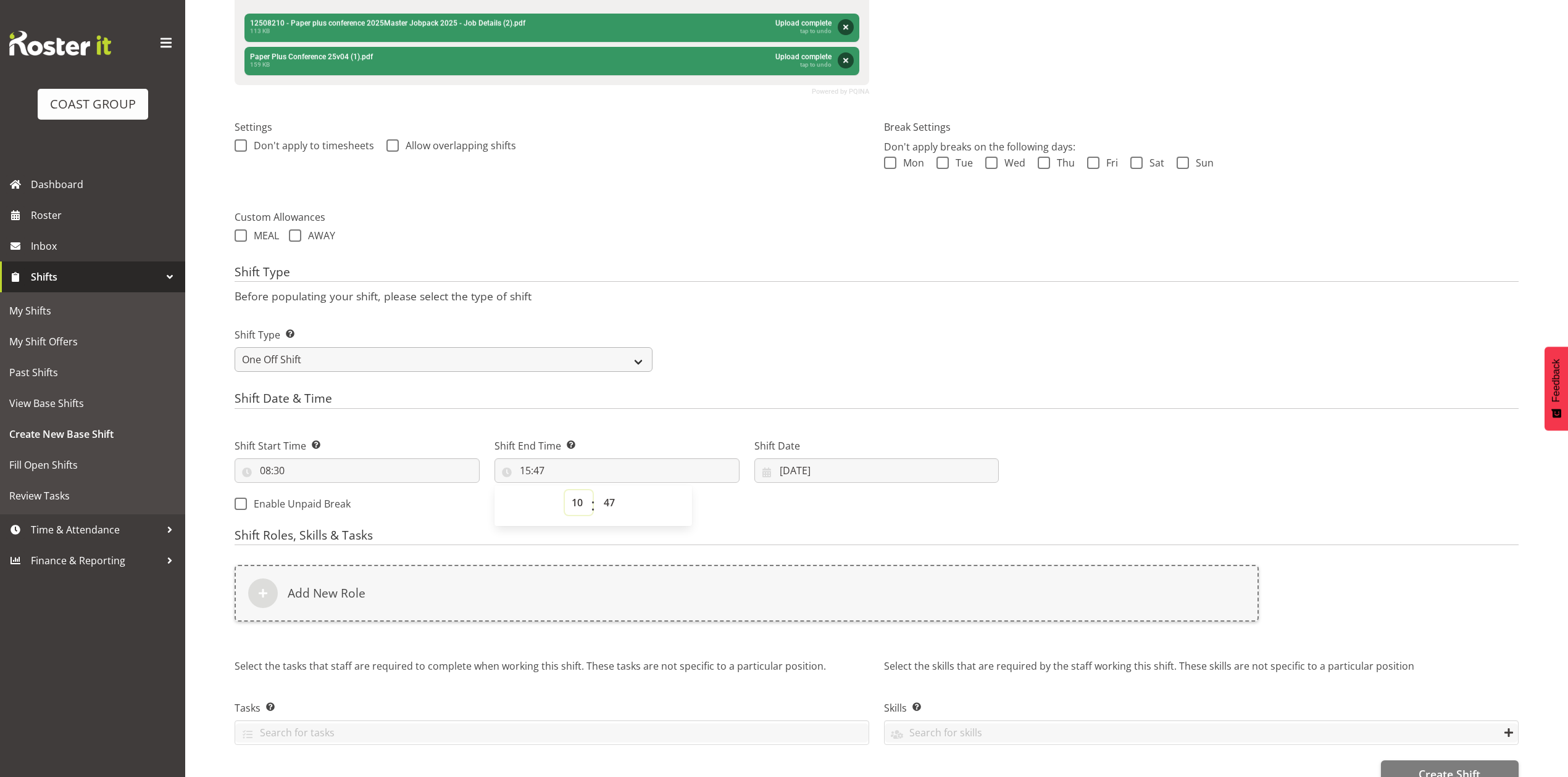
click at [565, 492] on select "00 01 02 03 04 05 06 07 08 09 10 11 12 13 14 15 16 17 18 19 20 21 22 23" at bounding box center [578, 502] width 27 height 24
type input "10:47"
click at [616, 505] on select "00 01 02 03 04 05 06 07 08 09 10 11 12 13 14 15 16 17 18 19 20 21 22 23 24 25 2…" at bounding box center [610, 502] width 27 height 24
select select "30"
click at [597, 492] on select "00 01 02 03 04 05 06 07 08 09 10 11 12 13 14 15 16 17 18 19 20 21 22 23 24 25 2…" at bounding box center [610, 502] width 27 height 24
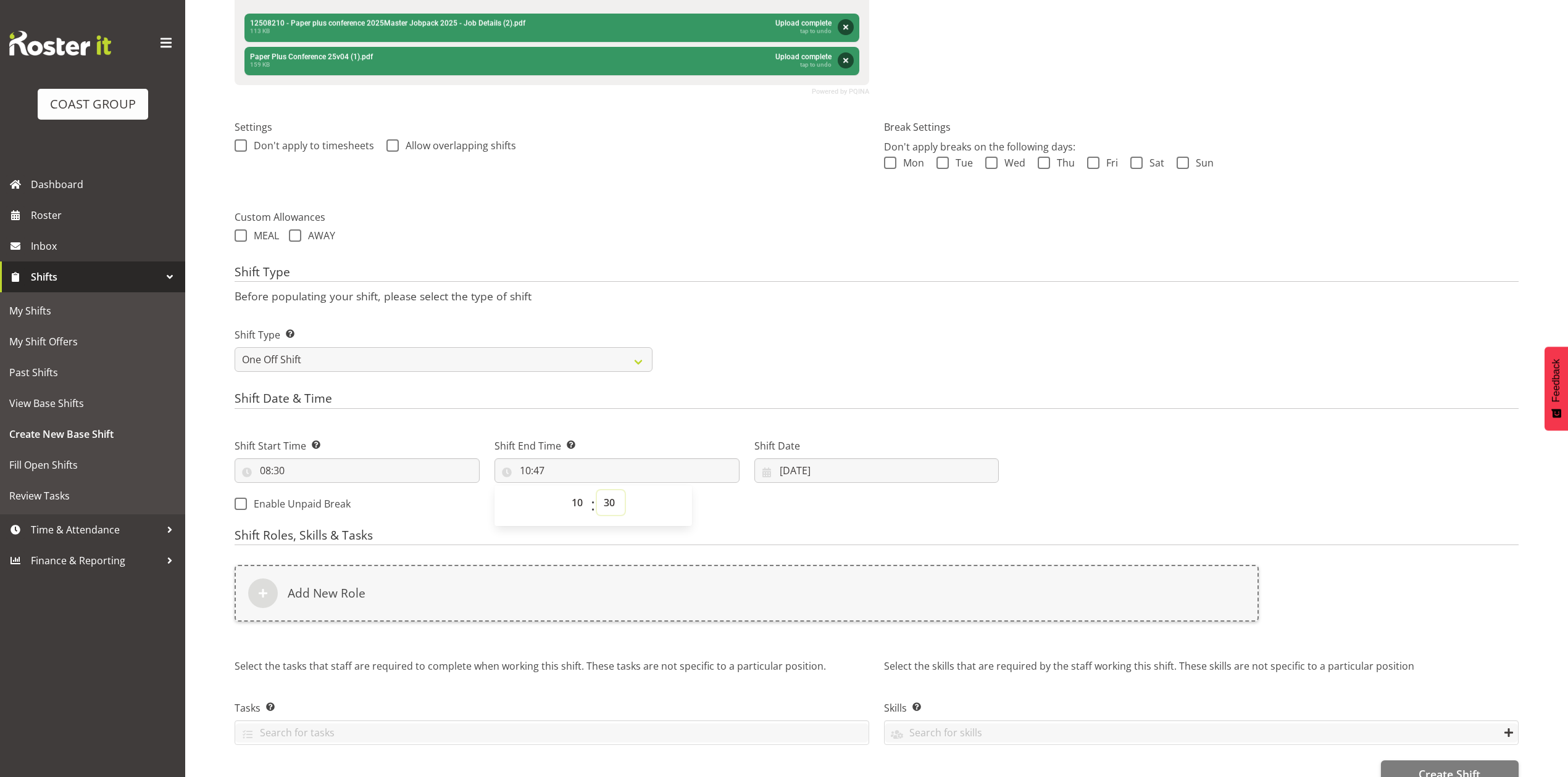
type input "10:30"
click at [706, 291] on p "Before populating your shift, please select the type of shift" at bounding box center [876, 296] width 1284 height 13
click at [564, 521] on div "Shift Start Time Set the time of the day you wish this shift to start 08:30 00 …" at bounding box center [616, 471] width 779 height 100
click at [559, 511] on div "Shift Start Time Set the time of the day you wish this shift to start 08:30 00 …" at bounding box center [616, 471] width 779 height 100
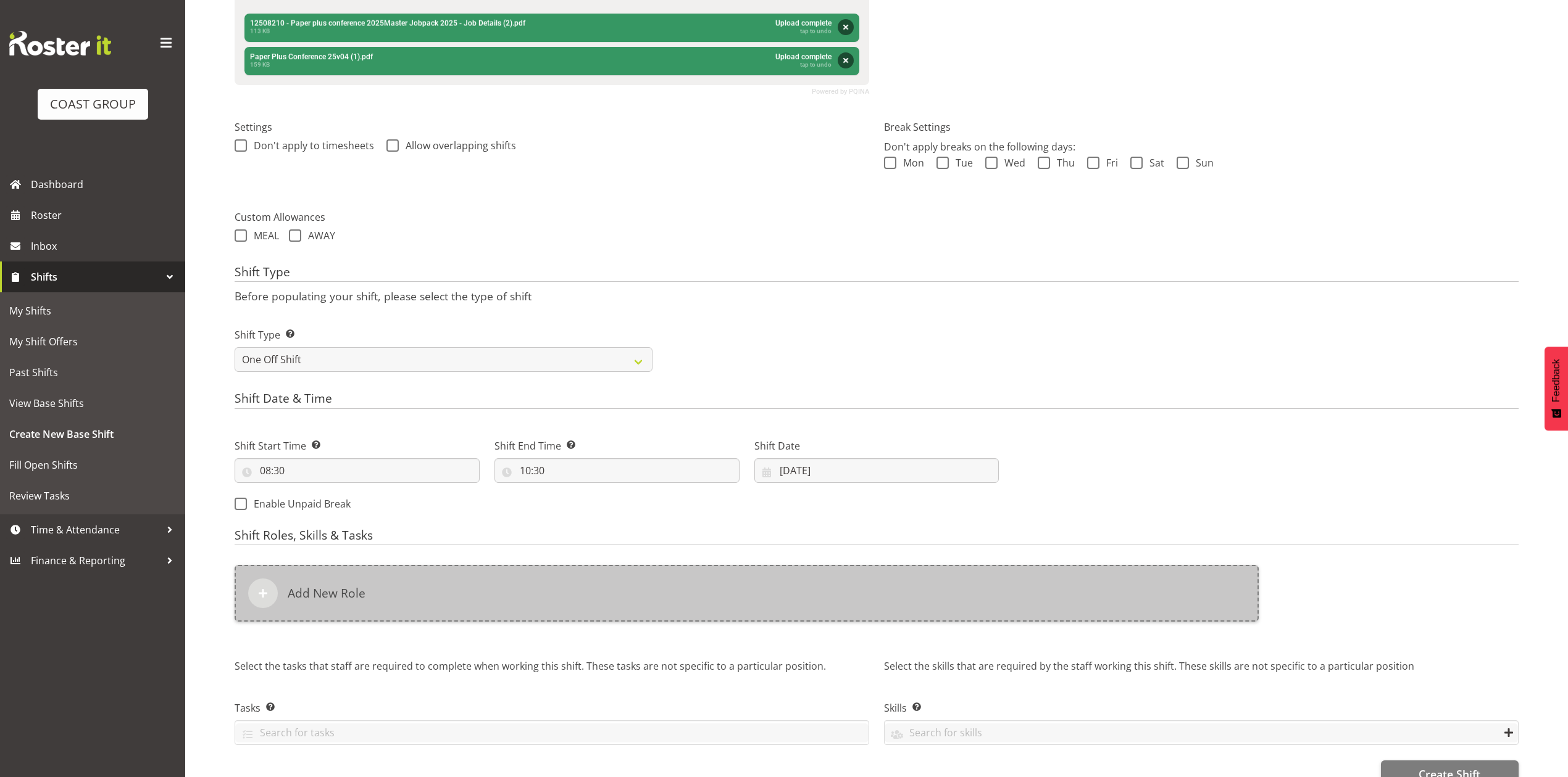
click at [636, 583] on div "Add New Role" at bounding box center [746, 593] width 1024 height 56
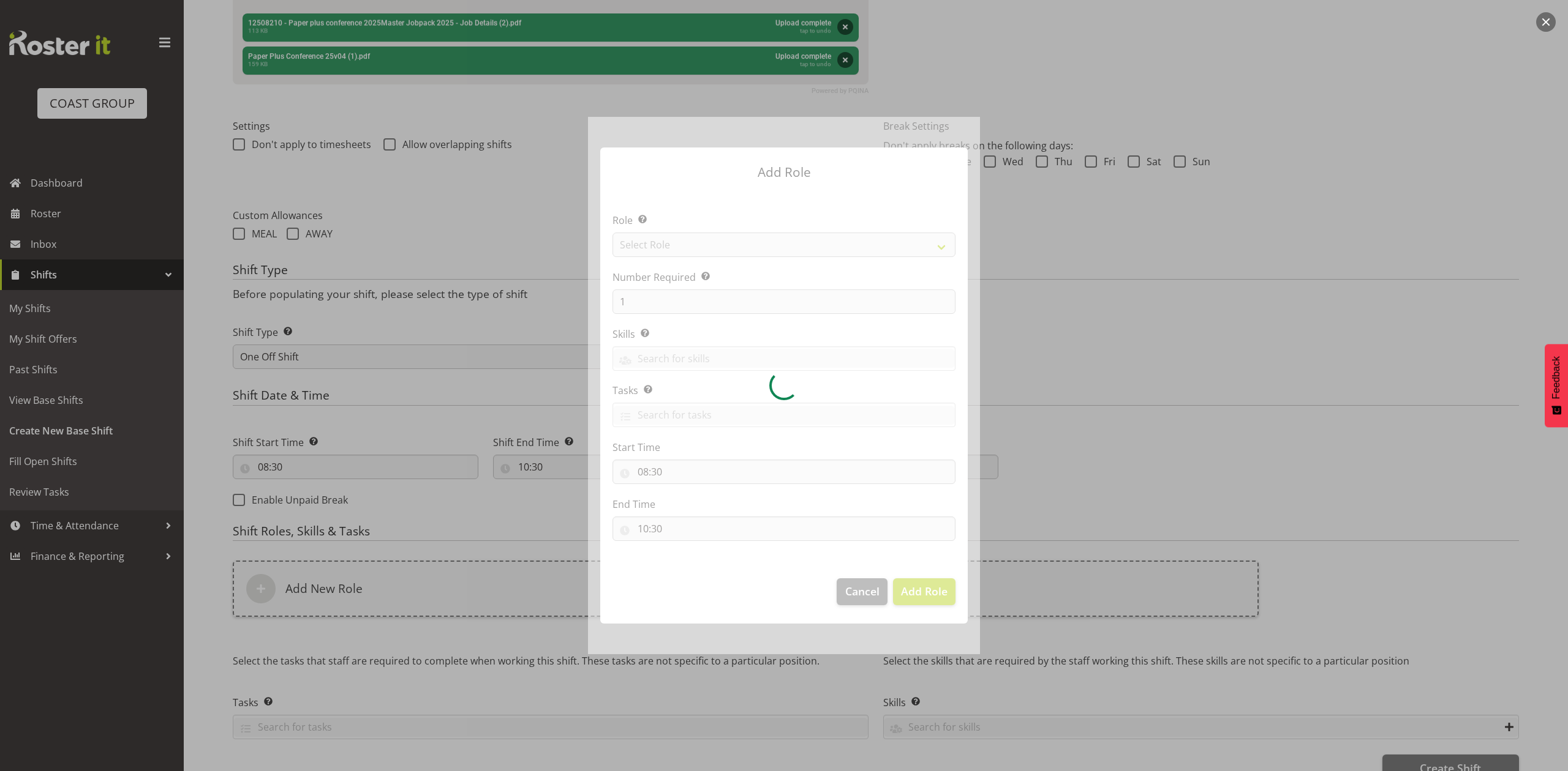
click at [718, 250] on div at bounding box center [784, 385] width 392 height 537
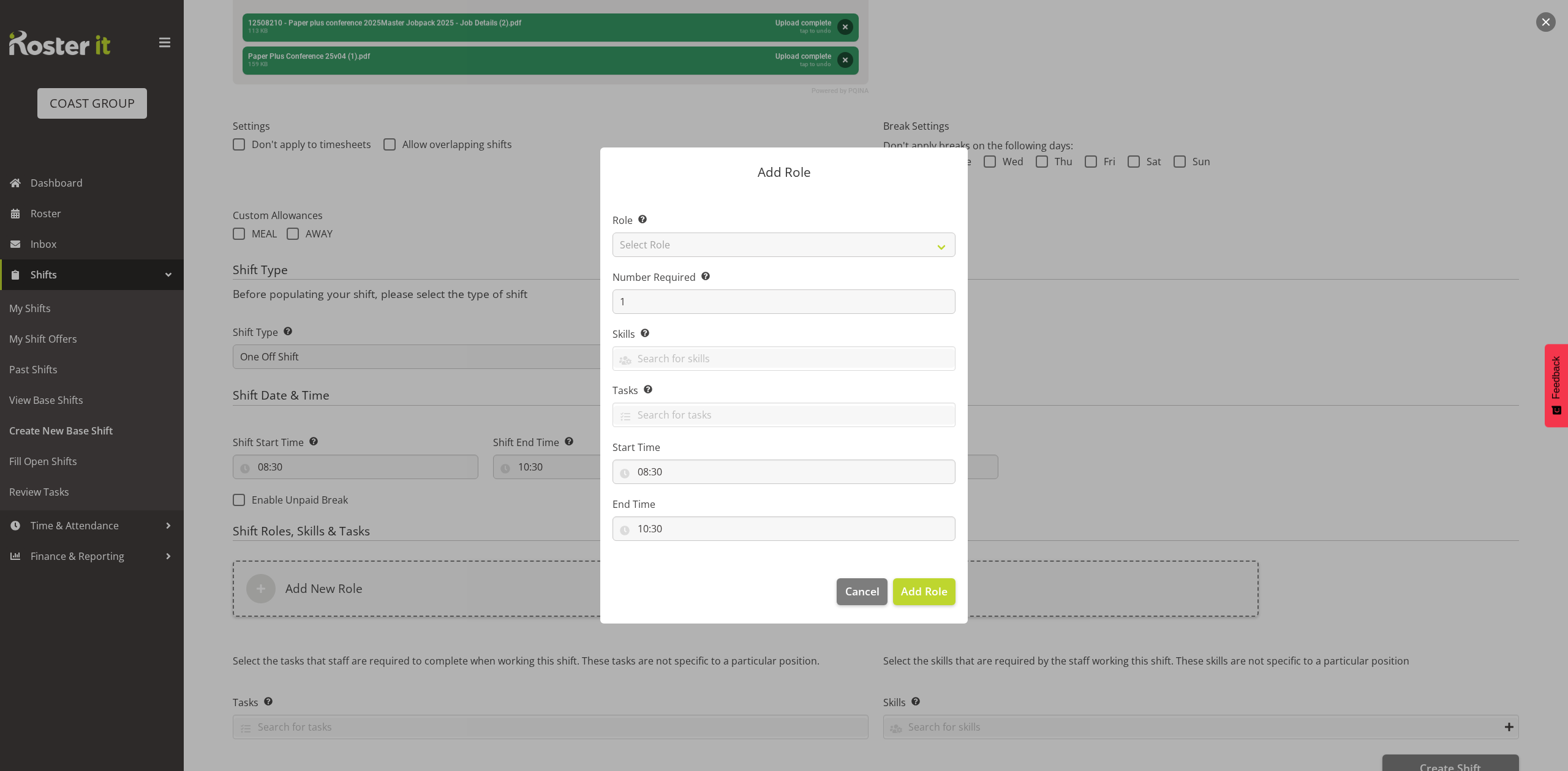
click at [718, 250] on div at bounding box center [784, 385] width 392 height 537
click at [718, 250] on select "Select Role ACCOUNT MANAGER ACCOUNT MANAGER DW ACCOUNTS AKL DIANNA VEHICLES AKL…" at bounding box center [784, 244] width 343 height 24
select select "81"
click at [612, 233] on select "Select Role ACCOUNT MANAGER ACCOUNT MANAGER DW ACCOUNTS AKL DIANNA VEHICLES AKL…" at bounding box center [784, 244] width 343 height 24
click at [913, 589] on span "Add Role" at bounding box center [924, 591] width 46 height 15
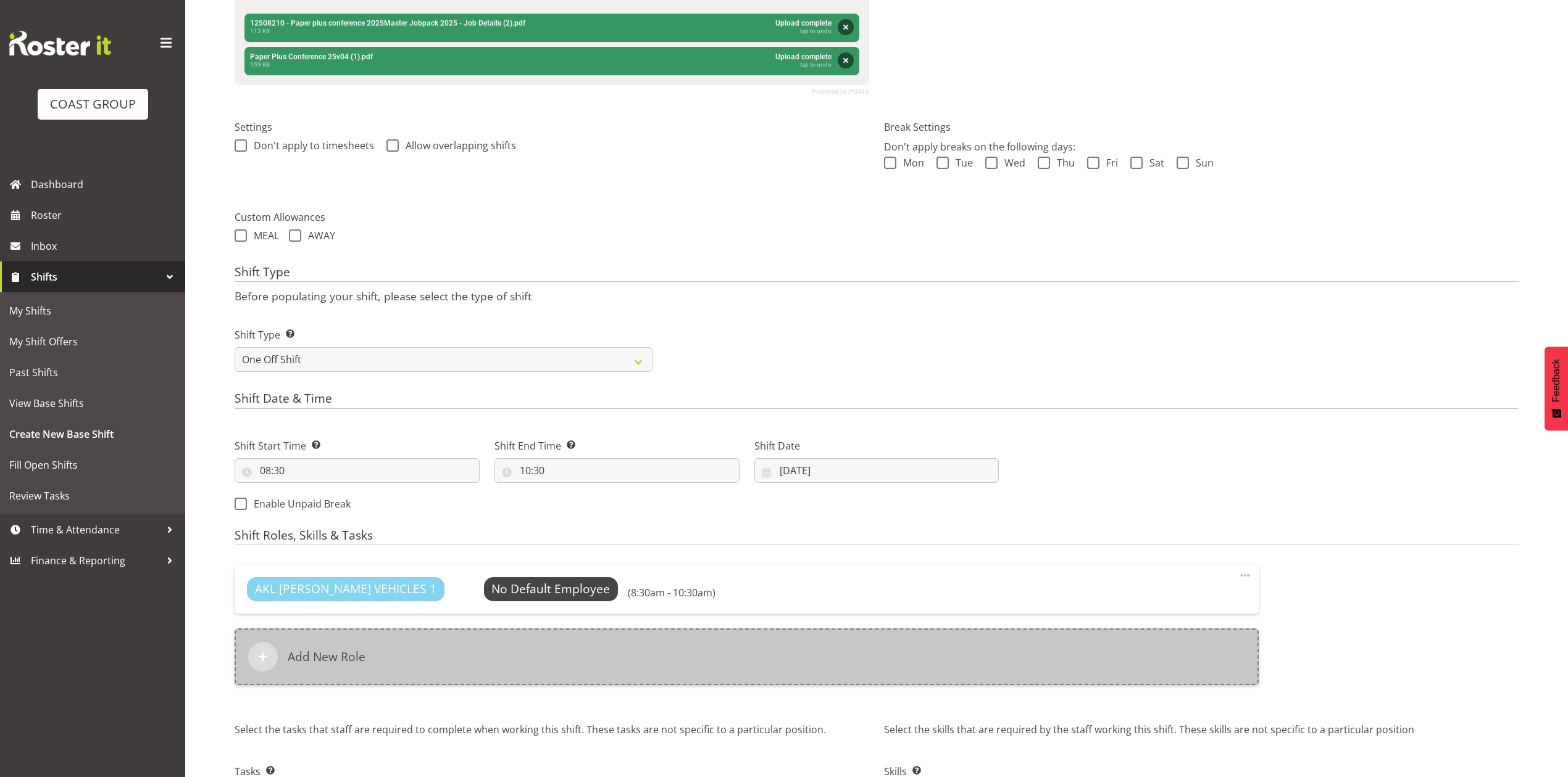
click at [575, 664] on div "Add New Role" at bounding box center [746, 657] width 1024 height 56
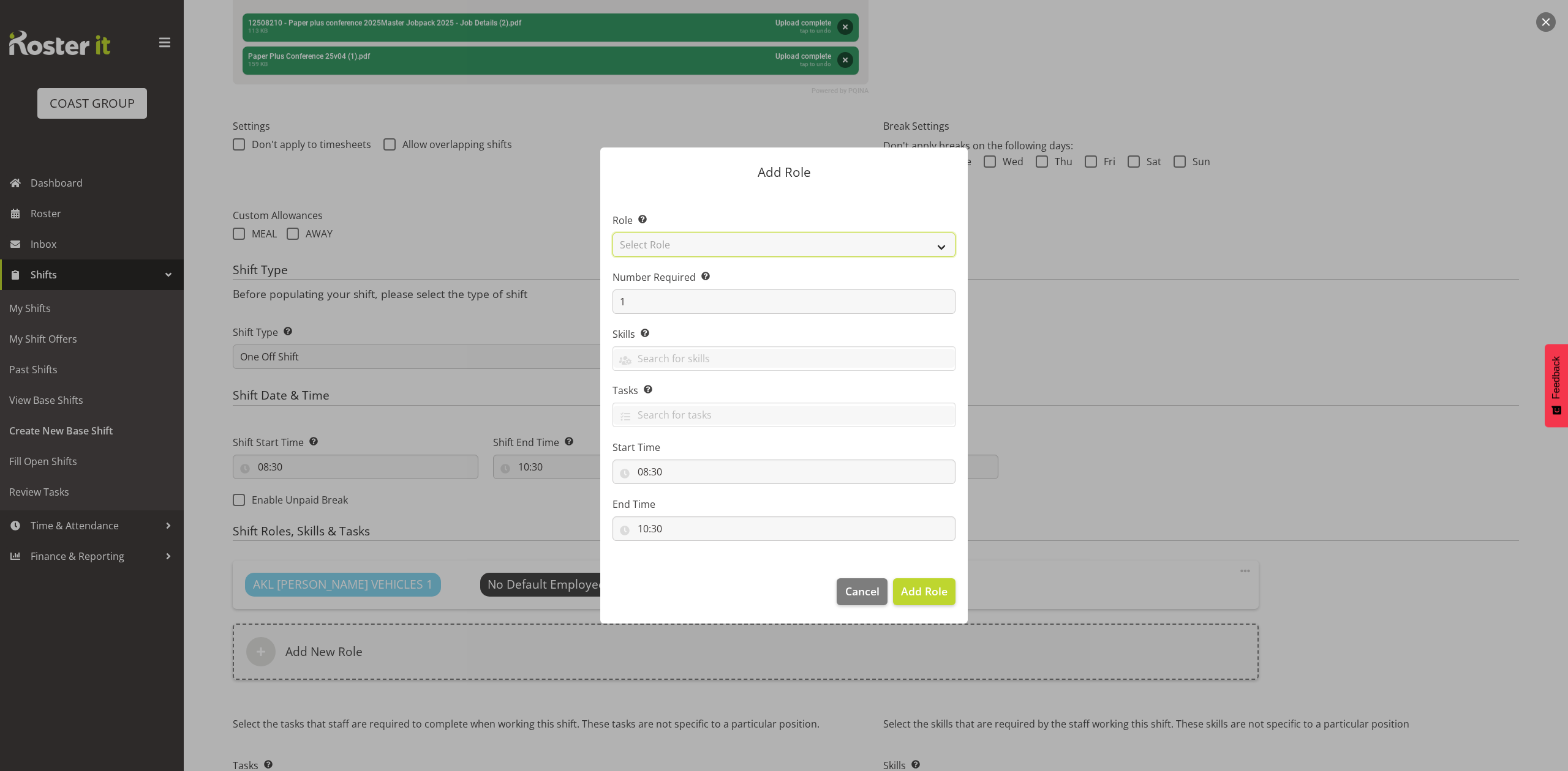
drag, startPoint x: 712, startPoint y: 234, endPoint x: 713, endPoint y: 241, distance: 7.1
click at [712, 234] on select "Select Role ACCOUNT MANAGER ACCOUNT MANAGER DW ACCOUNTS AKL DIANNA VEHICLES AKL…" at bounding box center [784, 244] width 343 height 24
select select "188"
click at [612, 233] on select "Select Role ACCOUNT MANAGER ACCOUNT MANAGER DW ACCOUNTS AKL DIANNA VEHICLES AKL…" at bounding box center [784, 244] width 343 height 24
click at [913, 599] on span "Add Role" at bounding box center [924, 591] width 46 height 16
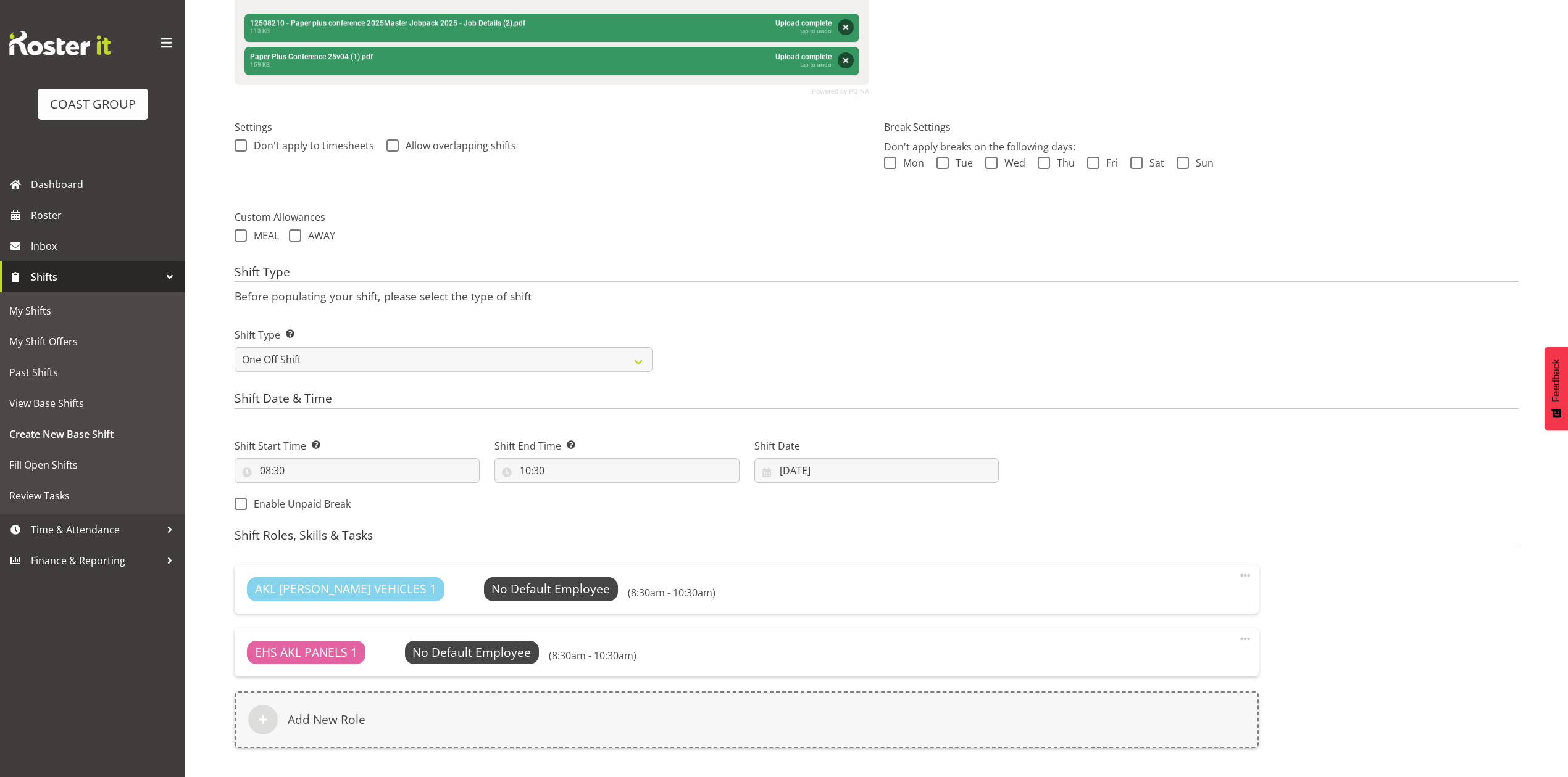
click at [499, 605] on div "AKL RYMER VEHICLES 1 No Default Employee Select Employee (8:30am - 10:30am) Edi…" at bounding box center [746, 589] width 1024 height 48
click at [505, 585] on span "Select Employee" at bounding box center [551, 589] width 92 height 18
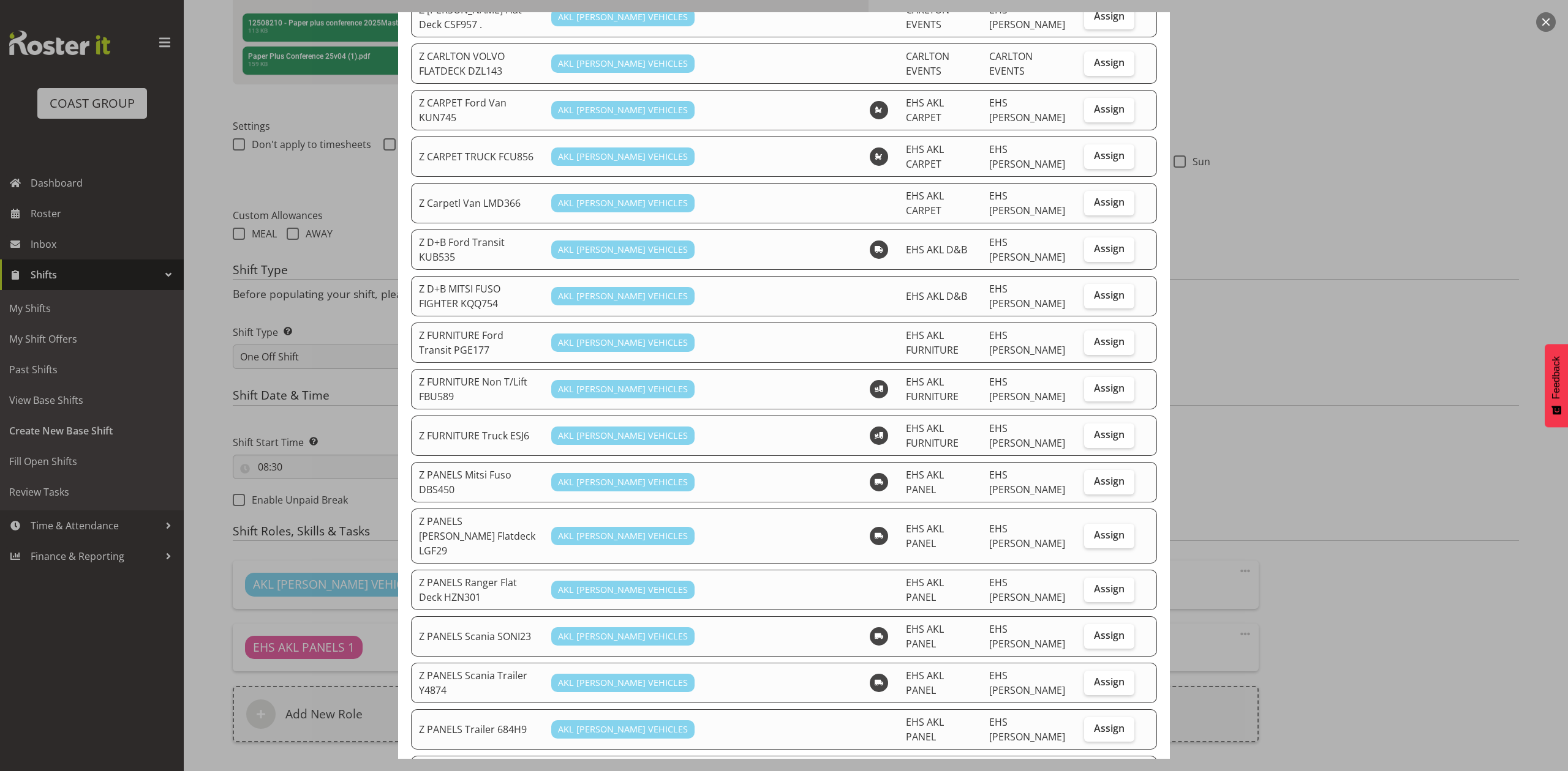
scroll to position [408, 0]
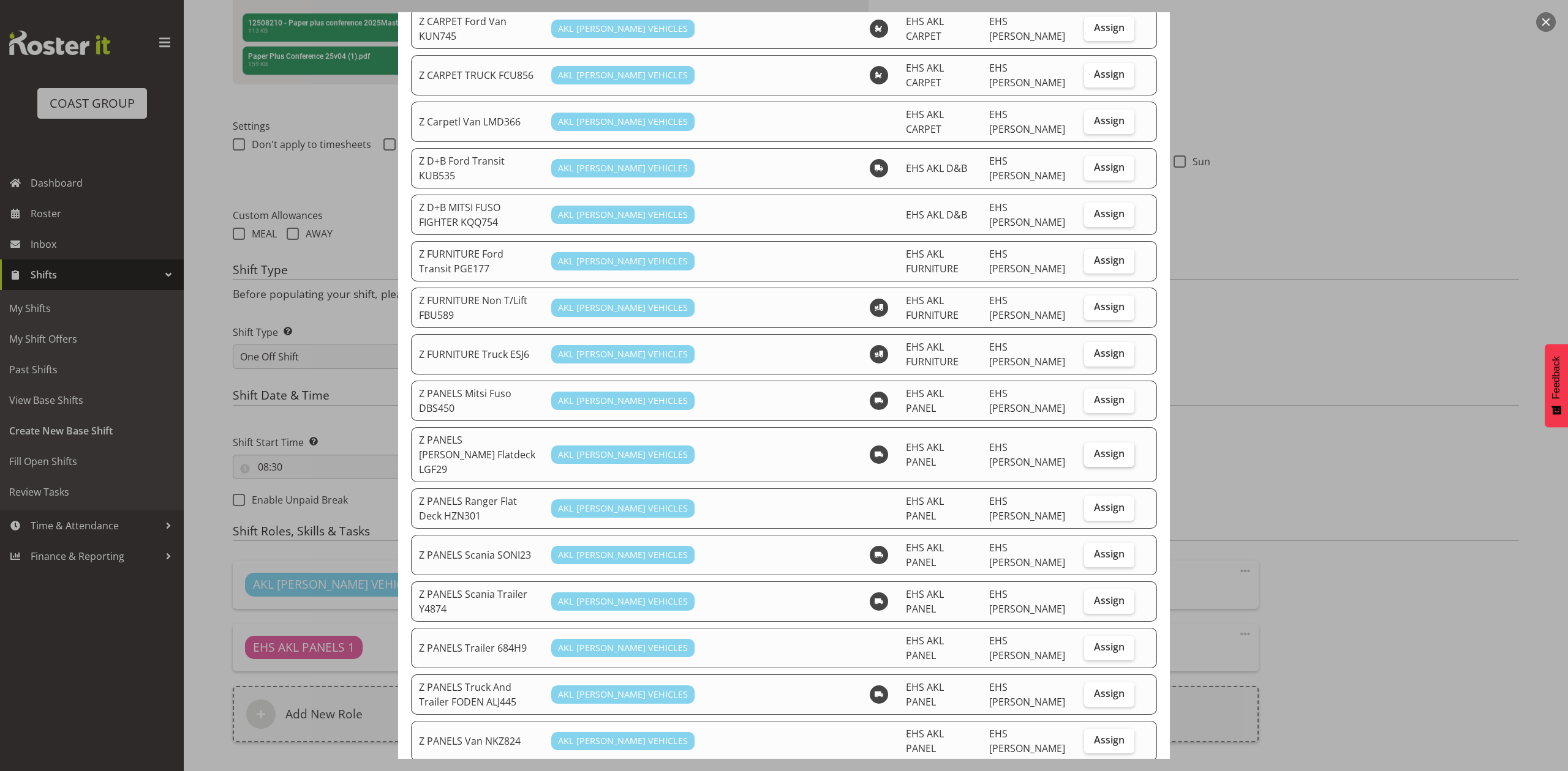
click at [1106, 443] on label "Assign" at bounding box center [1109, 454] width 50 height 24
click at [1092, 450] on input "Assign" at bounding box center [1088, 454] width 8 height 8
checkbox input "true"
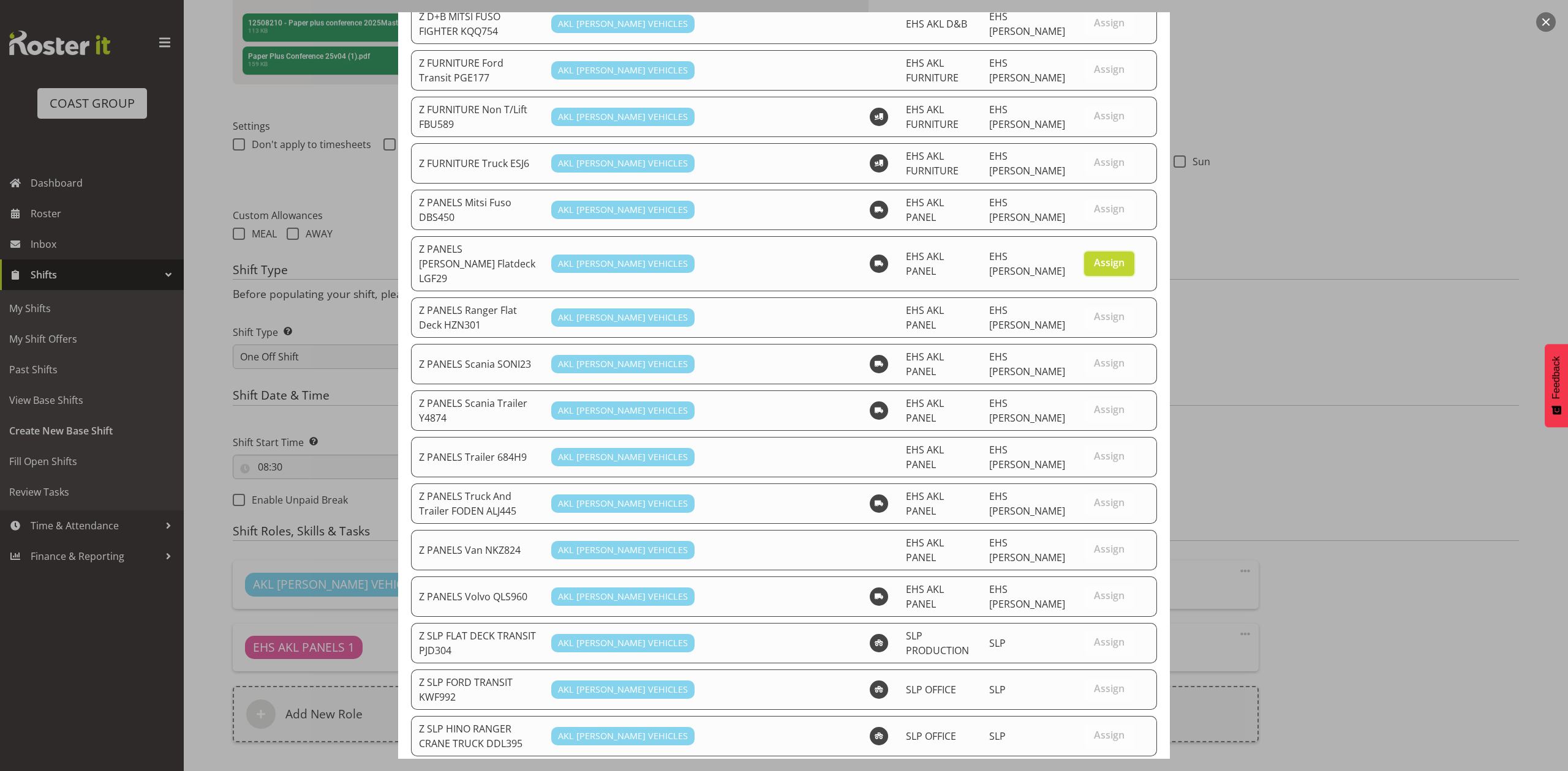
scroll to position [750, 0]
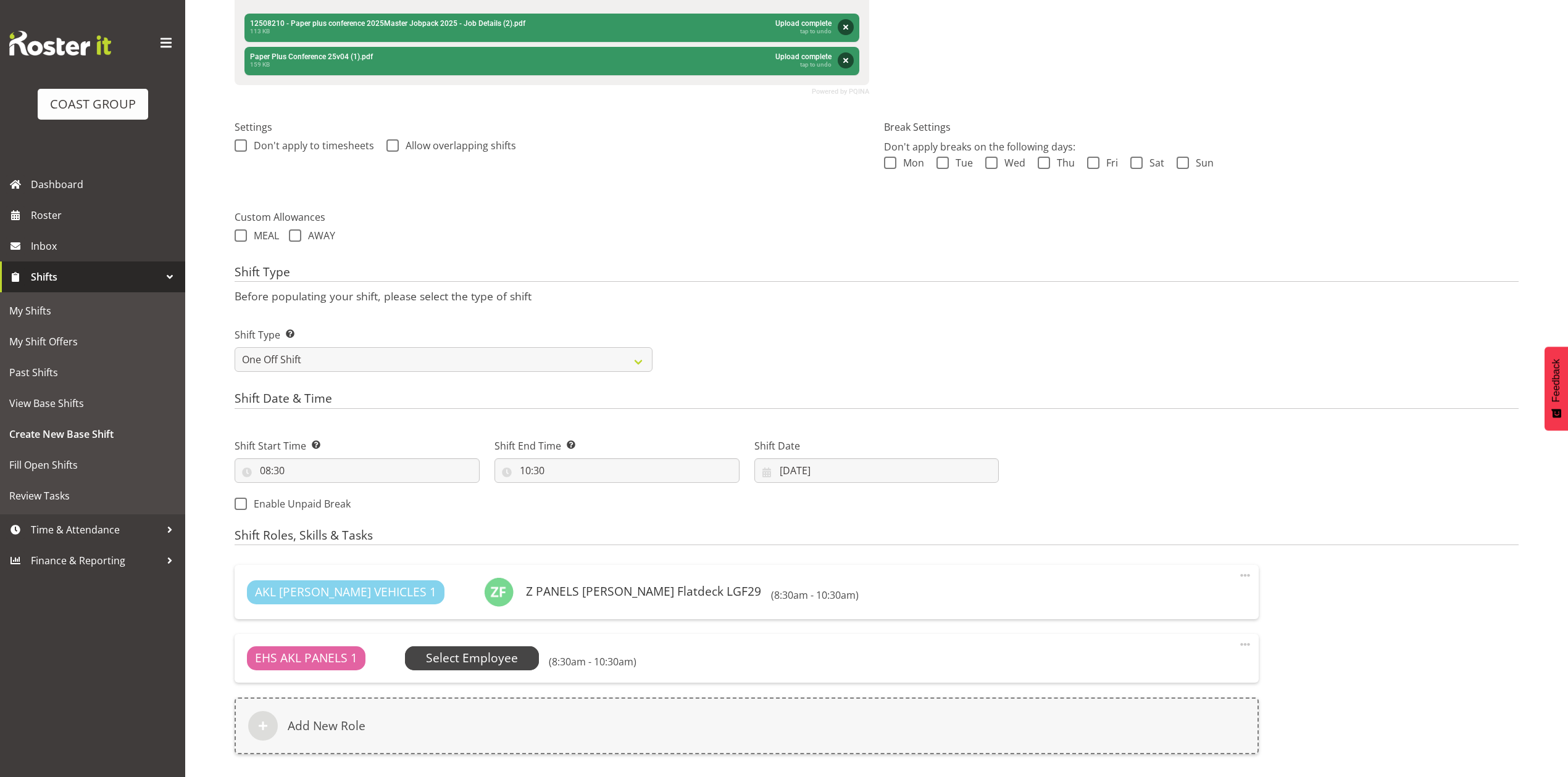
click at [440, 654] on span "Select Employee" at bounding box center [472, 658] width 92 height 18
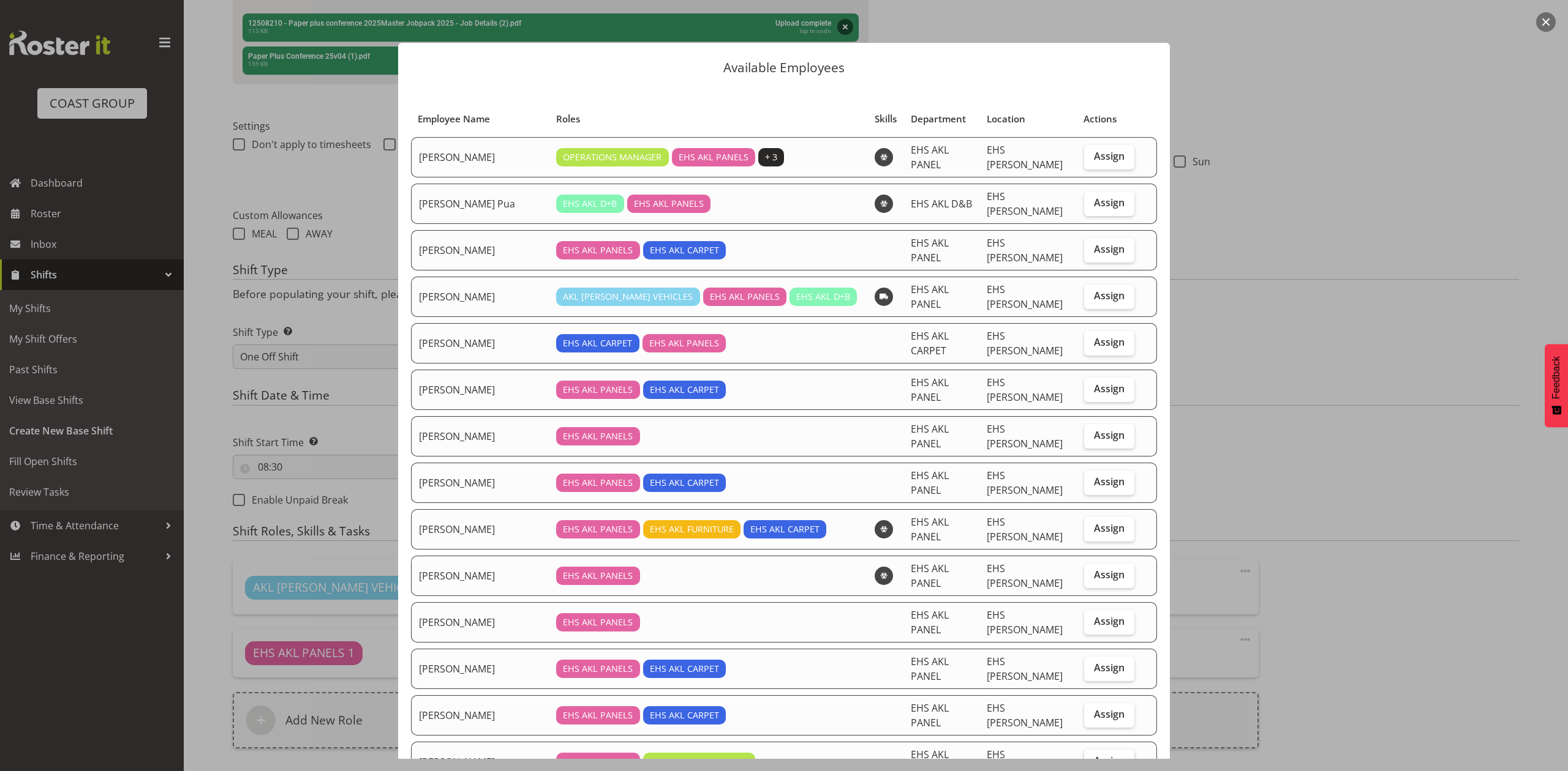
click at [1116, 750] on label "Assign" at bounding box center [1109, 761] width 50 height 24
click at [1092, 757] on input "Assign" at bounding box center [1088, 761] width 8 height 8
checkbox input "true"
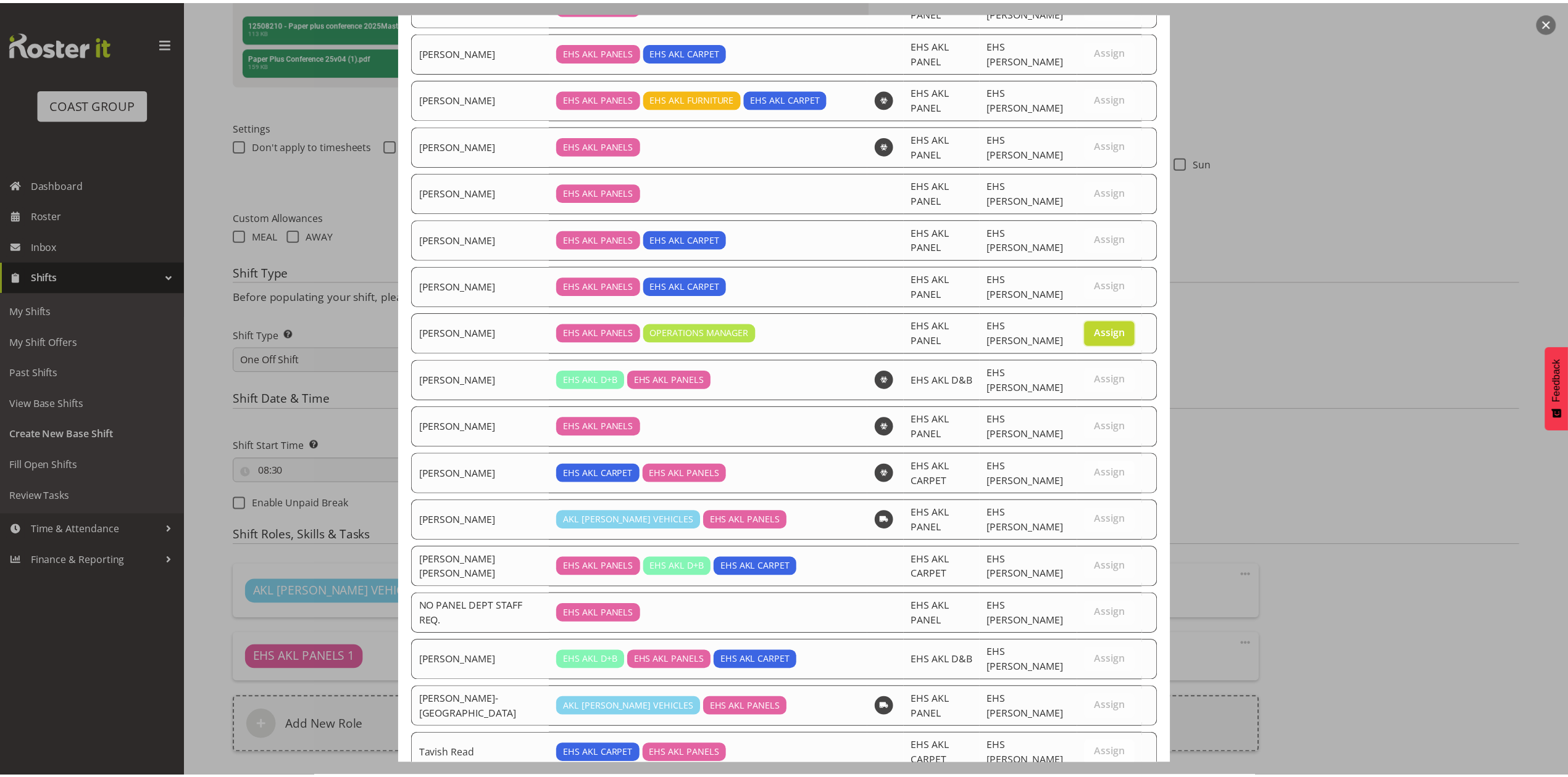
scroll to position [450, 0]
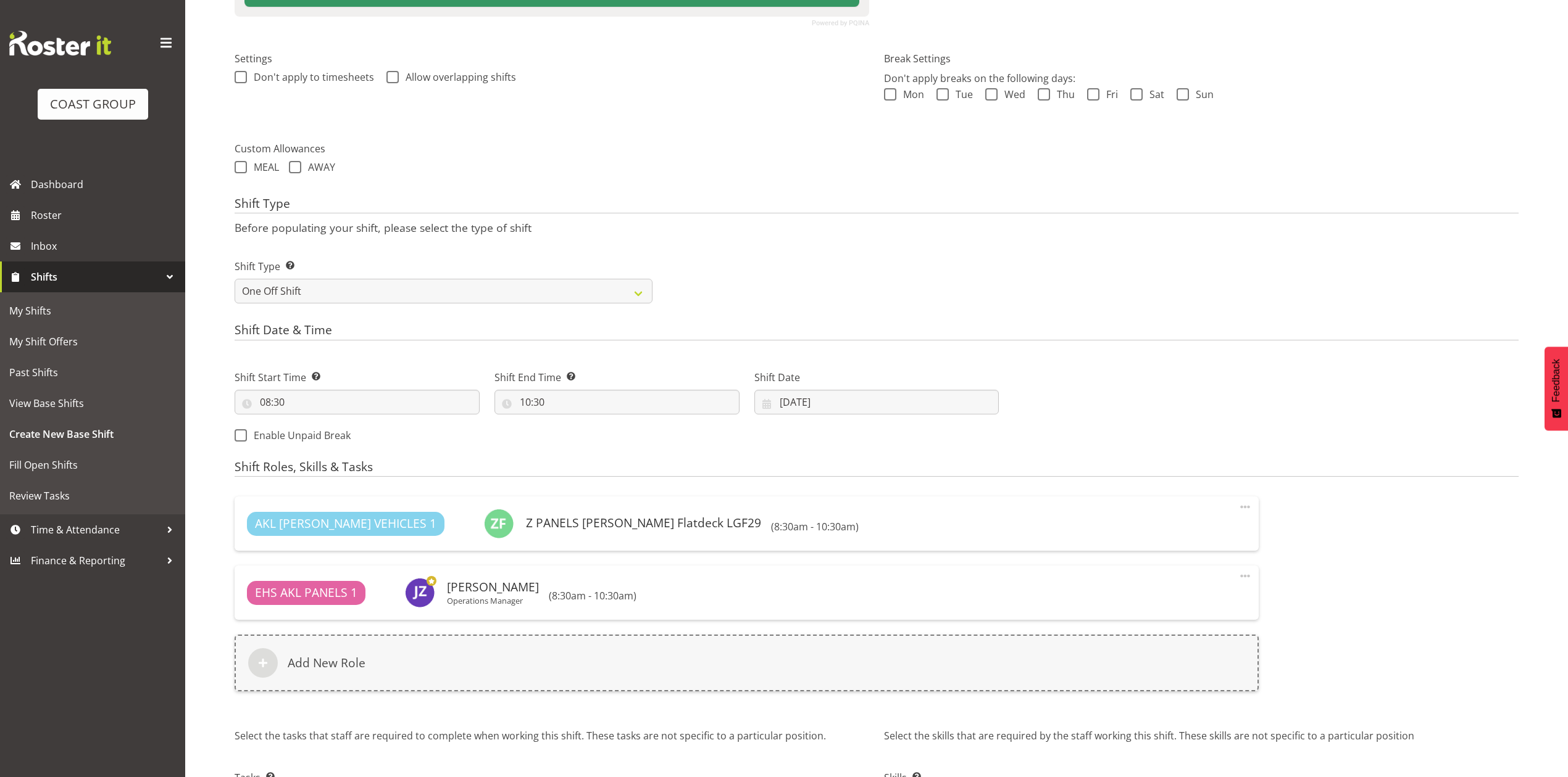
scroll to position [502, 0]
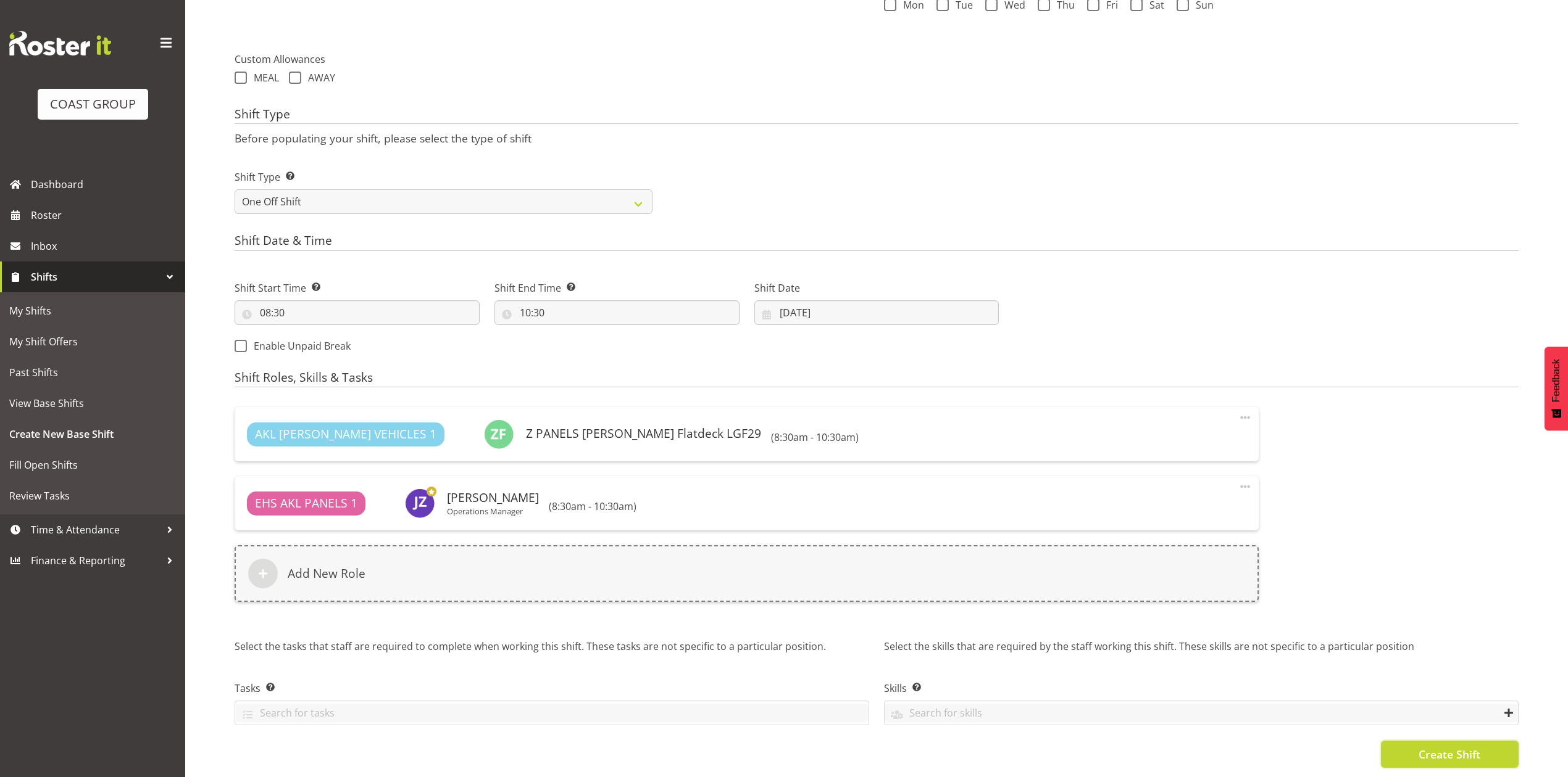
click at [1436, 741] on button "Create Shift" at bounding box center [1449, 754] width 137 height 27
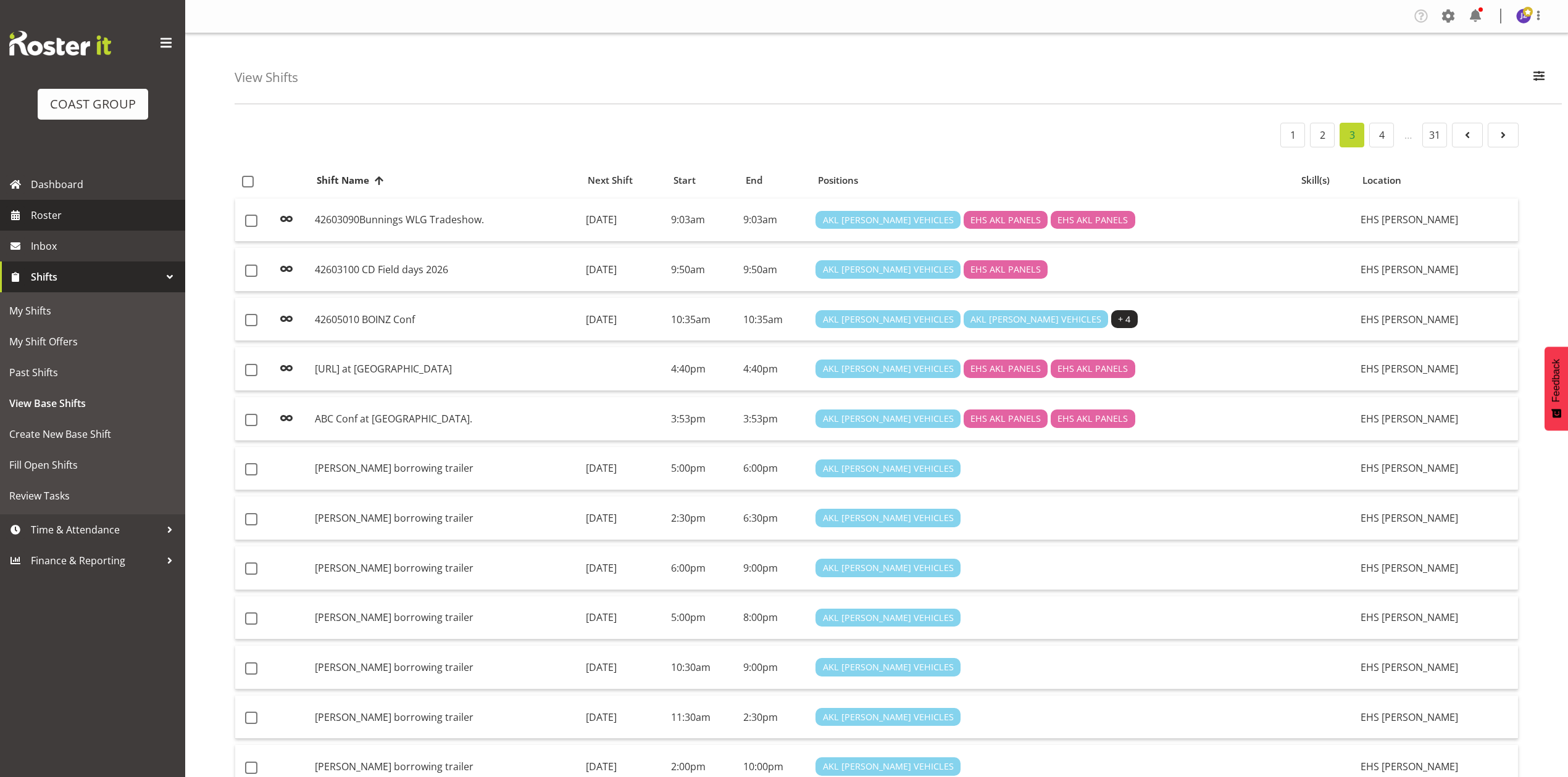
drag, startPoint x: 119, startPoint y: 206, endPoint x: 129, endPoint y: 208, distance: 10.2
click at [119, 206] on span "Roster" at bounding box center [105, 215] width 148 height 19
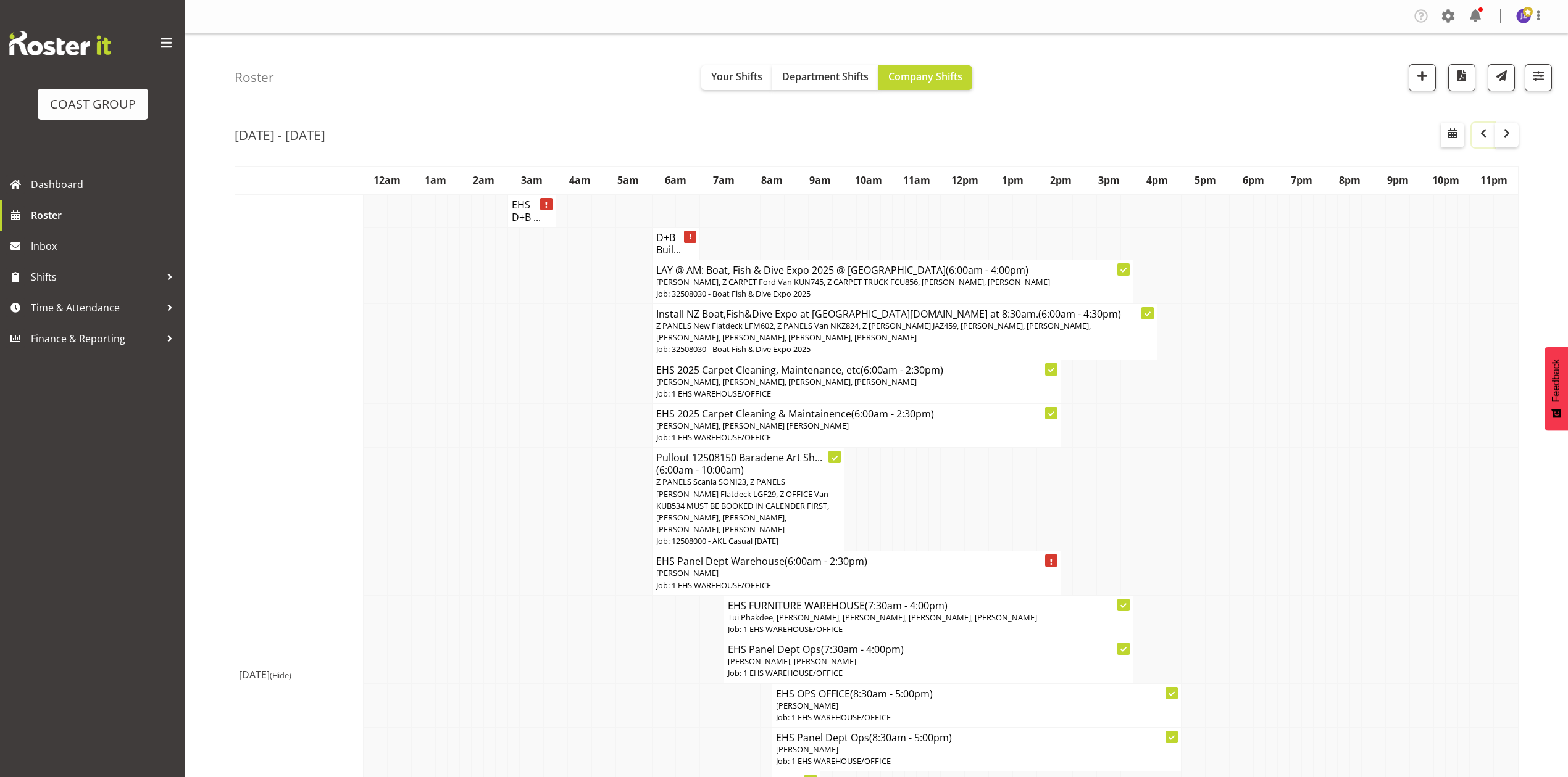
click at [1485, 136] on span "button" at bounding box center [1483, 134] width 15 height 15
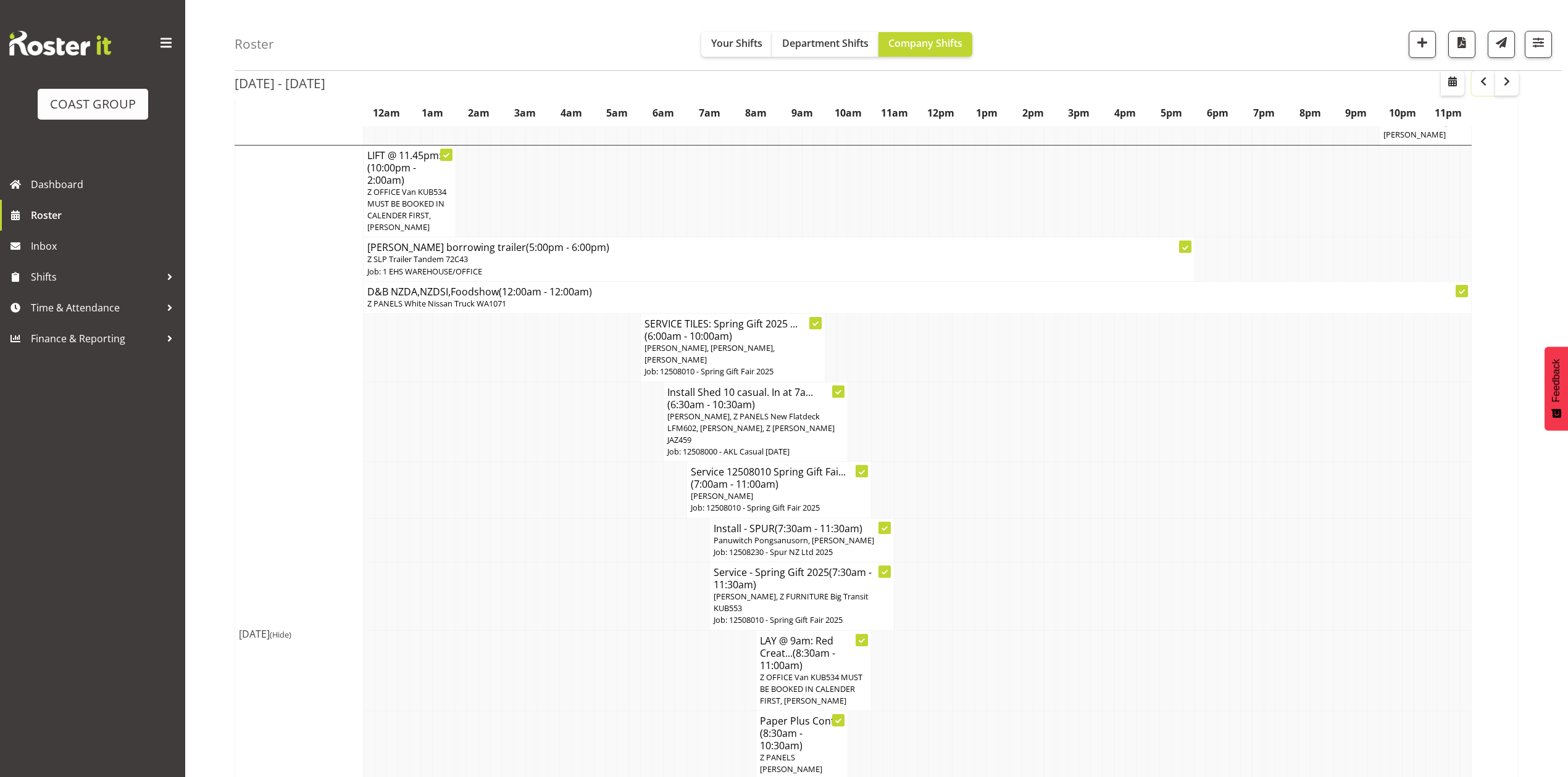
scroll to position [6117, 0]
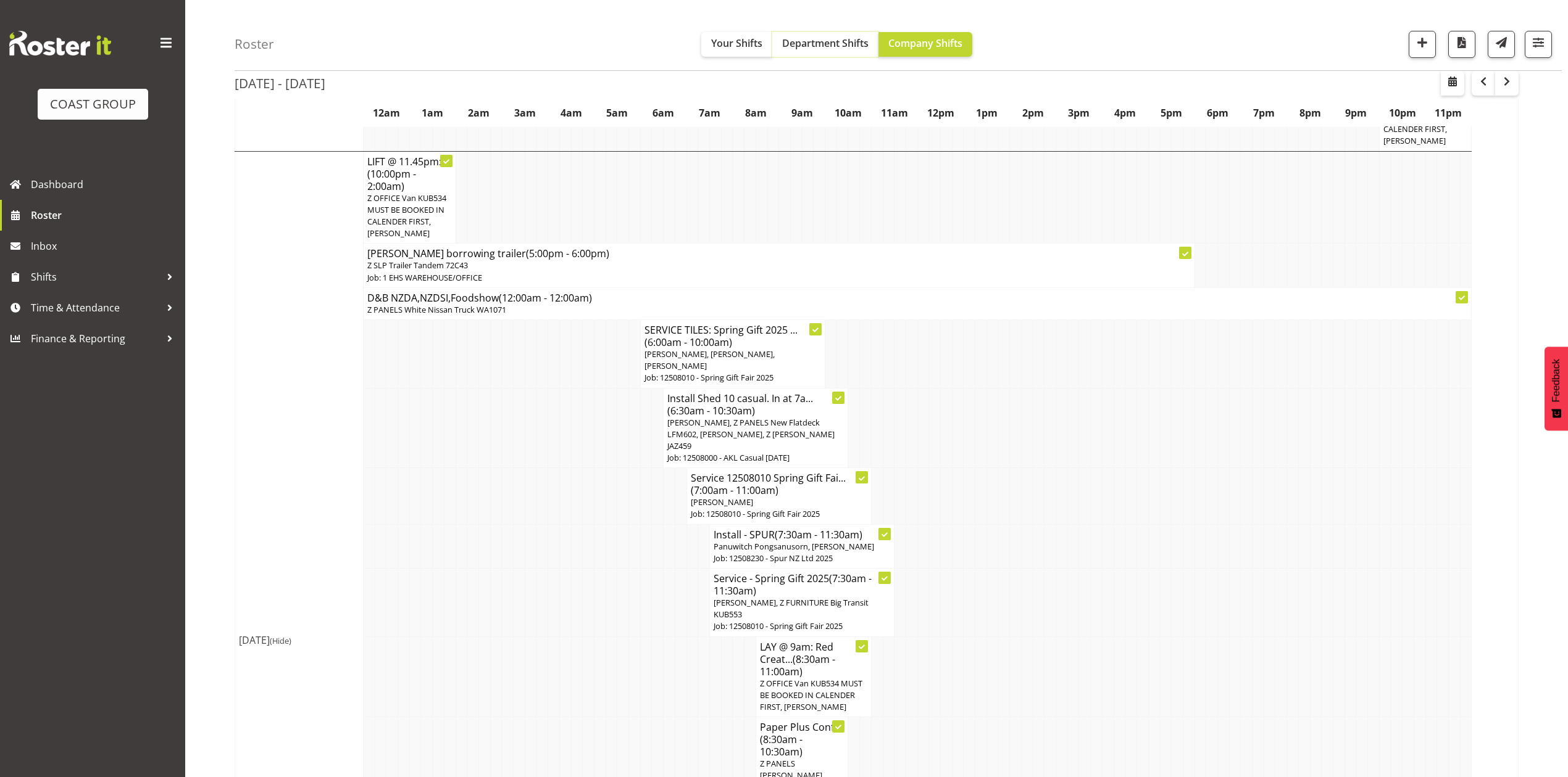
click at [818, 36] on span "Department Shifts" at bounding box center [825, 43] width 86 height 13
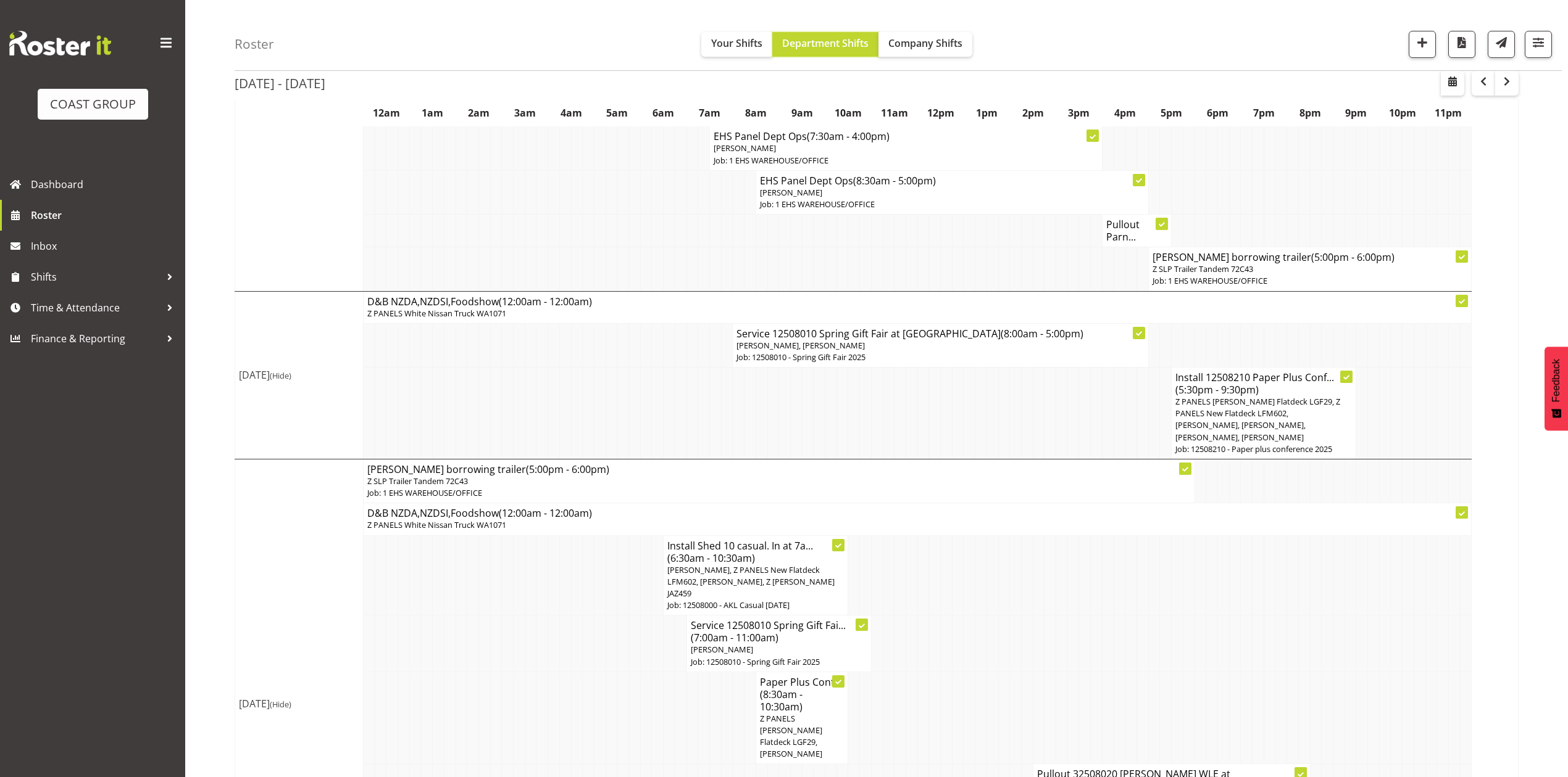
scroll to position [2512, 0]
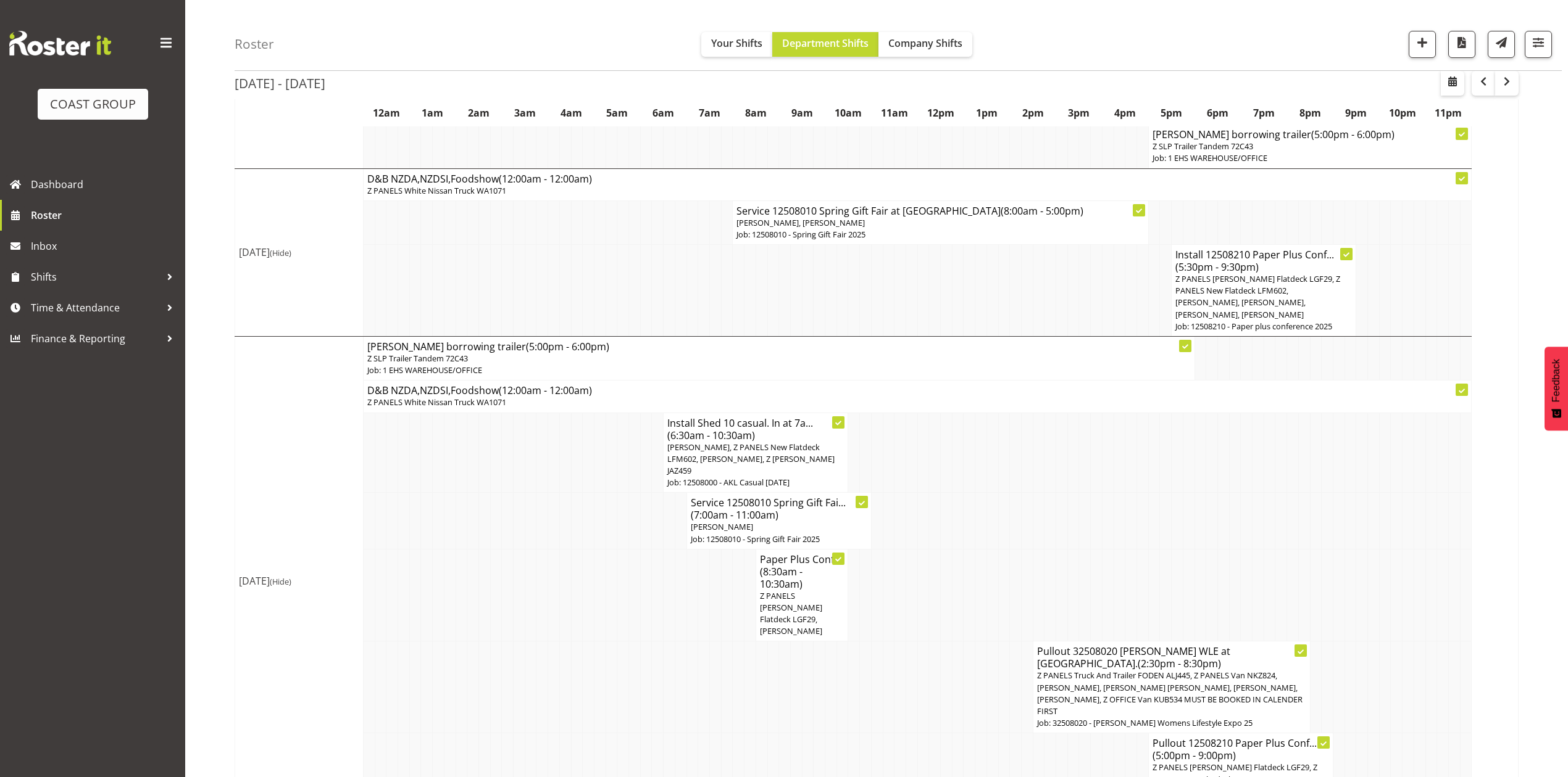
click at [775, 591] on span "Z PANELS Mitsy Flatdeck LGF29, Jeremy Zhu" at bounding box center [791, 614] width 62 height 47
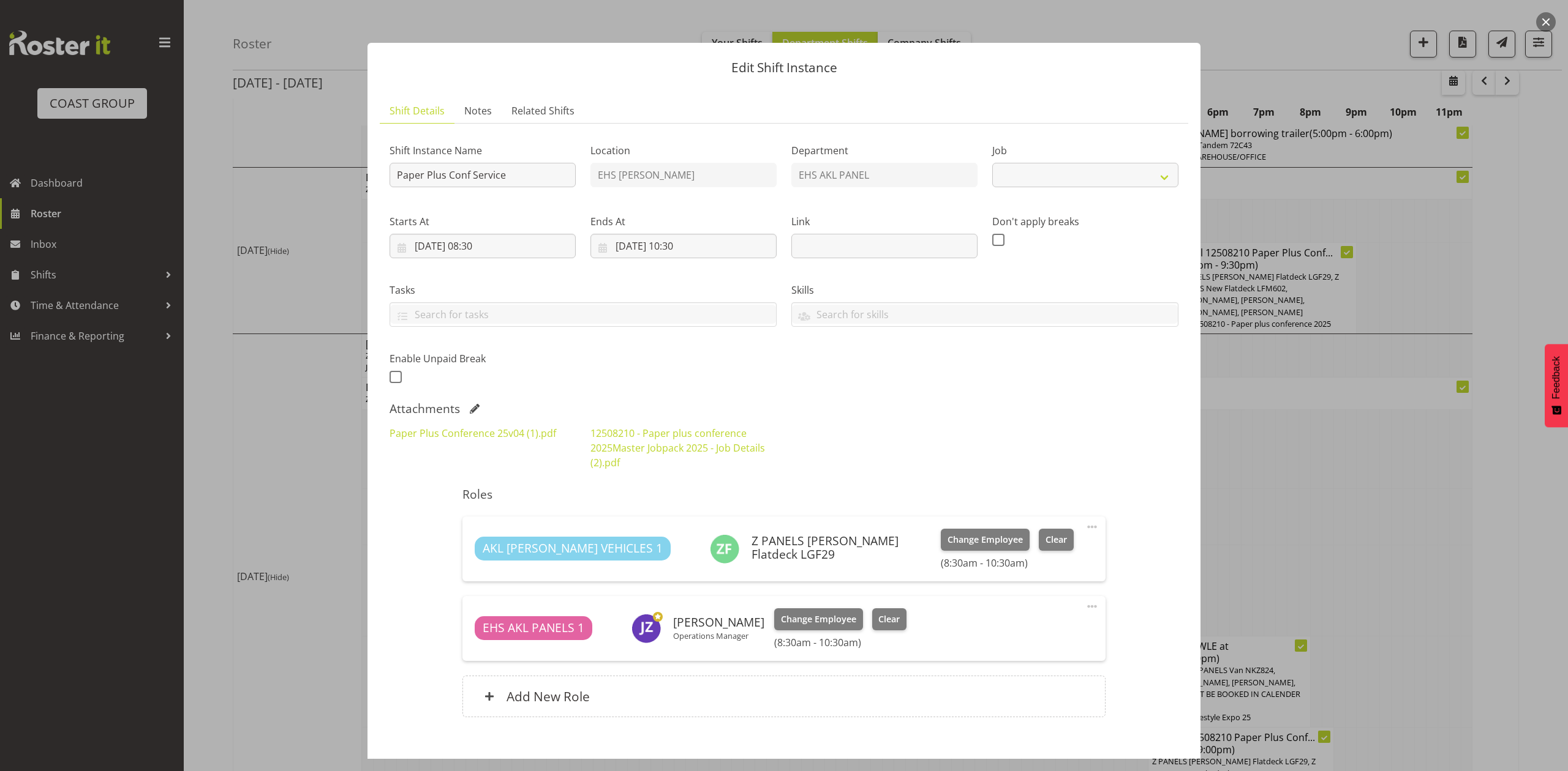
select select "10243"
click at [1399, 448] on div at bounding box center [784, 385] width 1568 height 771
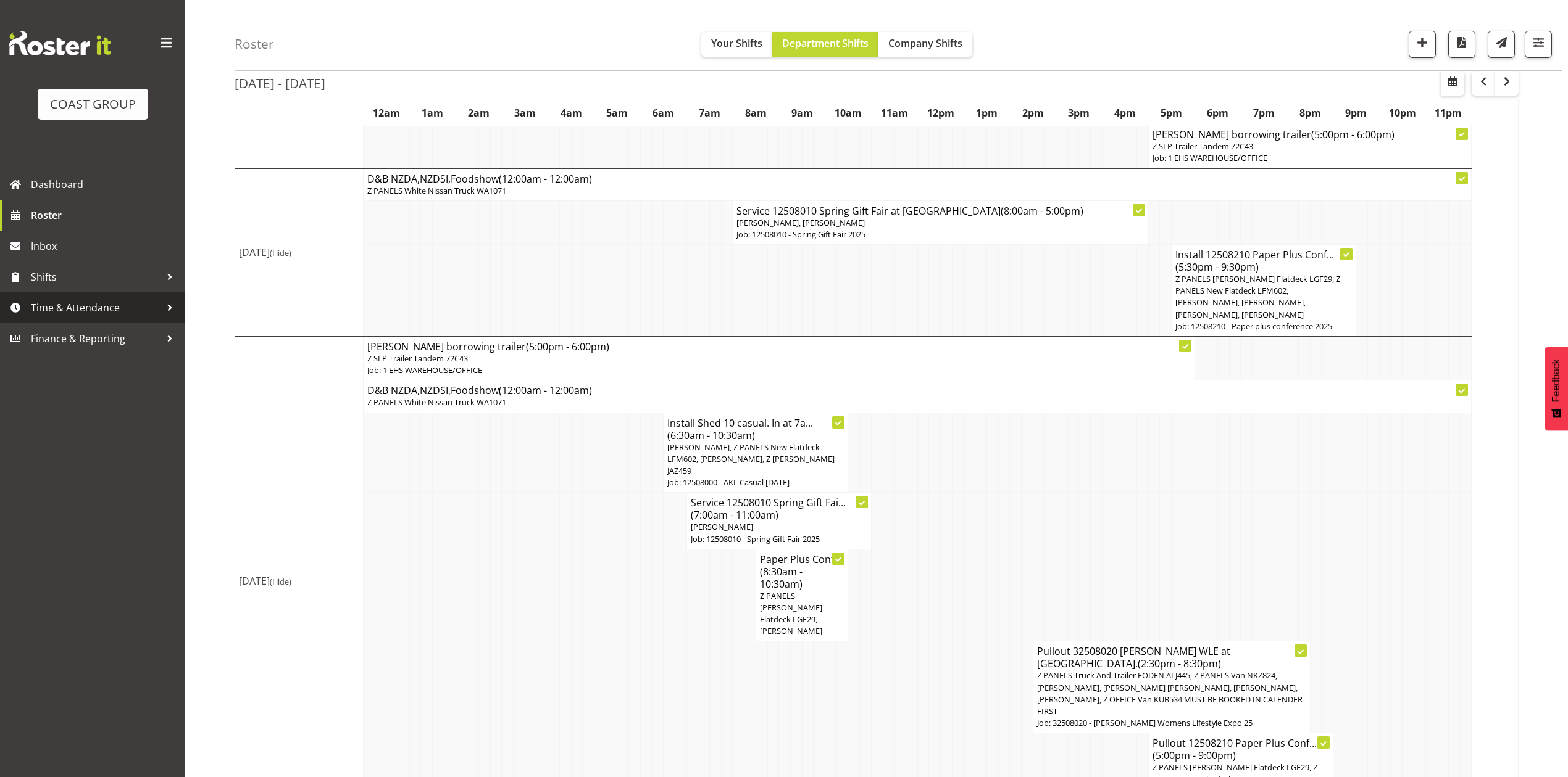
click at [99, 295] on link "Time & Attendance" at bounding box center [92, 308] width 185 height 31
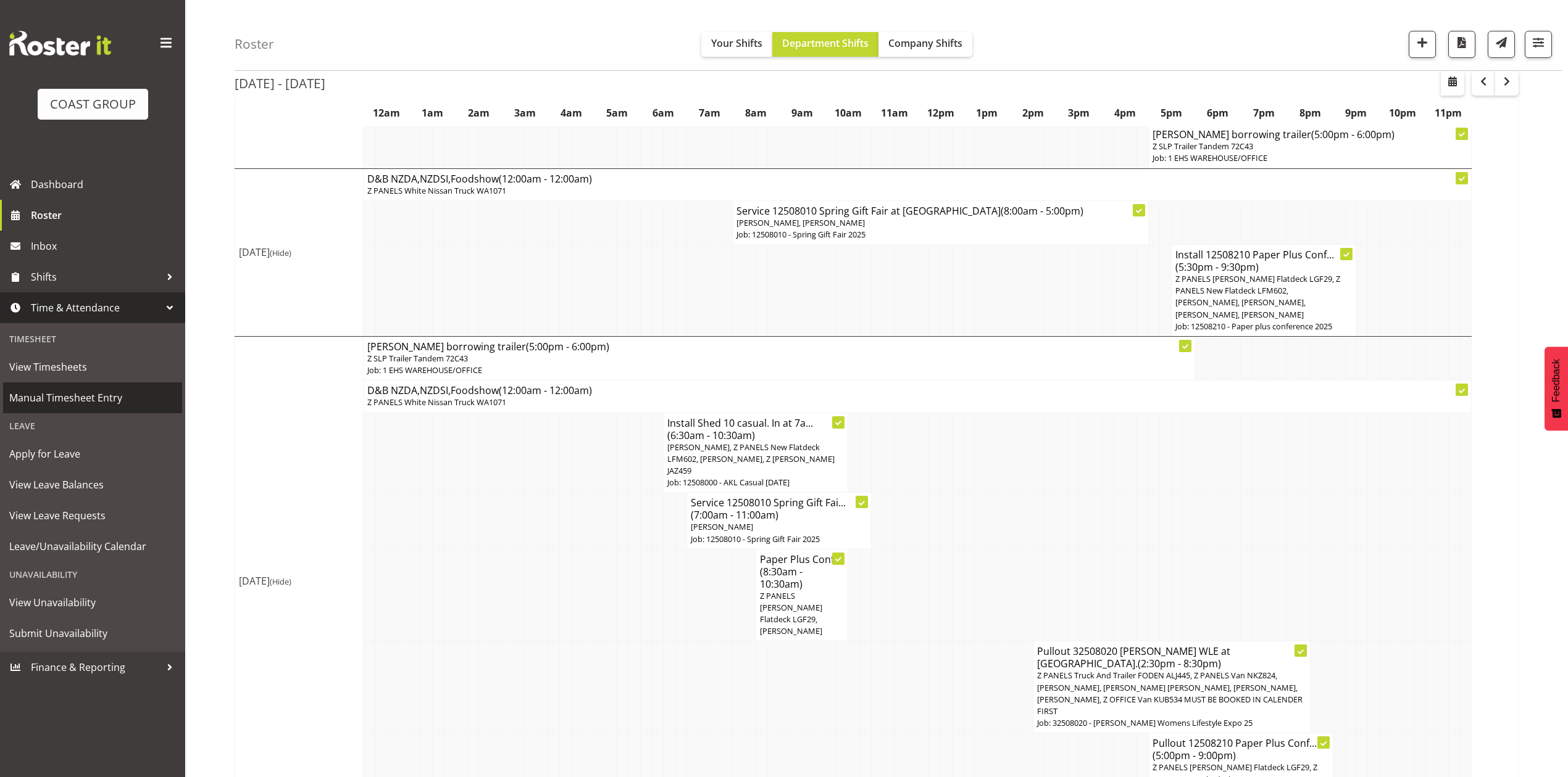
click at [76, 393] on span "Manual Timesheet Entry" at bounding box center [92, 398] width 166 height 19
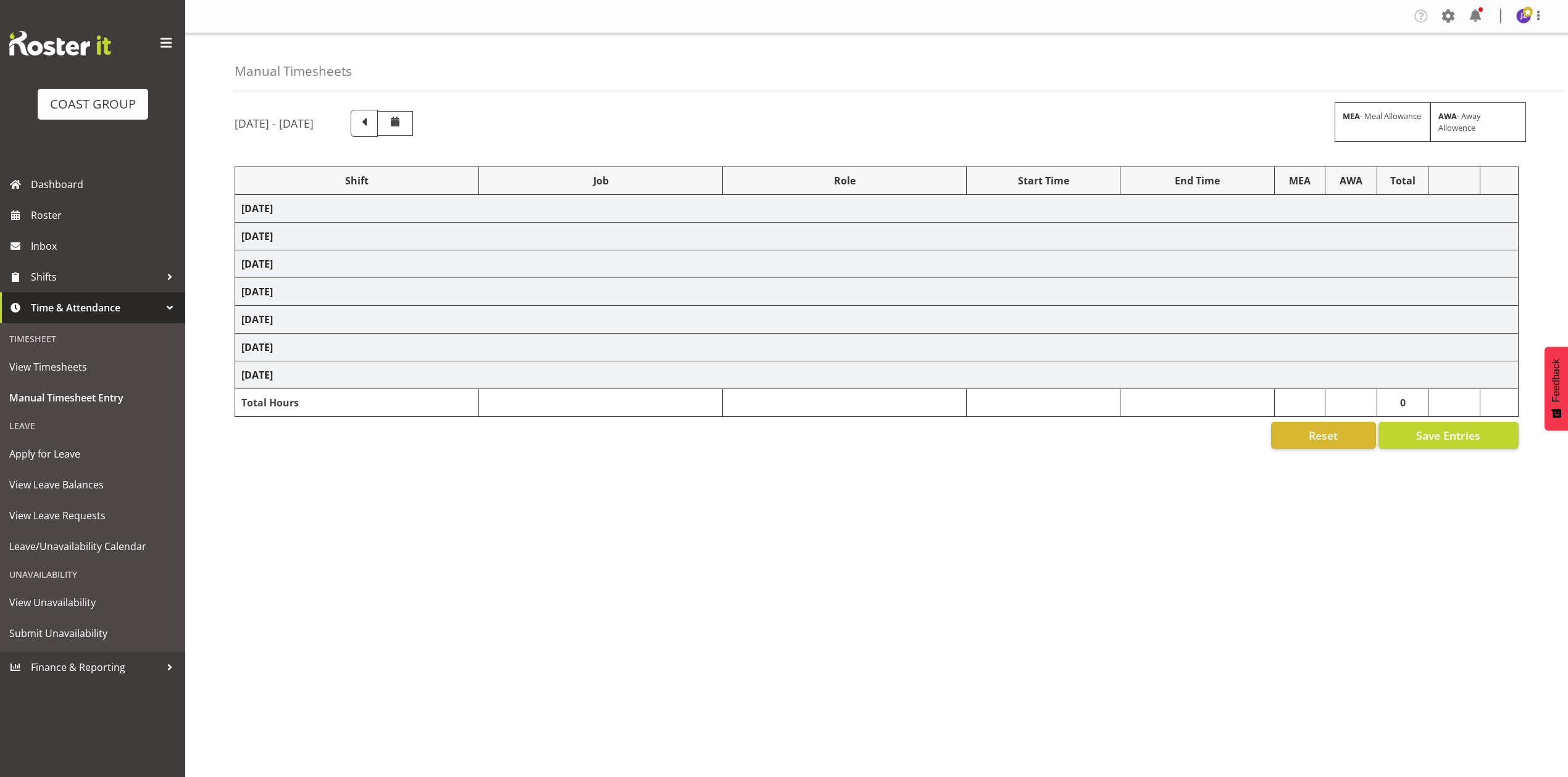
select select "78419"
select select "8514"
select select "68034"
select select "69"
select select "198"
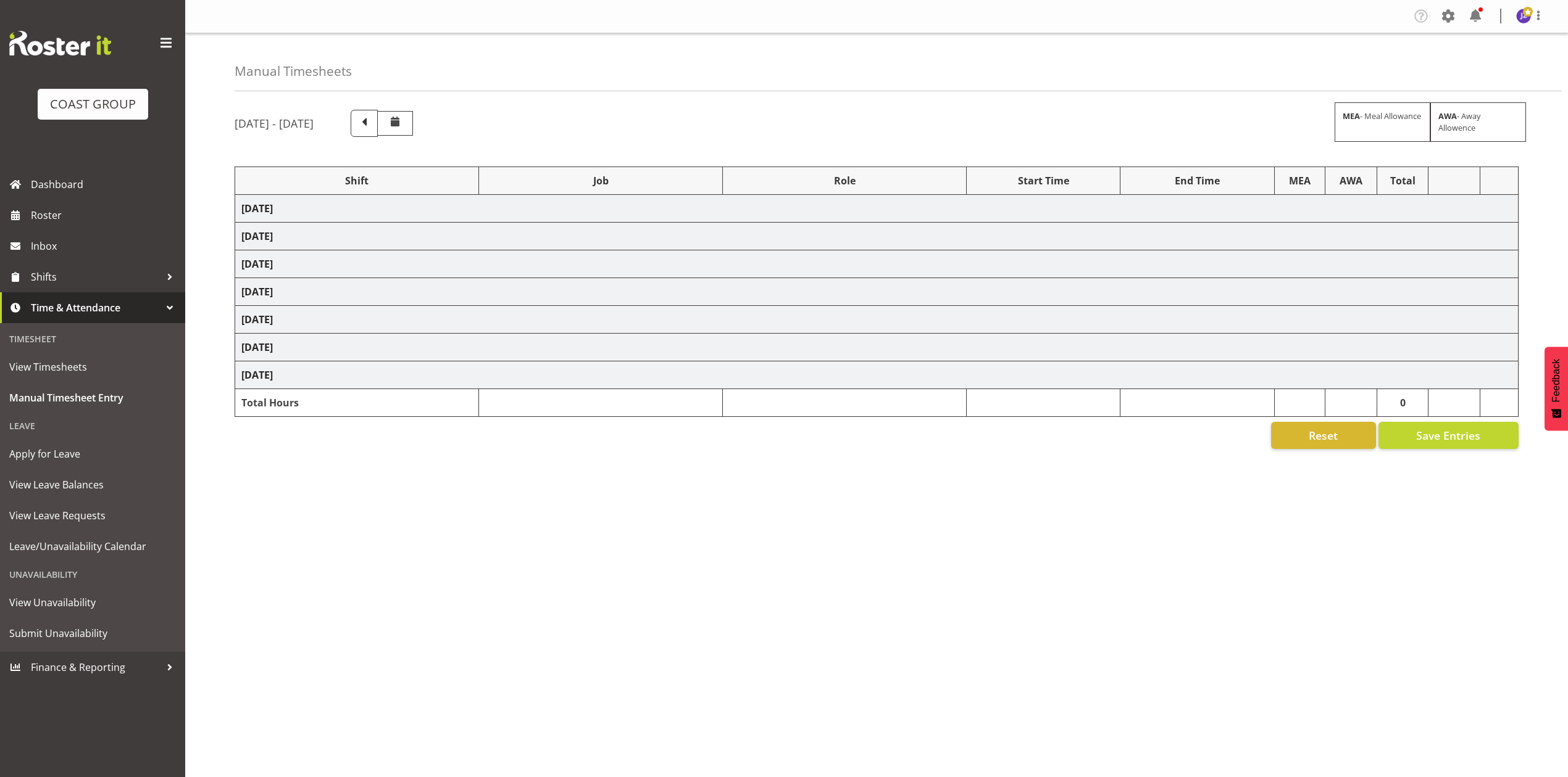
select select "79460"
select select "8652"
select select "76903"
select select "8652"
select select "68034"
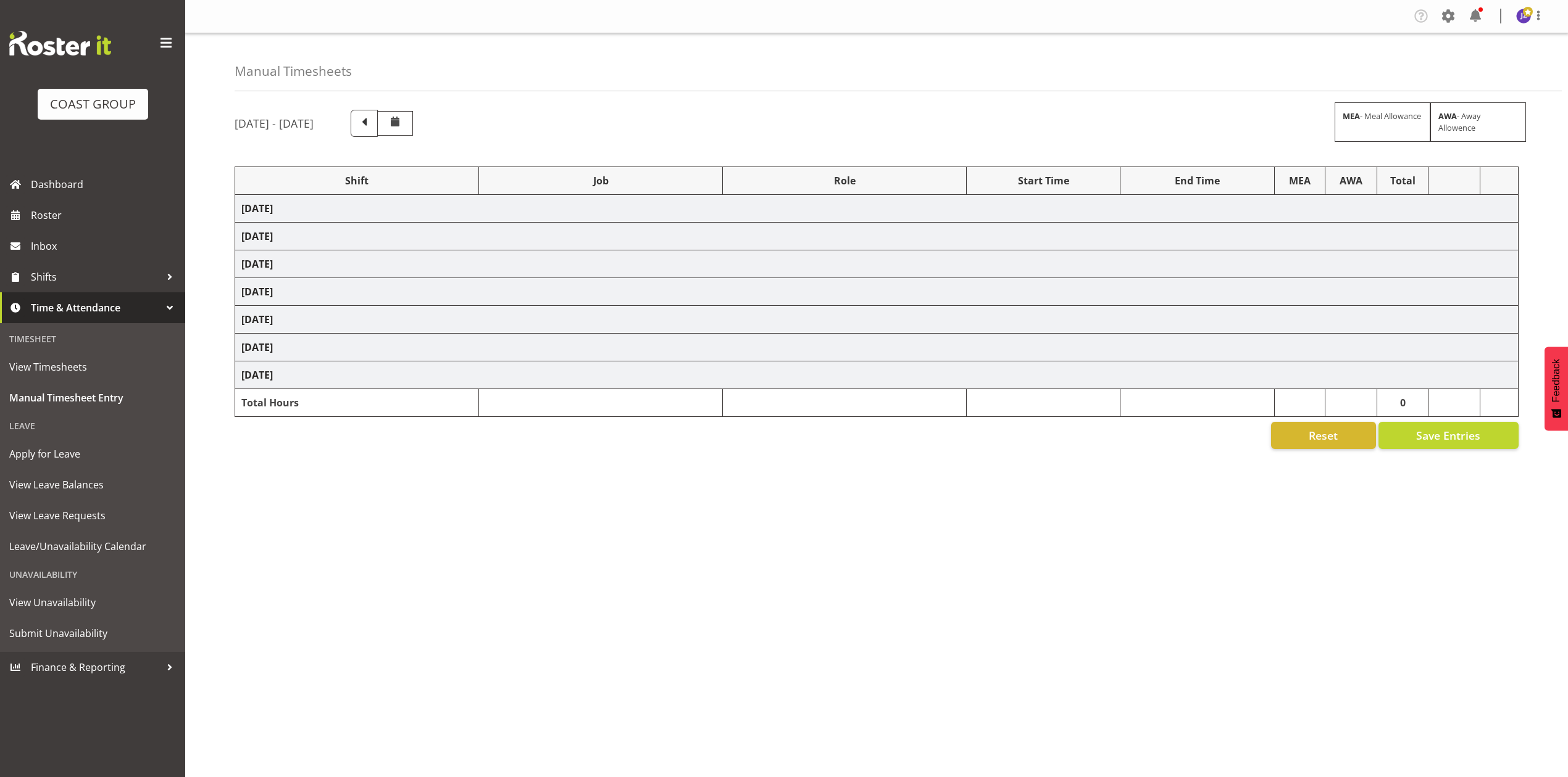
select select "69"
select select "198"
select select "79557"
select select "8652"
select select "68034"
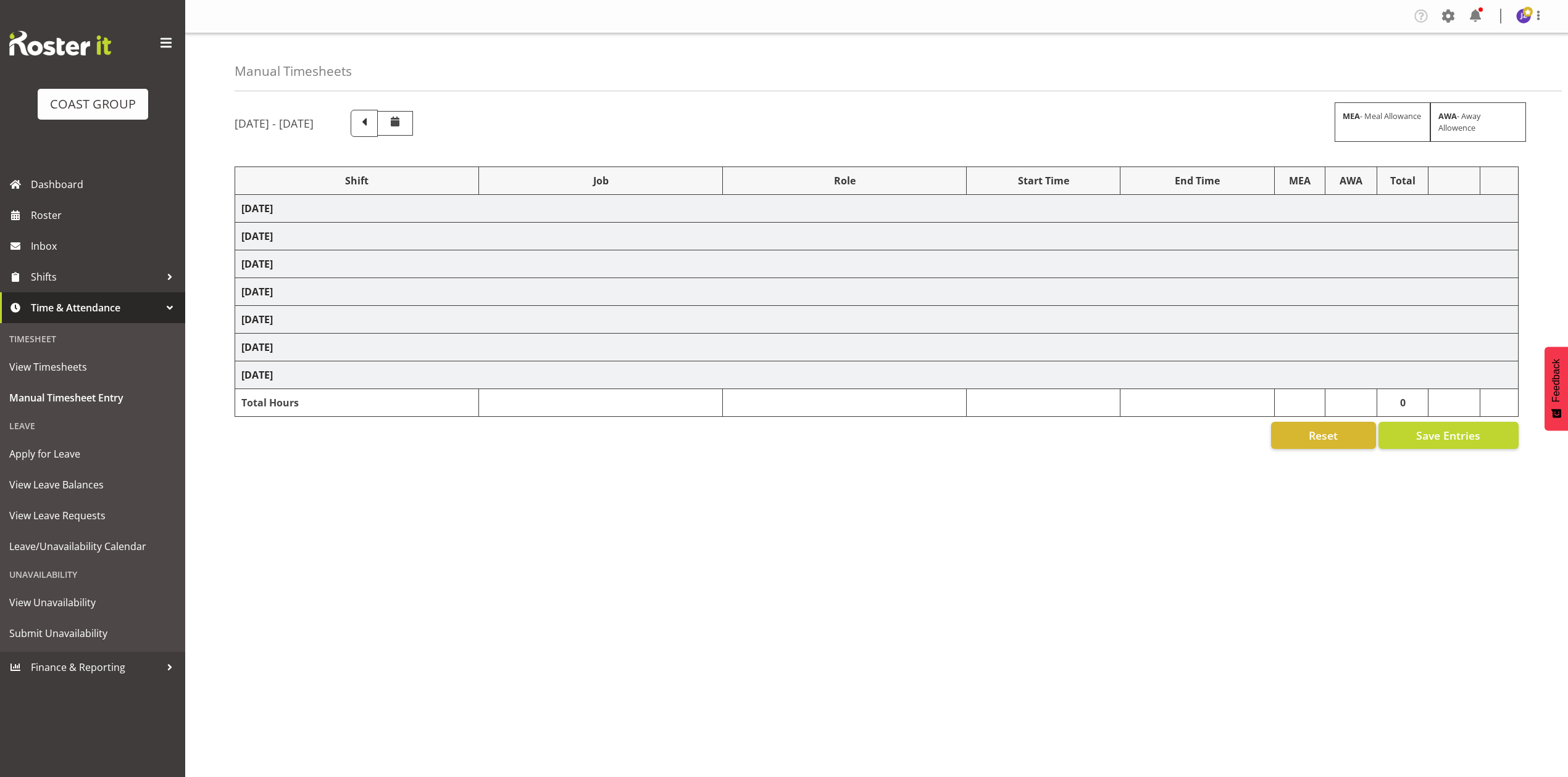
select select "69"
select select "198"
select select "79460"
select select "8652"
select select "78045"
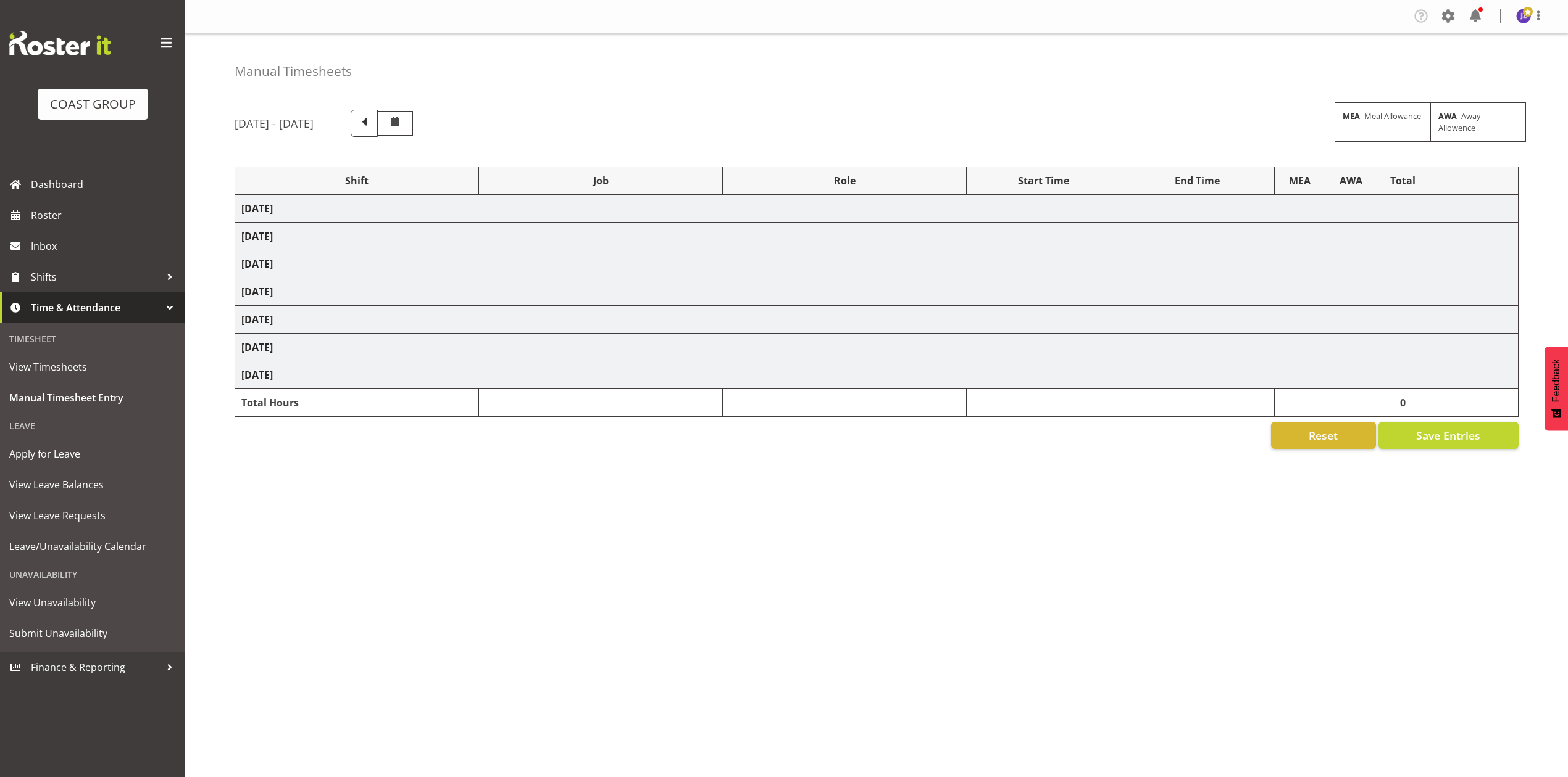
select select "10243"
select select "78045"
select select "10243"
select select "81114"
select select "10243"
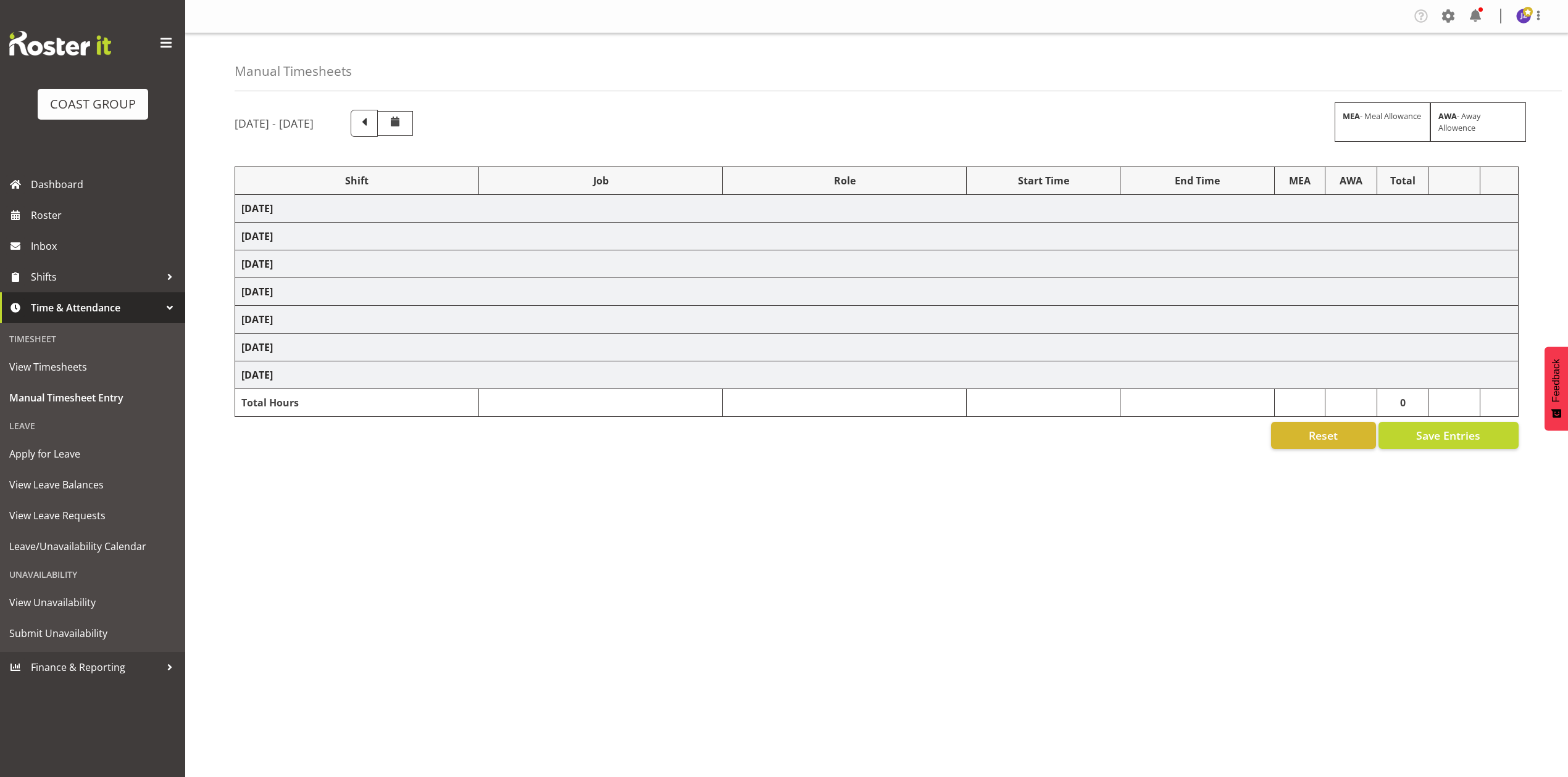
select select "80320"
select select "8652"
select select "77487"
select select "8652"
select select "73878"
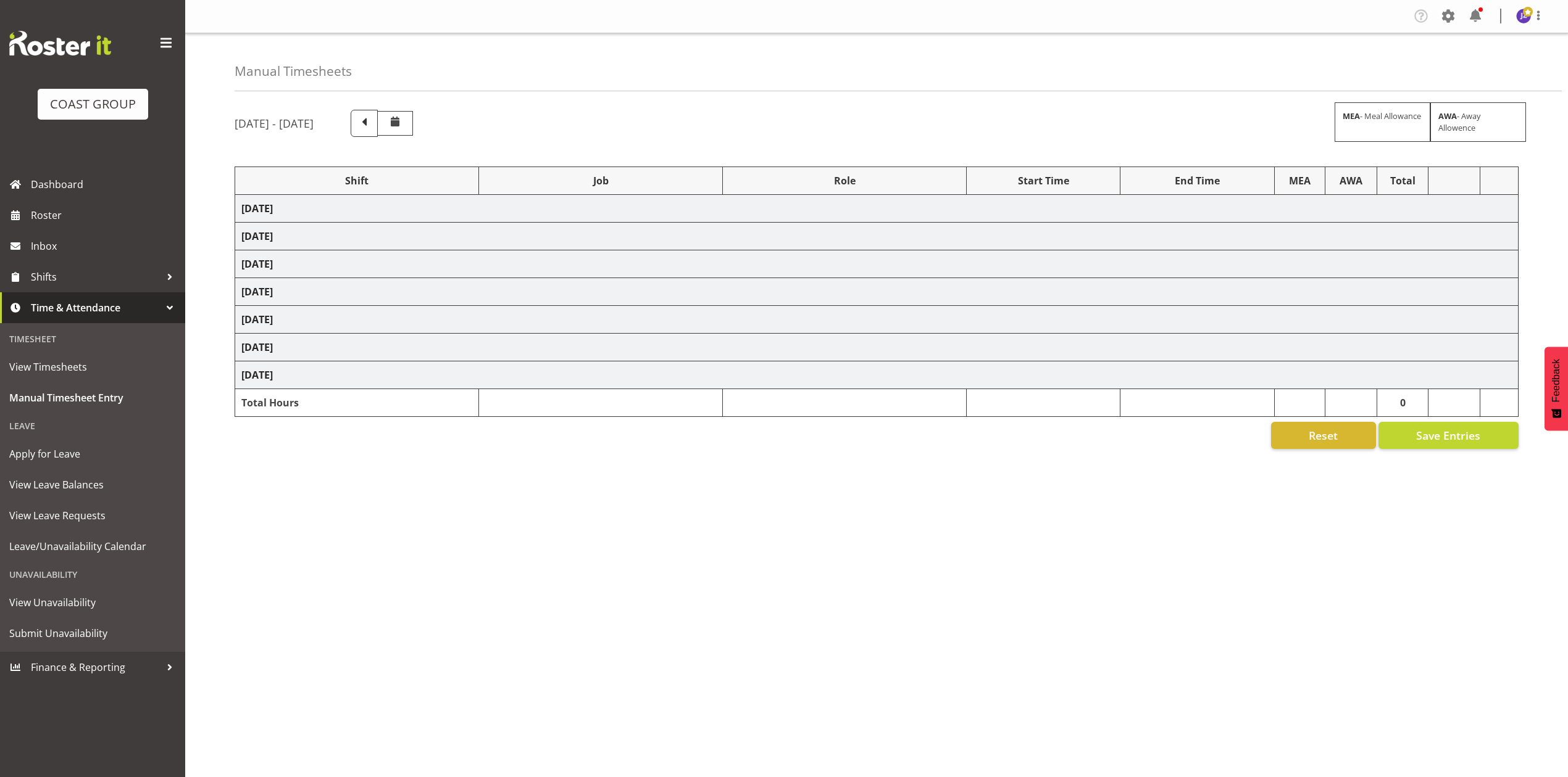
select select "8652"
select select "68034"
select select "69"
select select "198"
select select "68034"
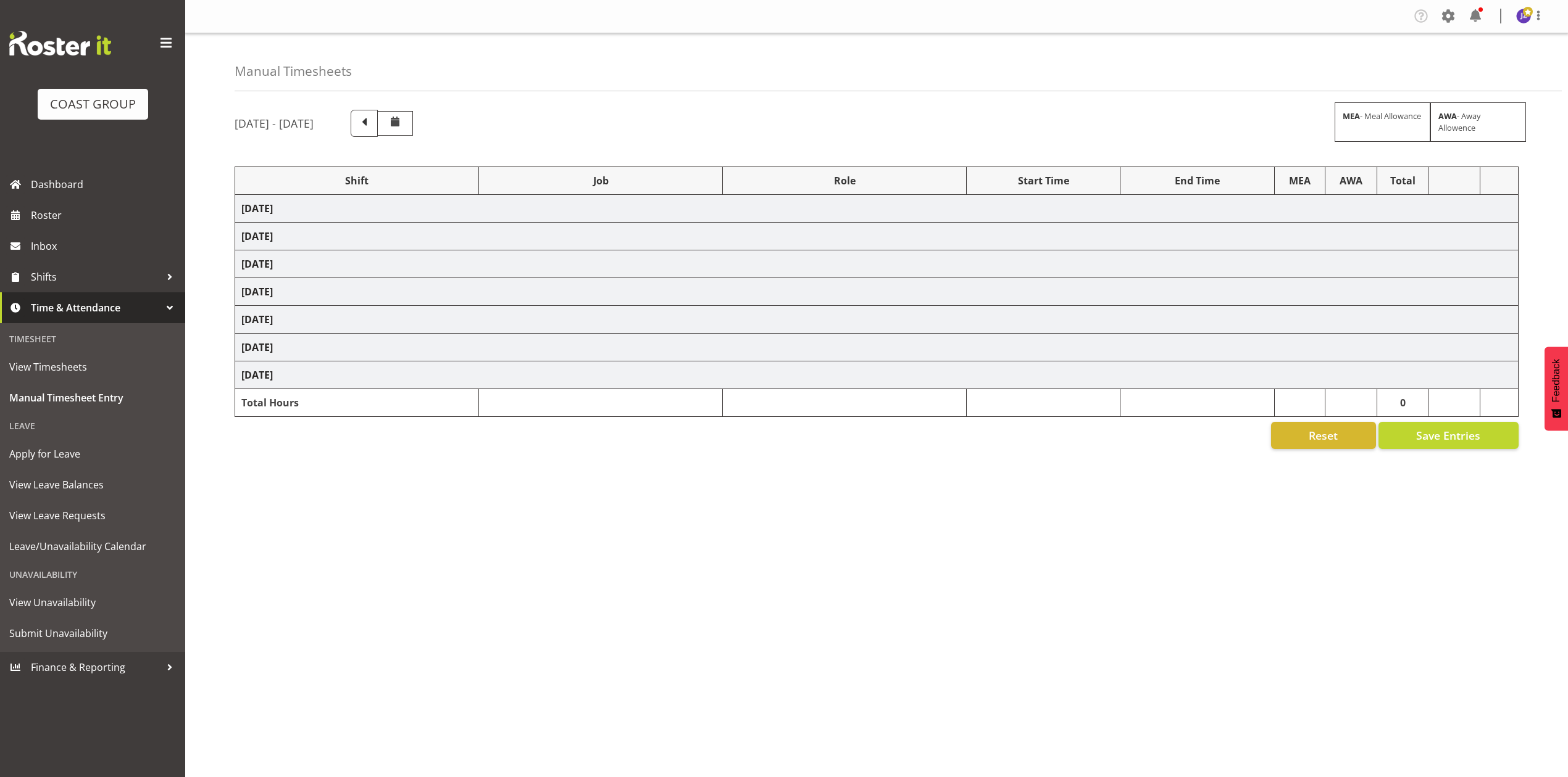
select select "69"
select select "198"
select select "68034"
select select "69"
select select "198"
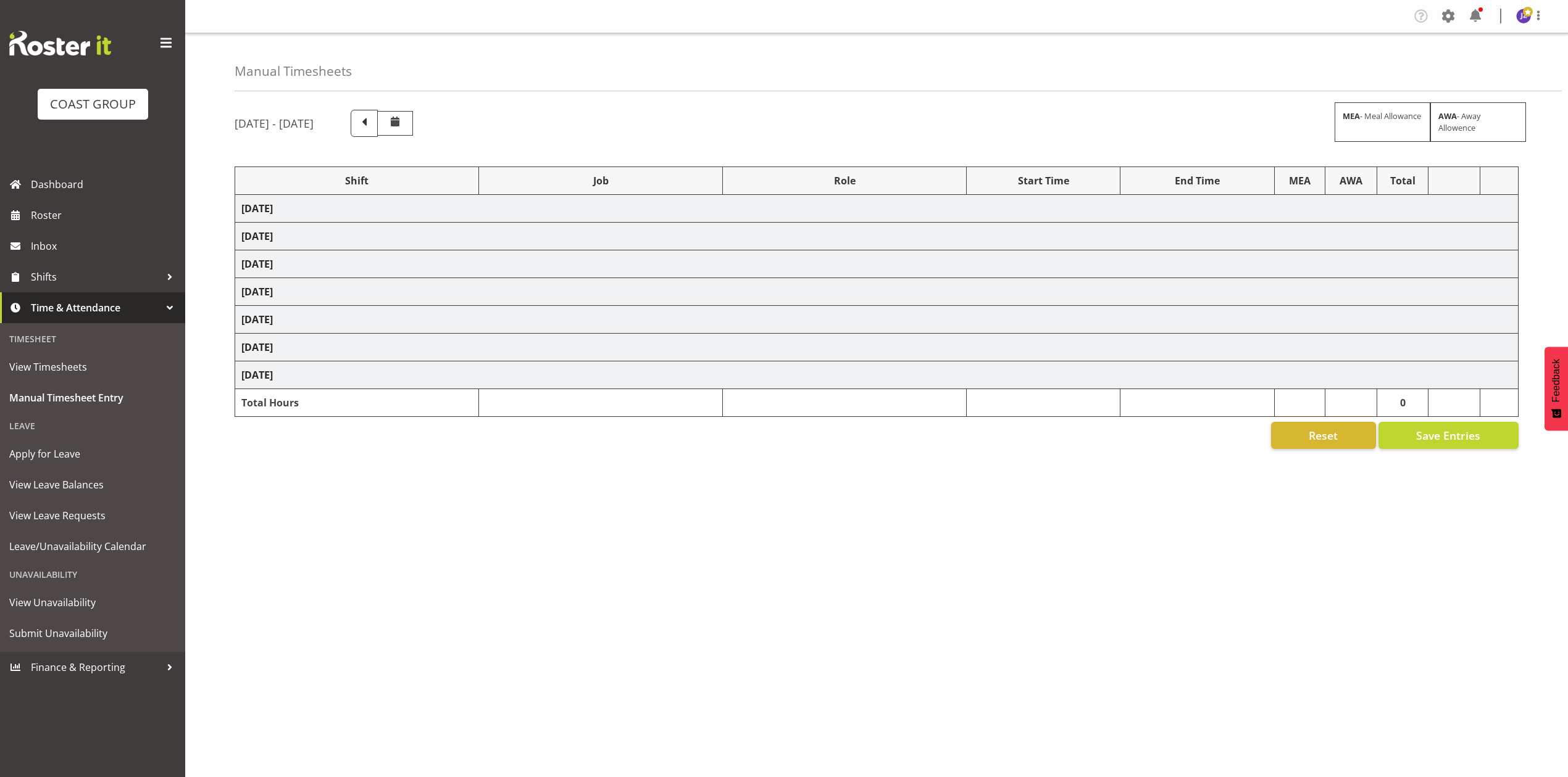
select select "80775"
select select "9993"
select select "80775"
select select "9993"
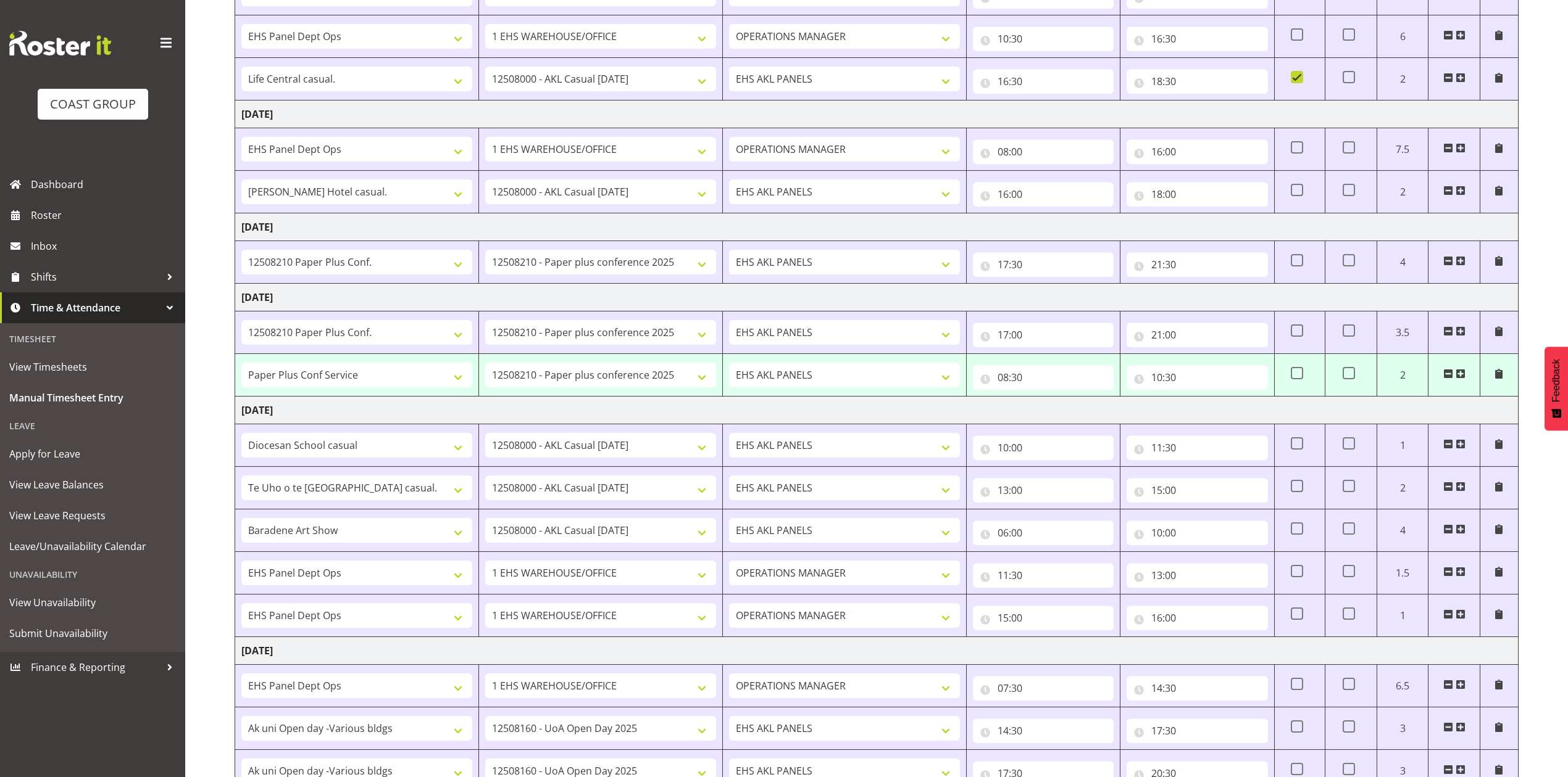
scroll to position [509, 0]
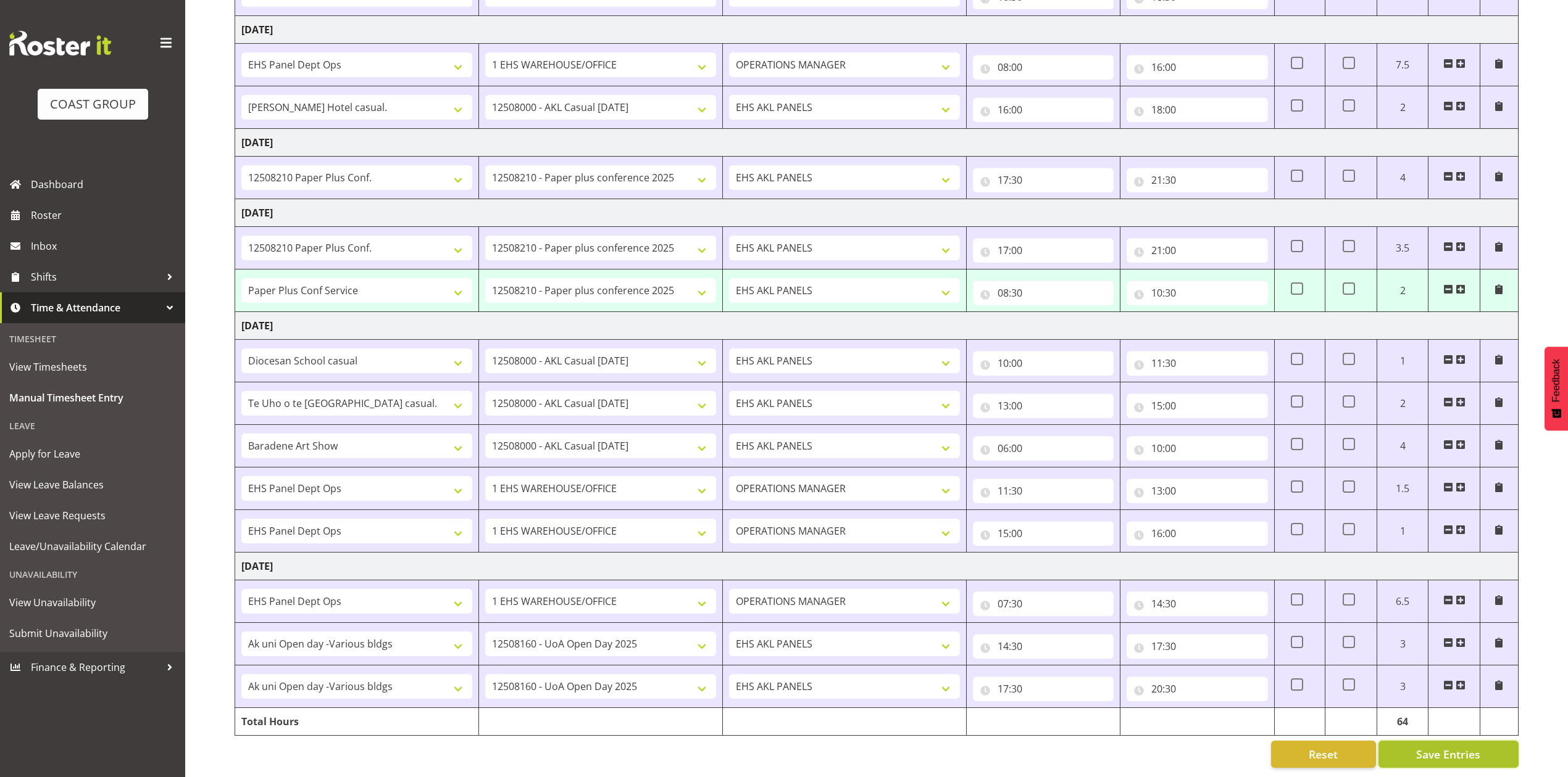
click at [1465, 747] on span "Save Entries" at bounding box center [1448, 755] width 64 height 16
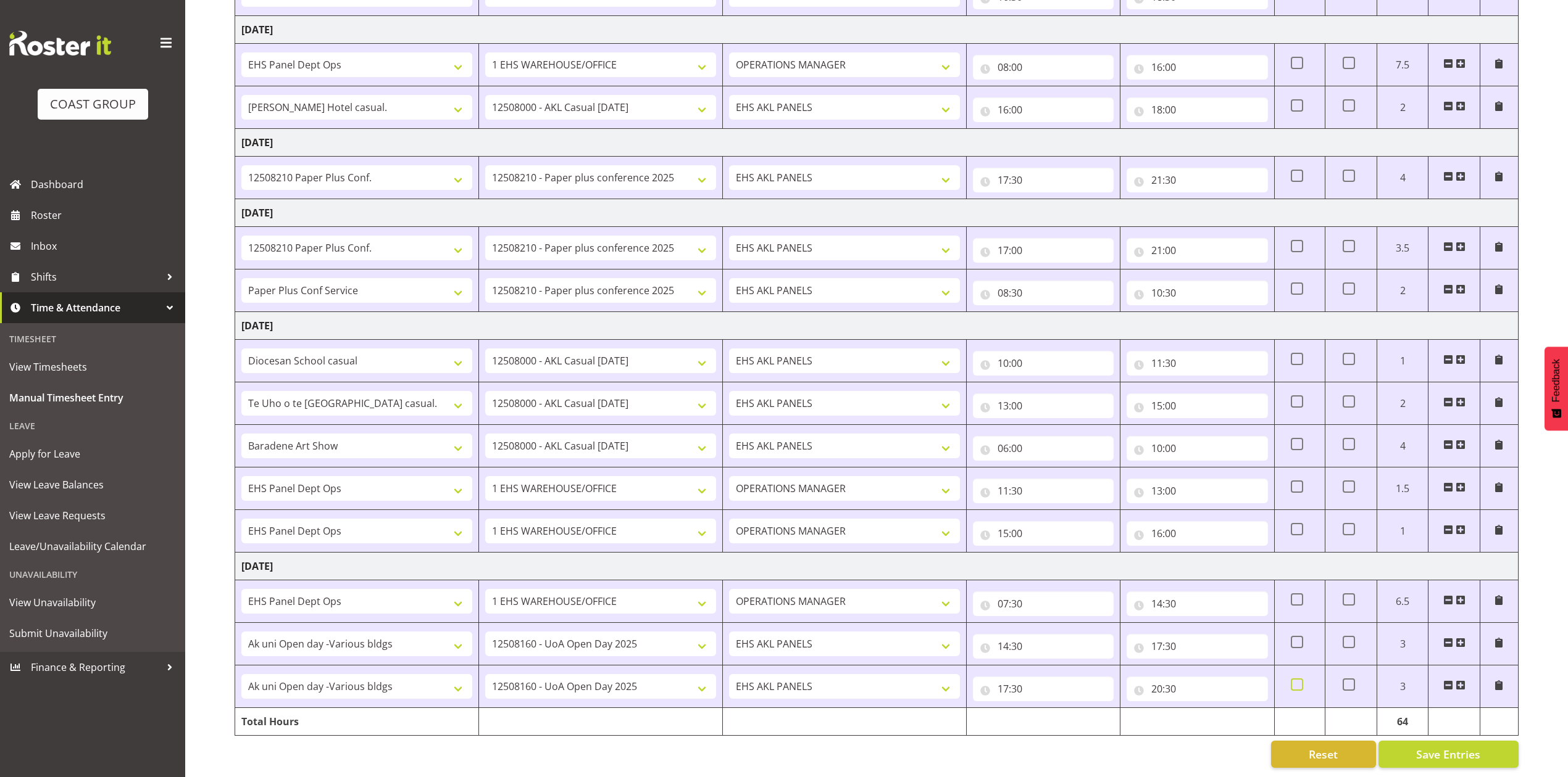
click at [1294, 678] on span at bounding box center [1296, 684] width 13 height 13
click at [1294, 681] on input "checkbox" at bounding box center [1294, 685] width 8 height 8
checkbox input "true"
click at [1471, 747] on span "Save Entries" at bounding box center [1448, 755] width 64 height 16
click at [89, 200] on link "Roster" at bounding box center [92, 215] width 185 height 31
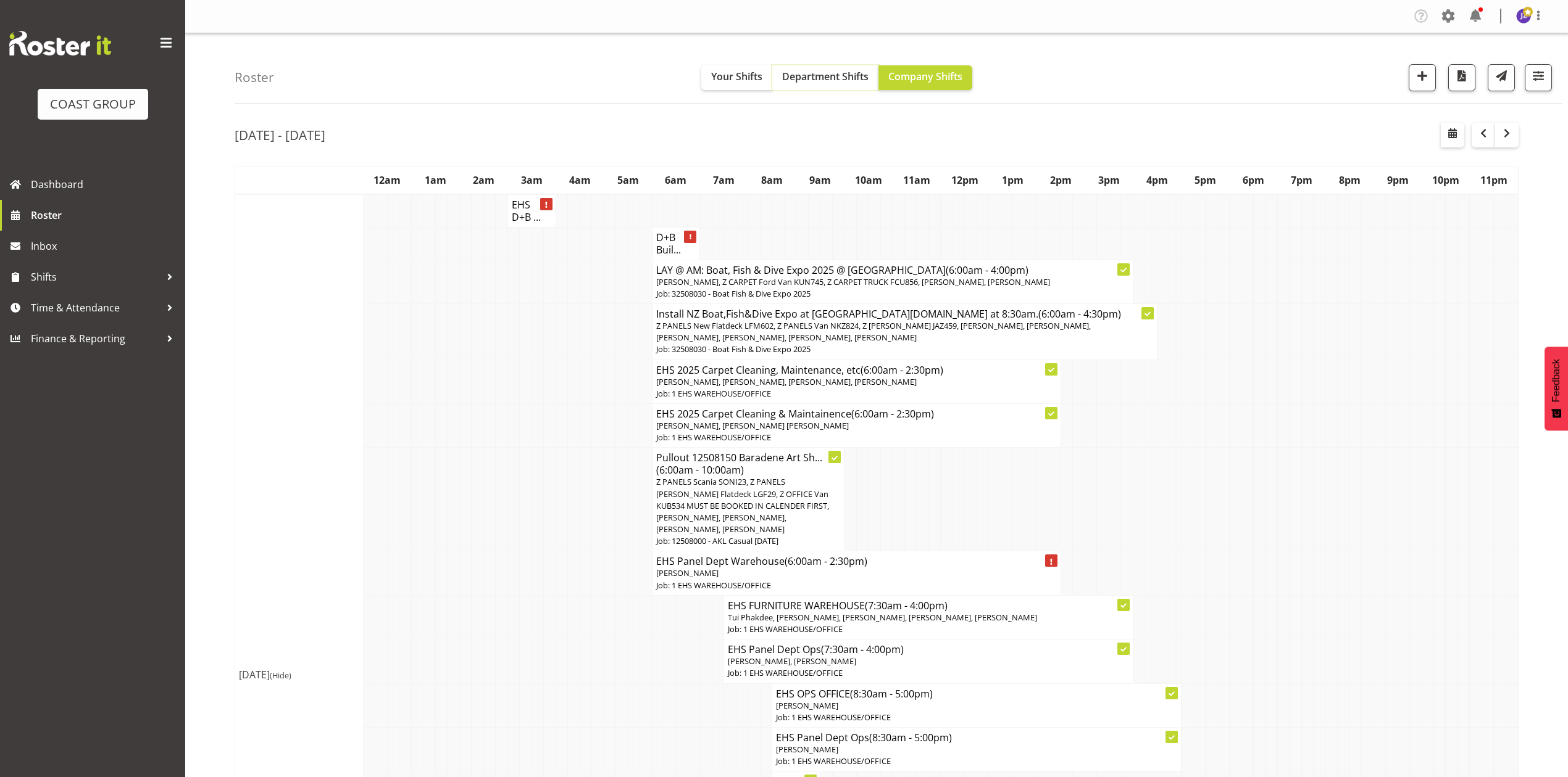
click at [805, 86] on button "Department Shifts" at bounding box center [825, 77] width 106 height 24
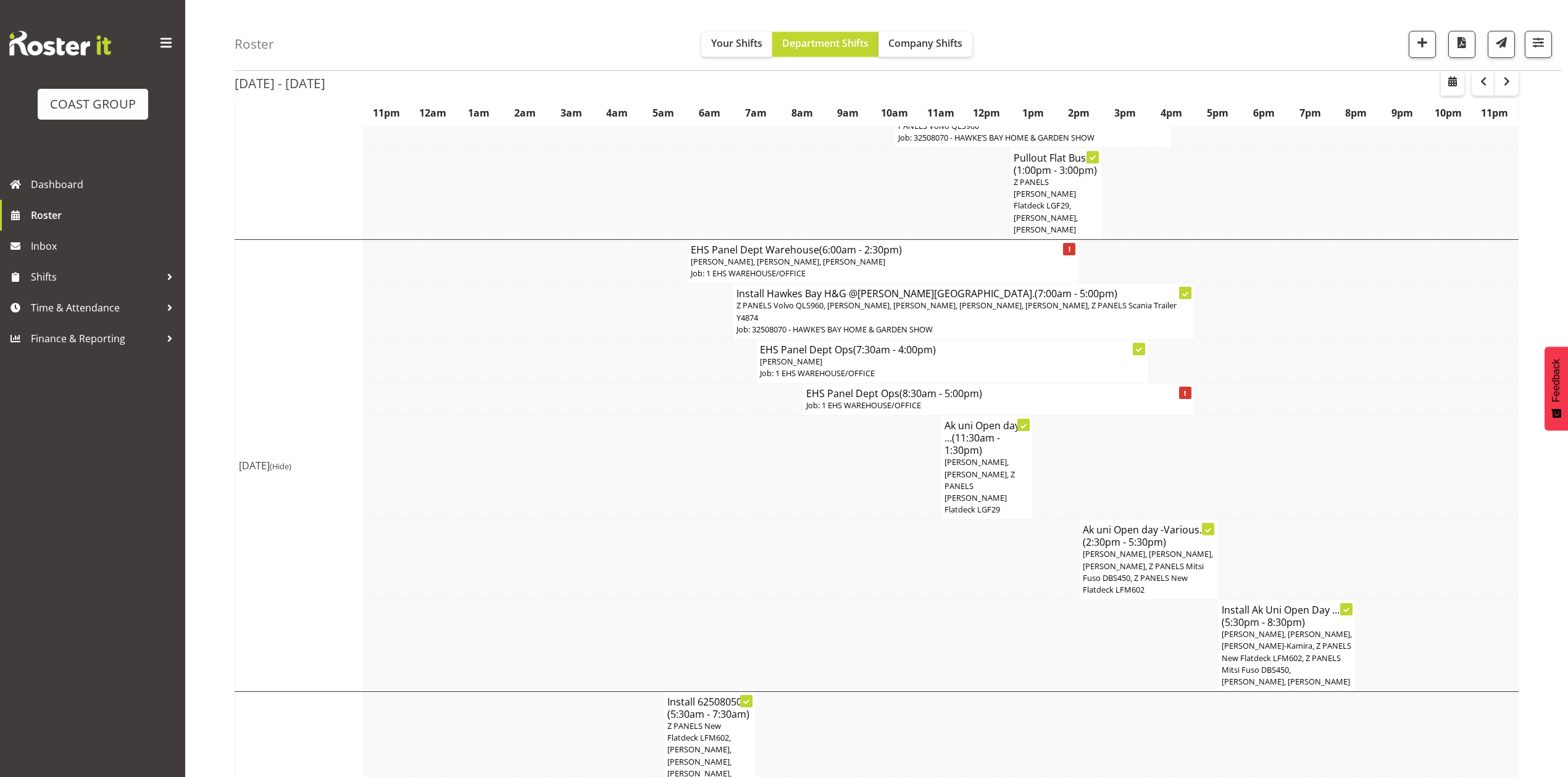
scroll to position [411, 0]
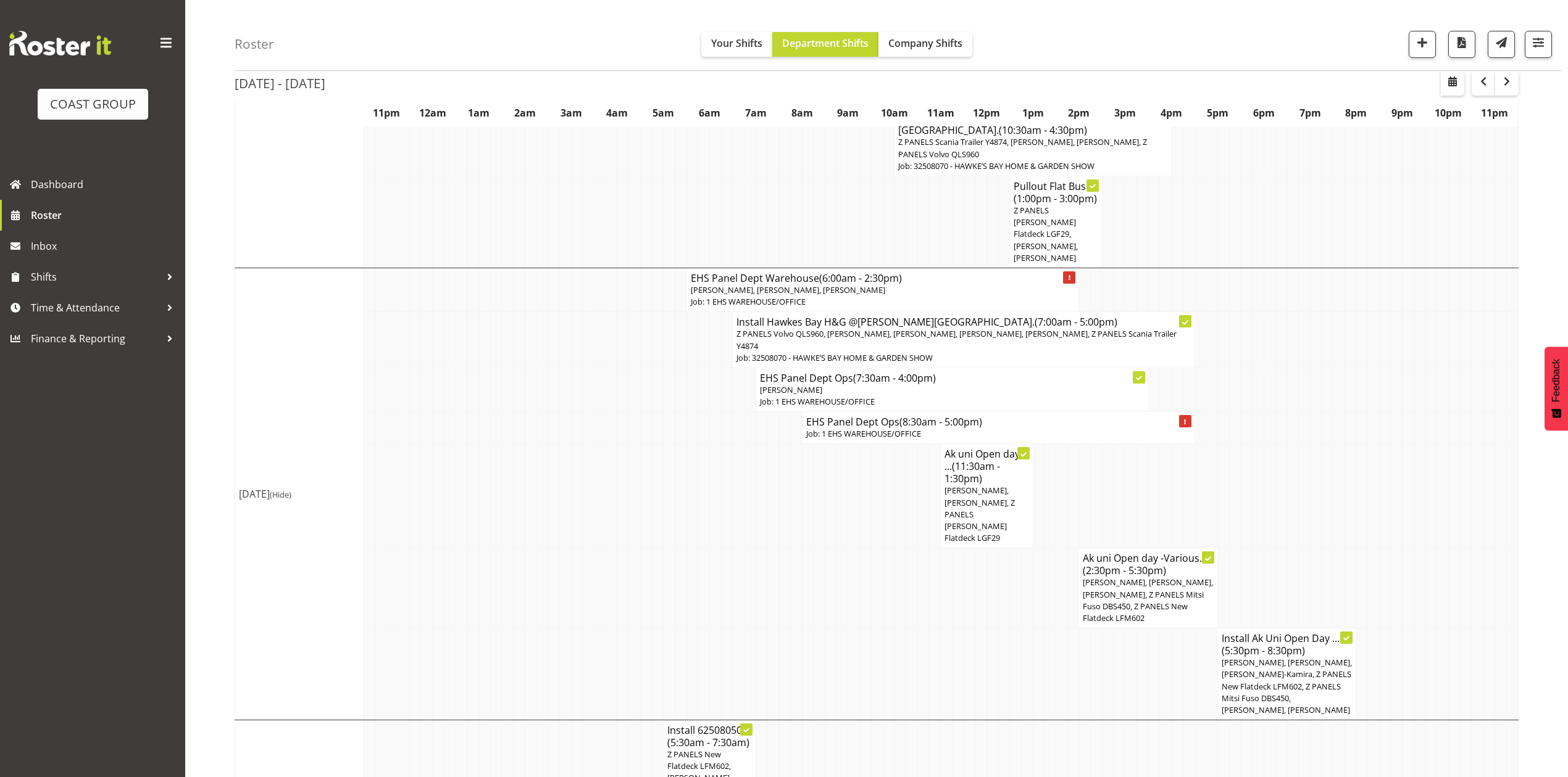
click at [1077, 652] on td at bounding box center [1073, 675] width 12 height 92
click at [971, 548] on td at bounding box center [970, 589] width 12 height 80
click at [1345, 499] on td at bounding box center [1350, 496] width 12 height 104
click at [1270, 452] on td at bounding box center [1270, 496] width 12 height 104
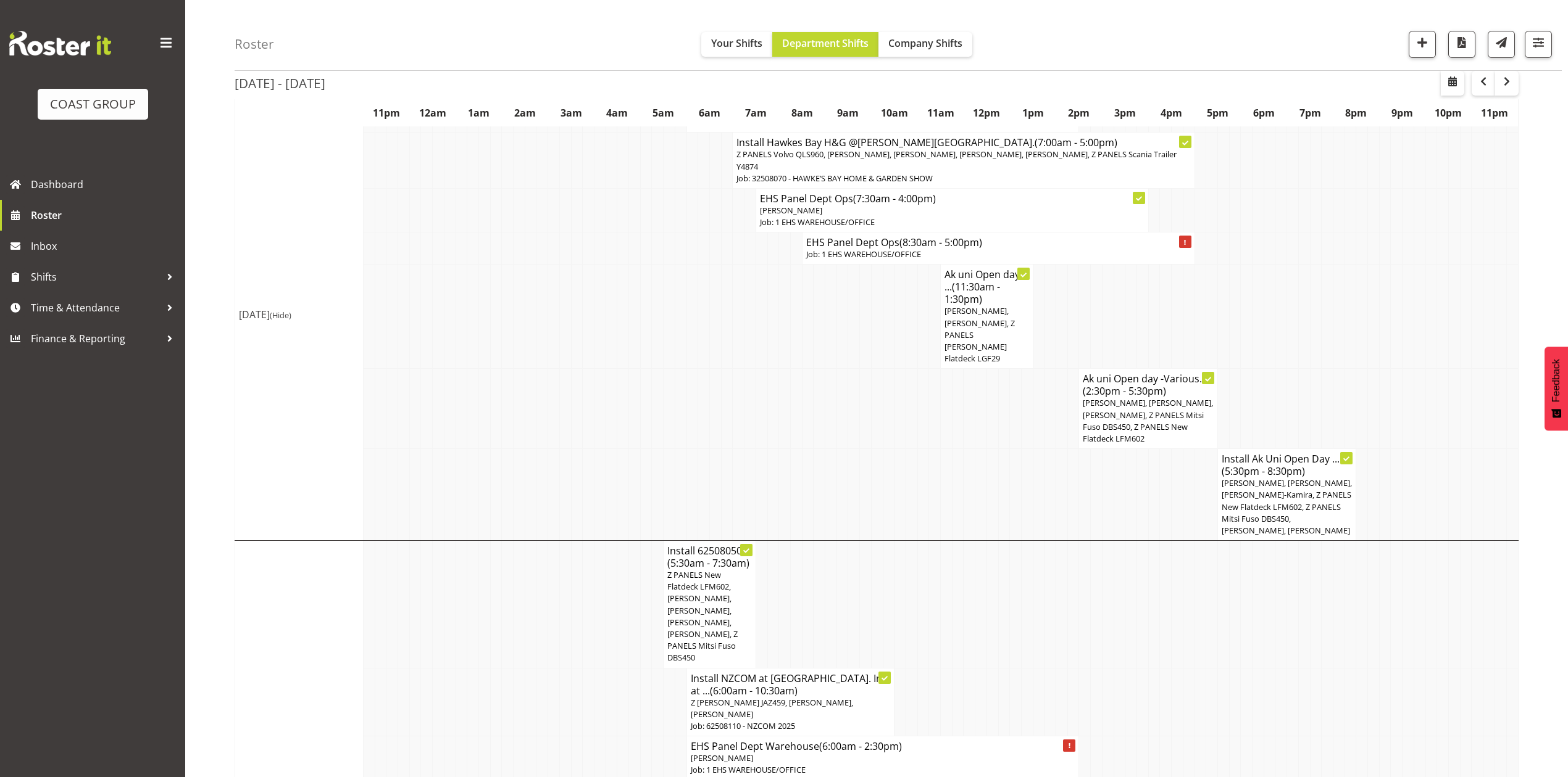
scroll to position [576, 0]
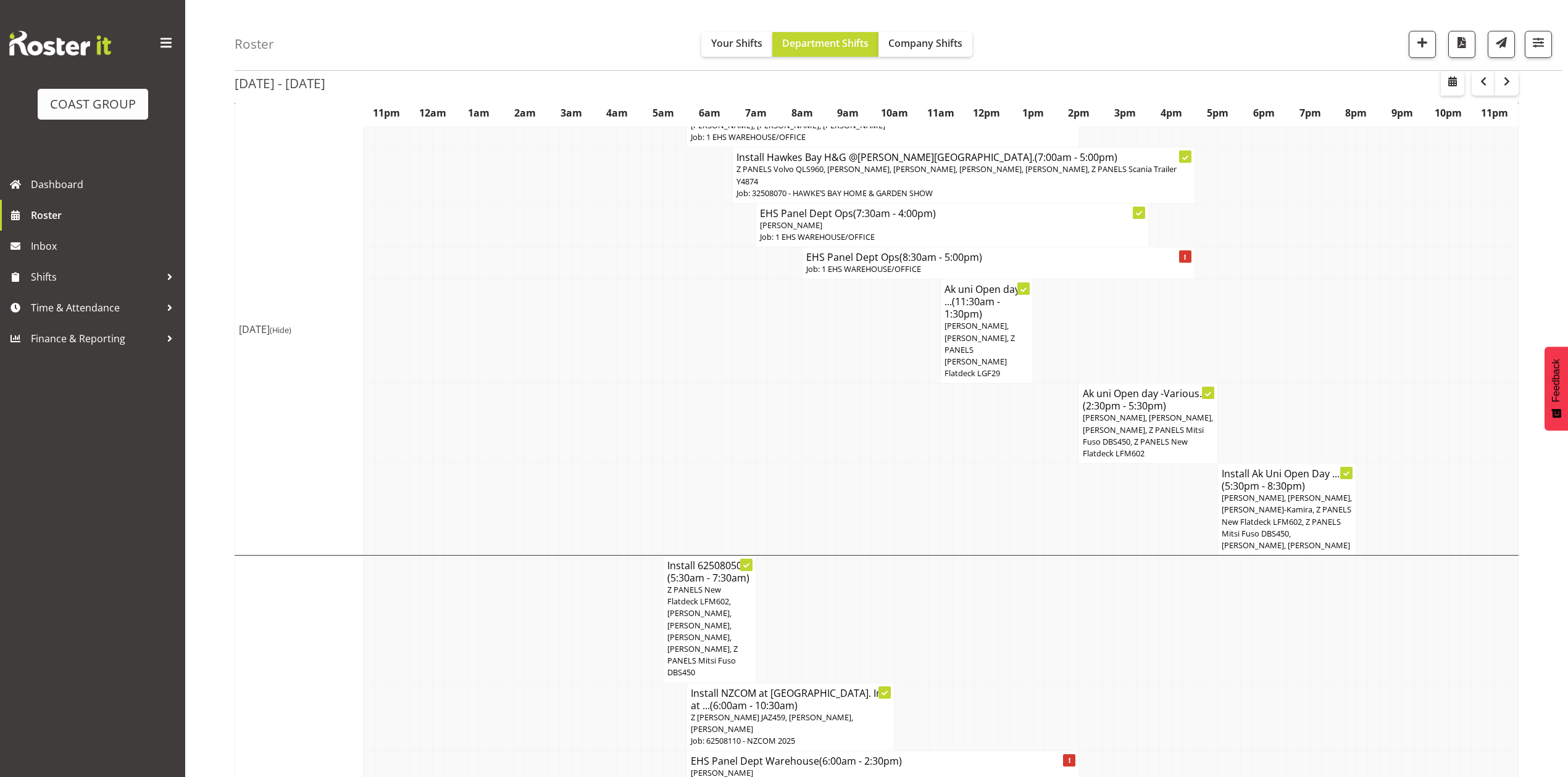
click at [1258, 492] on span "[PERSON_NAME], [PERSON_NAME], [PERSON_NAME]-Kamira, Z PANELS New Flatdeck LFM60…" at bounding box center [1286, 521] width 130 height 59
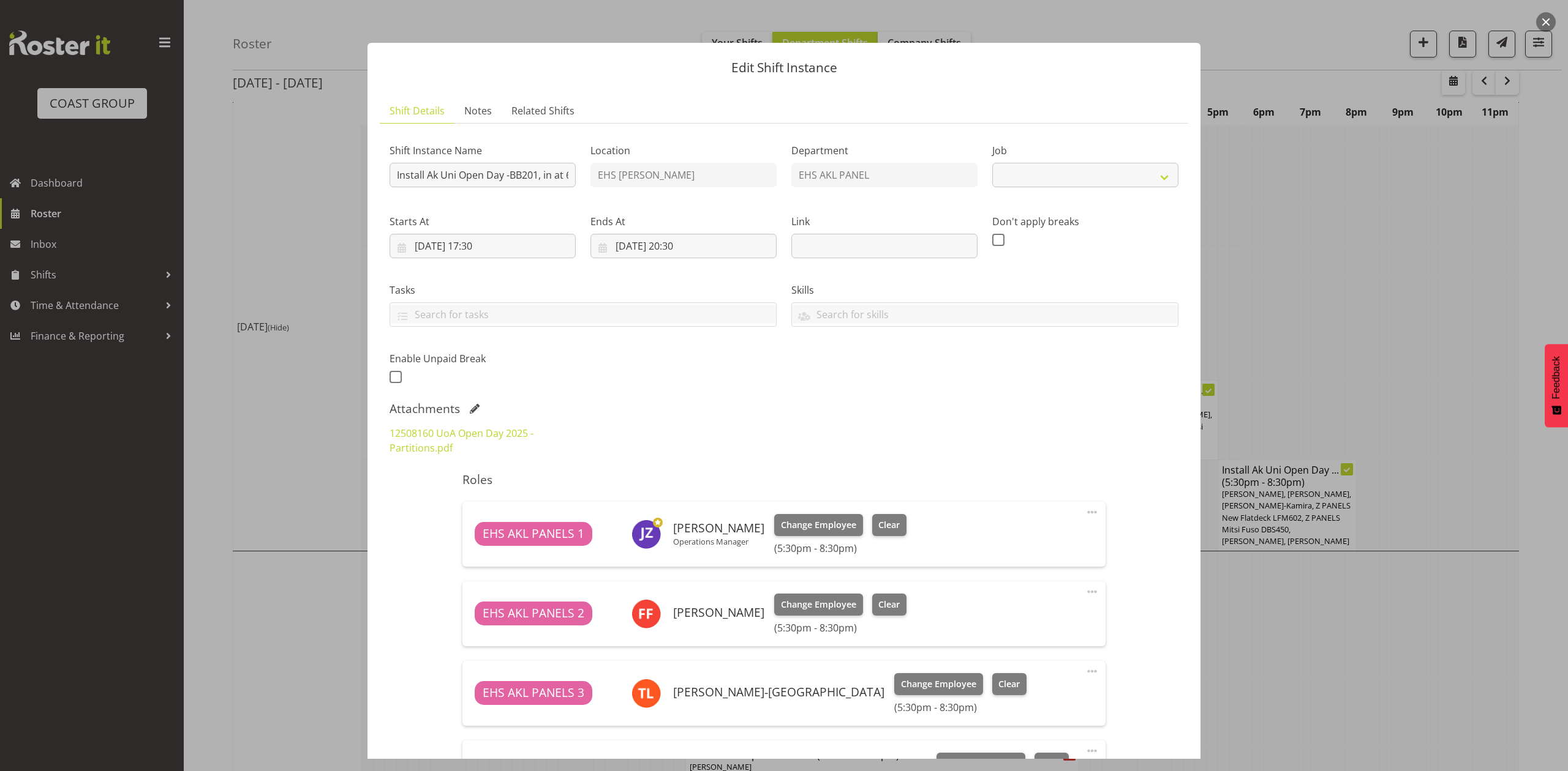
select select "9993"
click at [1320, 633] on div at bounding box center [784, 385] width 1568 height 771
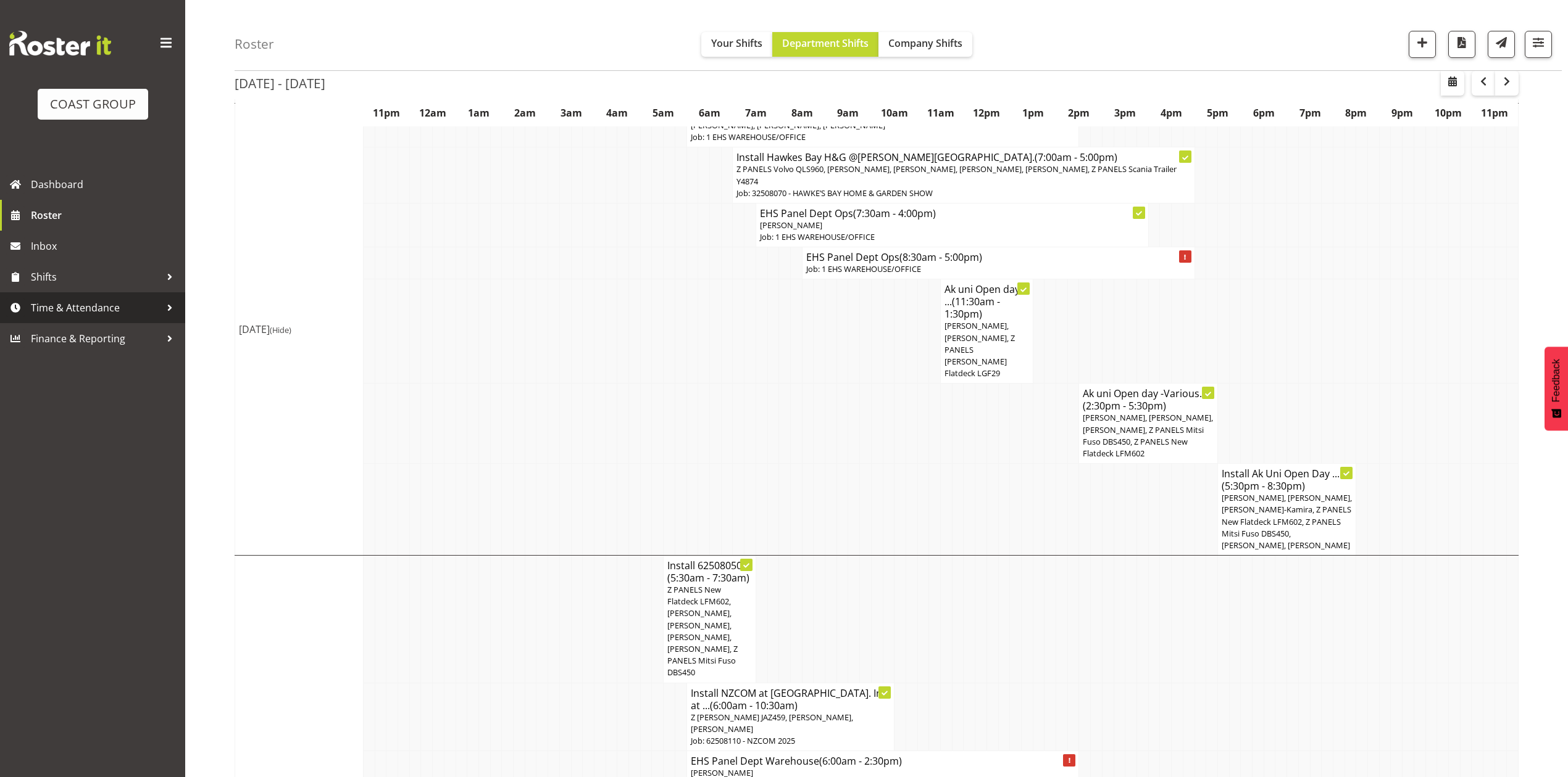
click at [82, 309] on span "Time & Attendance" at bounding box center [96, 307] width 130 height 19
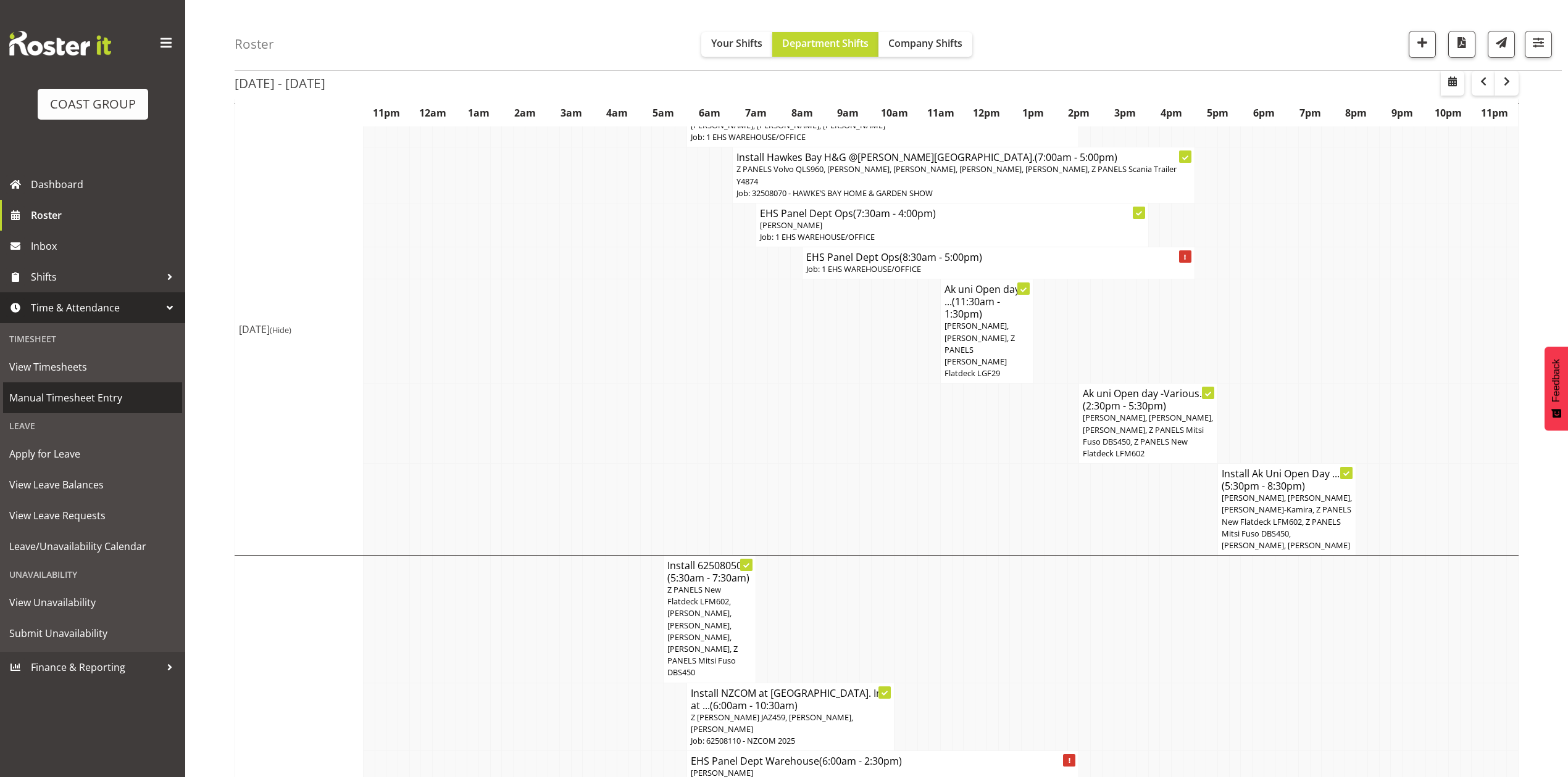
click at [74, 404] on span "Manual Timesheet Entry" at bounding box center [92, 398] width 166 height 19
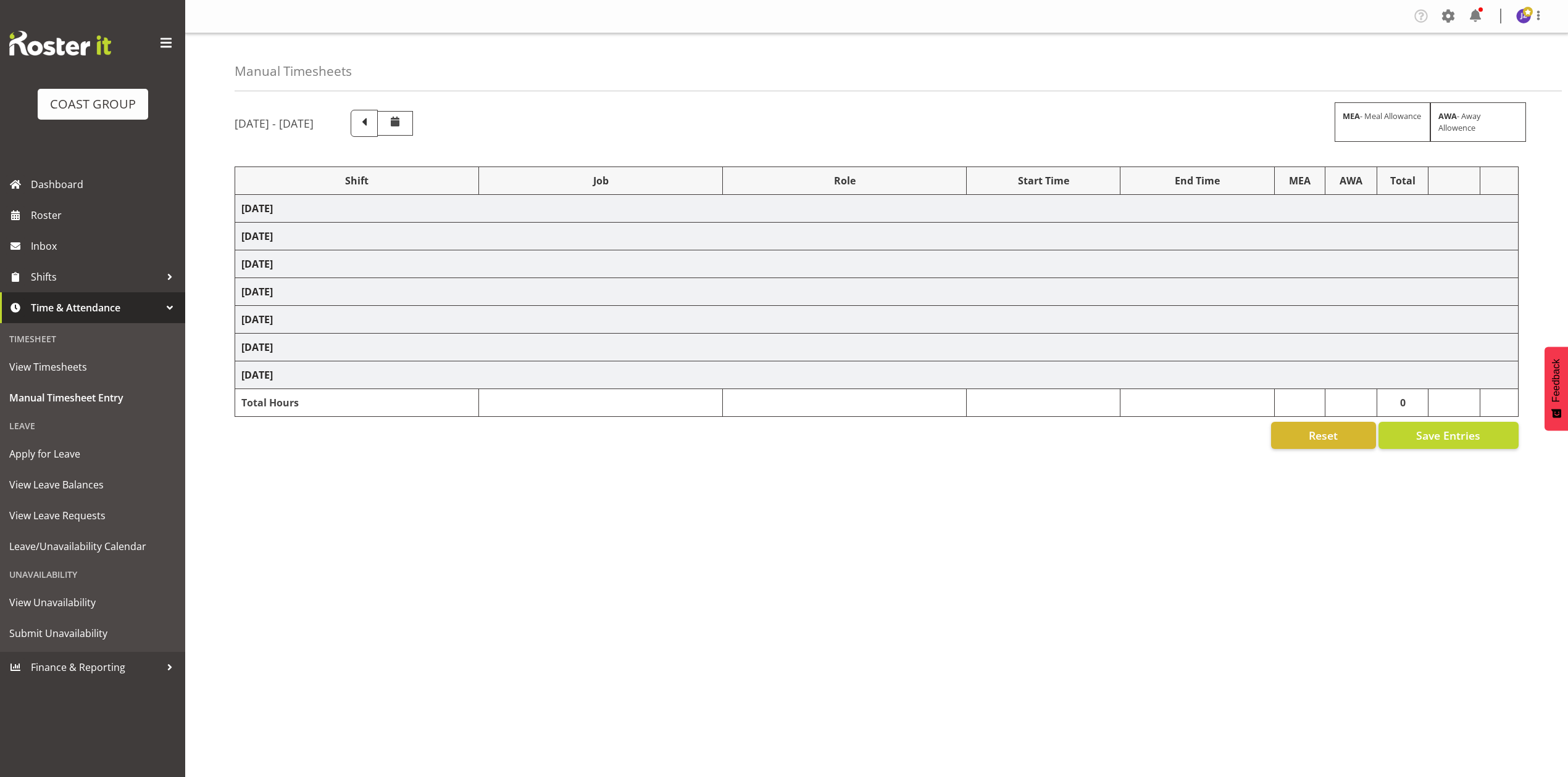
select select "78419"
select select "8514"
select select "68034"
select select "69"
select select "198"
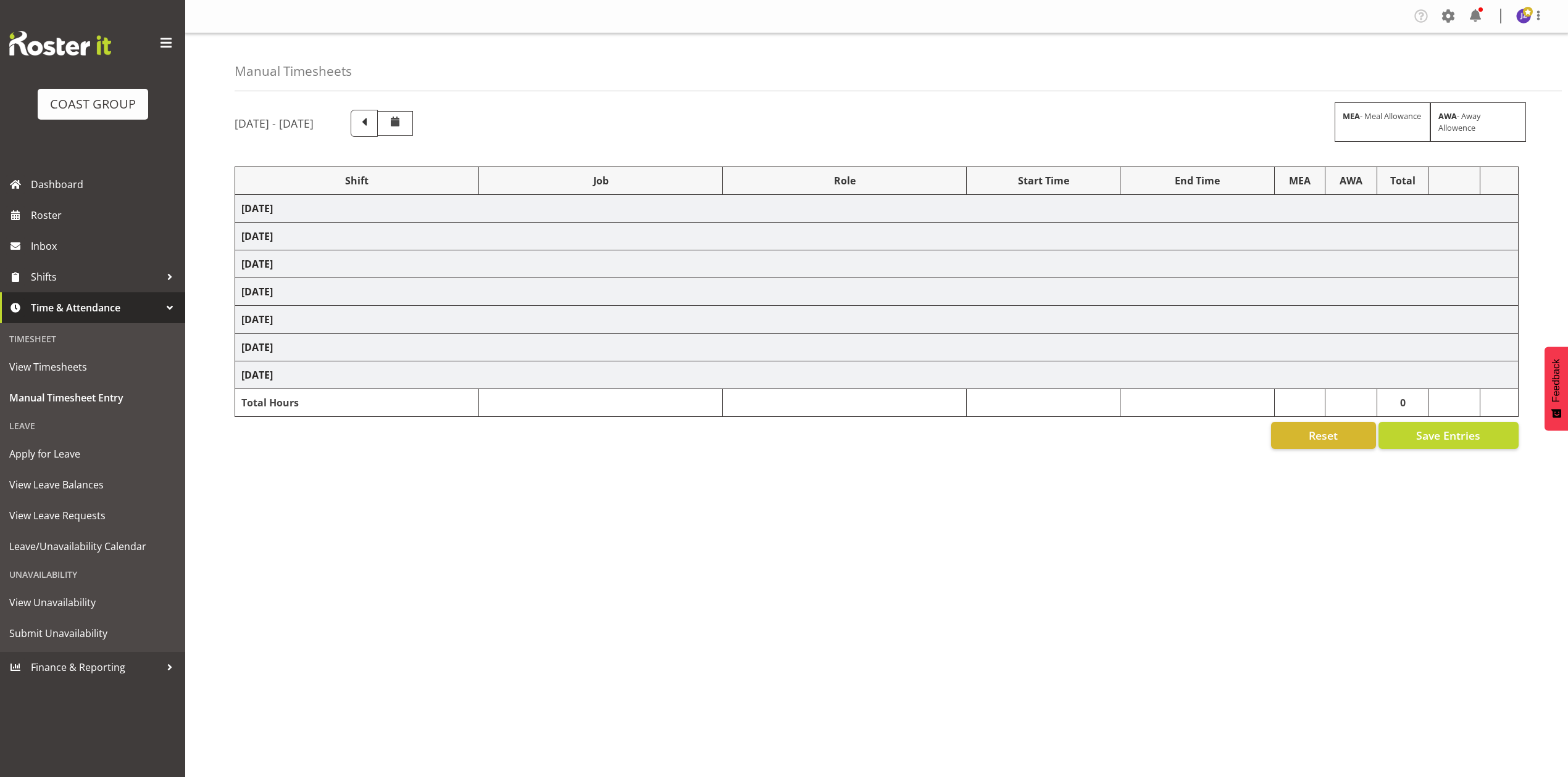
select select "79460"
select select "8652"
select select "76903"
select select "8652"
select select "68034"
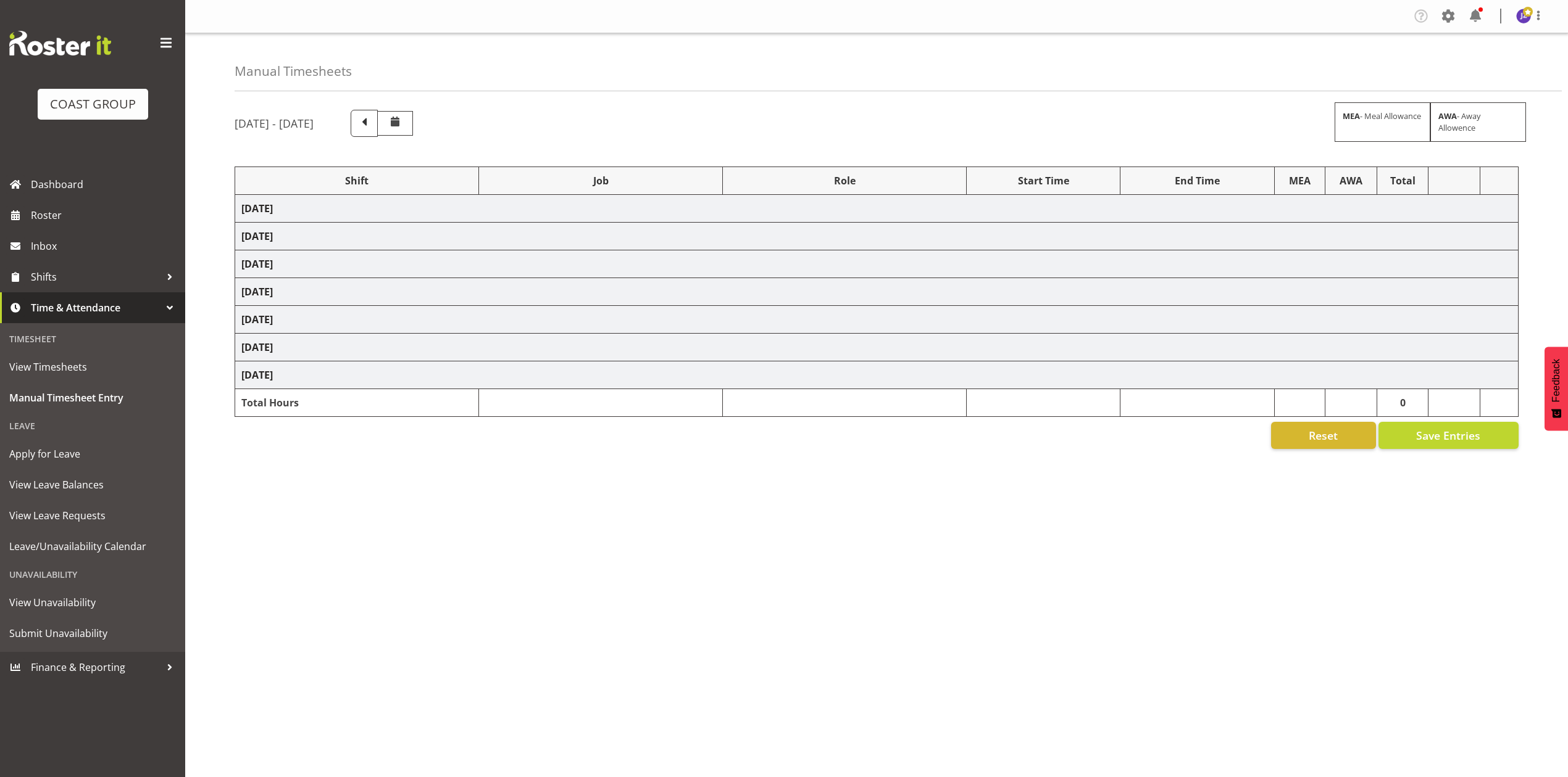
select select "69"
select select "198"
select select "79557"
select select "8652"
select select "68034"
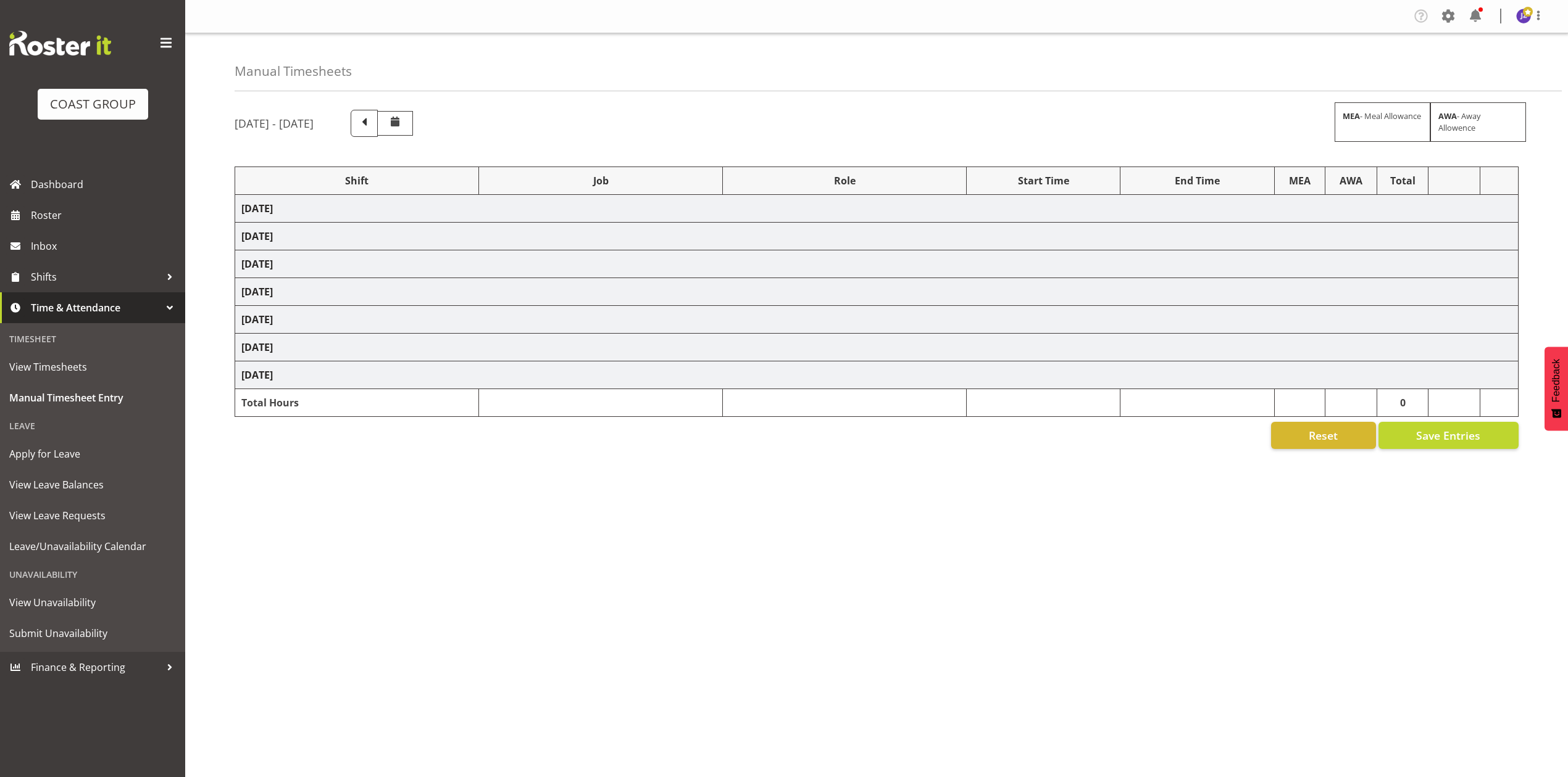
select select "69"
select select "198"
select select "79460"
select select "8652"
select select "78045"
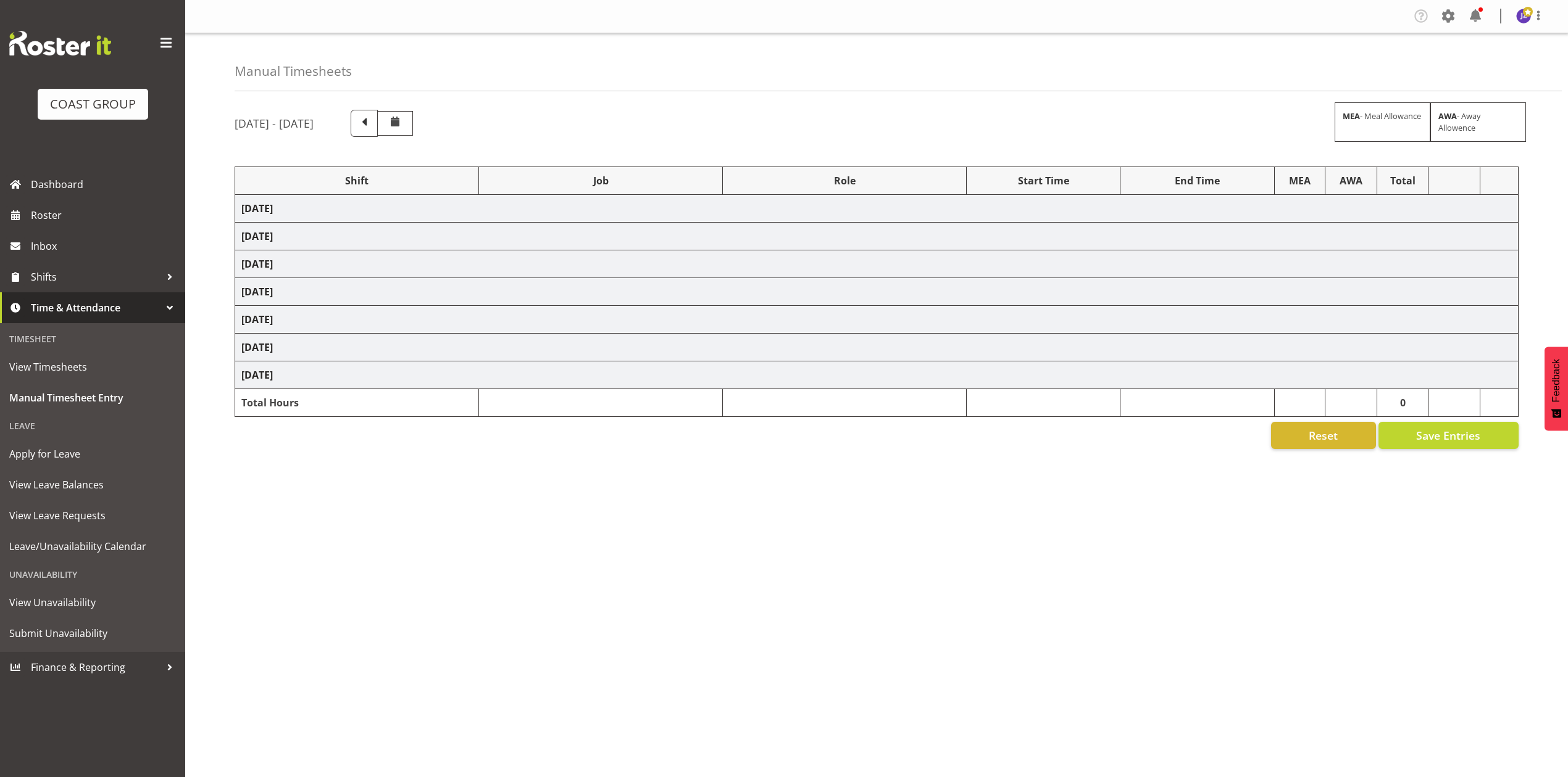
select select "10243"
select select "78045"
select select "10243"
select select "81114"
select select "10243"
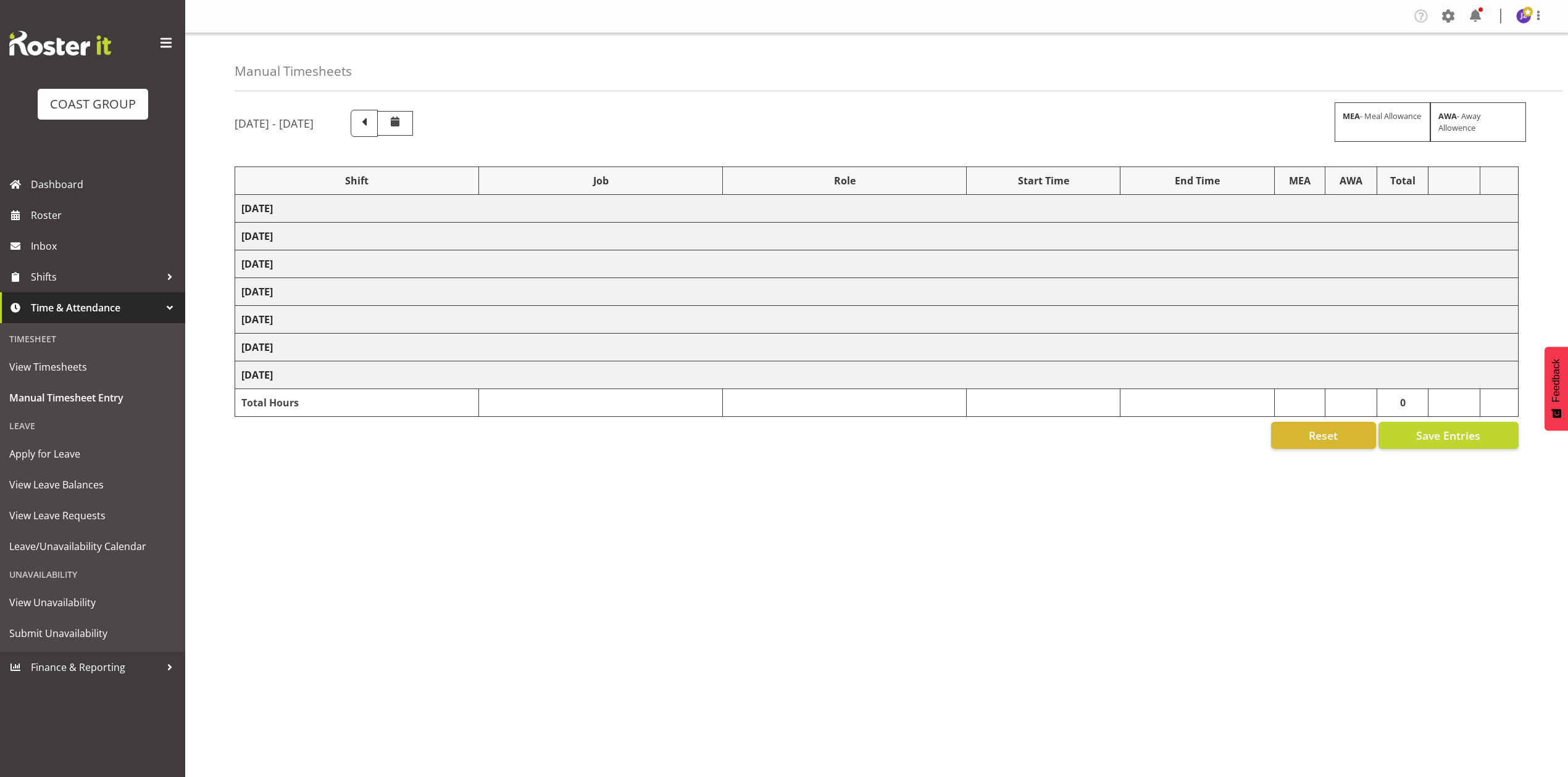
select select "80320"
select select "8652"
select select "77487"
select select "8652"
select select "73878"
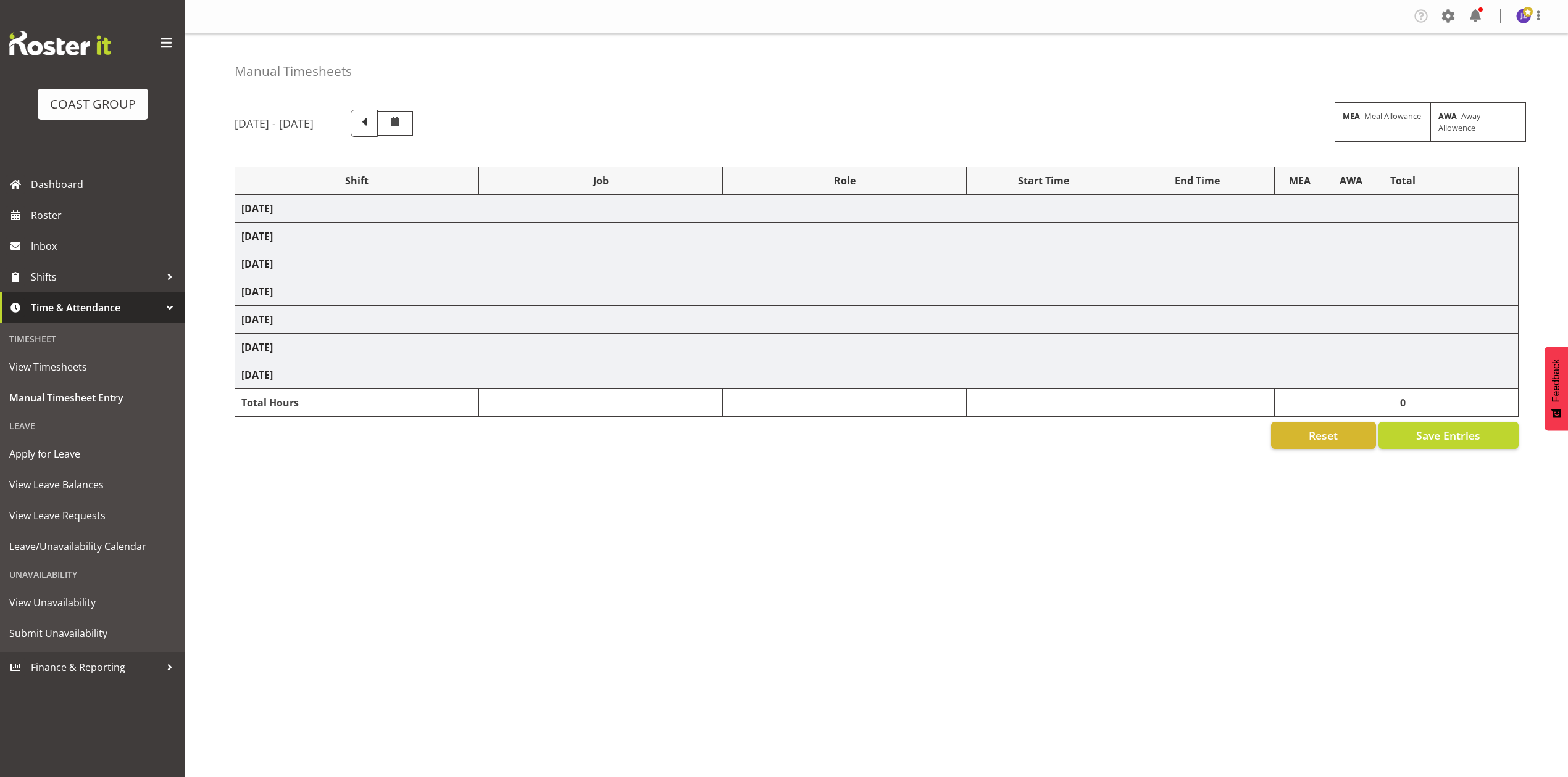
select select "8652"
select select "68034"
select select "69"
select select "198"
select select "68034"
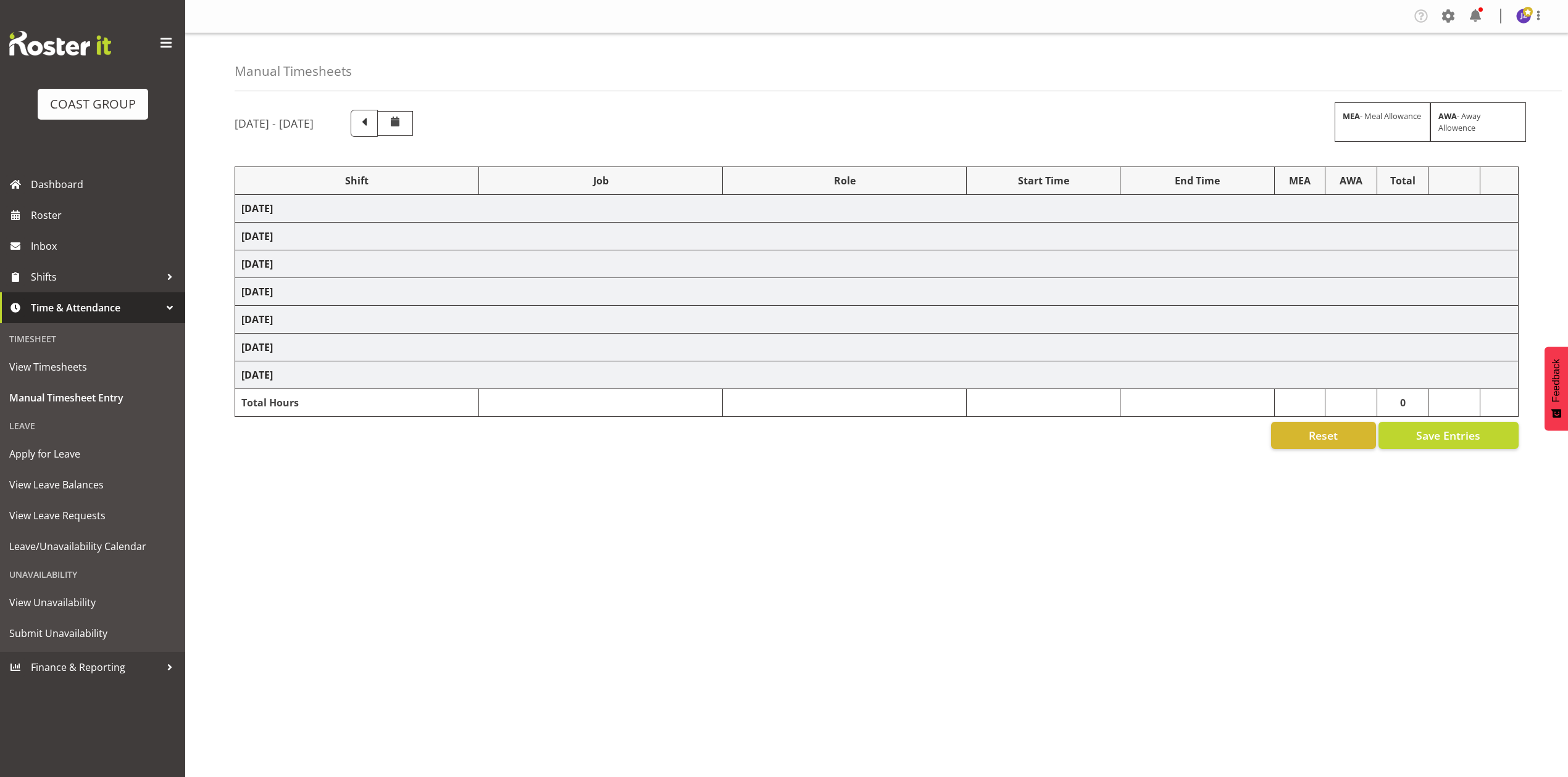
select select "69"
select select "198"
select select "68034"
select select "69"
select select "198"
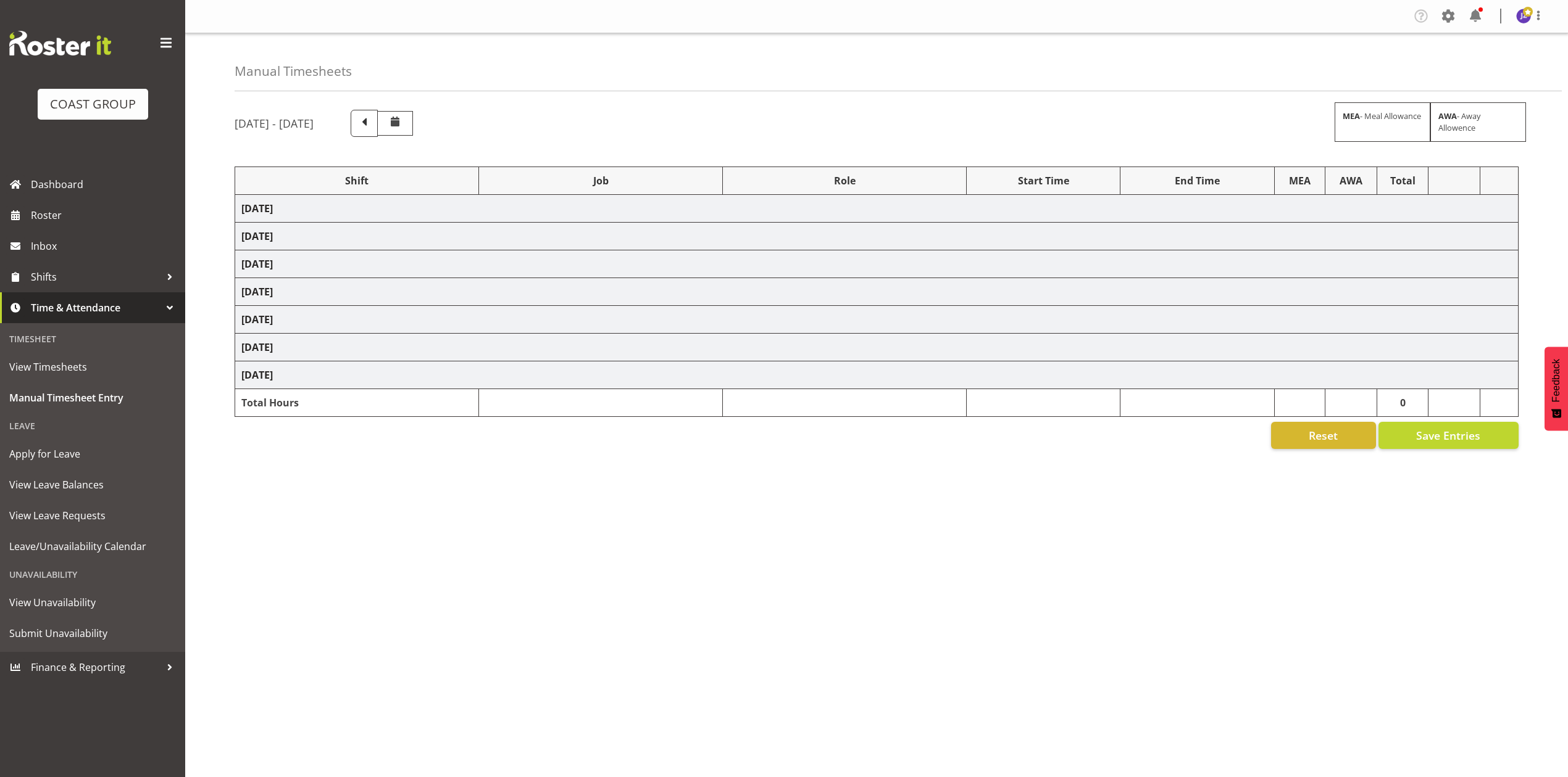
select select "80775"
select select "9993"
select select "80775"
select select "9993"
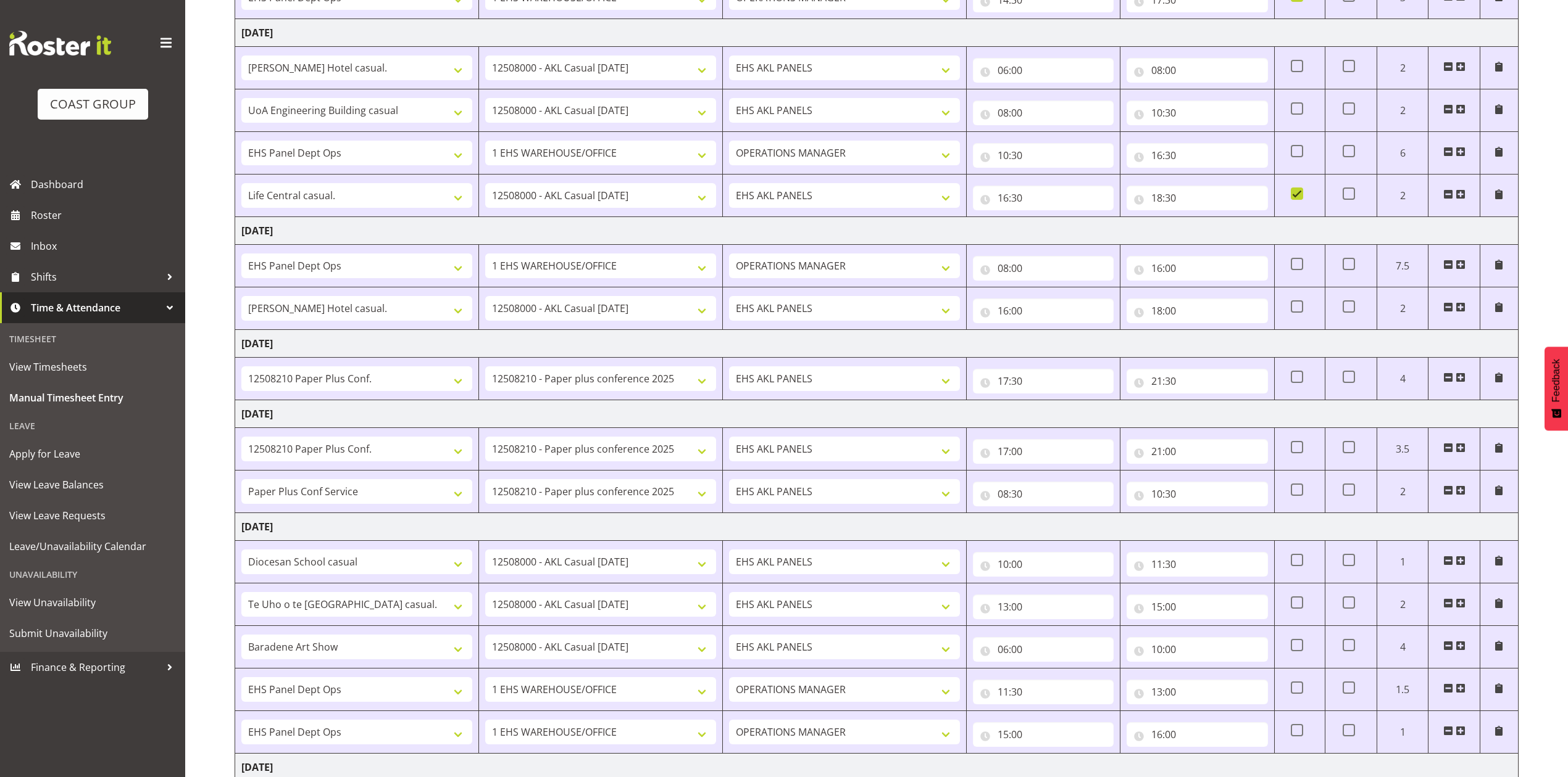
scroll to position [329, 0]
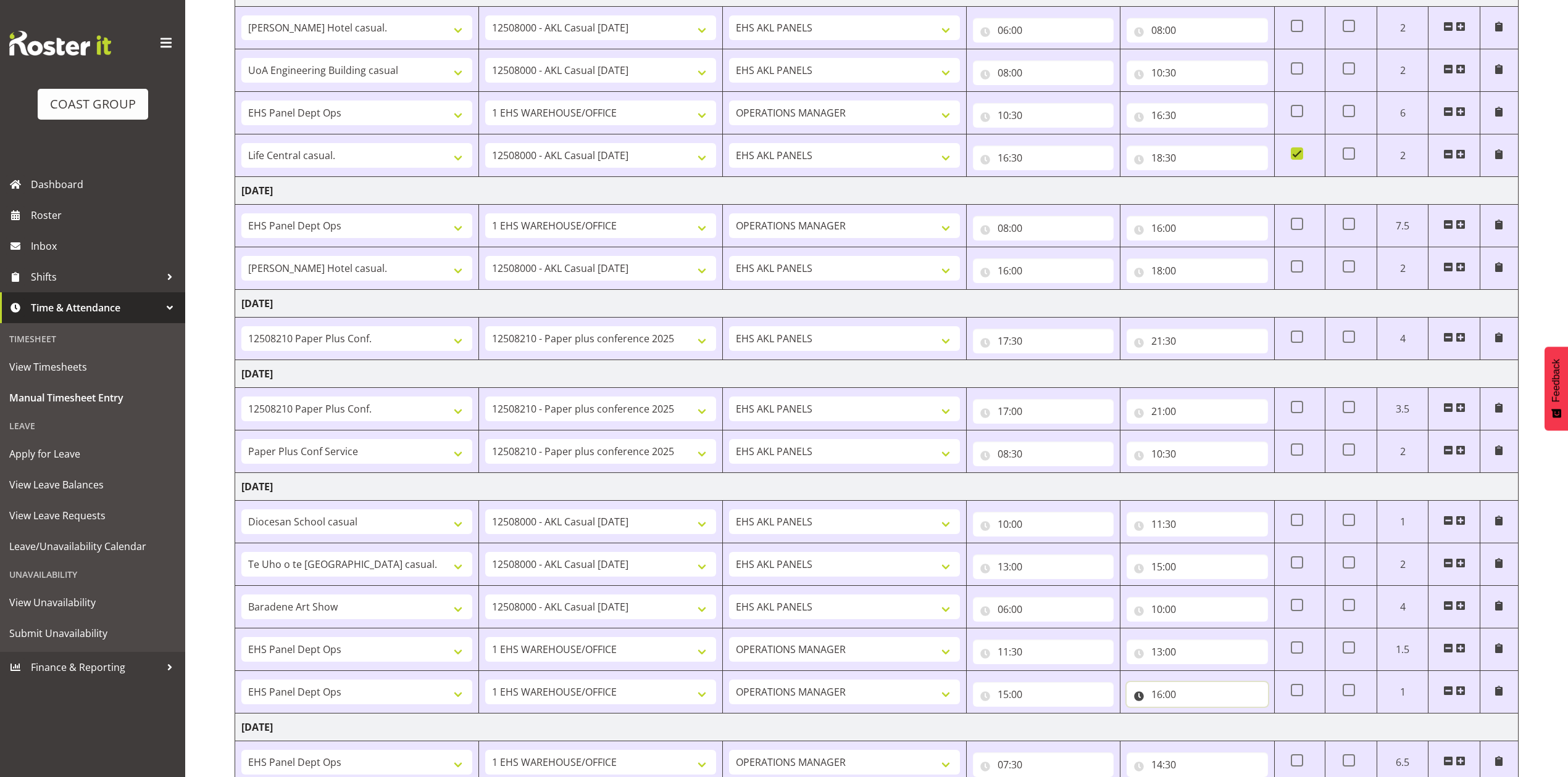
click at [1171, 698] on input "16:00" at bounding box center [1197, 694] width 141 height 24
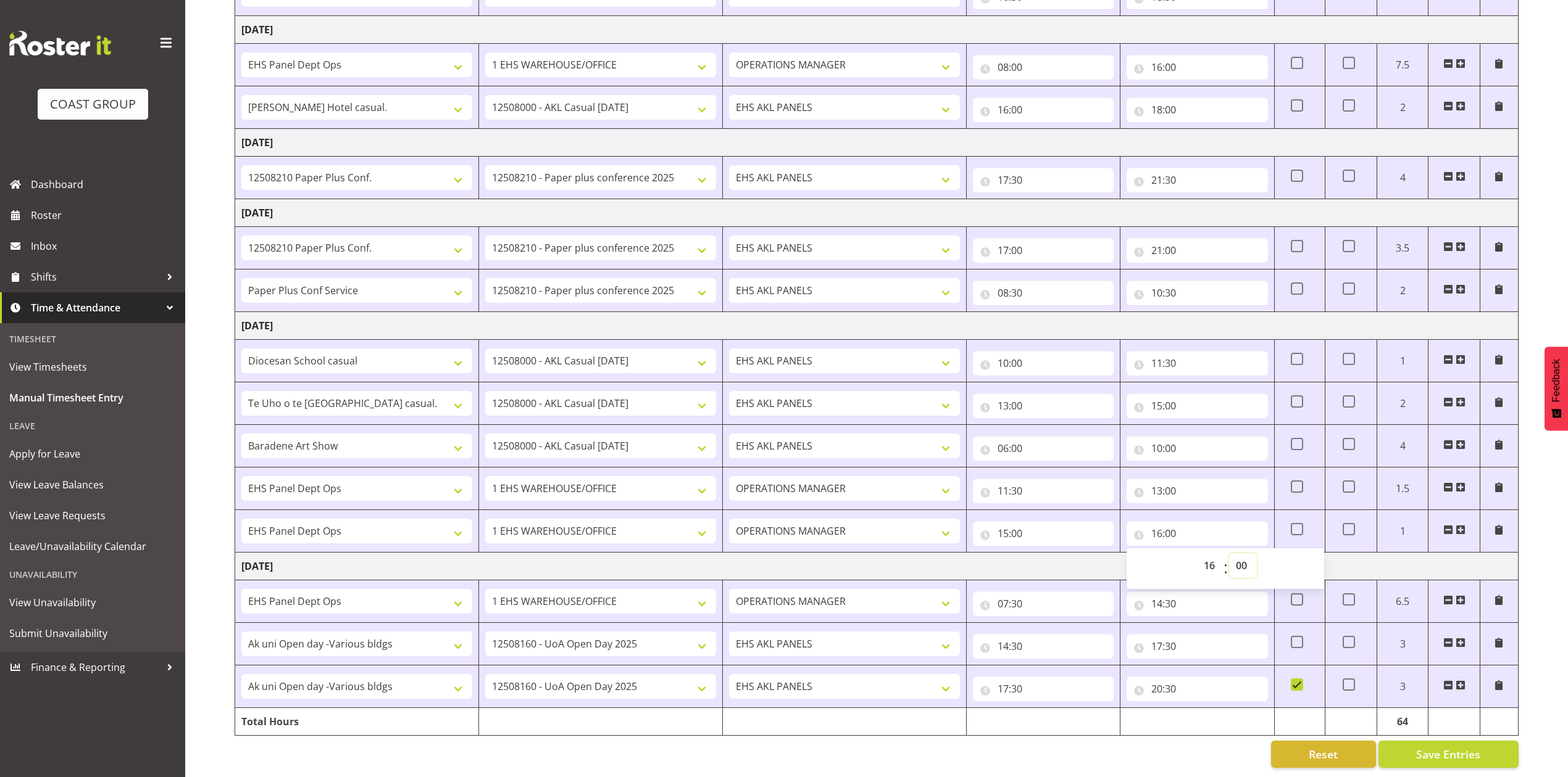
click at [1238, 568] on select "00 01 02 03 04 05 06 07 08 09 10 11 12 13 14 15 16 17 18 19 20 21 22 23 24 25 2…" at bounding box center [1242, 565] width 27 height 24
select select "30"
click at [1229, 555] on select "00 01 02 03 04 05 06 07 08 09 10 11 12 13 14 15 16 17 18 19 20 21 22 23 24 25 2…" at bounding box center [1242, 565] width 27 height 24
type input "16:30"
click at [1177, 771] on div "August 20th - August 26th 2025 MEA - Meal Allowance AWA - Away Allowence Shift …" at bounding box center [901, 194] width 1333 height 1167
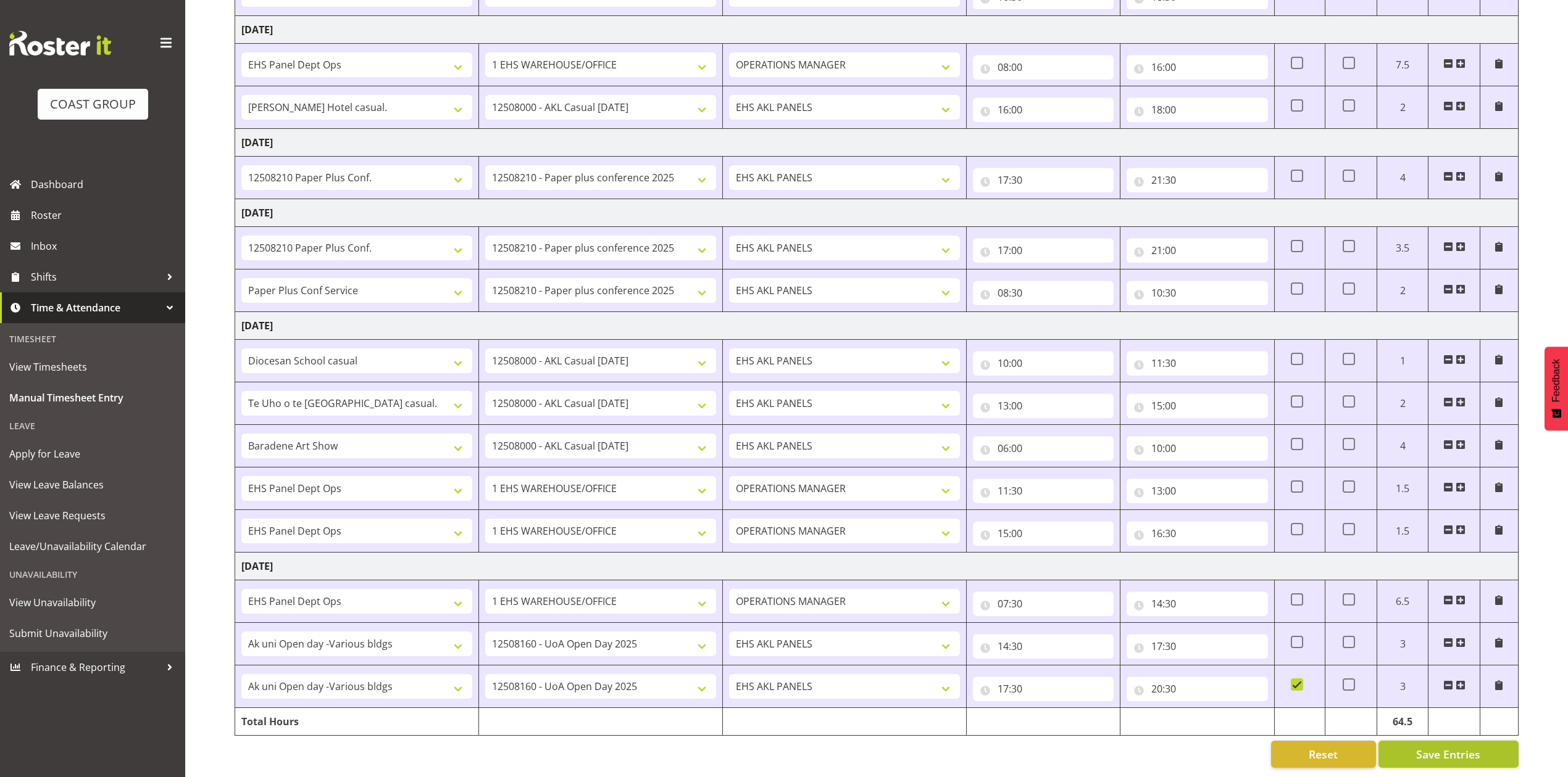
click at [1452, 756] on span "Save Entries" at bounding box center [1448, 755] width 64 height 16
click at [36, 212] on span "Roster" at bounding box center [105, 215] width 148 height 19
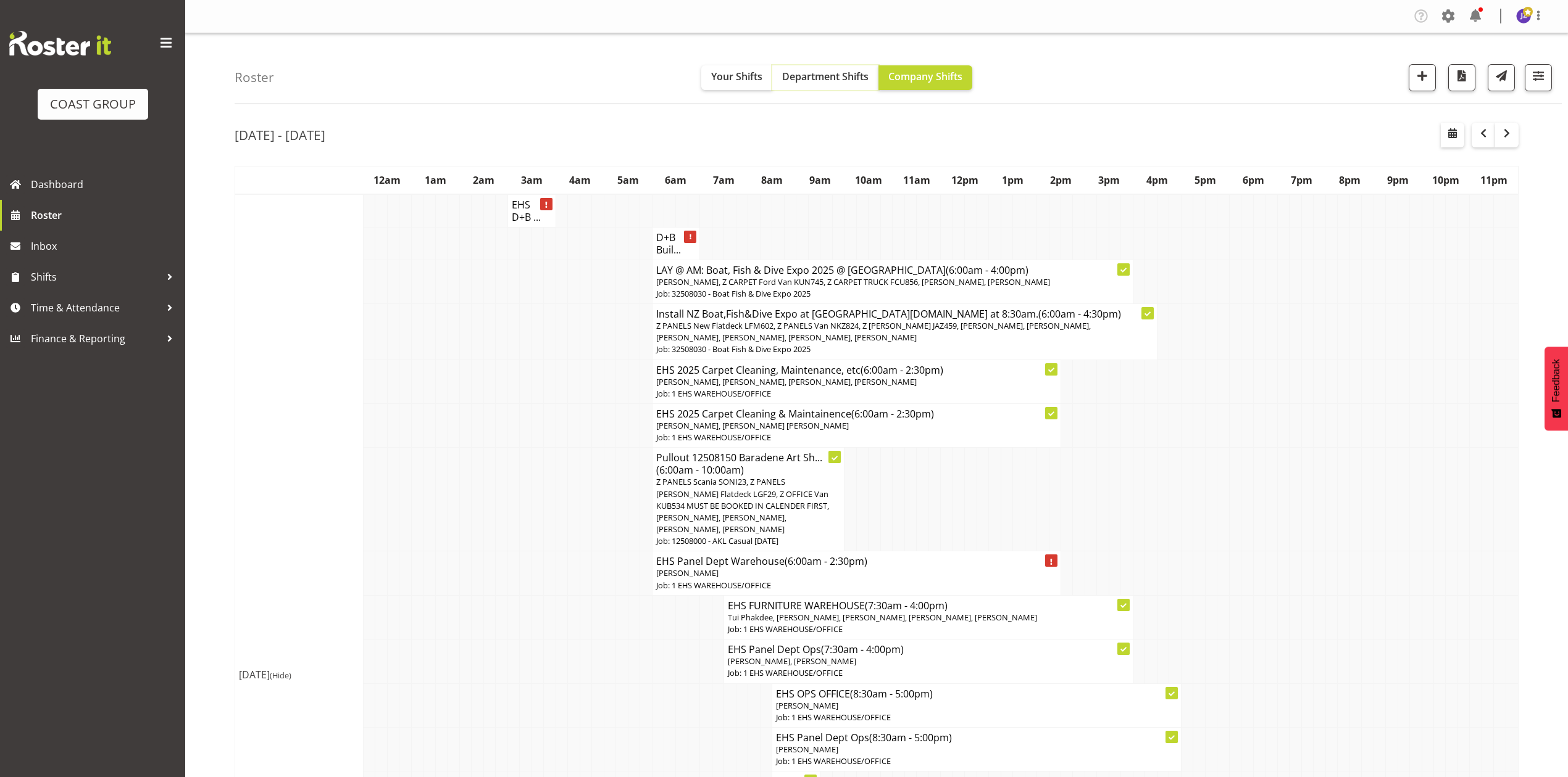
drag, startPoint x: 817, startPoint y: 75, endPoint x: 979, endPoint y: 168, distance: 186.8
click at [817, 75] on span "Department Shifts" at bounding box center [825, 76] width 86 height 13
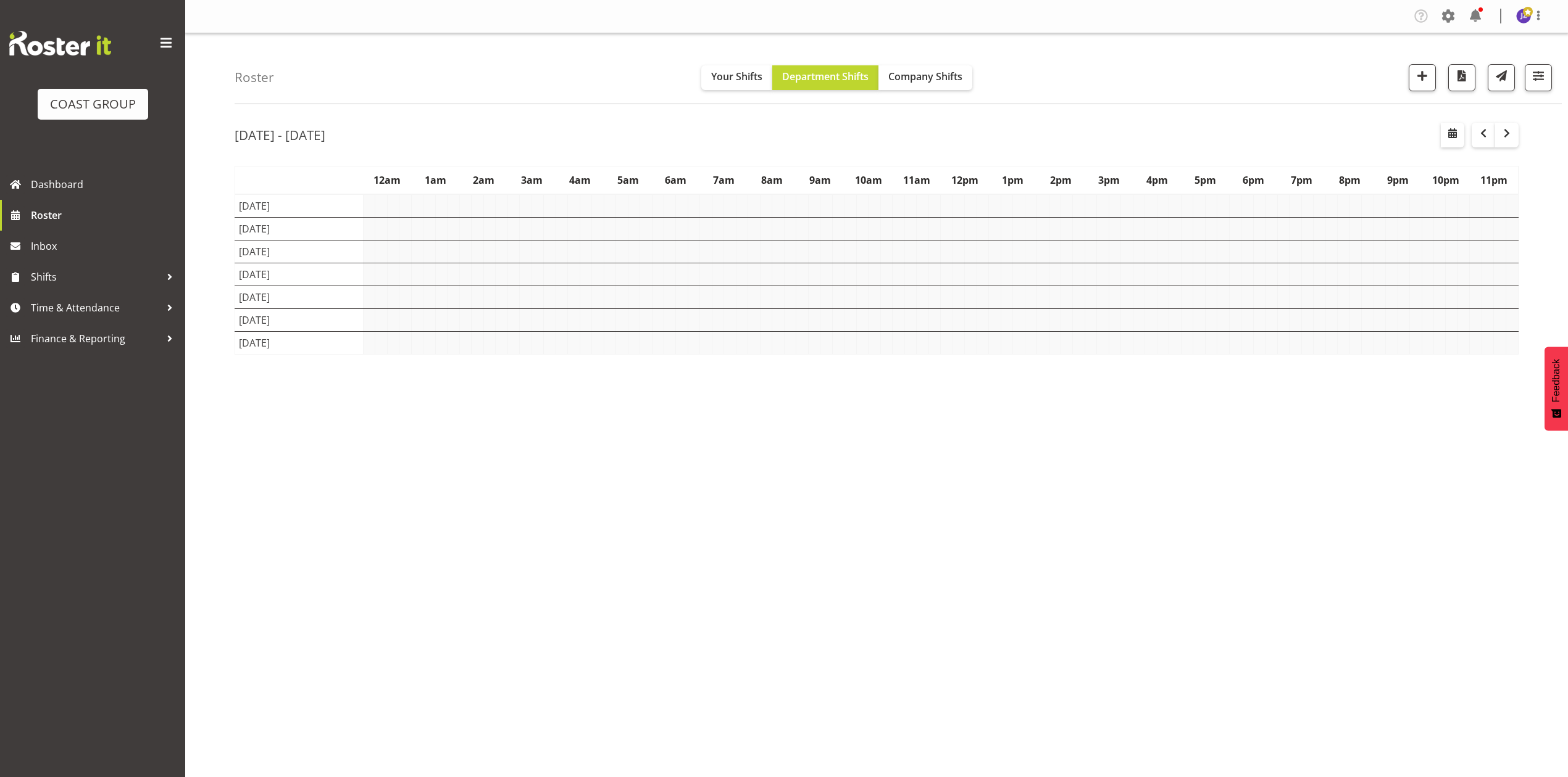
click at [1194, 137] on div "[DATE] - [DATE]" at bounding box center [876, 137] width 1284 height 28
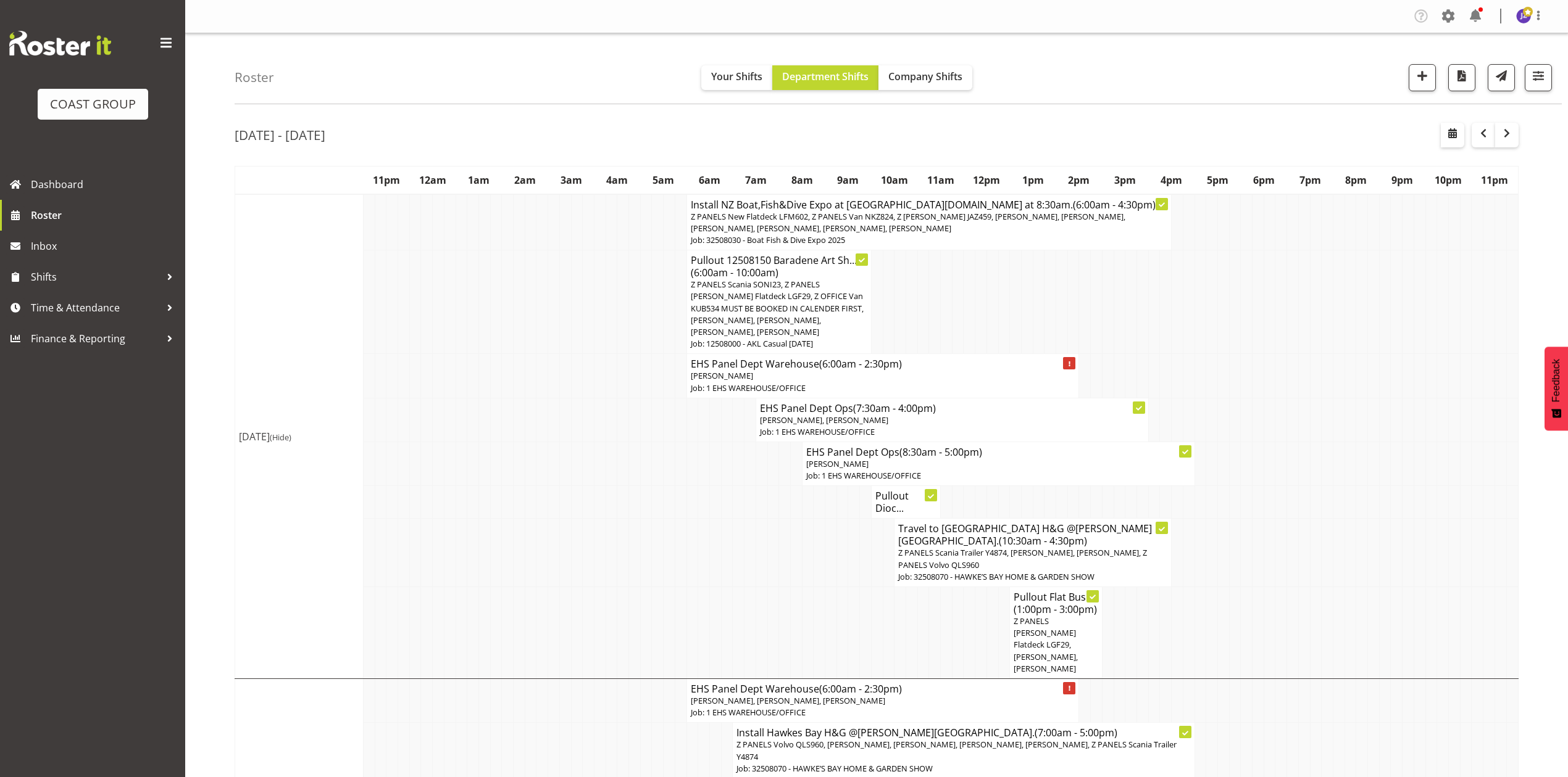
click at [1307, 344] on td at bounding box center [1304, 303] width 12 height 104
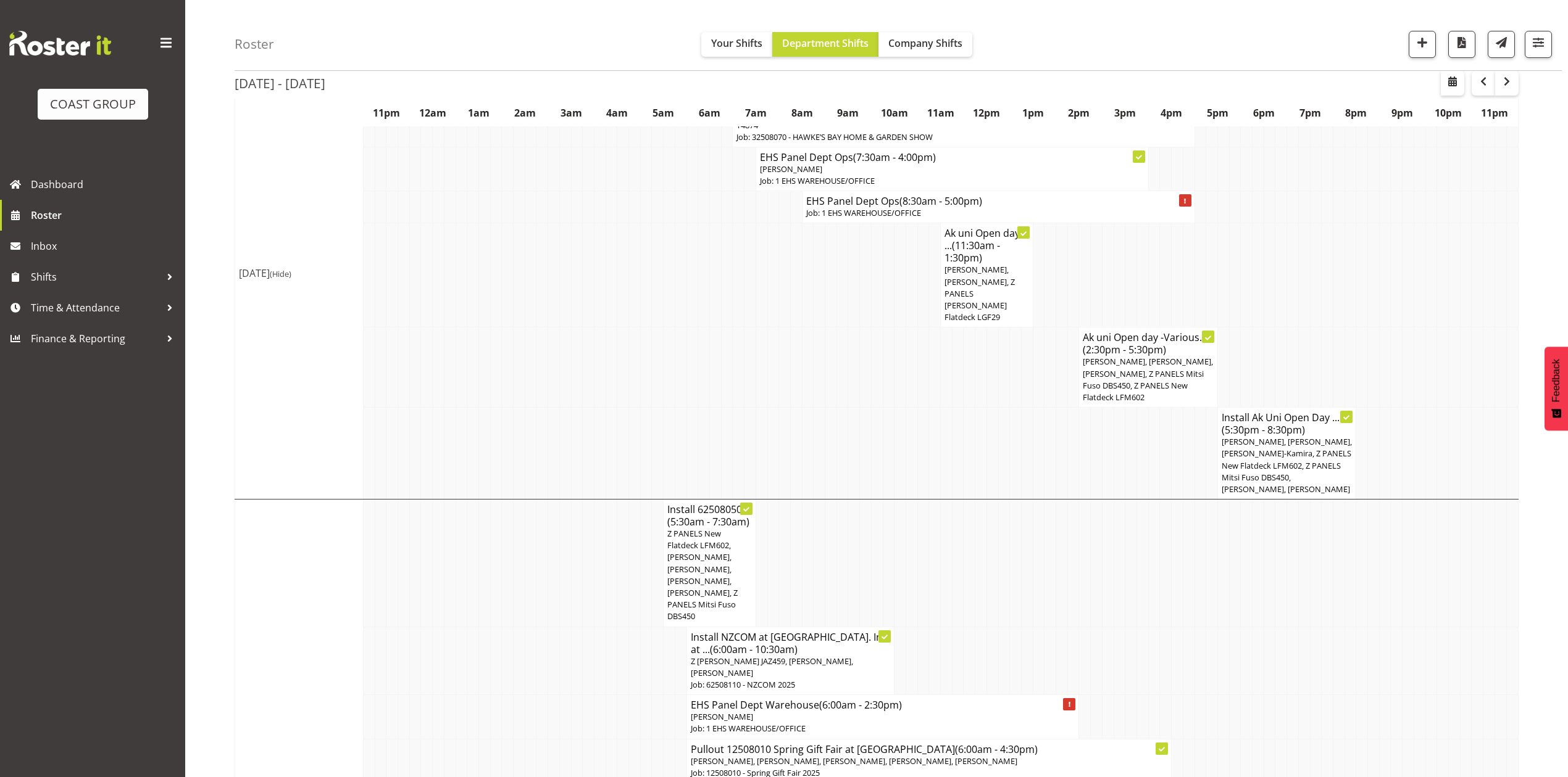
scroll to position [658, 0]
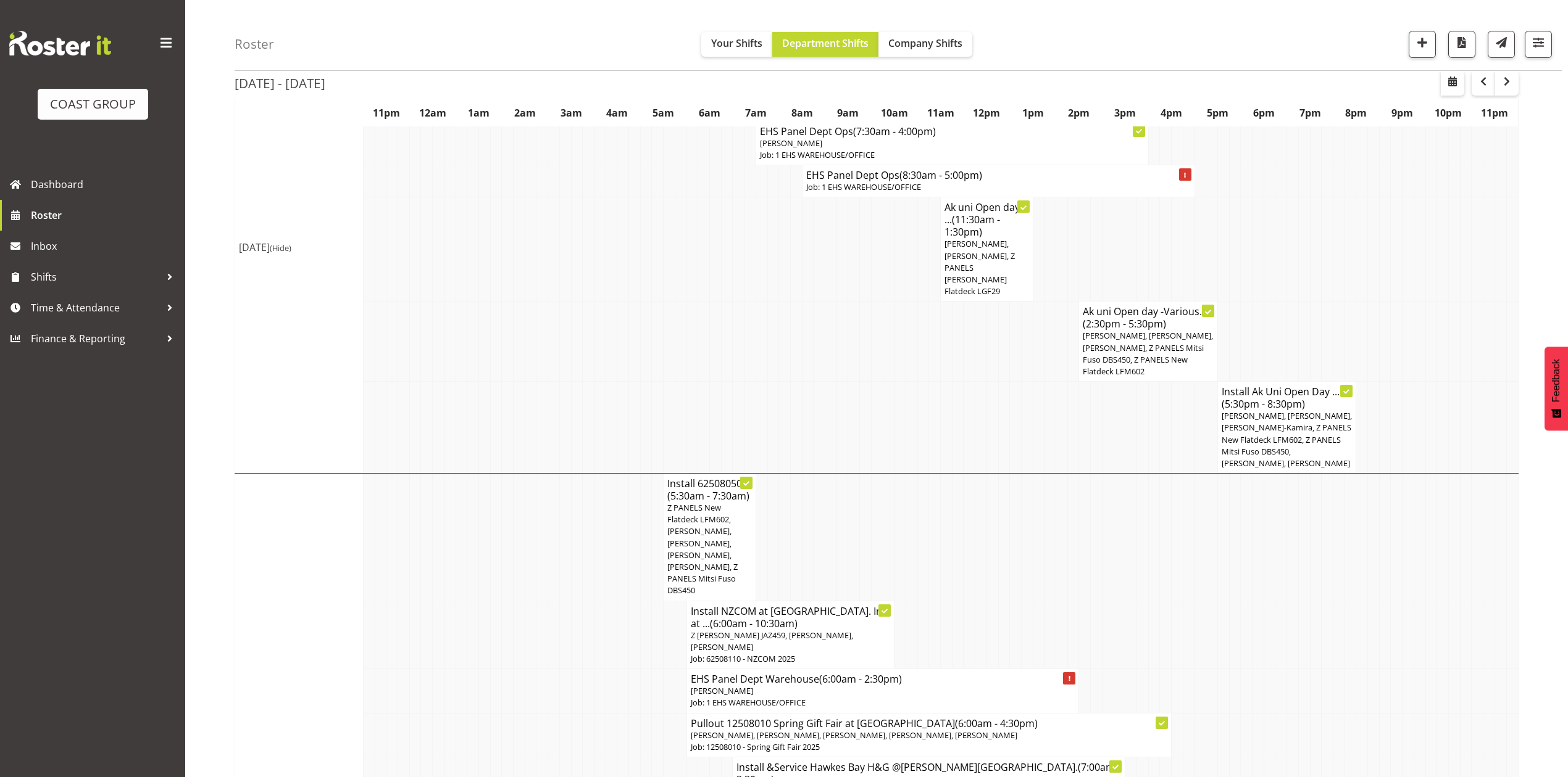
click at [1021, 507] on td at bounding box center [1027, 537] width 12 height 128
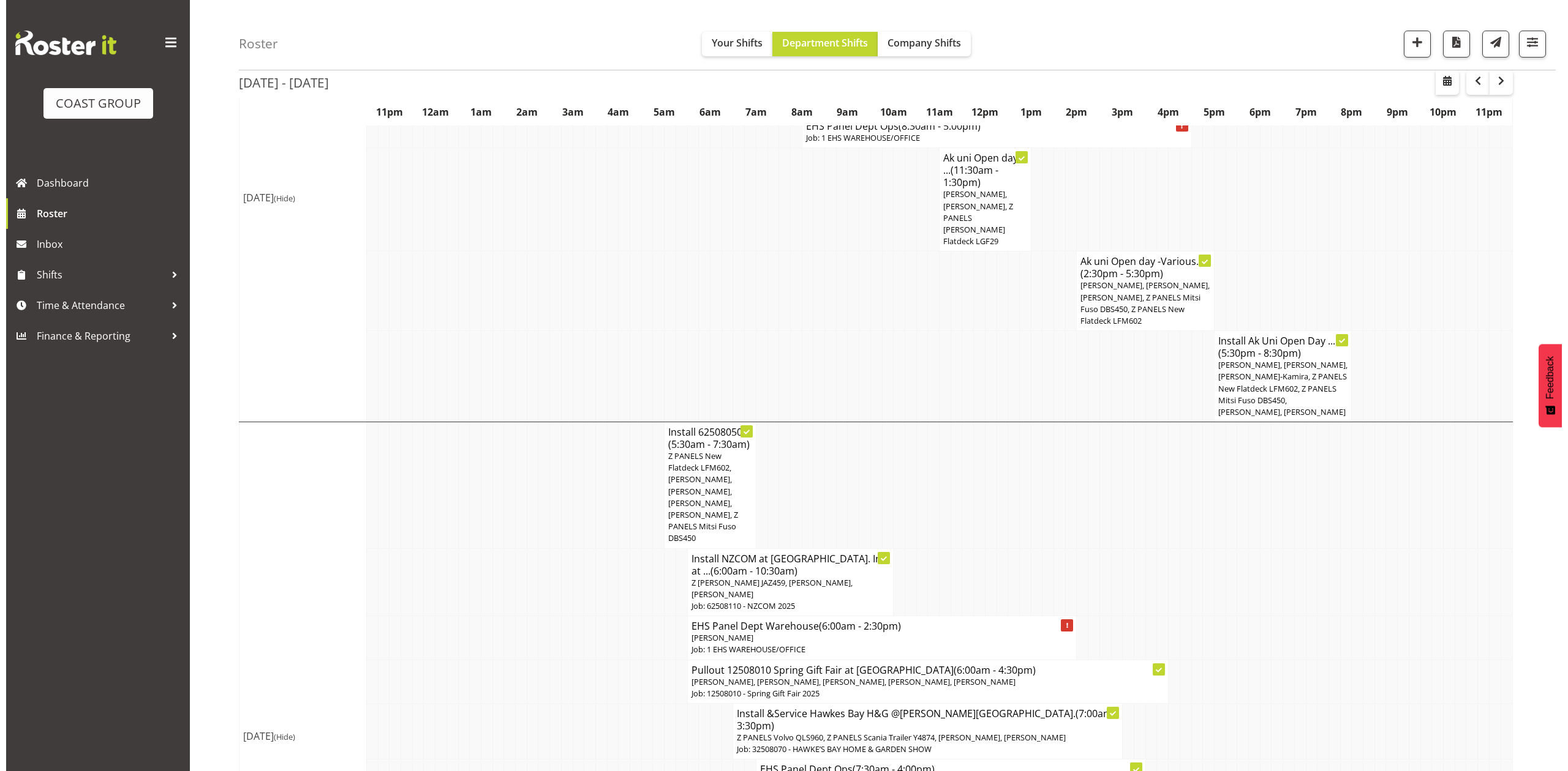
scroll to position [735, 0]
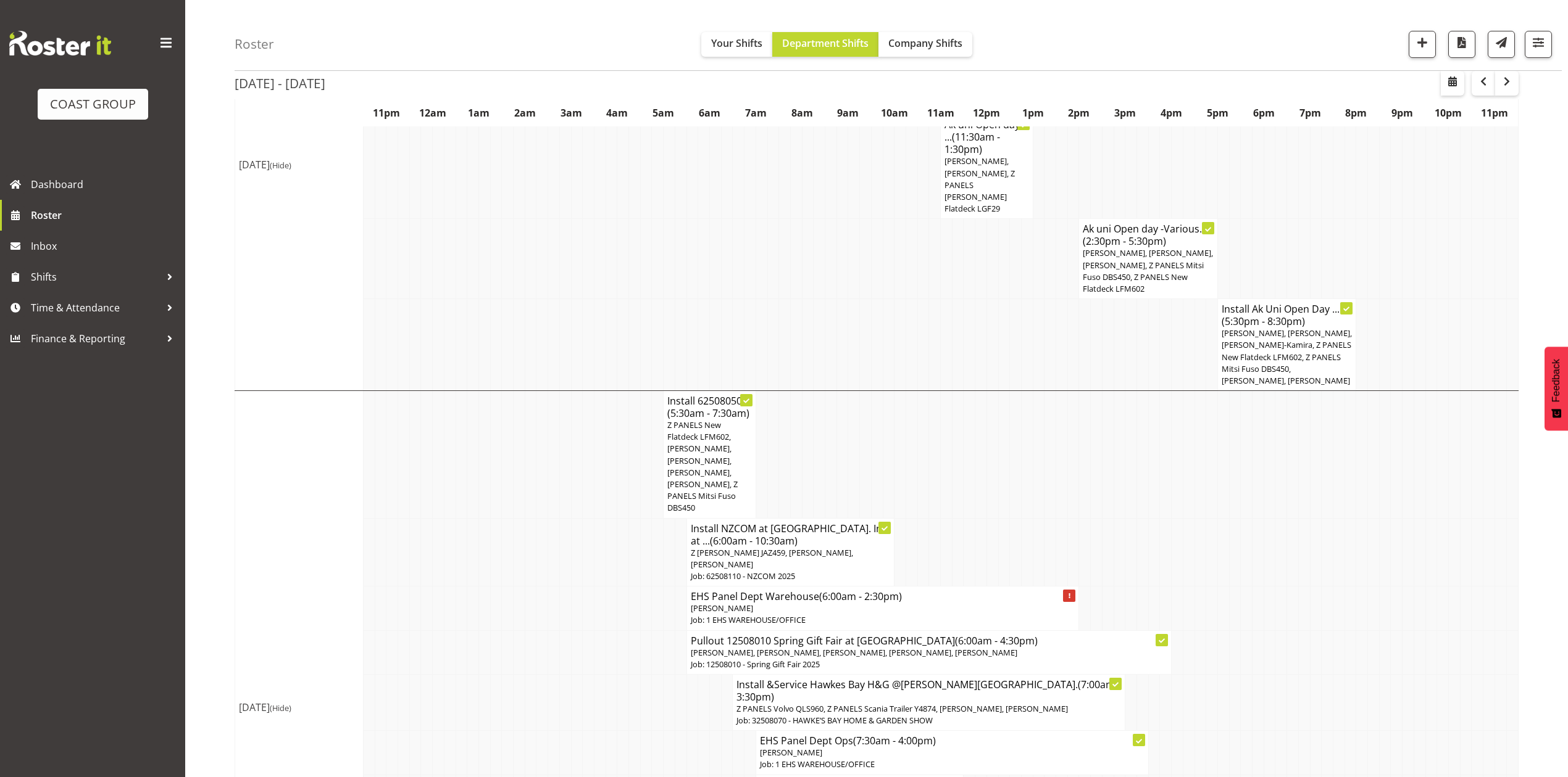
click at [822, 419] on td at bounding box center [820, 455] width 12 height 128
click at [724, 433] on span "Z PANELS New Flatdeck LFM602, [PERSON_NAME], [PERSON_NAME], [PERSON_NAME], [PER…" at bounding box center [702, 466] width 71 height 94
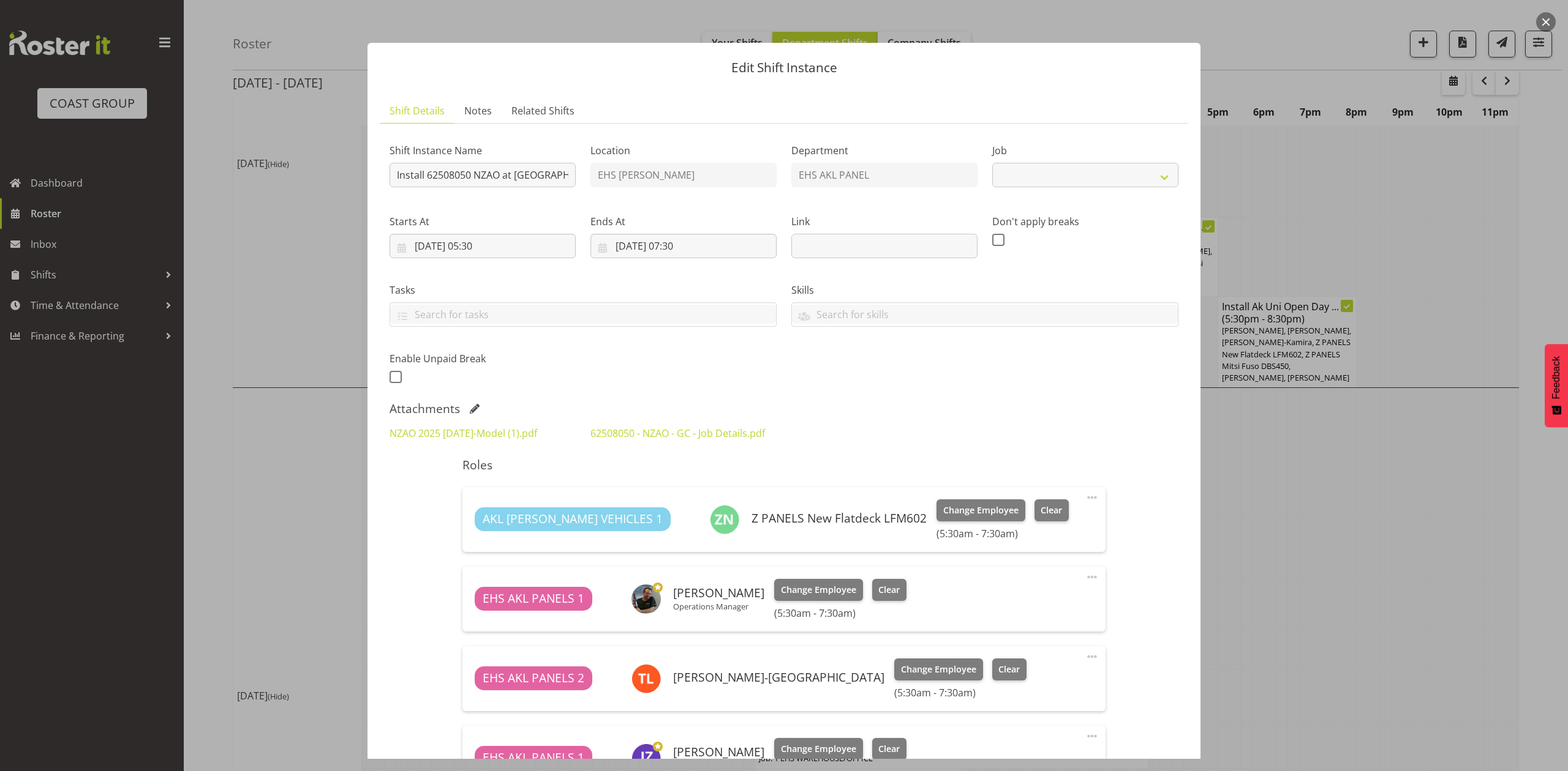
select select "9198"
click at [522, 426] on link "NZAO 2025 [DATE]-Model (1).pdf" at bounding box center [463, 433] width 147 height 13
click at [855, 440] on div "NZAO 2025 [DATE]-Model (1).pdf 62508050 - NZAO - GC - Job Details.pdf" at bounding box center [784, 434] width 804 height 29
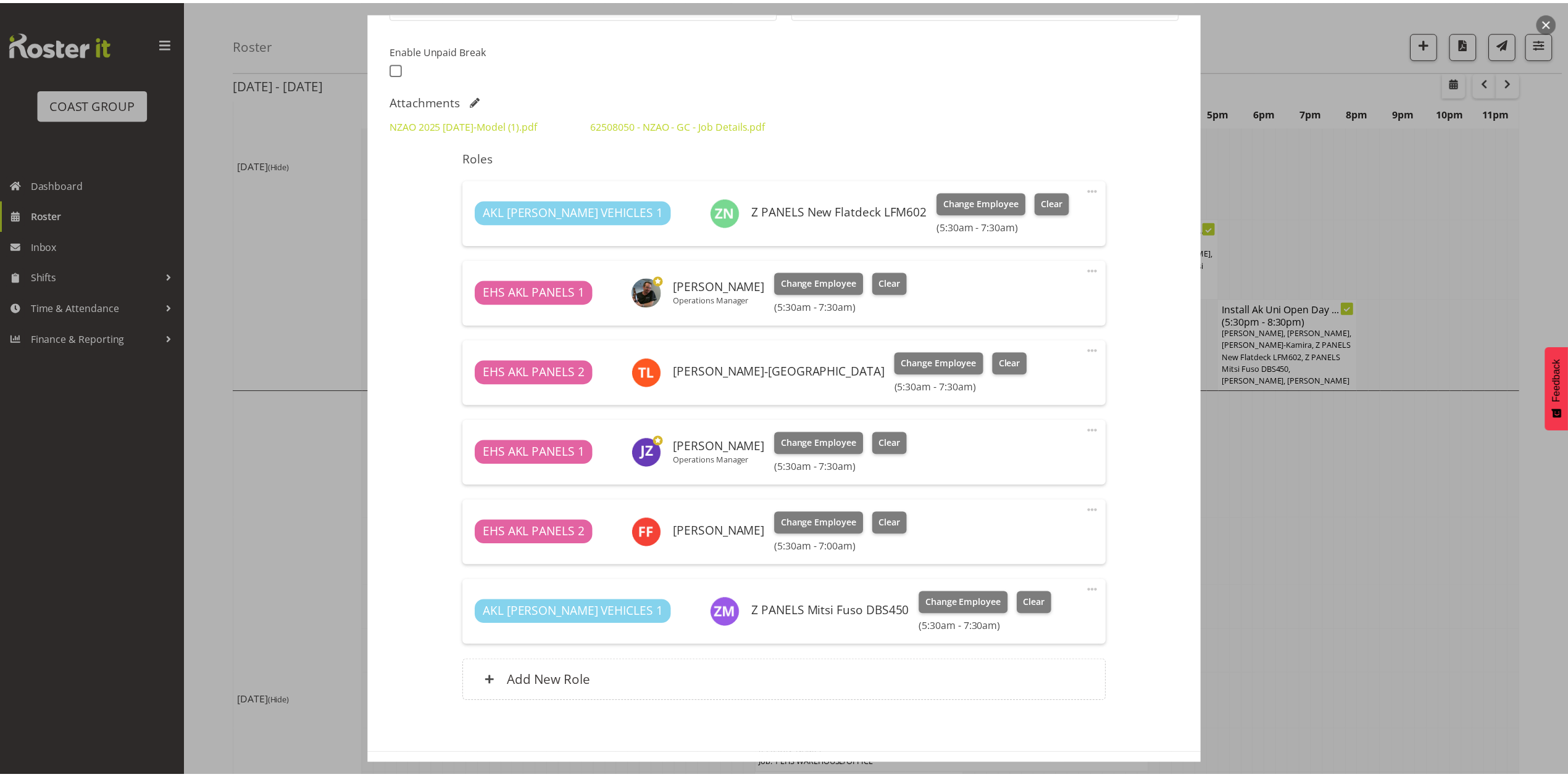
scroll to position [329, 0]
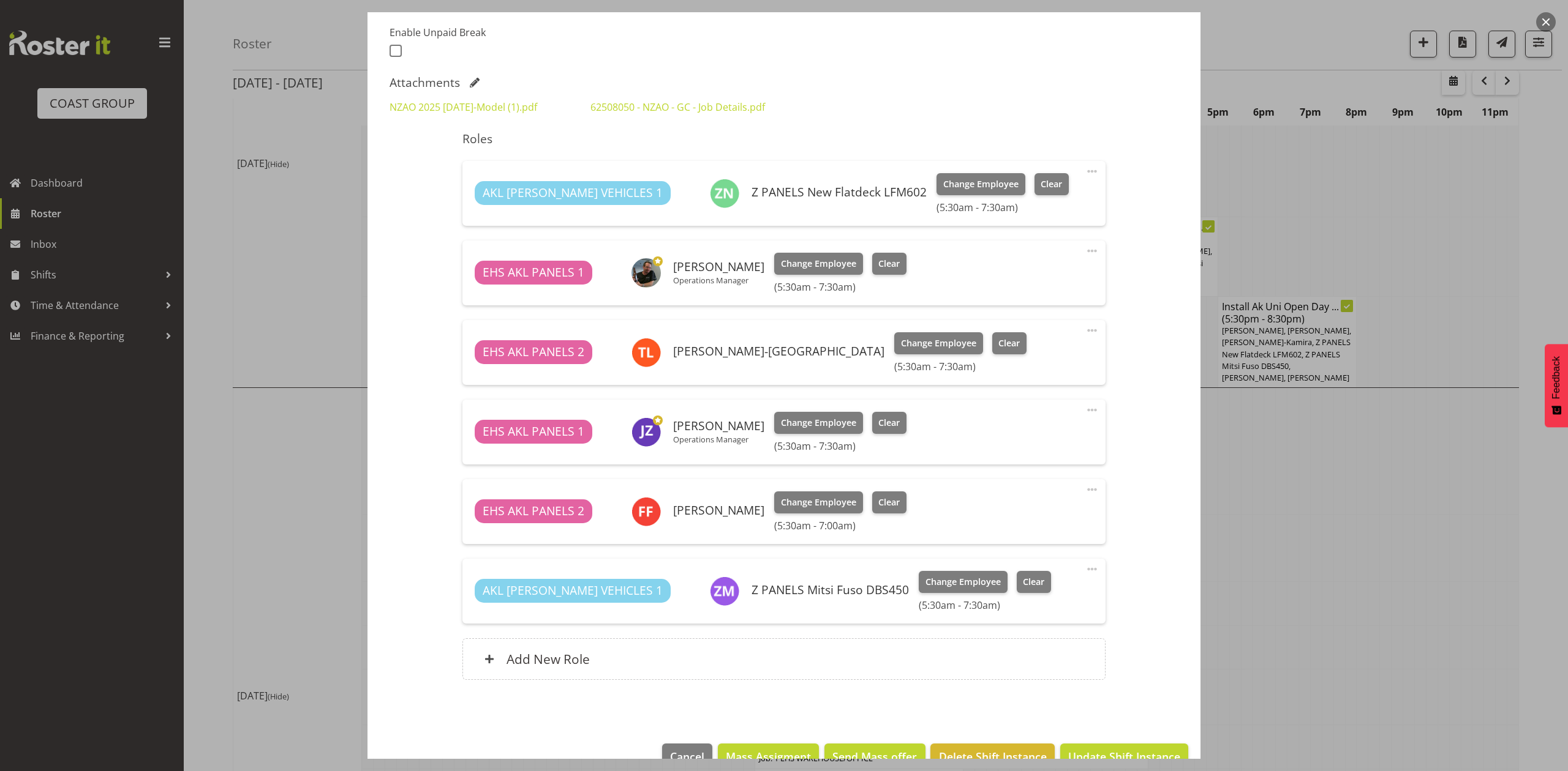
click at [1228, 502] on div at bounding box center [784, 385] width 1568 height 771
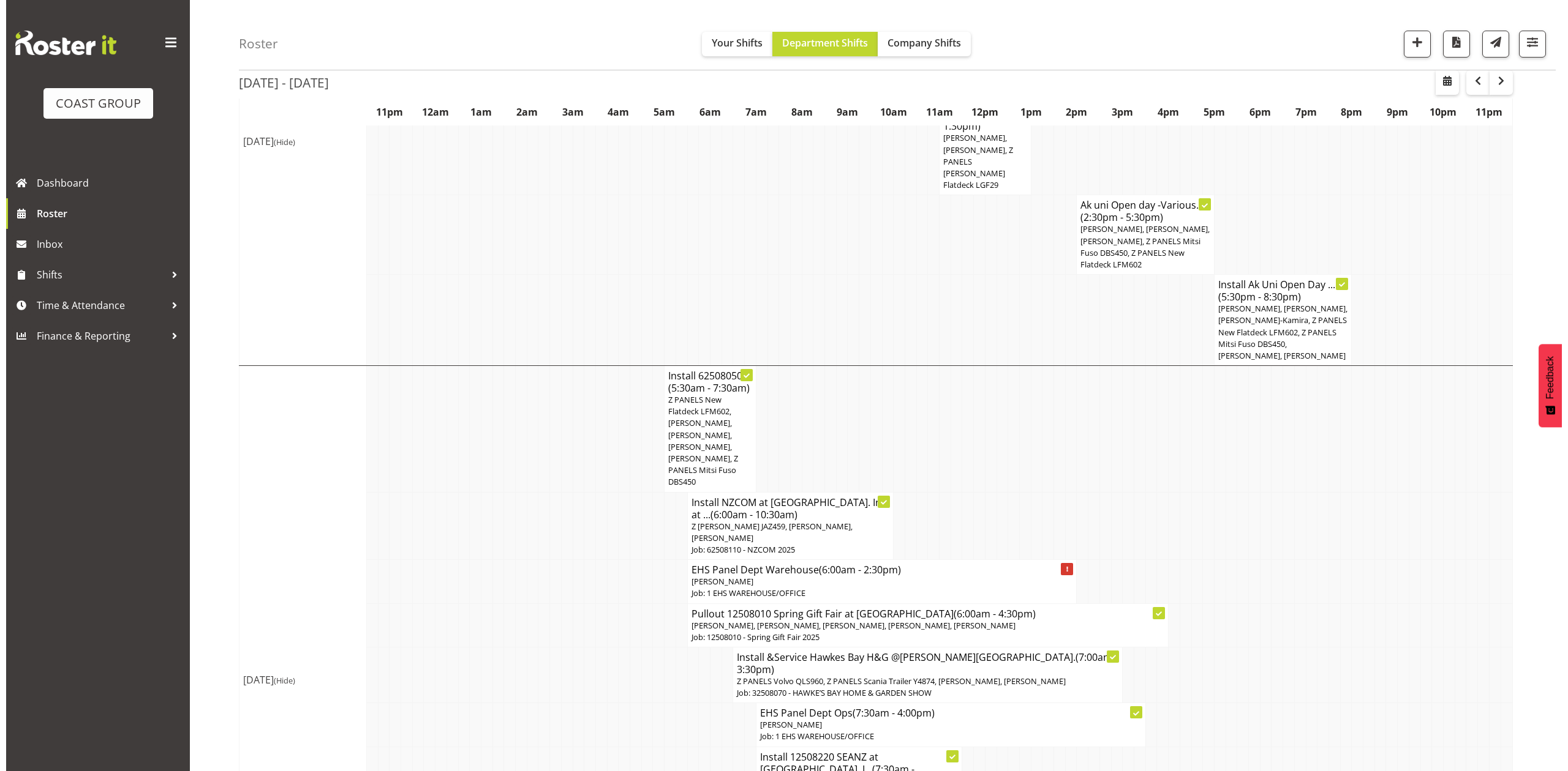
scroll to position [898, 0]
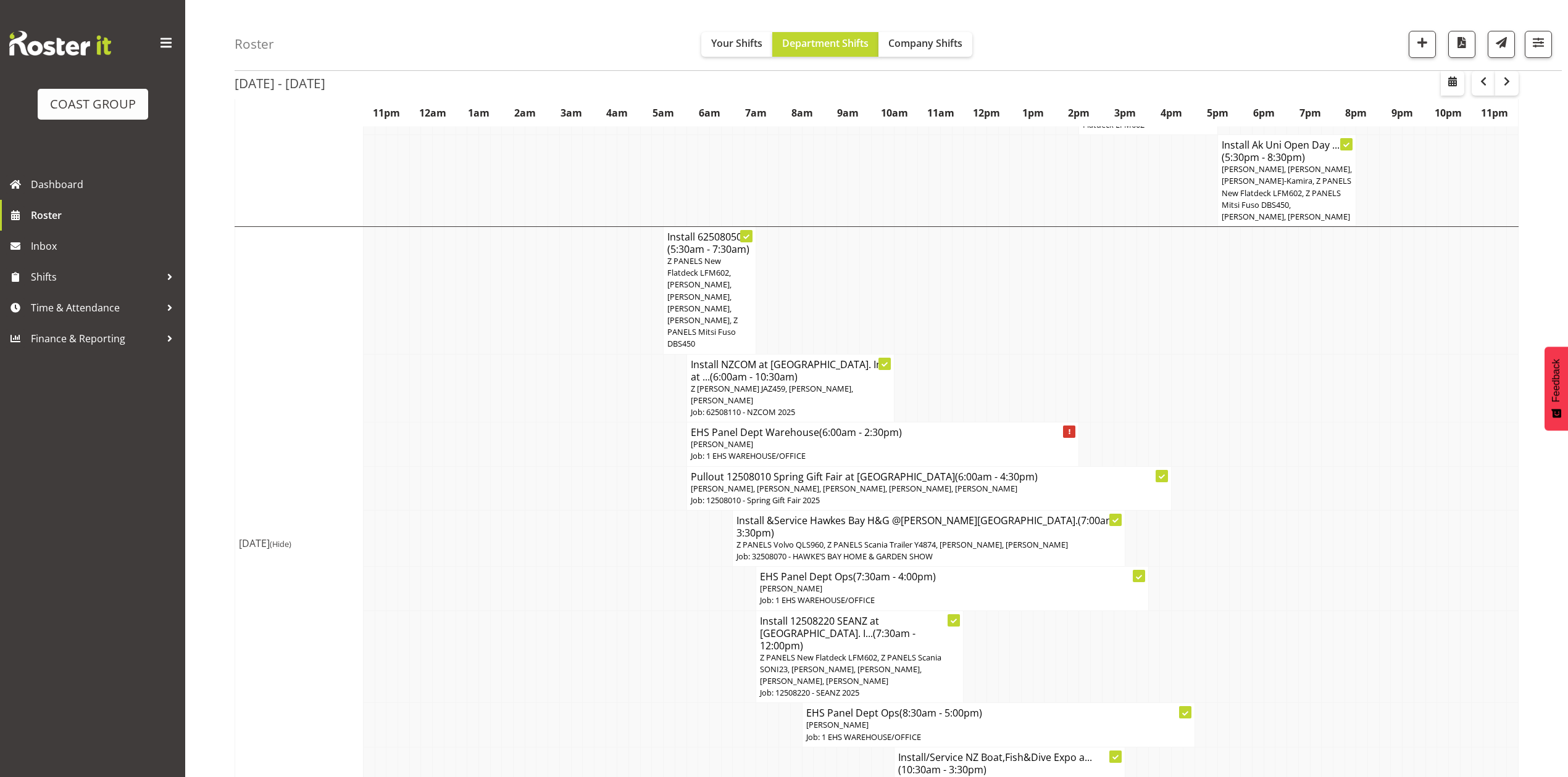
click at [828, 383] on p "Z [PERSON_NAME] JAZ459, [PERSON_NAME], [PERSON_NAME]" at bounding box center [790, 395] width 200 height 24
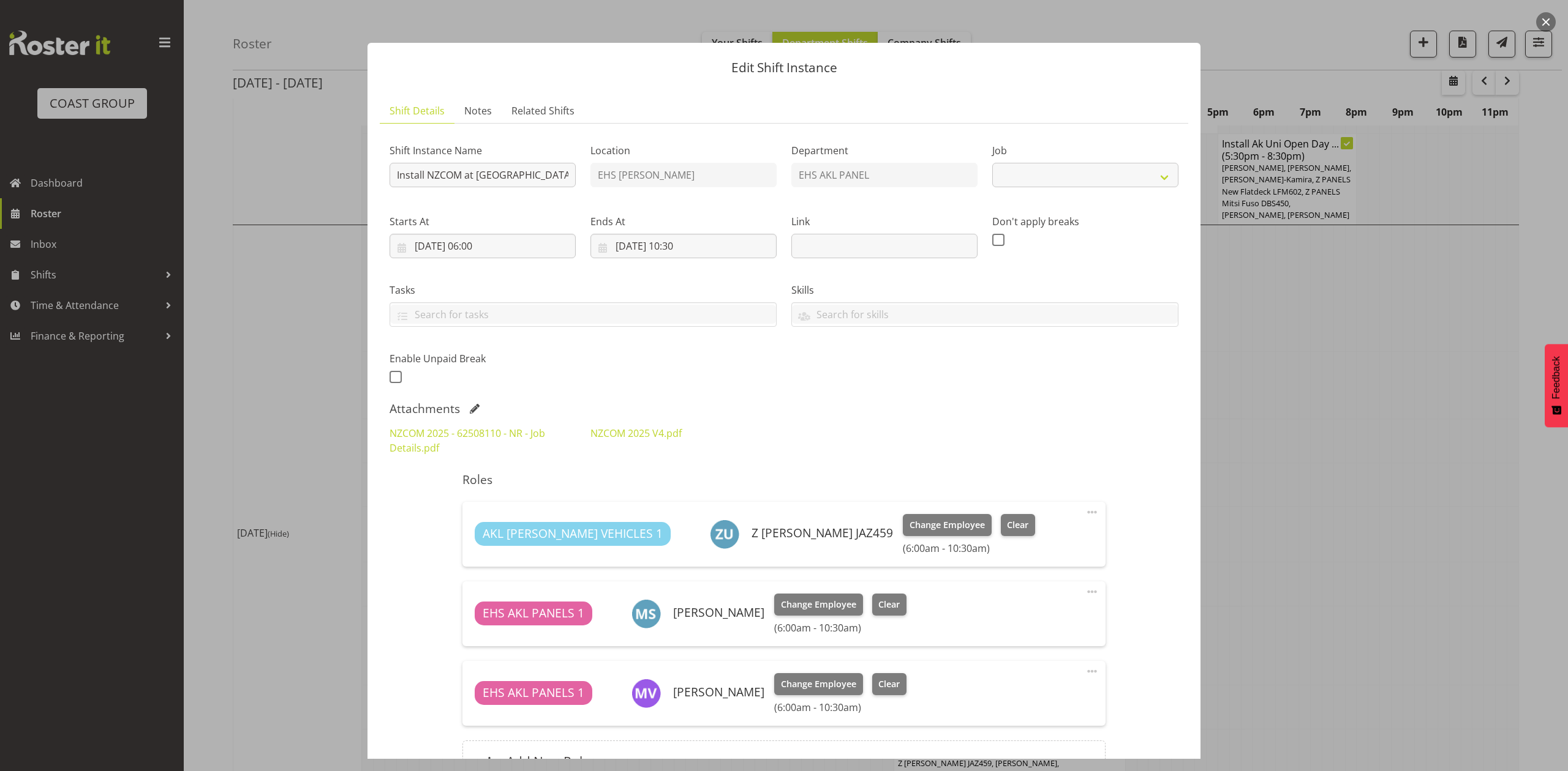
select select "9601"
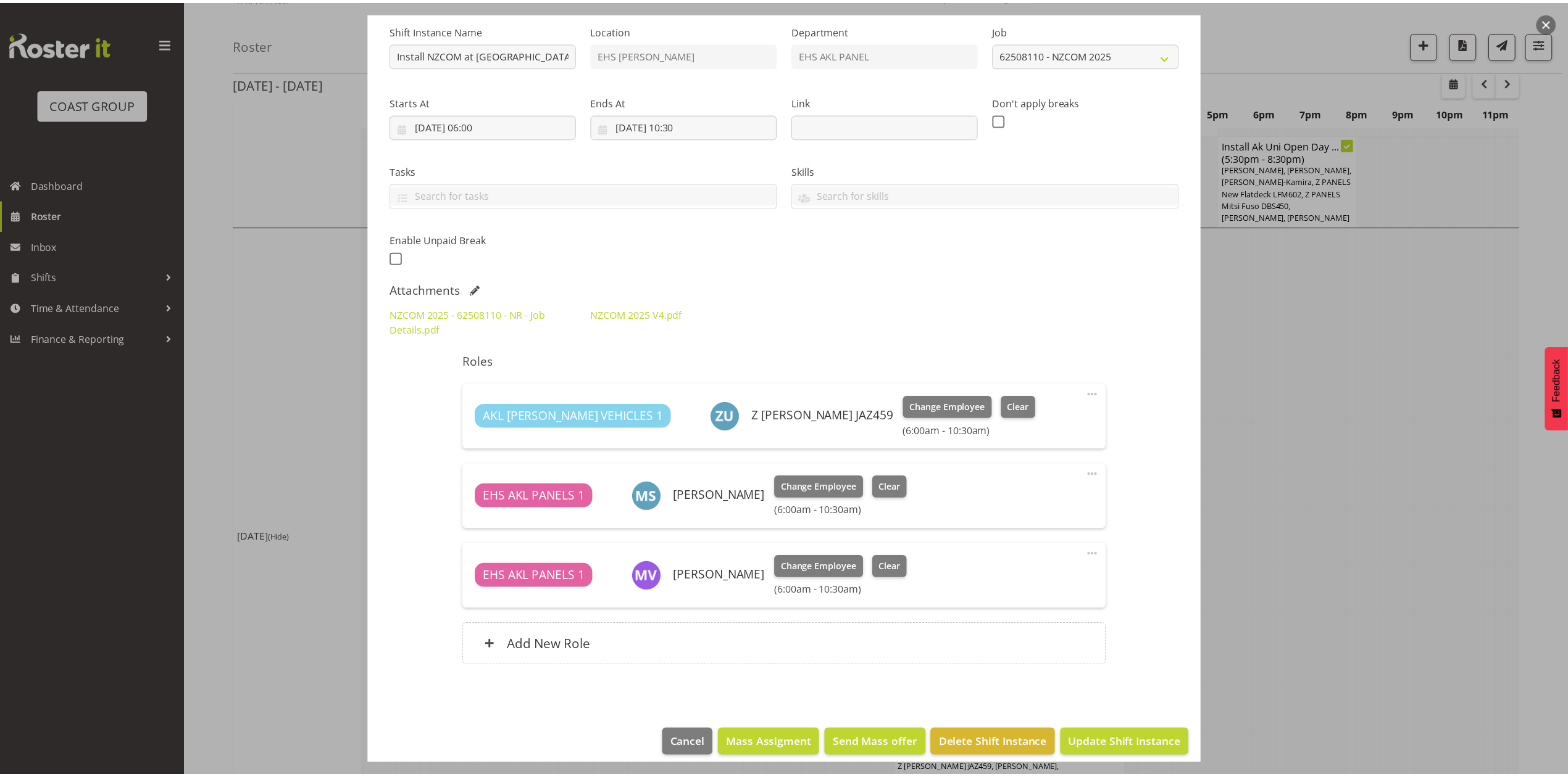
scroll to position [134, 0]
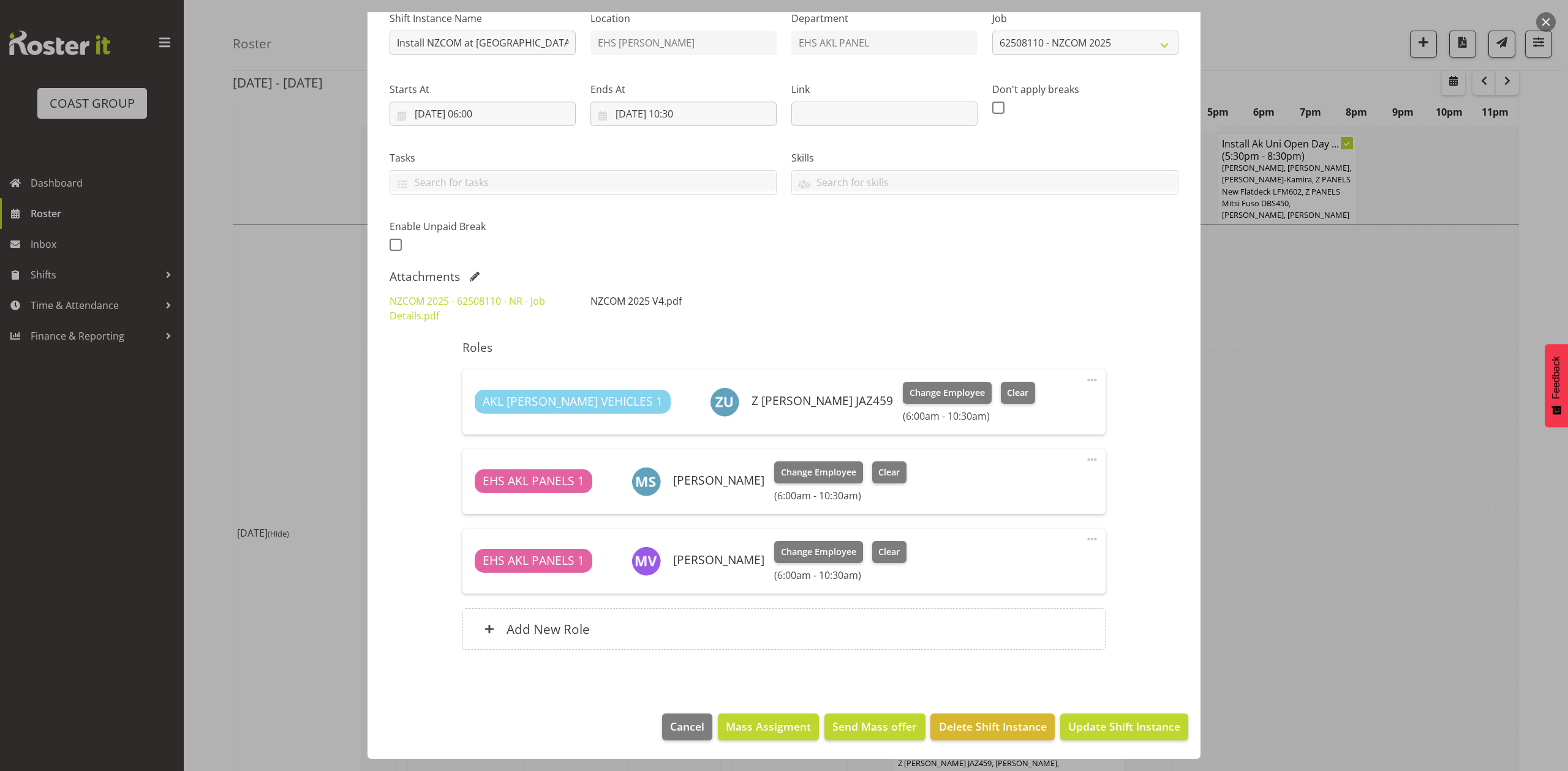
click at [604, 304] on link "NZCOM 2025 V4.pdf" at bounding box center [636, 301] width 91 height 13
click at [1241, 390] on div at bounding box center [784, 385] width 1568 height 771
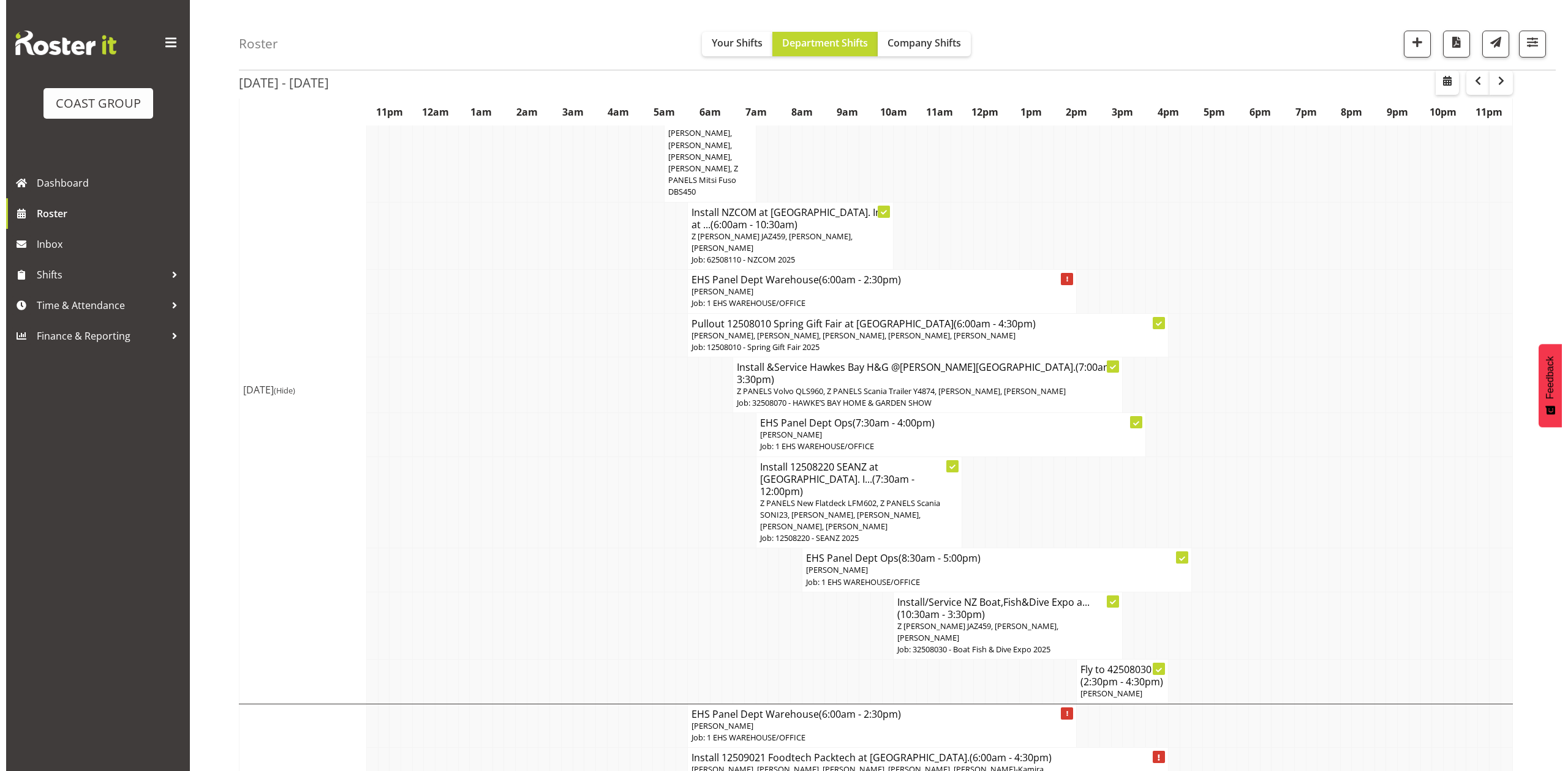
scroll to position [1061, 0]
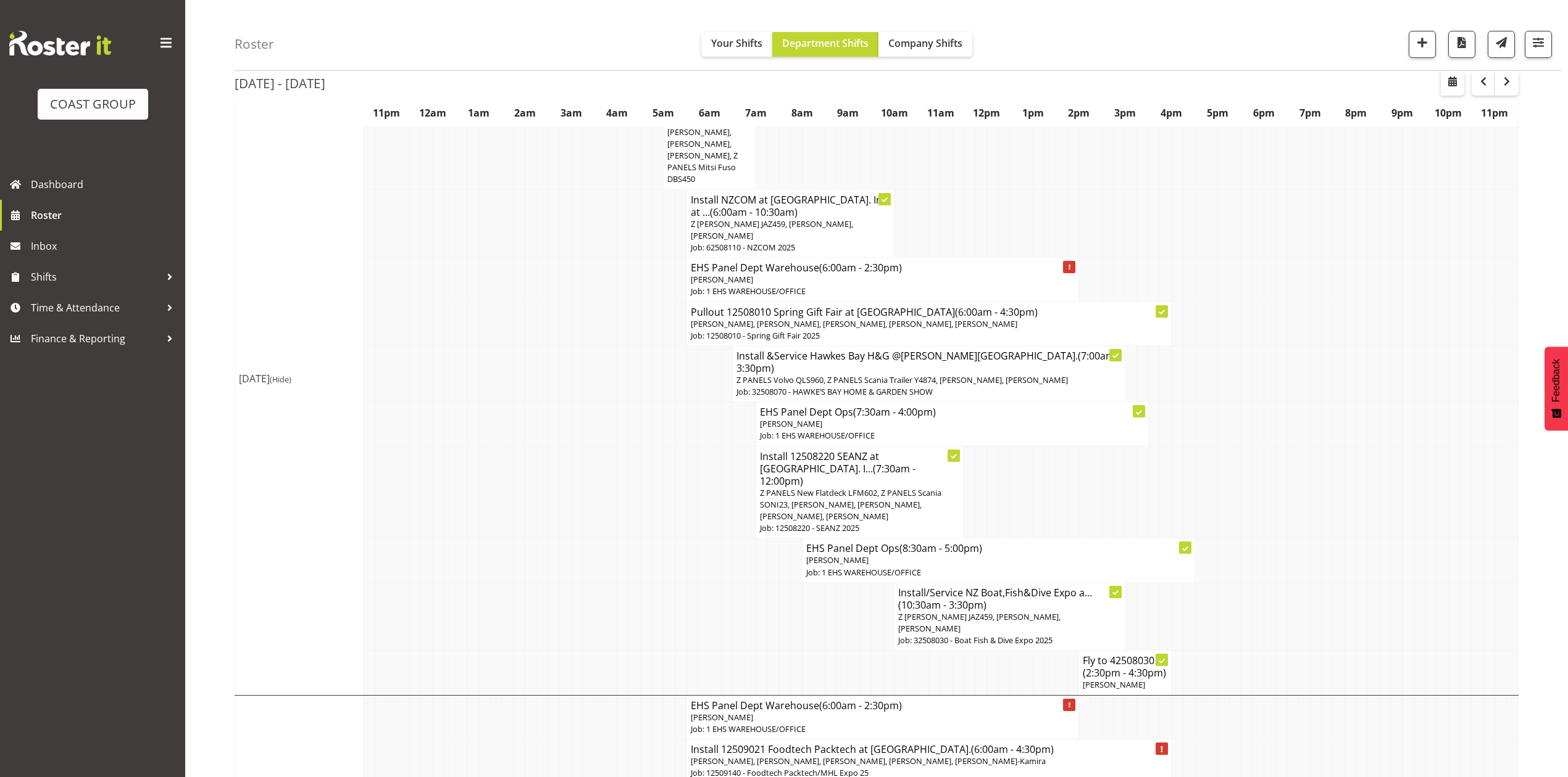
click at [875, 488] on span "Z PANELS New Flatdeck LFM602, Z PANELS Scania SONI23, [PERSON_NAME], [PERSON_NA…" at bounding box center [850, 505] width 181 height 35
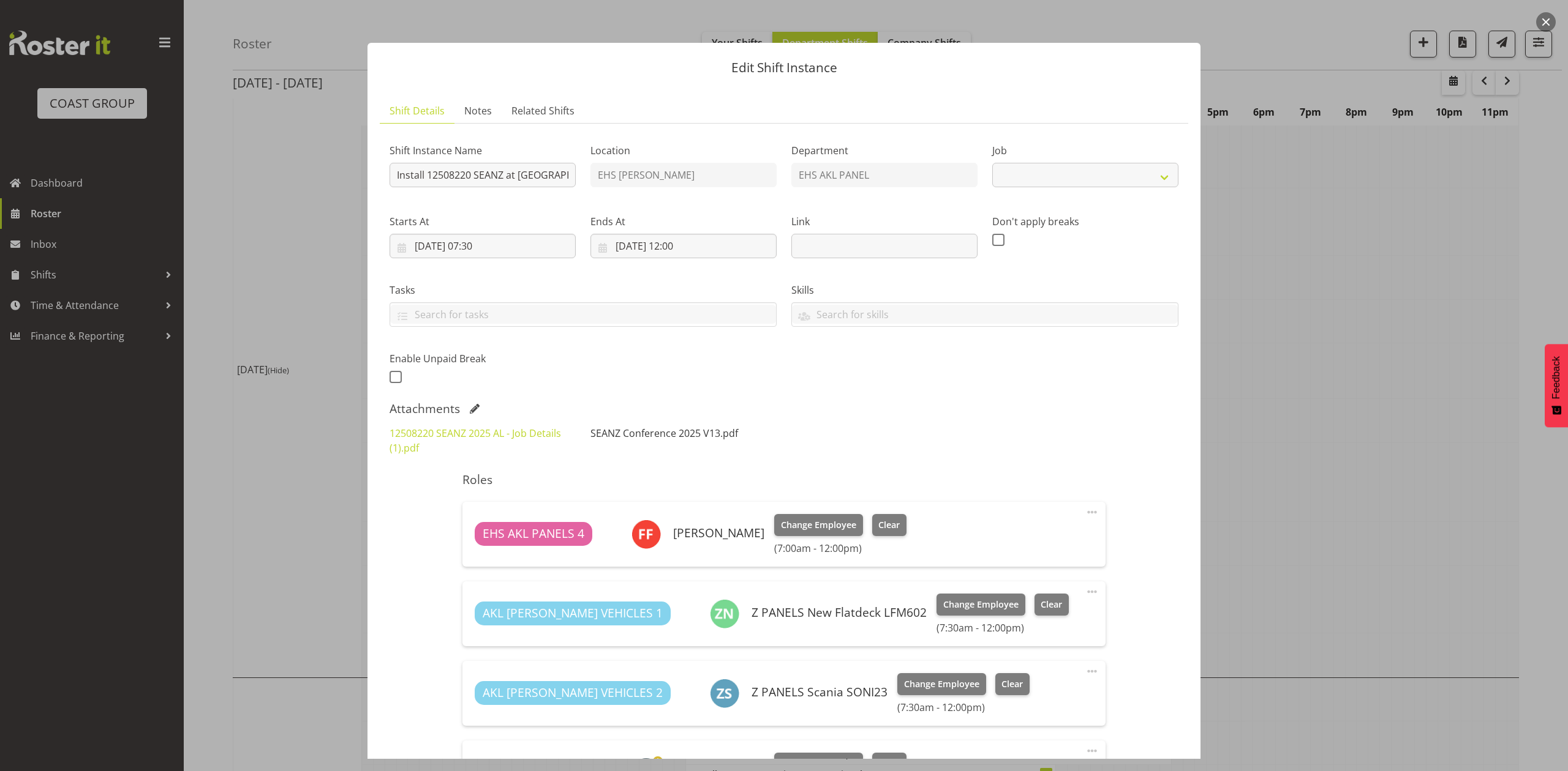
select select "10251"
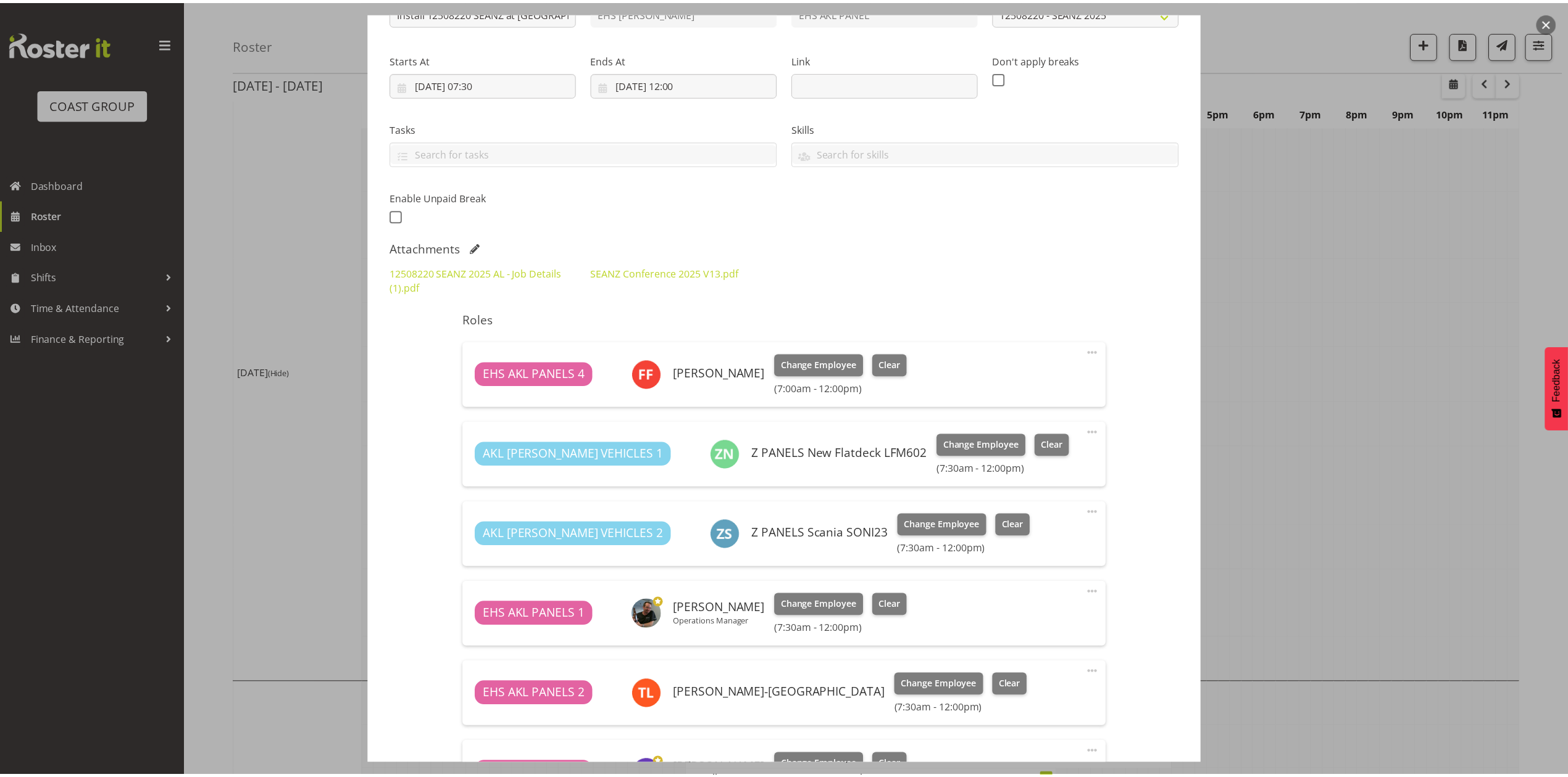
scroll to position [329, 0]
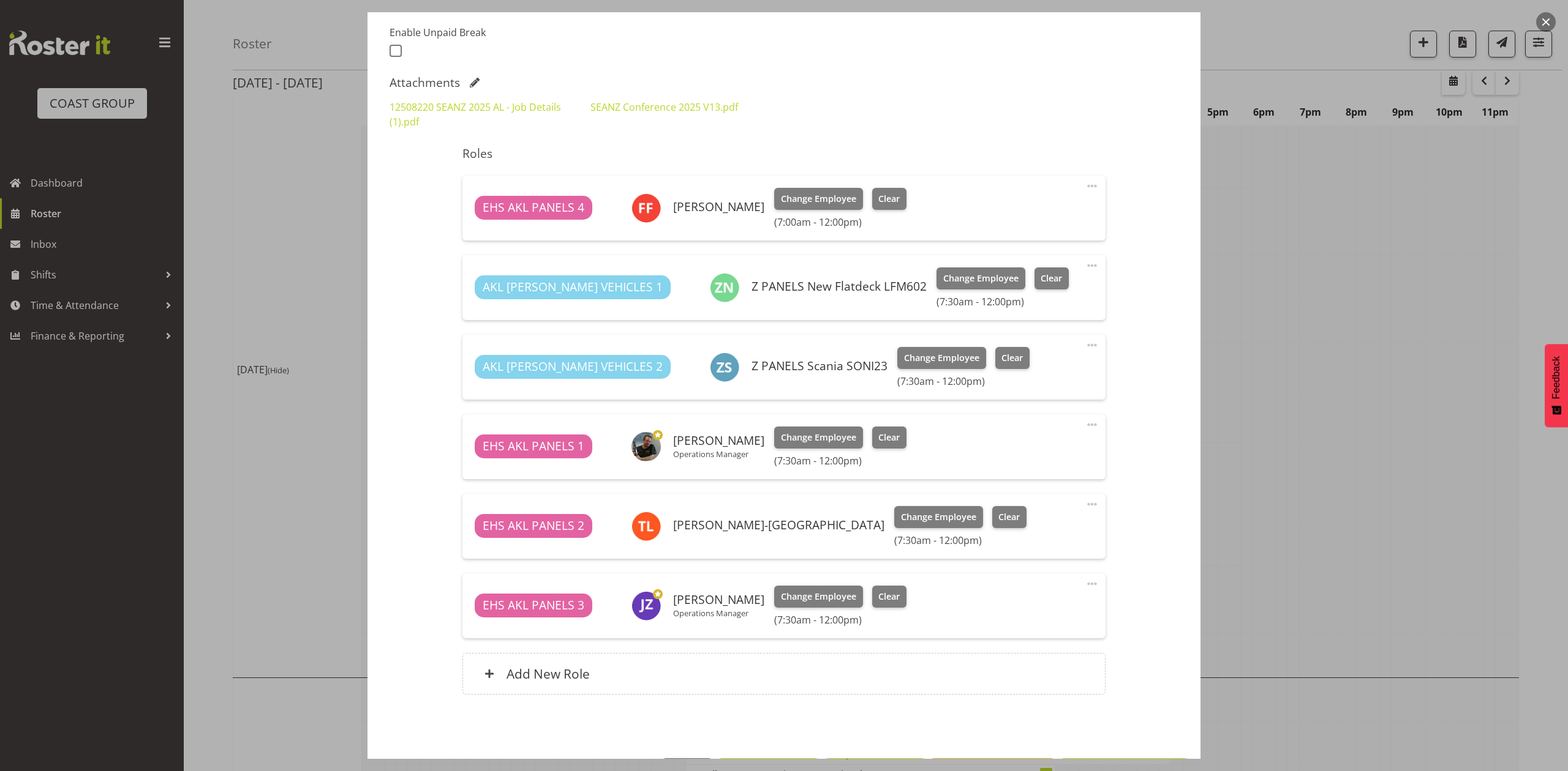
click at [1320, 376] on div at bounding box center [784, 385] width 1568 height 771
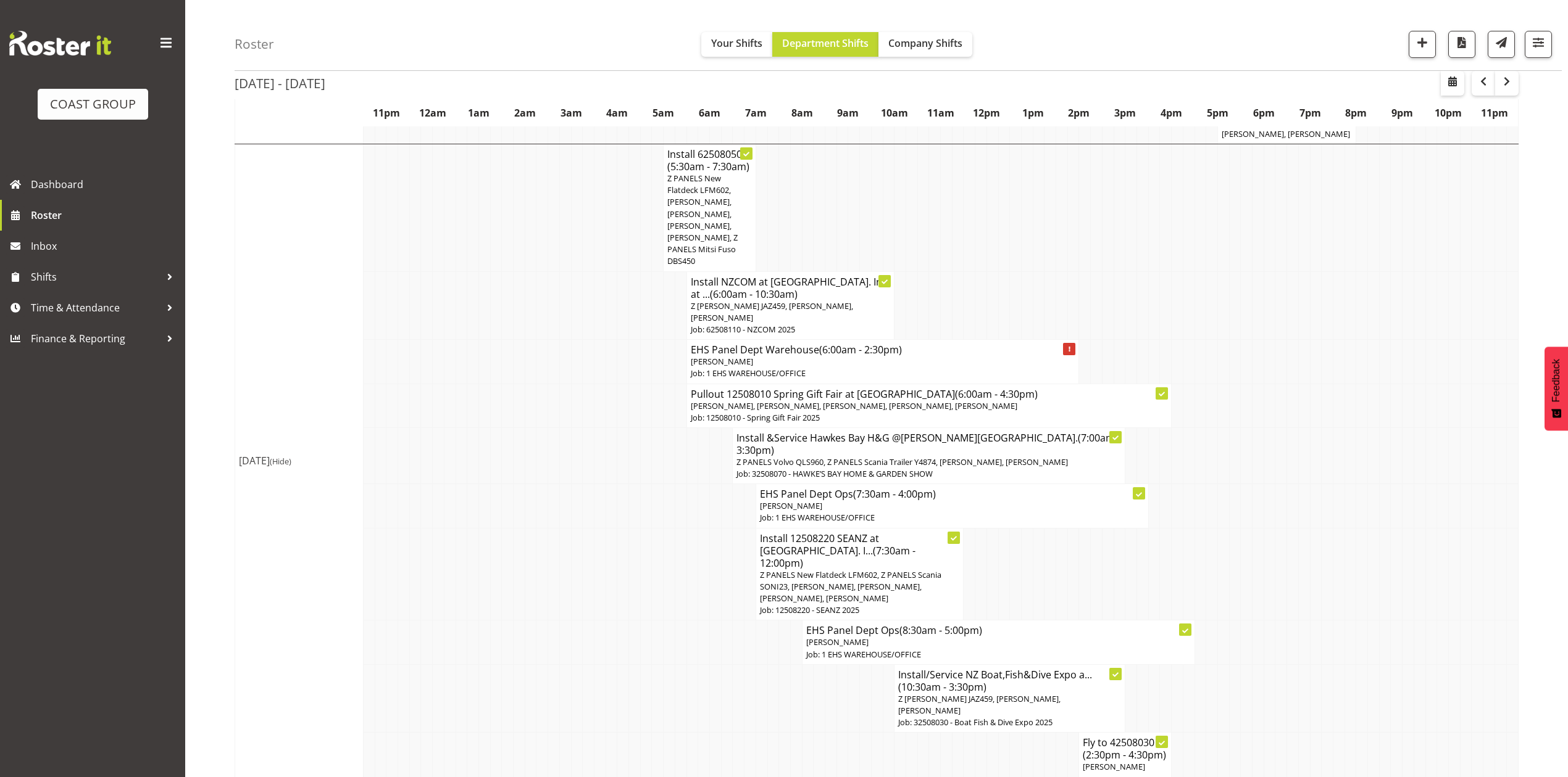
scroll to position [905, 0]
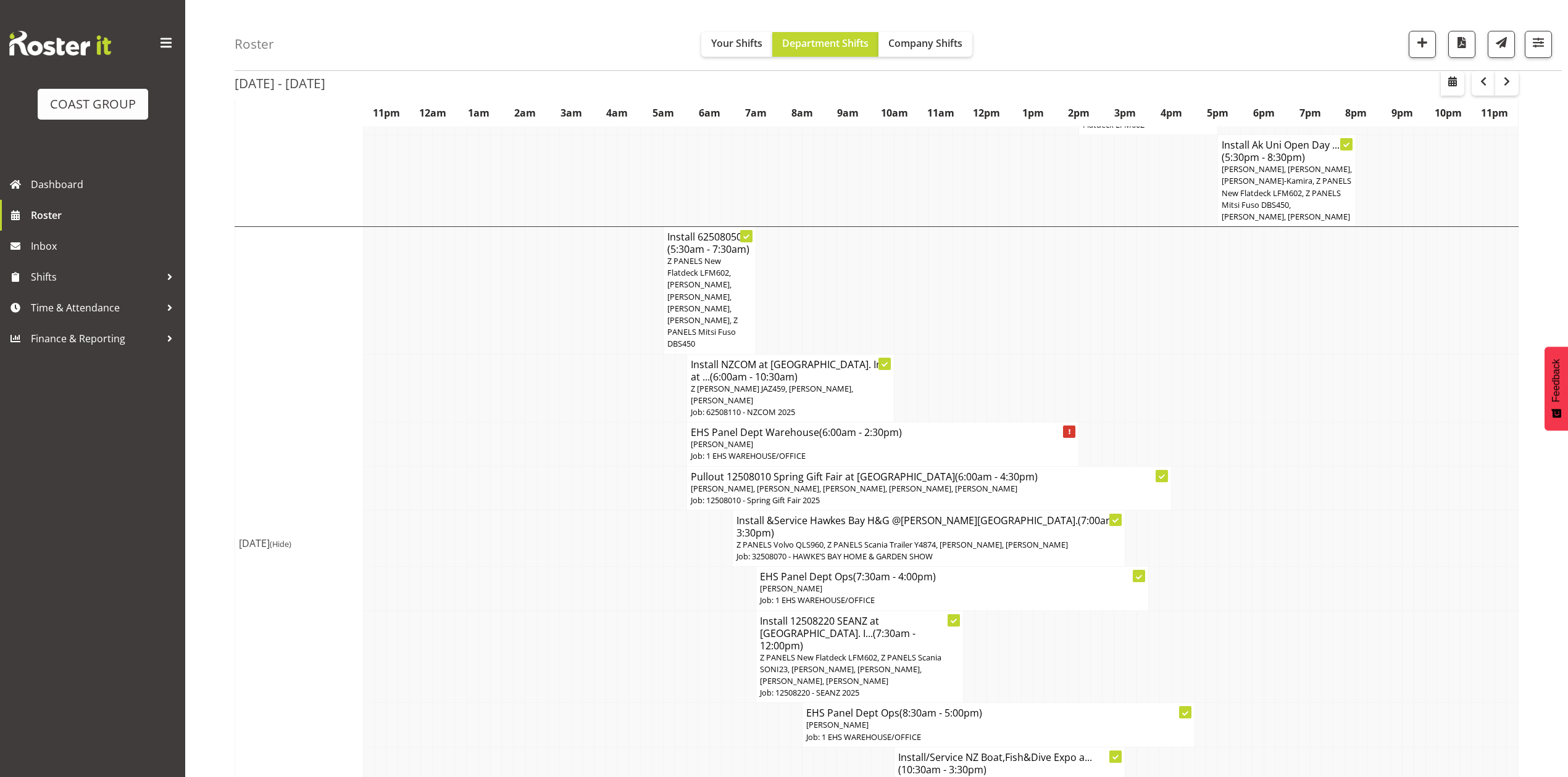
click at [1012, 354] on td at bounding box center [1016, 388] width 12 height 68
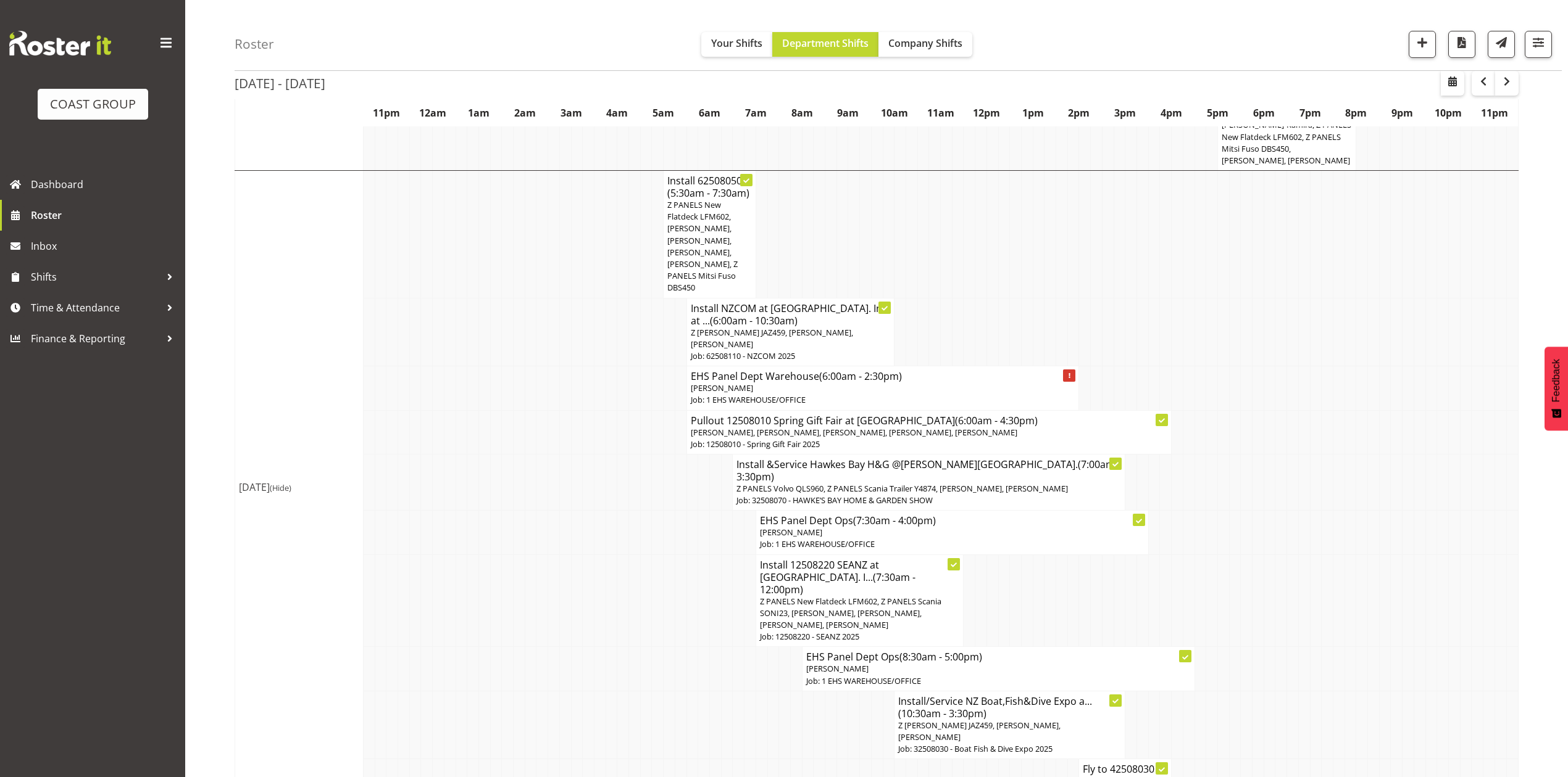
scroll to position [987, 0]
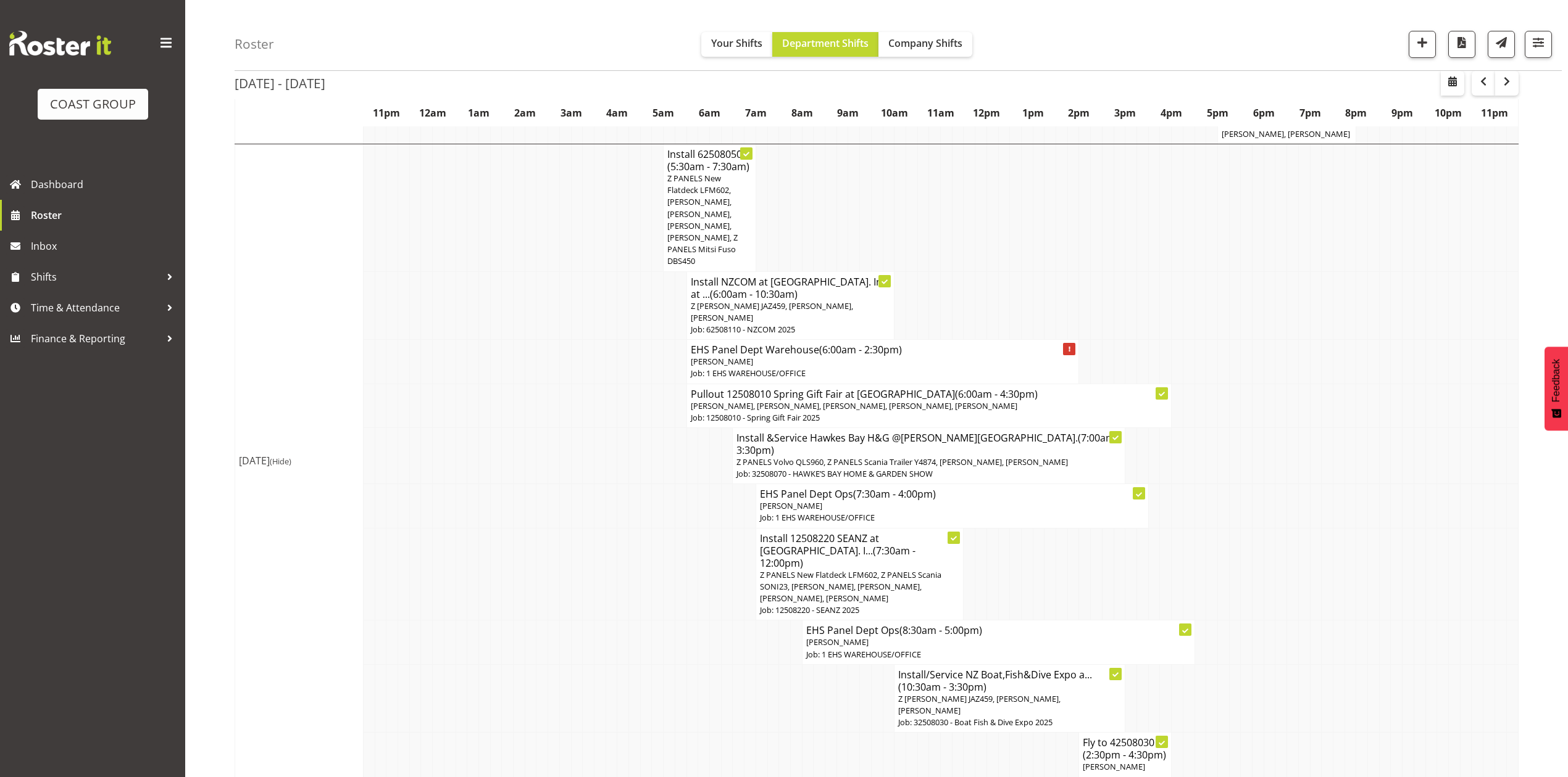
click at [1017, 528] on td at bounding box center [1016, 574] width 12 height 93
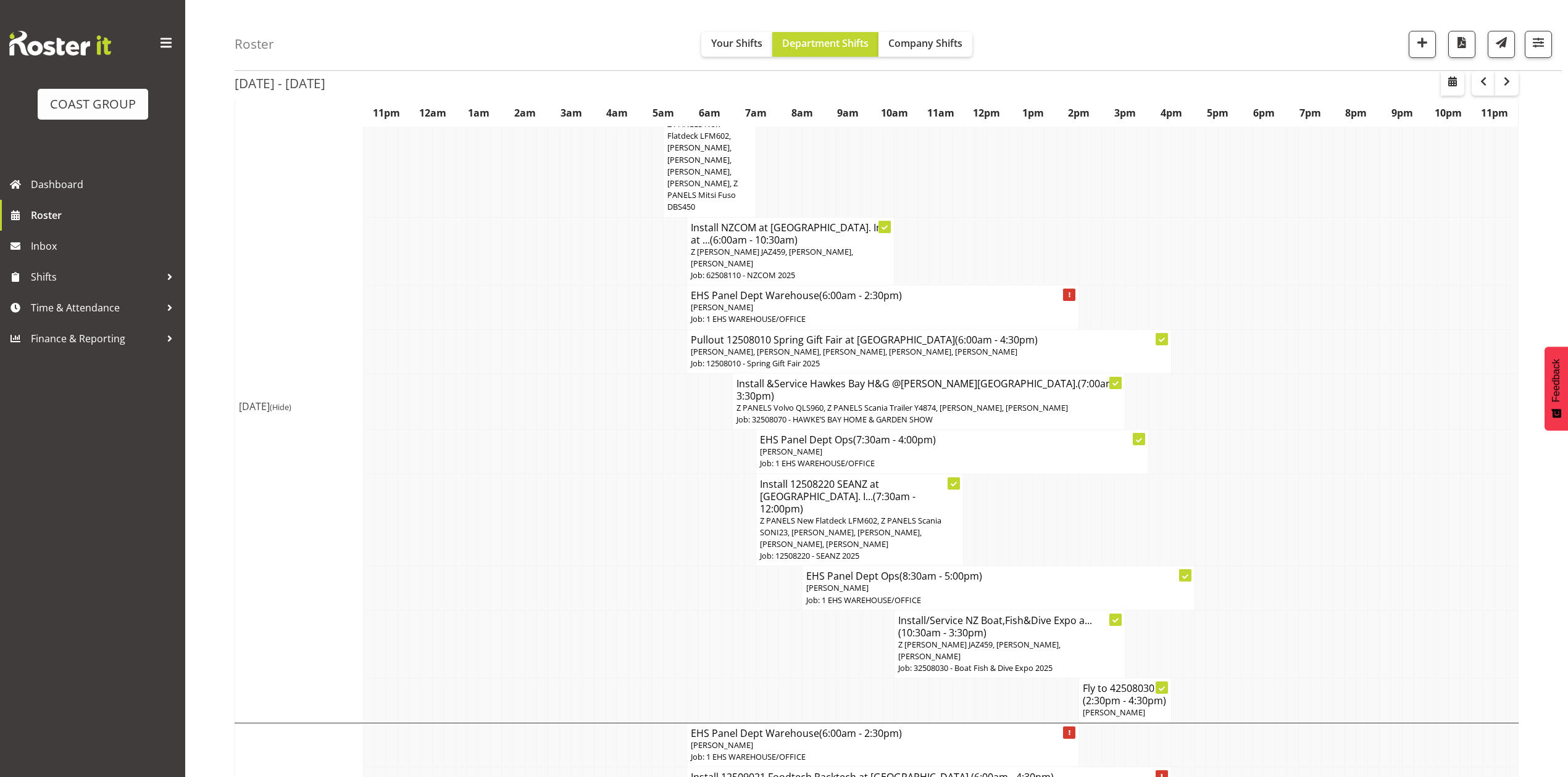
scroll to position [1069, 0]
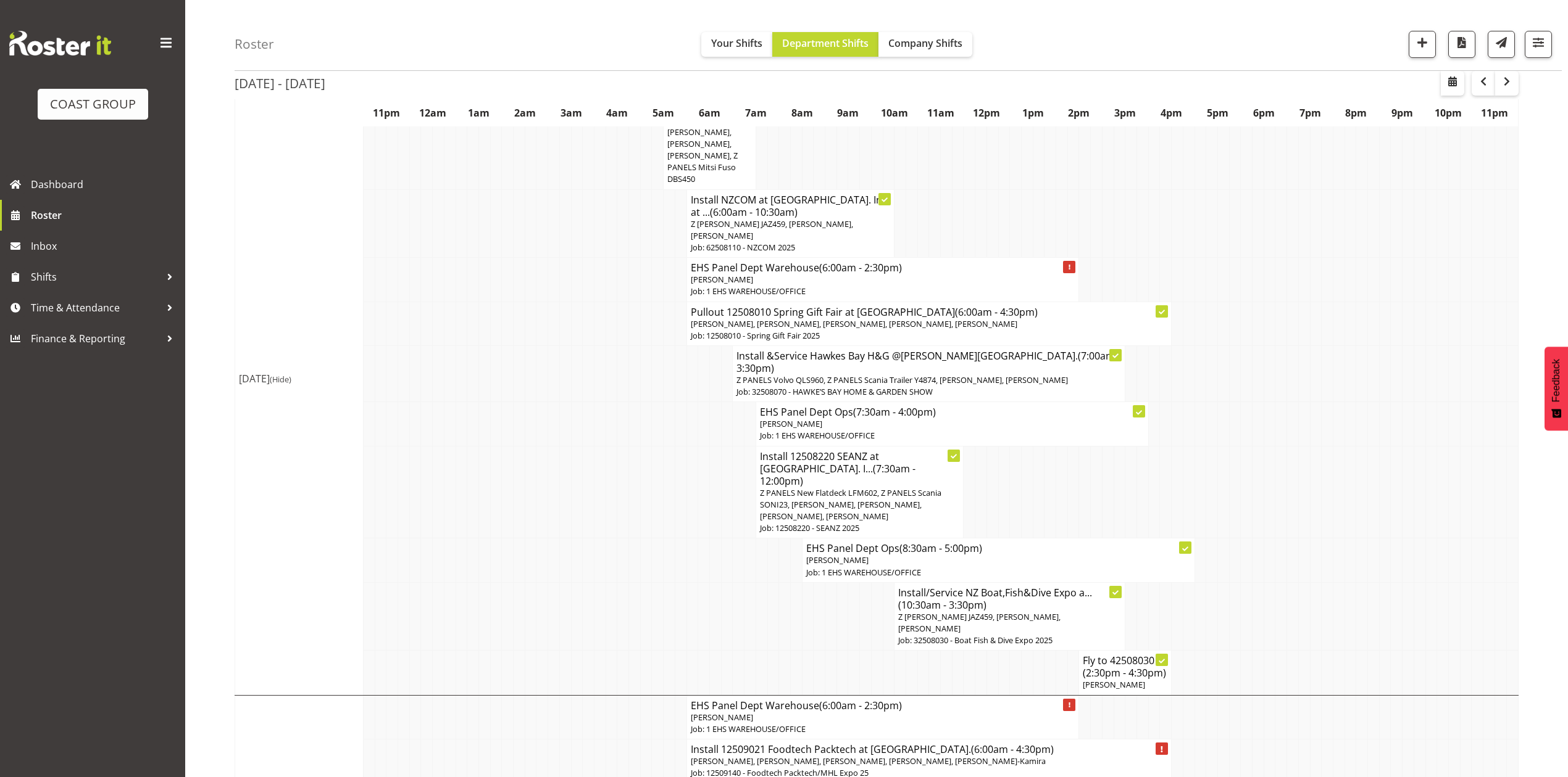
click at [810, 583] on td at bounding box center [808, 617] width 12 height 68
click at [764, 583] on td at bounding box center [762, 617] width 12 height 68
